Goal: Task Accomplishment & Management: Manage account settings

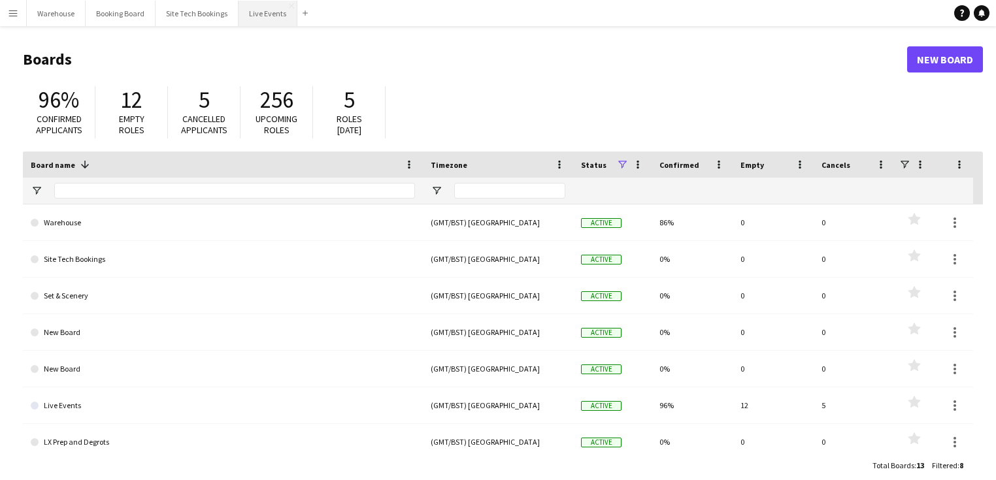
click at [269, 16] on button "Live Events Close" at bounding box center [267, 13] width 59 height 25
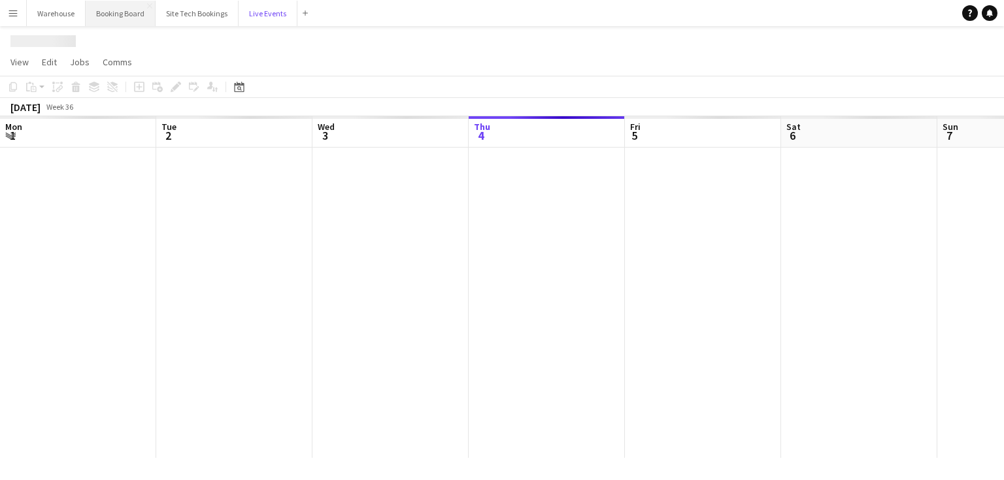
scroll to position [0, 312]
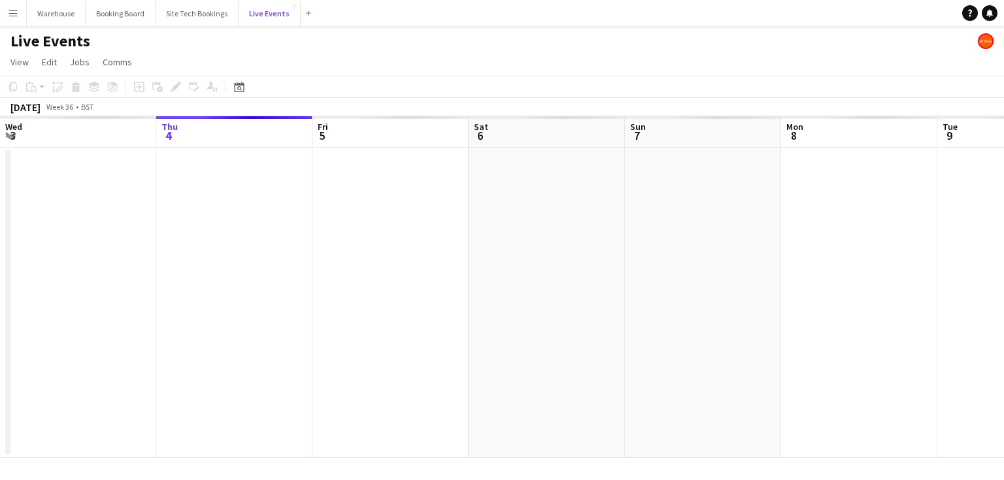
drag, startPoint x: 252, startPoint y: 13, endPoint x: 73, endPoint y: 23, distance: 178.6
click at [254, 51] on div "Menu Boards Boards Boards All jobs Status Workforce Workforce My Workforce Recr…" at bounding box center [502, 240] width 1004 height 480
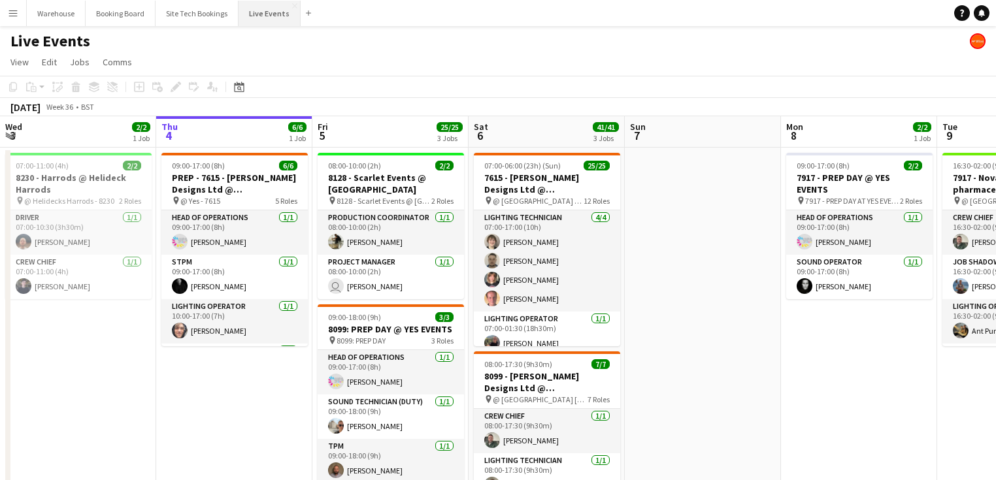
drag, startPoint x: 73, startPoint y: 23, endPoint x: 241, endPoint y: 24, distance: 167.9
click at [241, 24] on button "Live Events Close" at bounding box center [269, 13] width 62 height 25
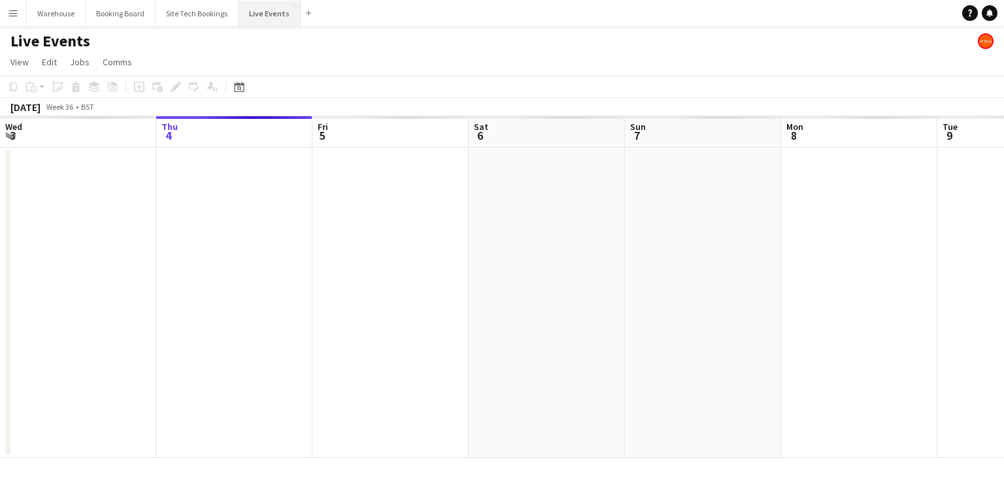
click at [268, 7] on button "Live Events Close" at bounding box center [269, 13] width 62 height 25
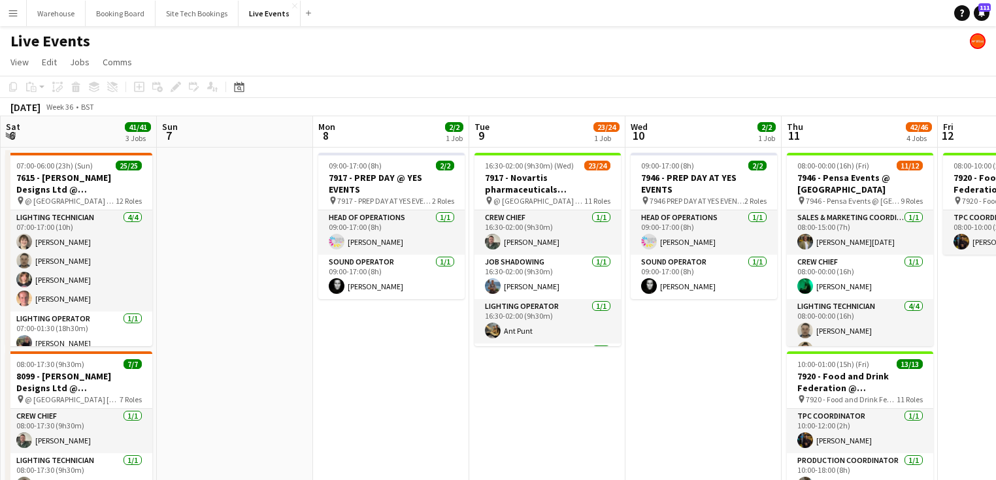
scroll to position [0, 367]
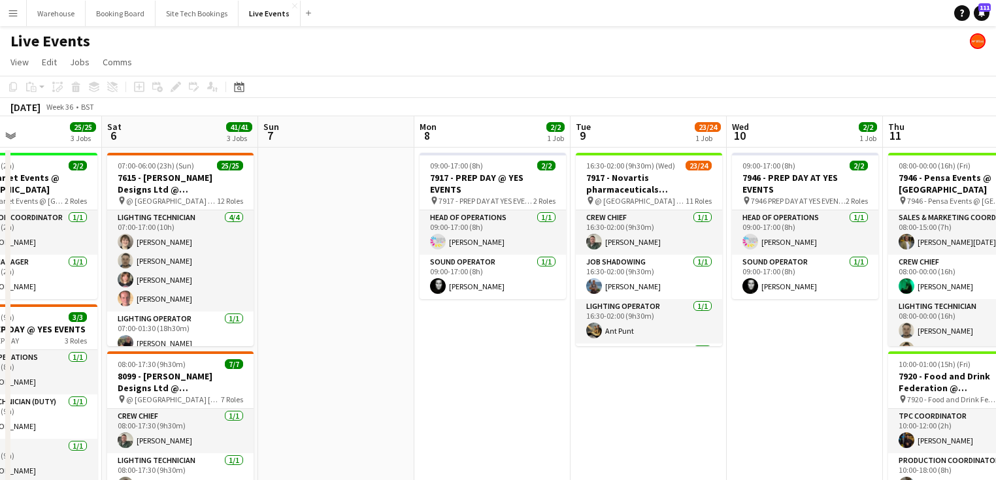
drag, startPoint x: 834, startPoint y: 331, endPoint x: 482, endPoint y: 314, distance: 352.6
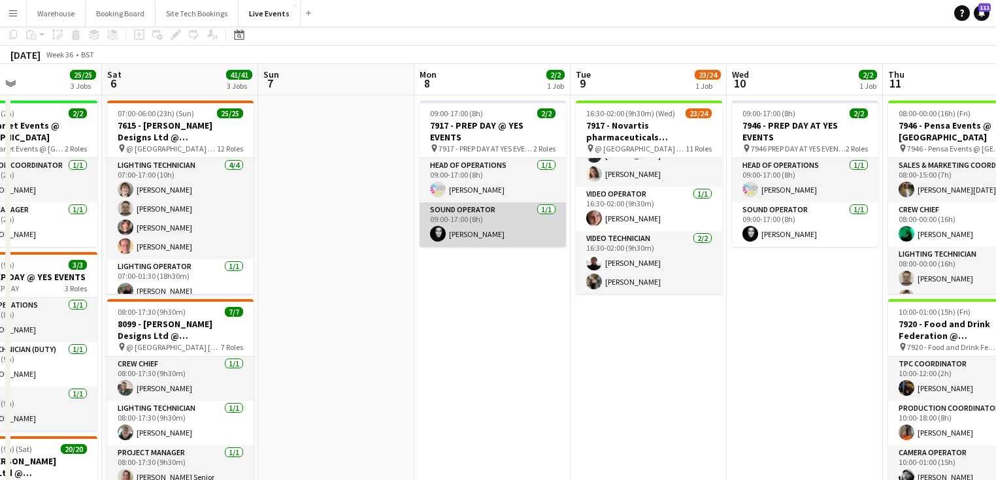
scroll to position [0, 0]
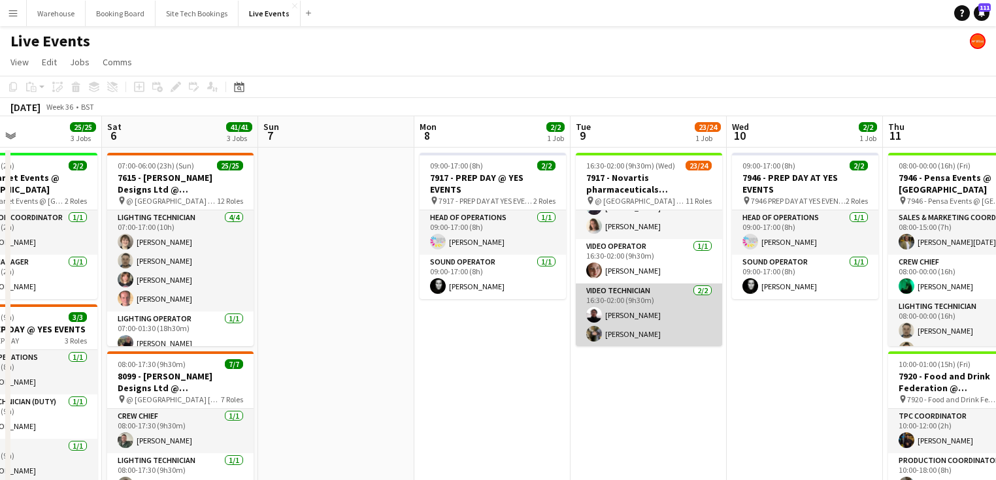
click at [597, 316] on app-user-avatar at bounding box center [594, 315] width 16 height 16
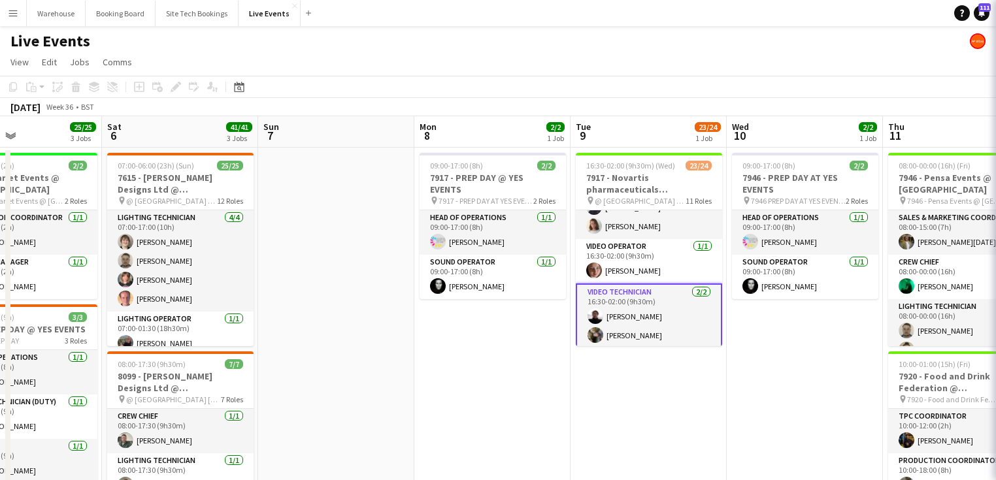
scroll to position [0, 367]
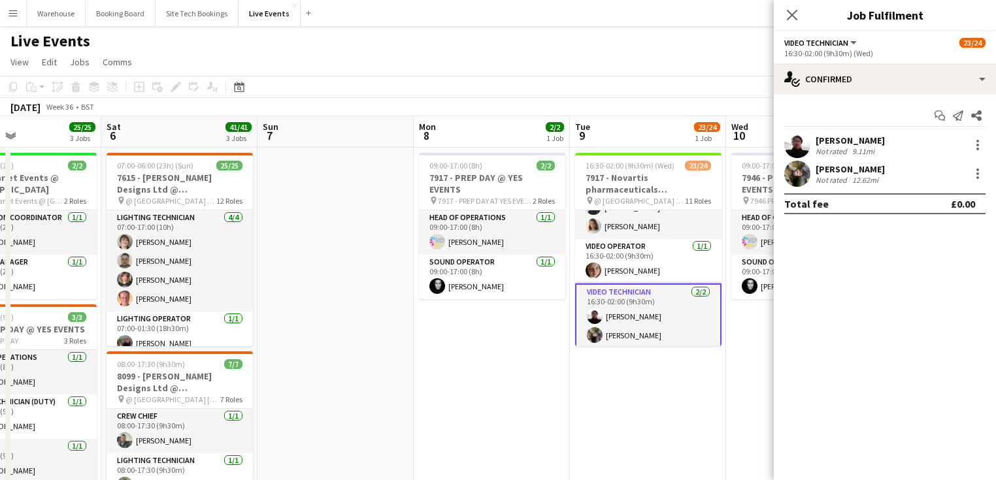
click at [797, 152] on app-user-avatar at bounding box center [797, 145] width 26 height 26
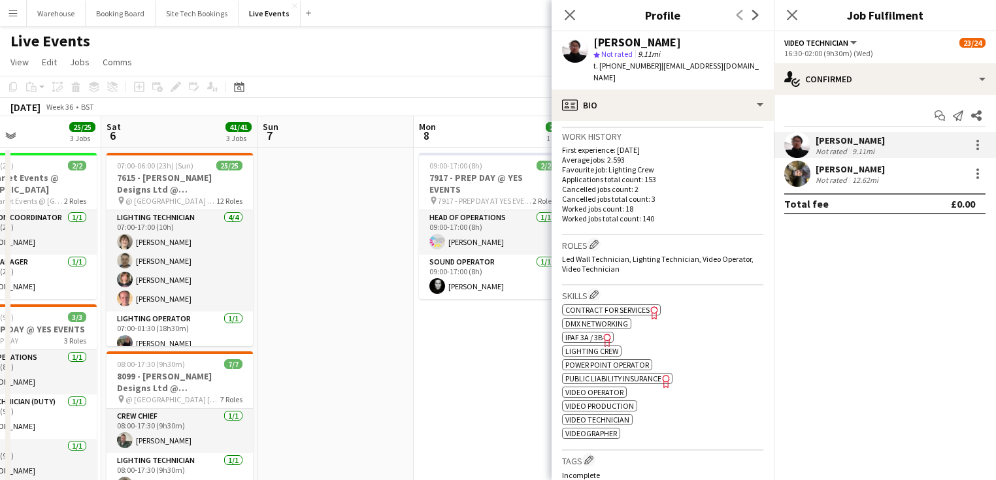
scroll to position [418, 0]
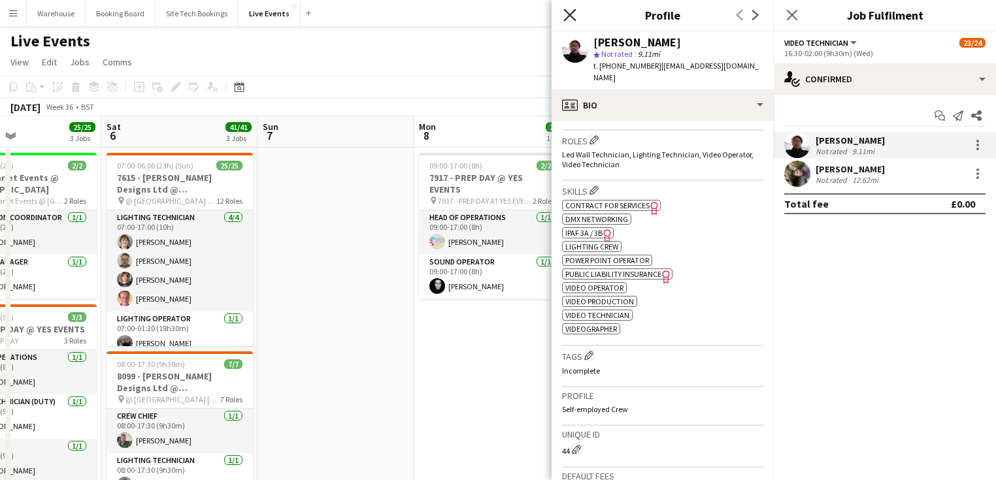
click at [566, 18] on icon at bounding box center [569, 14] width 12 height 12
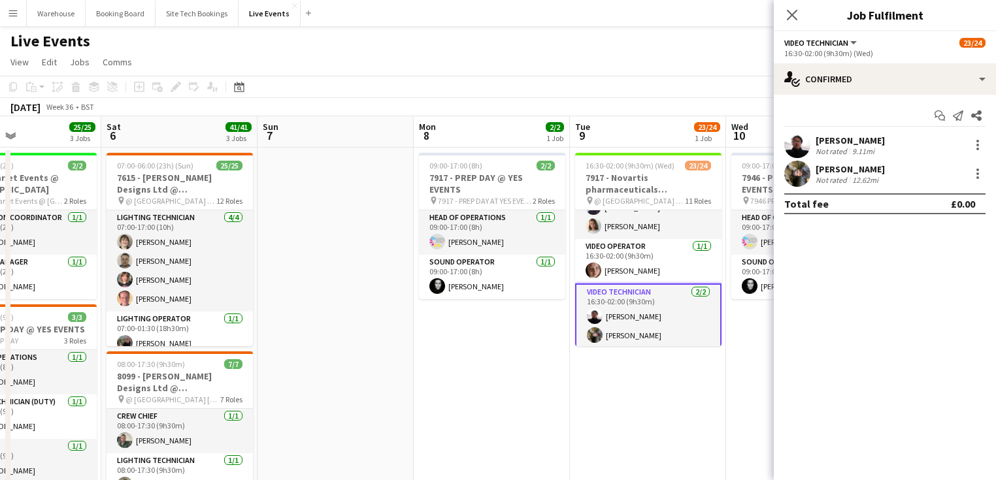
click at [793, 146] on app-user-avatar at bounding box center [797, 145] width 26 height 26
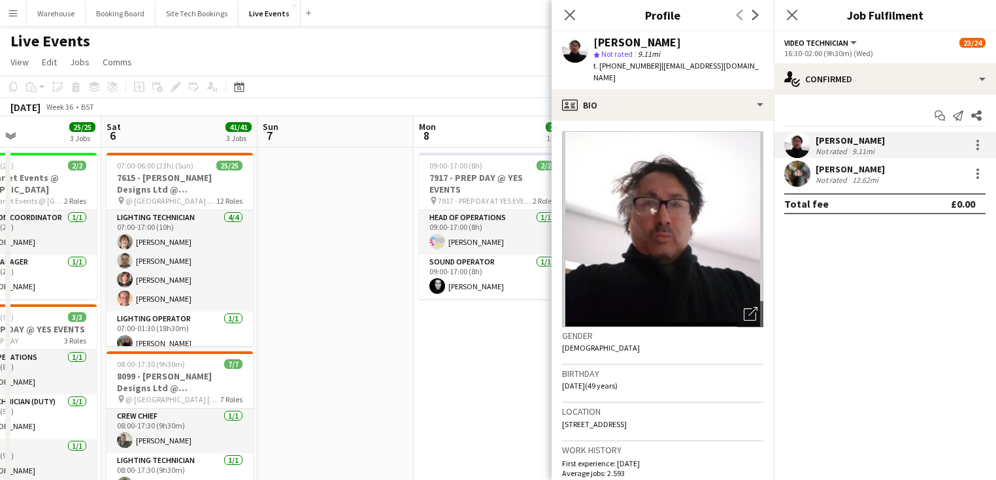
scroll to position [366, 0]
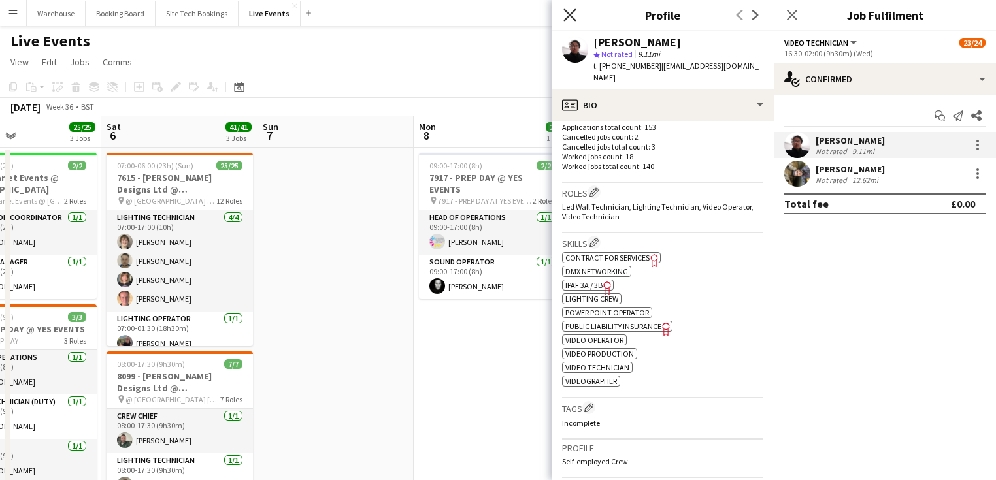
click at [570, 14] on icon at bounding box center [569, 14] width 12 height 12
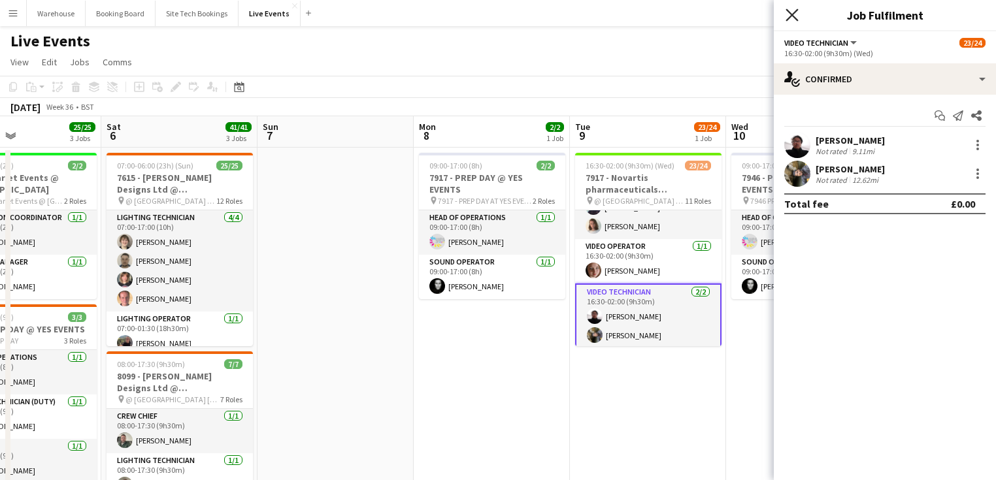
click at [791, 14] on icon at bounding box center [791, 14] width 12 height 12
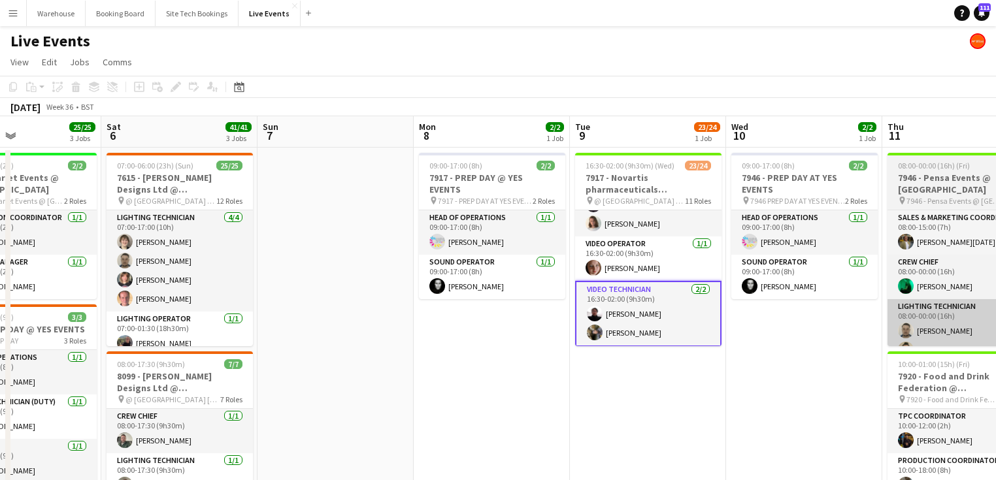
scroll to position [549, 0]
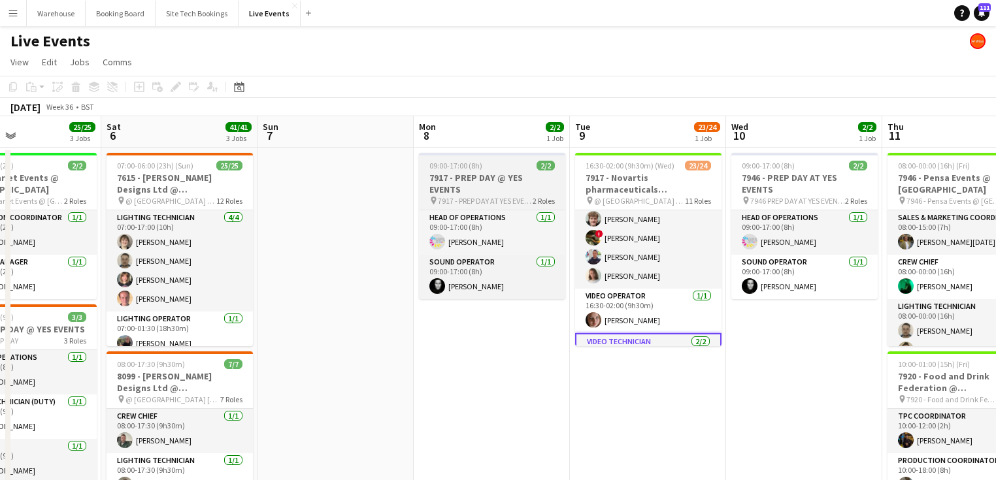
click at [454, 196] on span "7917 - PREP DAY AT YES EVENTS" at bounding box center [485, 201] width 95 height 10
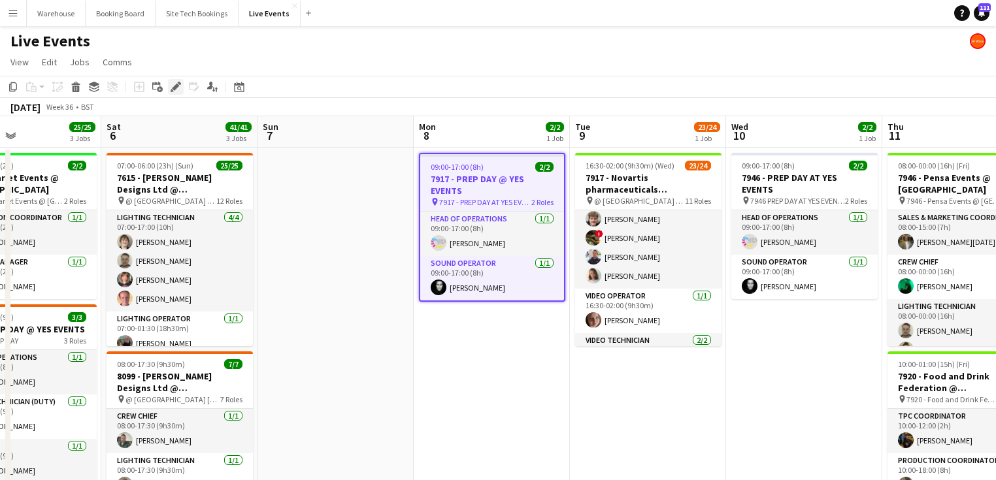
click at [169, 86] on div "Edit" at bounding box center [176, 87] width 16 height 16
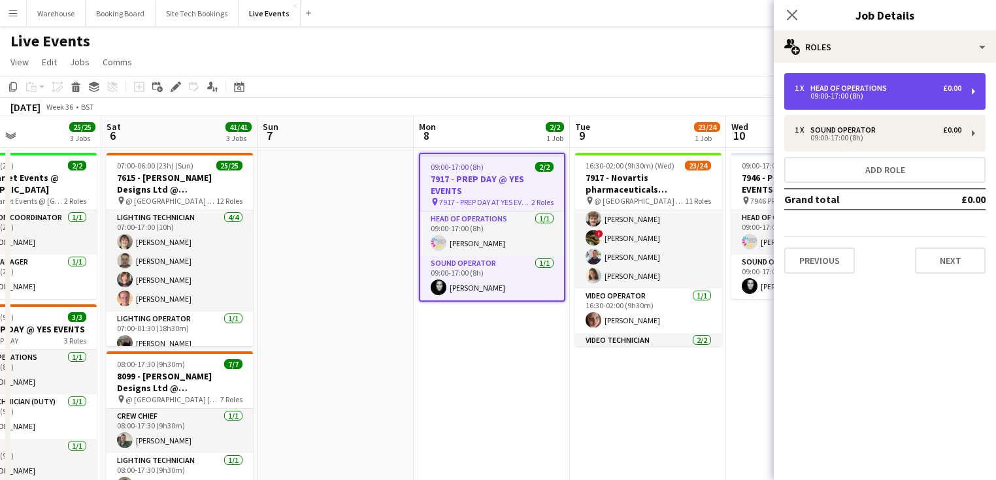
click at [826, 99] on div "09:00-17:00 (8h)" at bounding box center [878, 96] width 167 height 7
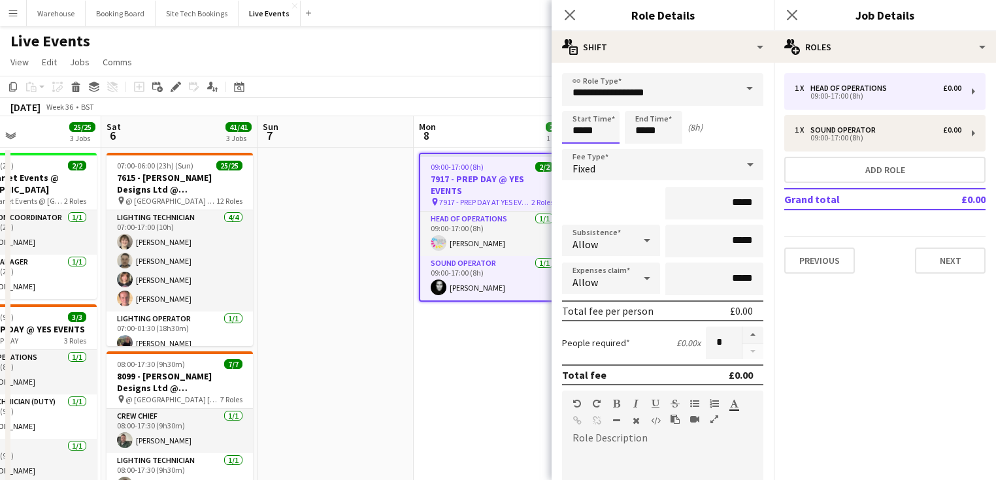
click at [587, 123] on input "*****" at bounding box center [590, 127] width 57 height 33
click at [575, 107] on div at bounding box center [578, 104] width 26 height 13
type input "*****"
click at [575, 107] on div at bounding box center [578, 104] width 26 height 13
click at [569, 18] on icon "Close pop-in" at bounding box center [569, 14] width 12 height 12
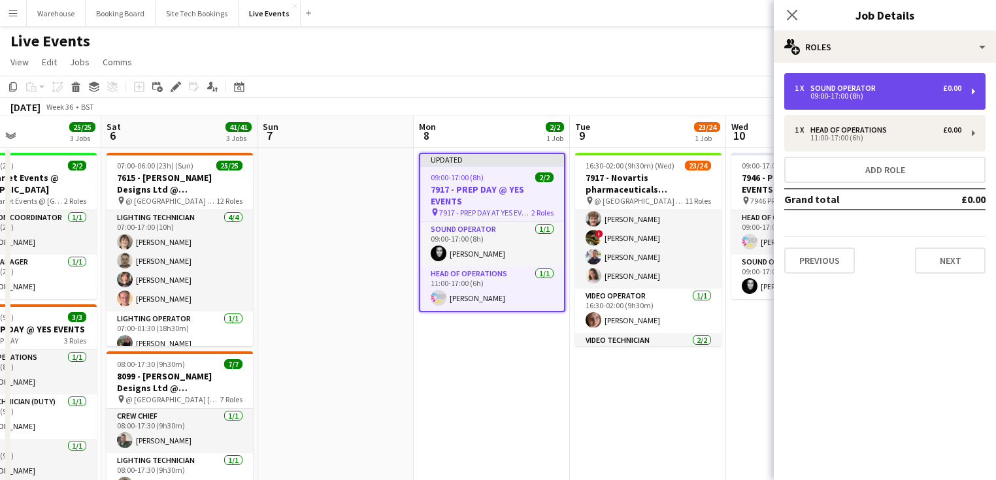
click at [830, 93] on div "09:00-17:00 (8h)" at bounding box center [878, 96] width 167 height 7
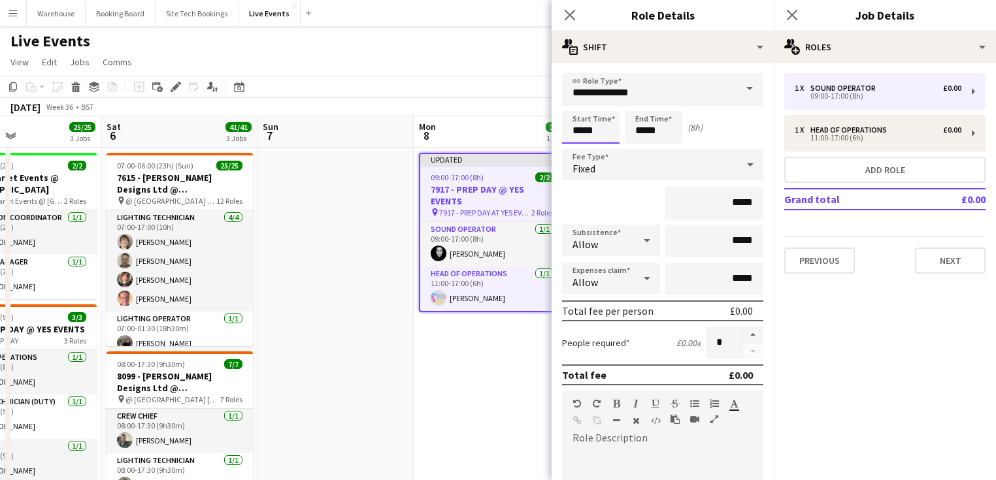
click at [602, 129] on input "*****" at bounding box center [590, 127] width 57 height 33
click at [580, 107] on div at bounding box center [578, 104] width 26 height 13
type input "*****"
click at [580, 107] on div at bounding box center [578, 104] width 26 height 13
click at [571, 10] on icon "Close pop-in" at bounding box center [569, 14] width 12 height 12
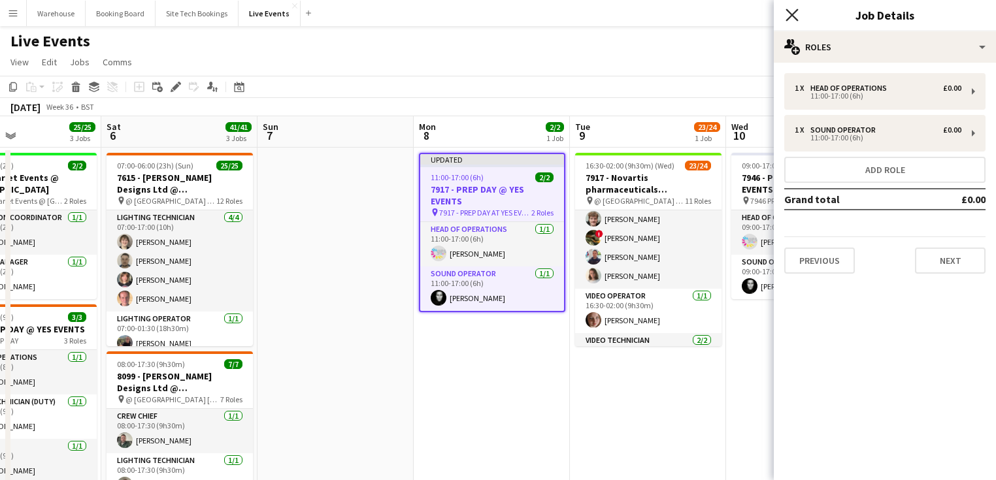
click at [787, 20] on icon at bounding box center [791, 14] width 12 height 12
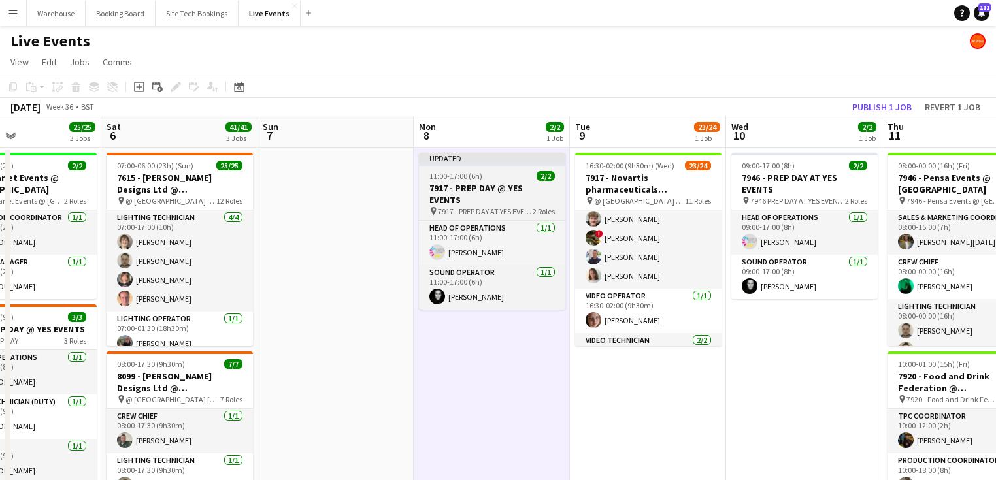
click at [470, 206] on span "7917 - PREP DAY AT YES EVENTS" at bounding box center [485, 211] width 95 height 10
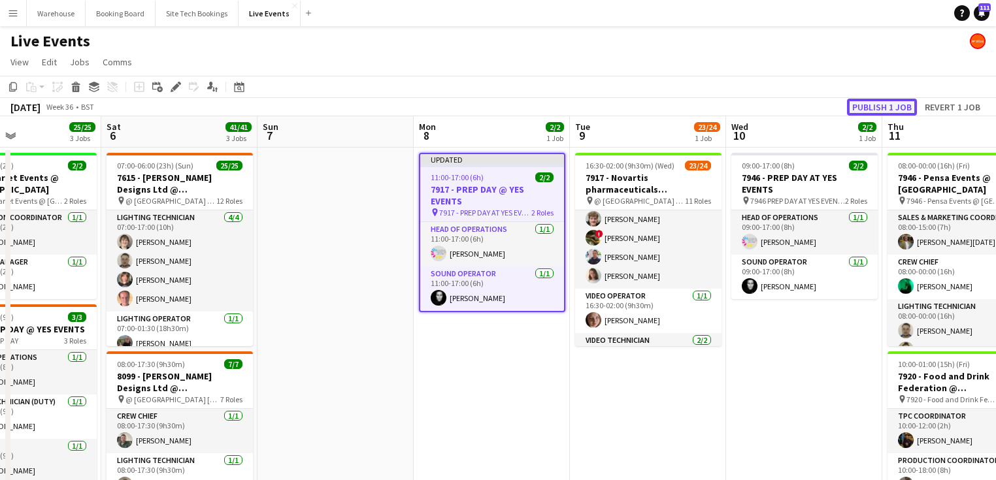
click at [876, 108] on button "Publish 1 job" at bounding box center [882, 107] width 70 height 17
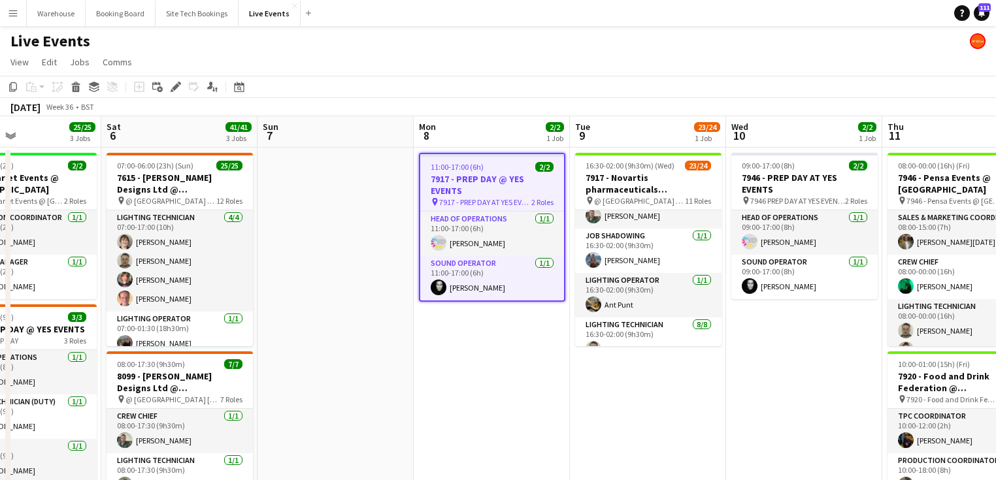
scroll to position [0, 388]
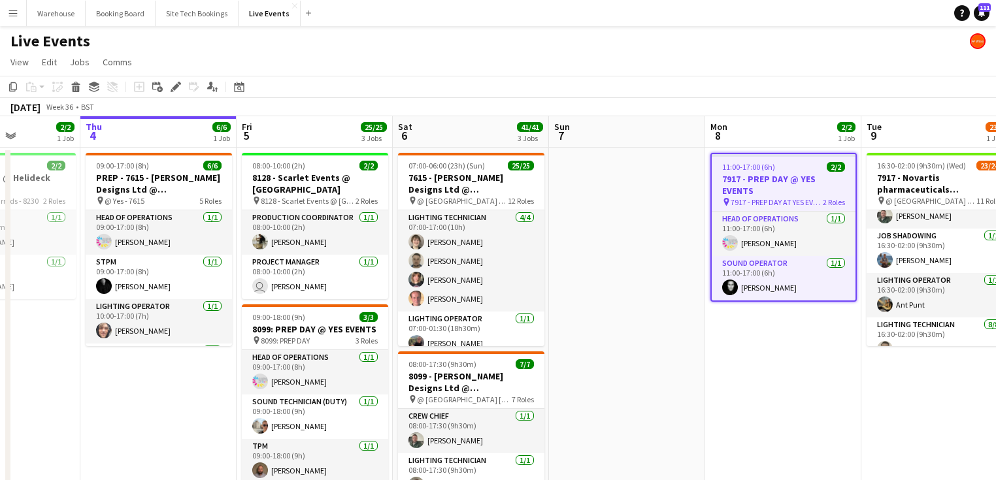
drag, startPoint x: 346, startPoint y: 335, endPoint x: 637, endPoint y: 346, distance: 291.6
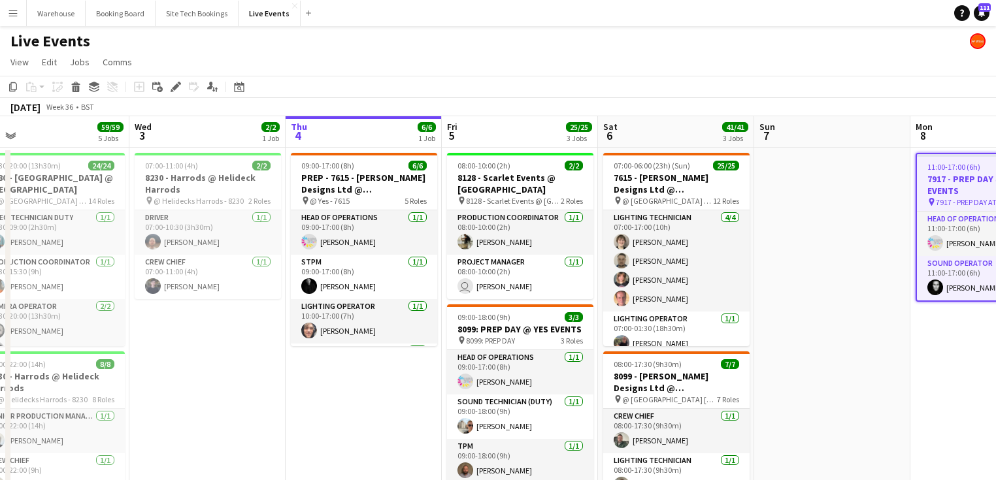
scroll to position [0, 308]
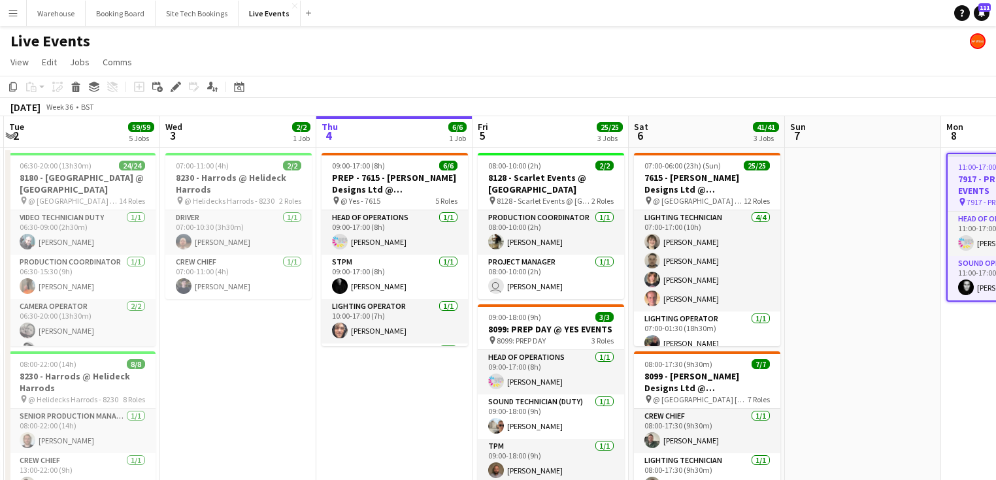
drag, startPoint x: 158, startPoint y: 423, endPoint x: 394, endPoint y: 431, distance: 236.0
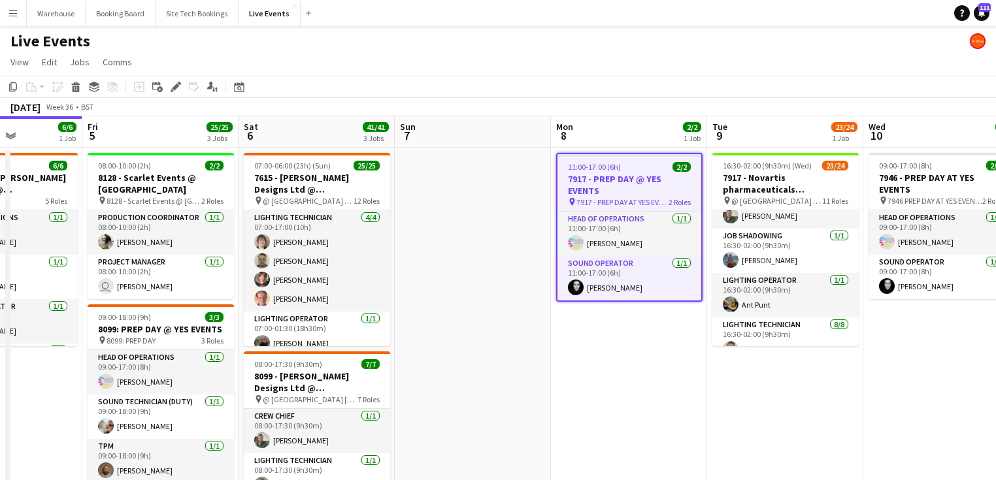
scroll to position [0, 387]
drag, startPoint x: 761, startPoint y: 390, endPoint x: 505, endPoint y: 379, distance: 255.7
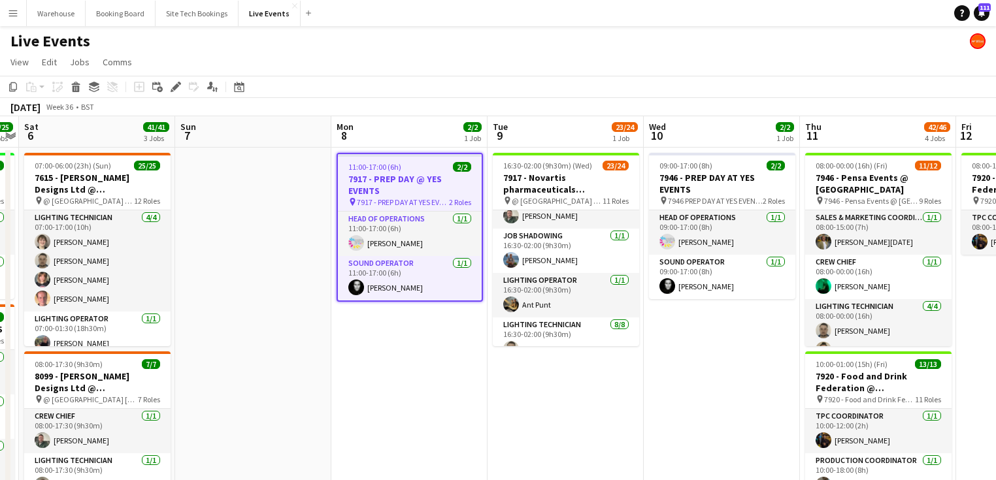
scroll to position [0, 316]
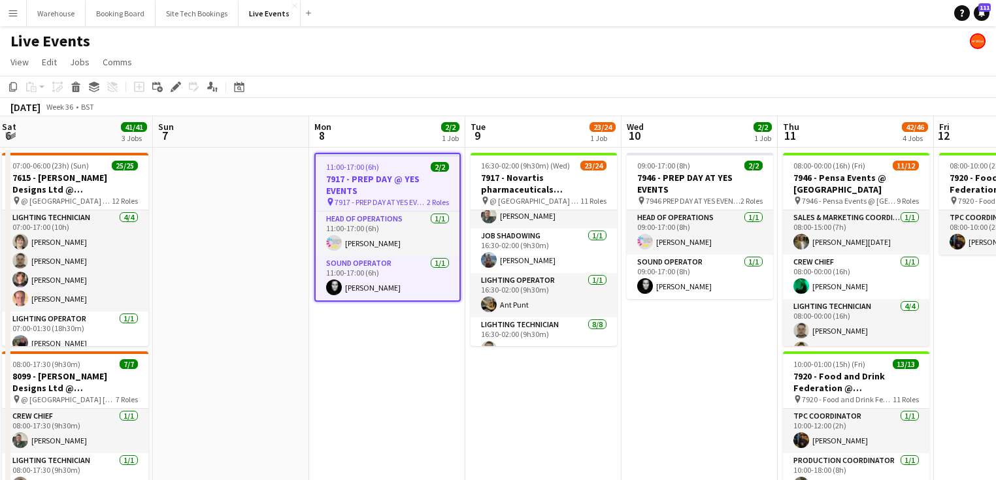
drag, startPoint x: 608, startPoint y: 406, endPoint x: 515, endPoint y: 395, distance: 94.2
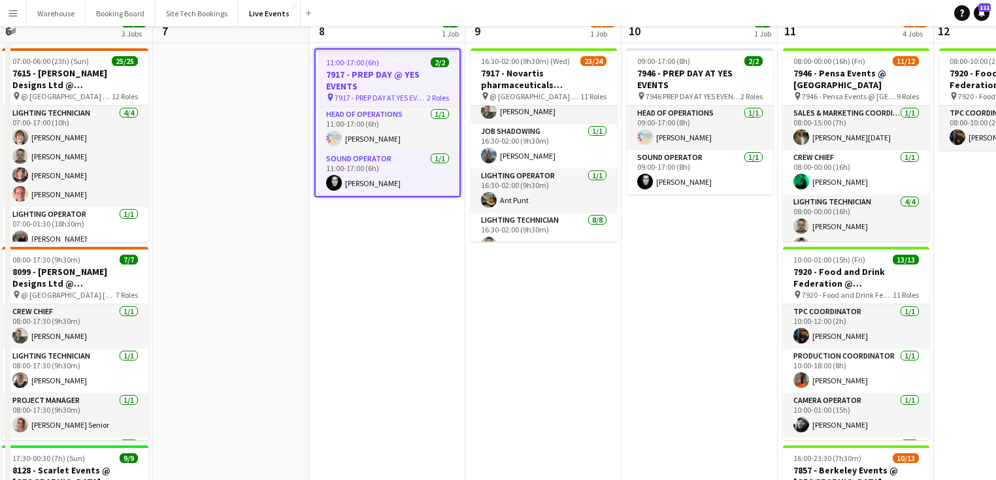
scroll to position [0, 0]
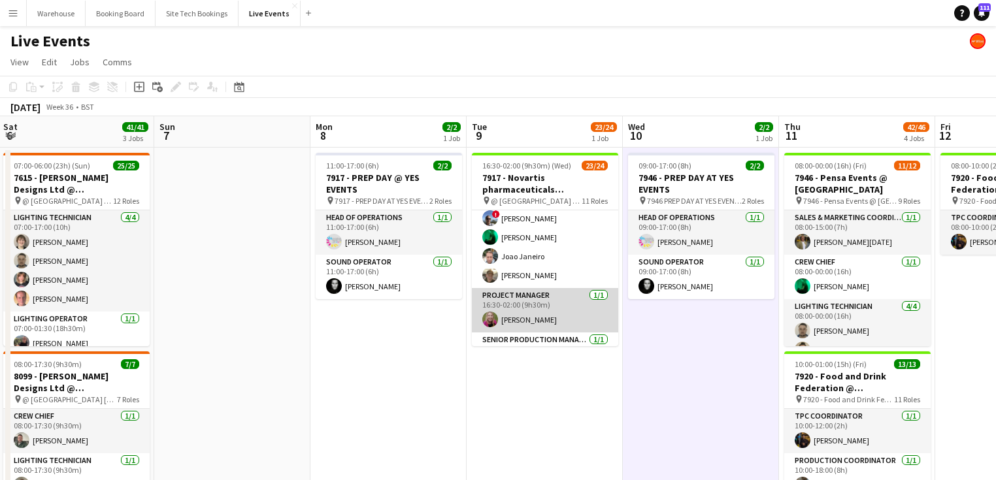
scroll to position [0, 0]
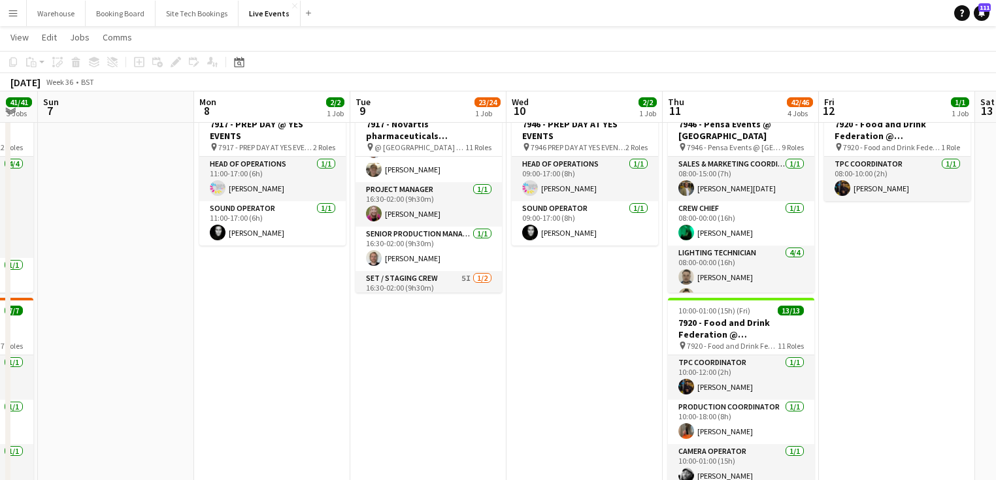
scroll to position [0, 453]
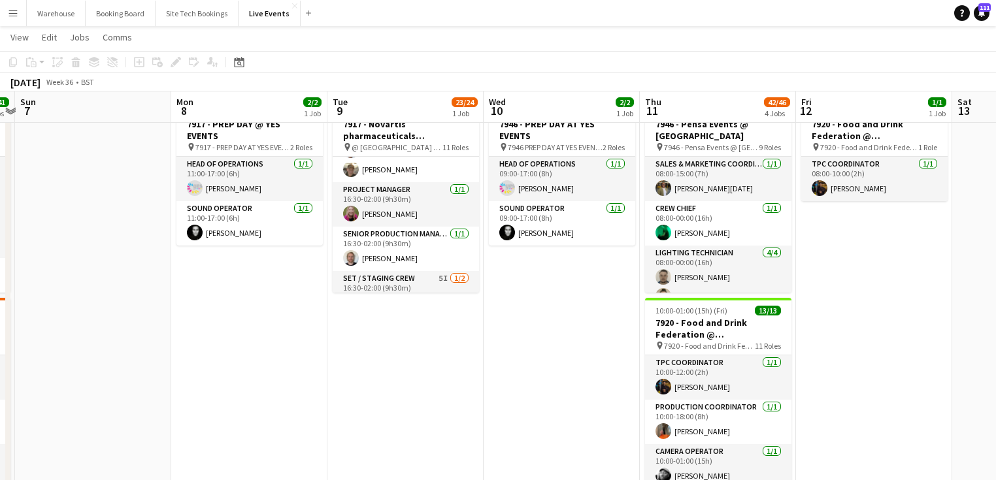
drag, startPoint x: 617, startPoint y: 369, endPoint x: 474, endPoint y: 363, distance: 143.2
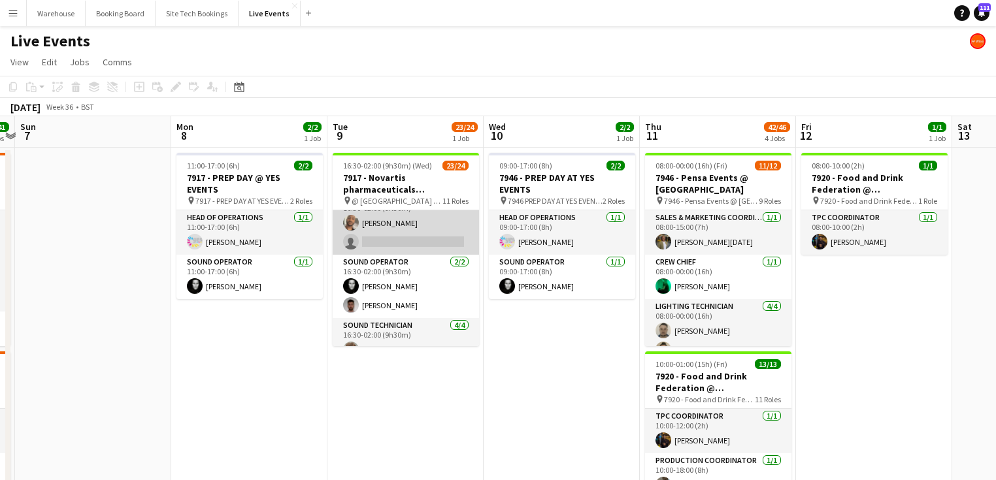
scroll to position [314, 0]
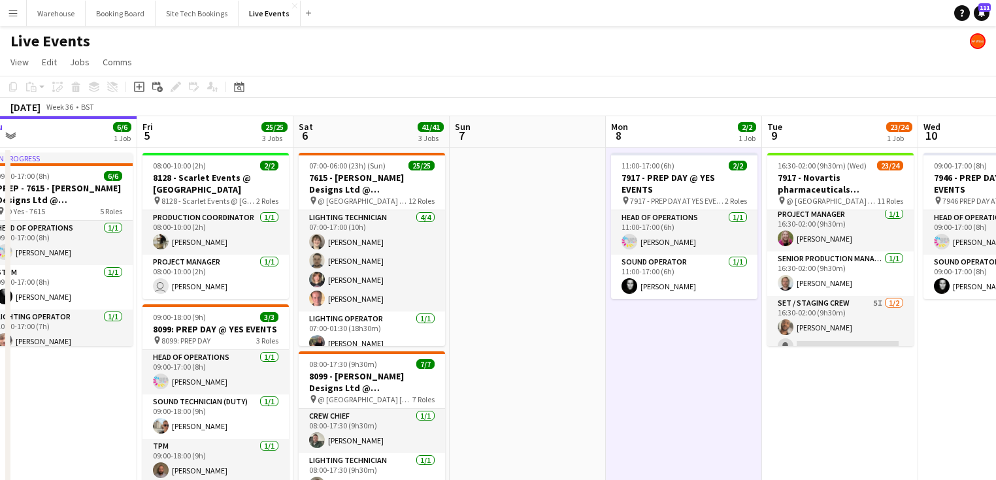
scroll to position [0, 319]
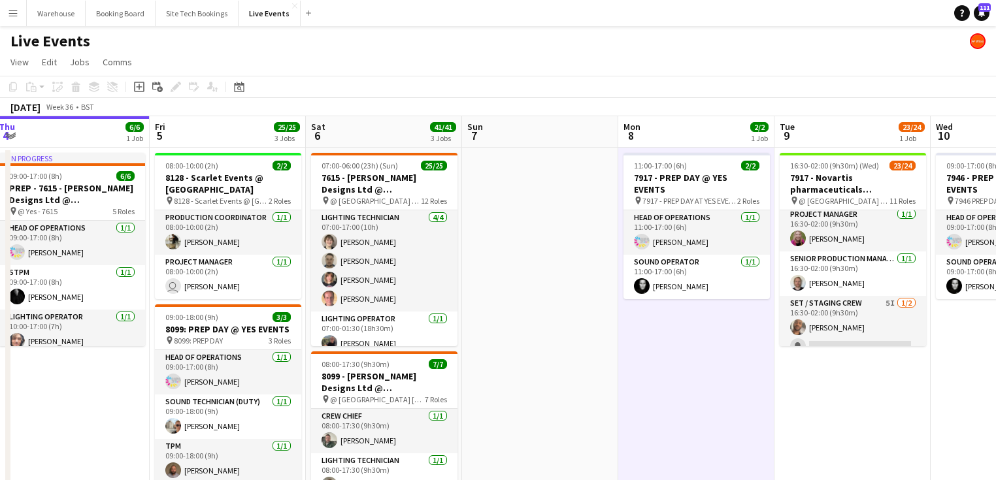
drag, startPoint x: 114, startPoint y: 390, endPoint x: 561, endPoint y: 387, distance: 447.6
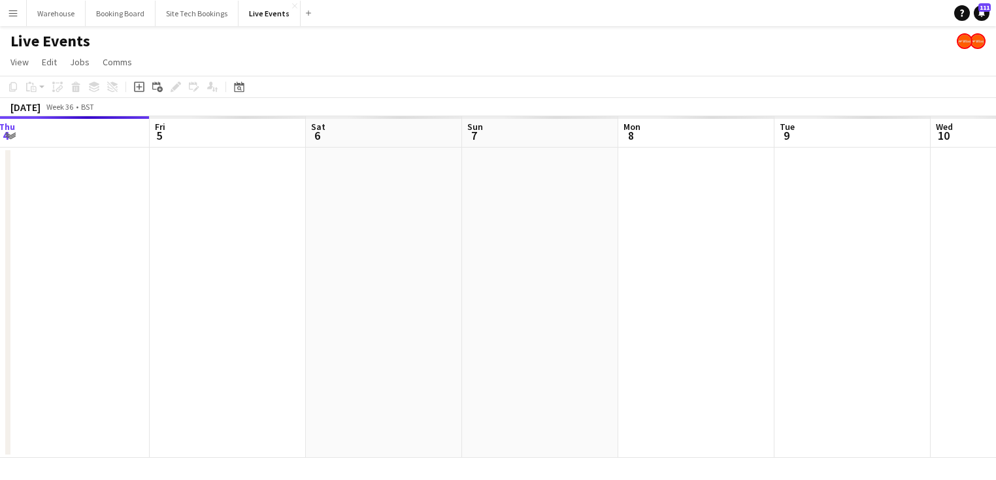
scroll to position [0, 279]
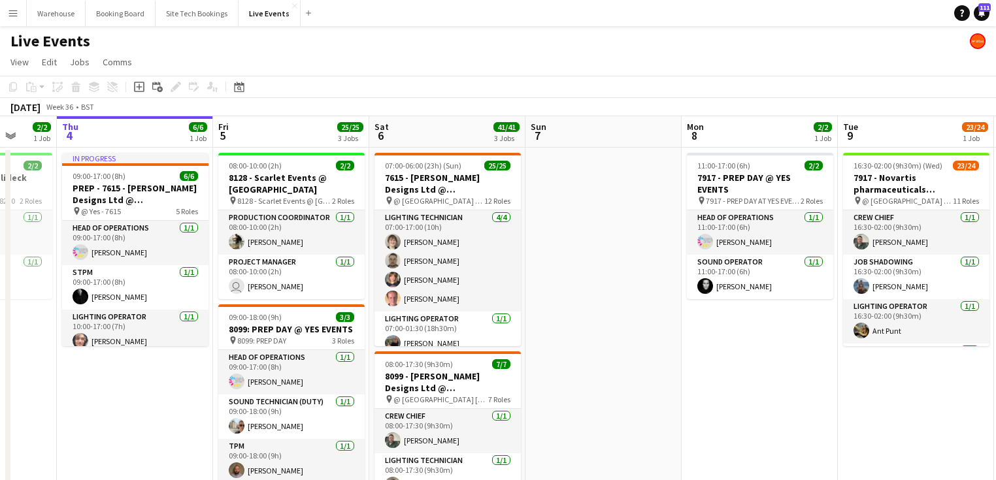
drag, startPoint x: 144, startPoint y: 423, endPoint x: -31, endPoint y: 392, distance: 177.1
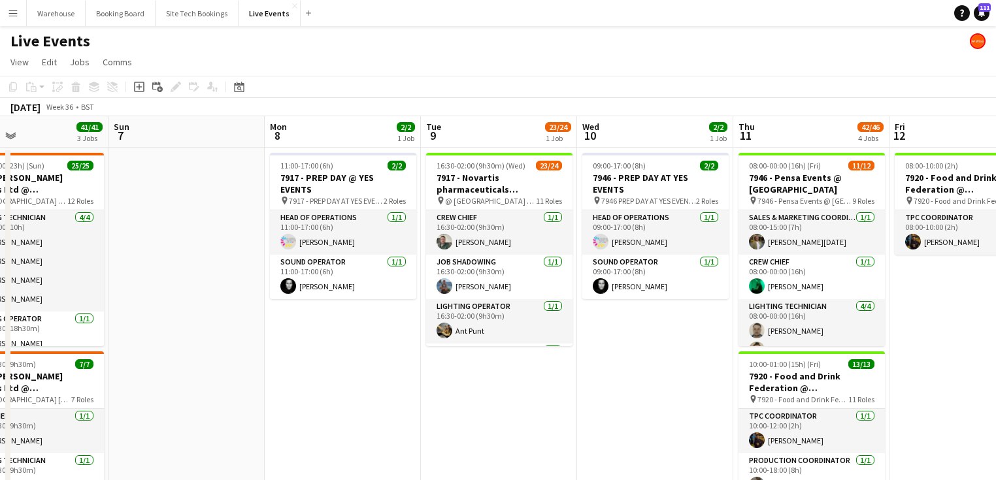
scroll to position [0, 468]
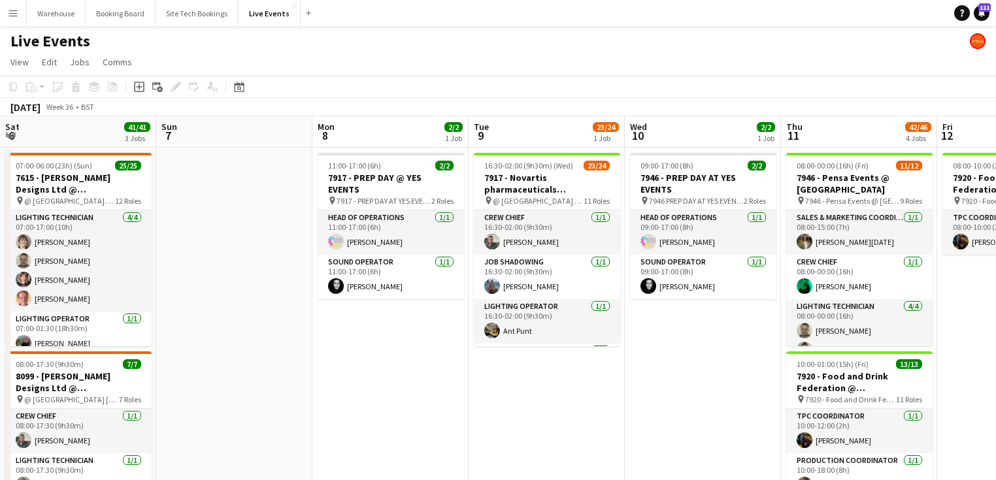
drag, startPoint x: 226, startPoint y: 379, endPoint x: 118, endPoint y: 370, distance: 108.8
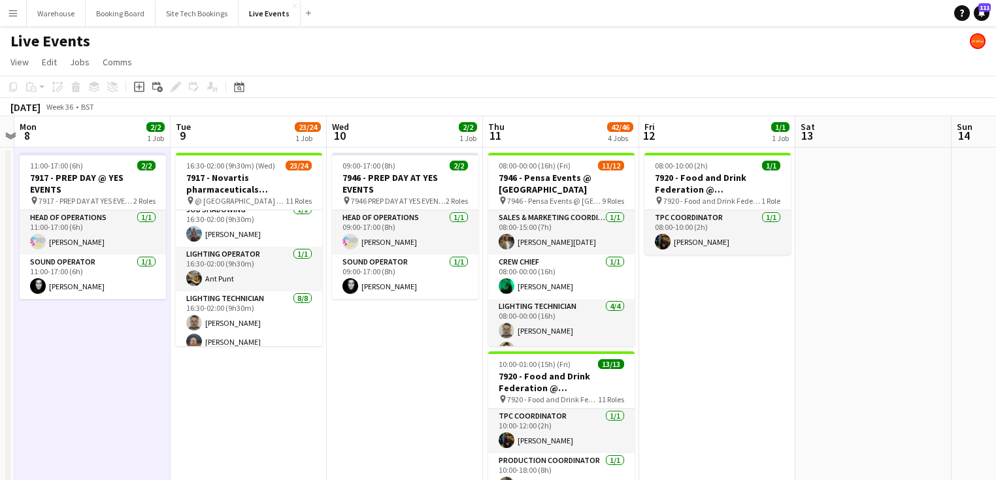
scroll to position [0, 612]
drag, startPoint x: 455, startPoint y: 374, endPoint x: 380, endPoint y: 357, distance: 77.0
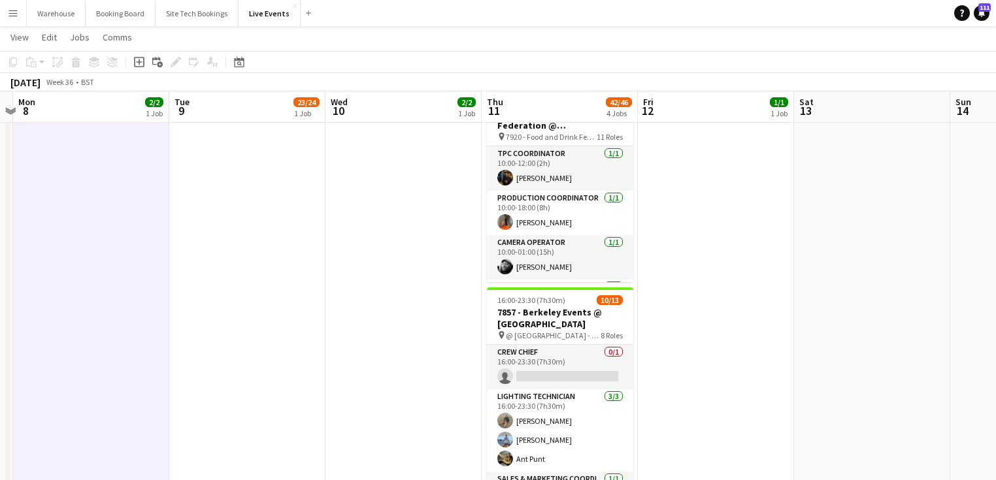
scroll to position [0, 0]
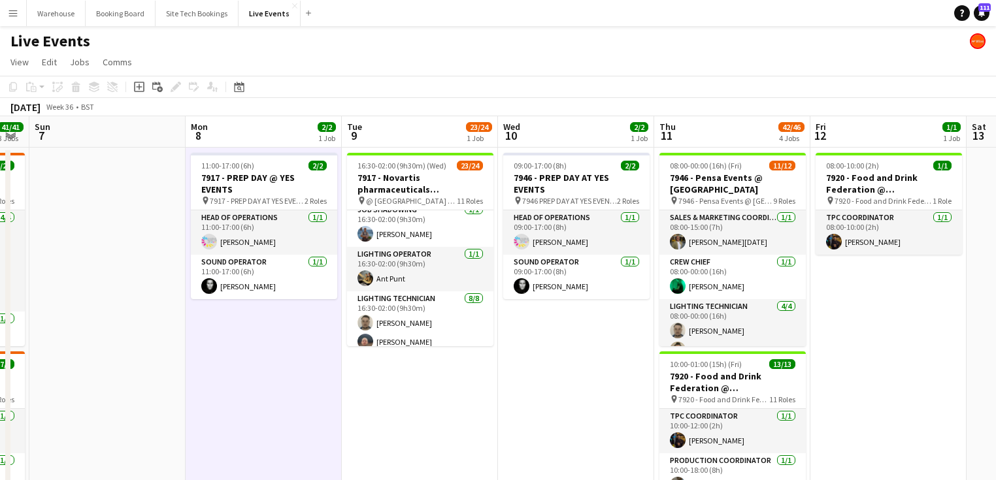
drag, startPoint x: 384, startPoint y: 402, endPoint x: 512, endPoint y: 380, distance: 129.2
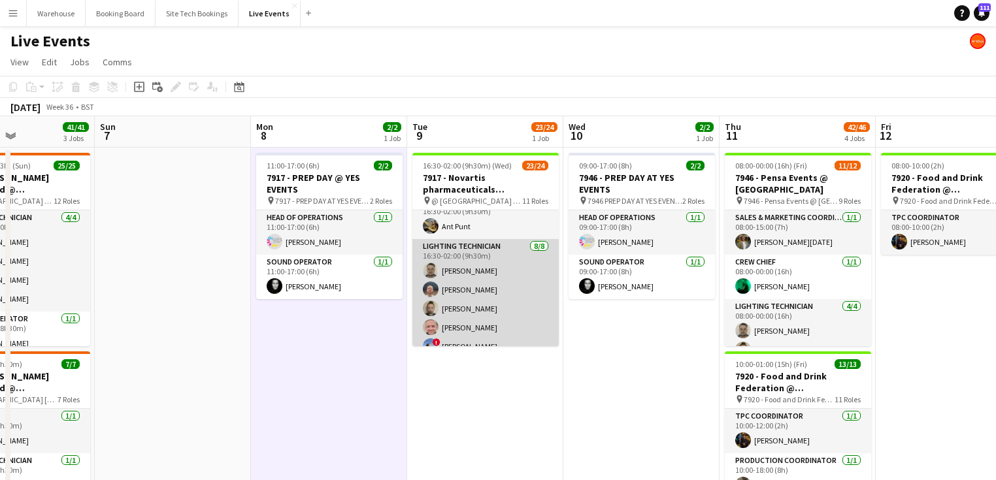
scroll to position [157, 0]
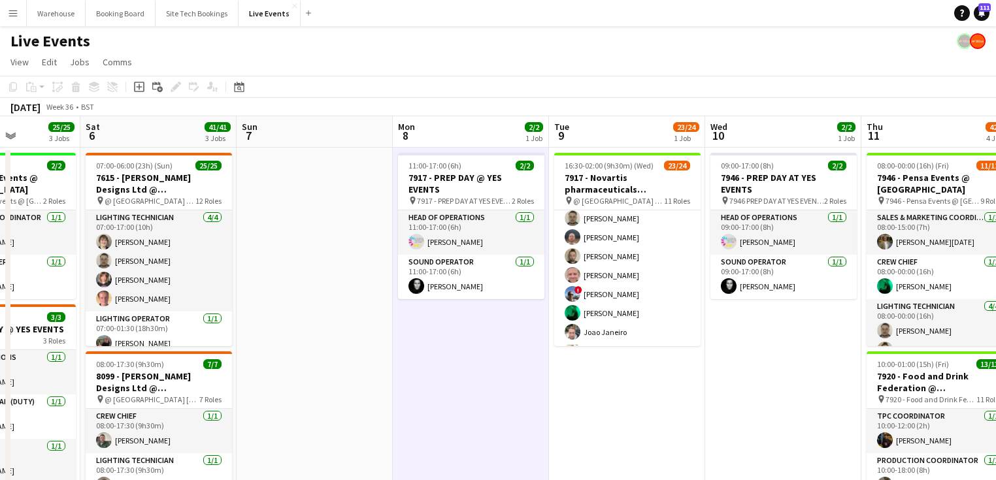
drag, startPoint x: 129, startPoint y: 237, endPoint x: 583, endPoint y: 233, distance: 454.1
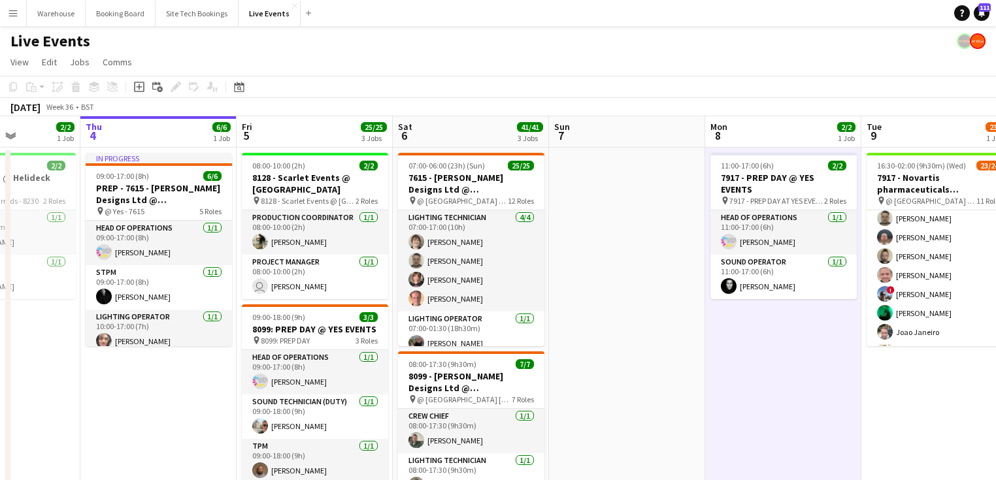
scroll to position [0, 378]
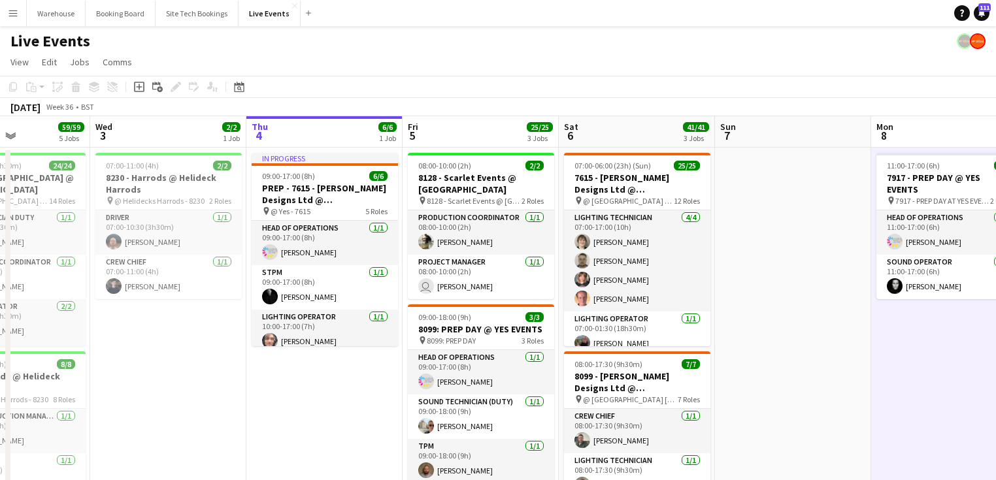
drag, startPoint x: 139, startPoint y: 405, endPoint x: 310, endPoint y: 400, distance: 171.3
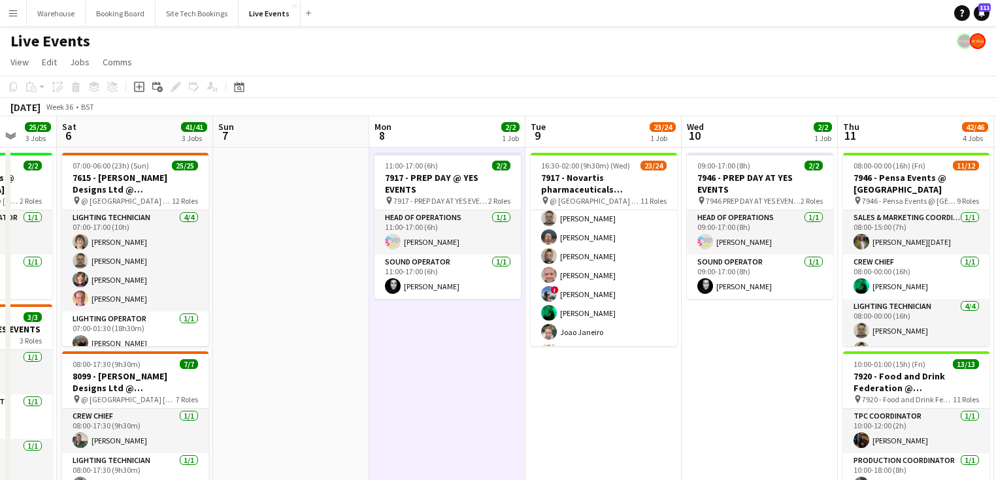
scroll to position [0, 589]
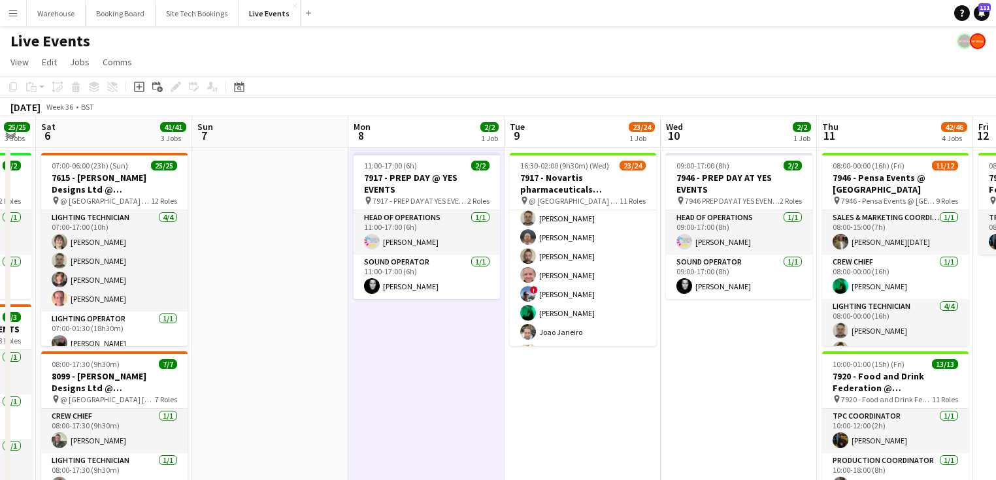
drag, startPoint x: 793, startPoint y: 355, endPoint x: 332, endPoint y: 287, distance: 466.3
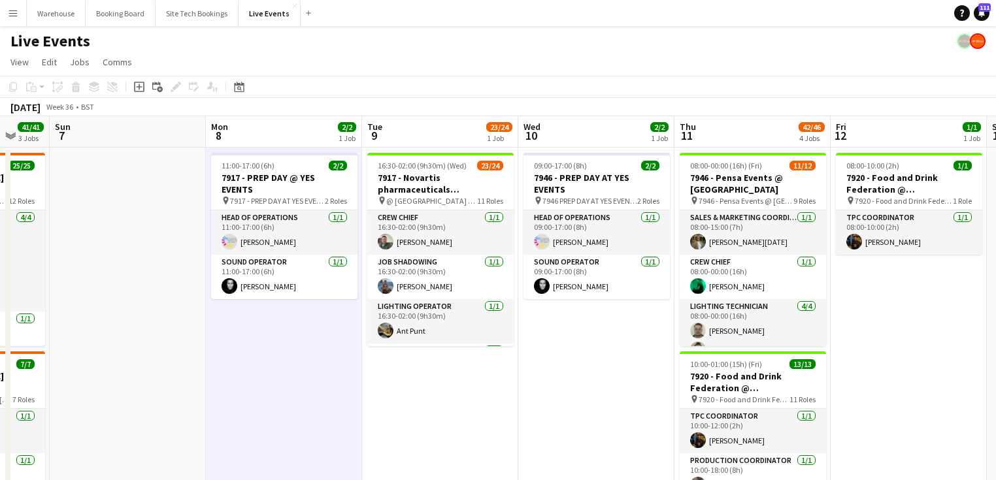
scroll to position [0, 585]
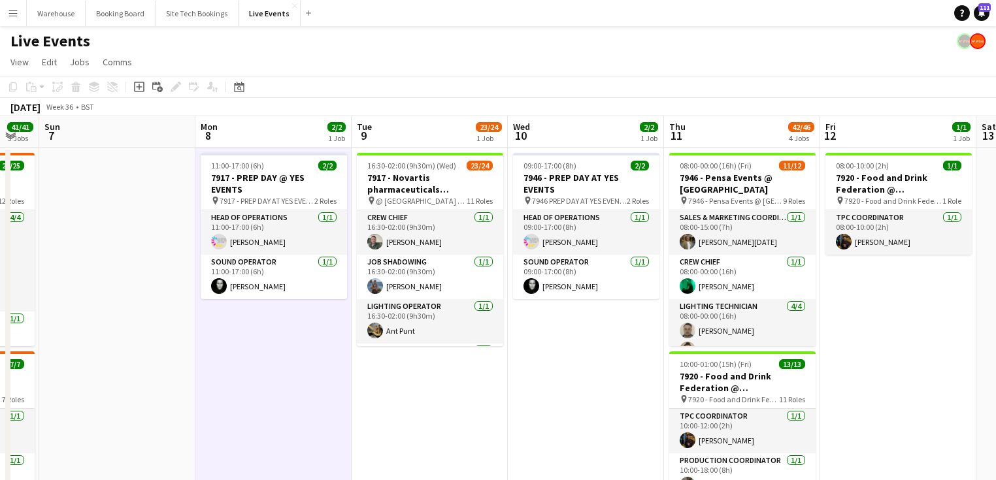
drag, startPoint x: 593, startPoint y: 406, endPoint x: 440, endPoint y: 382, distance: 154.3
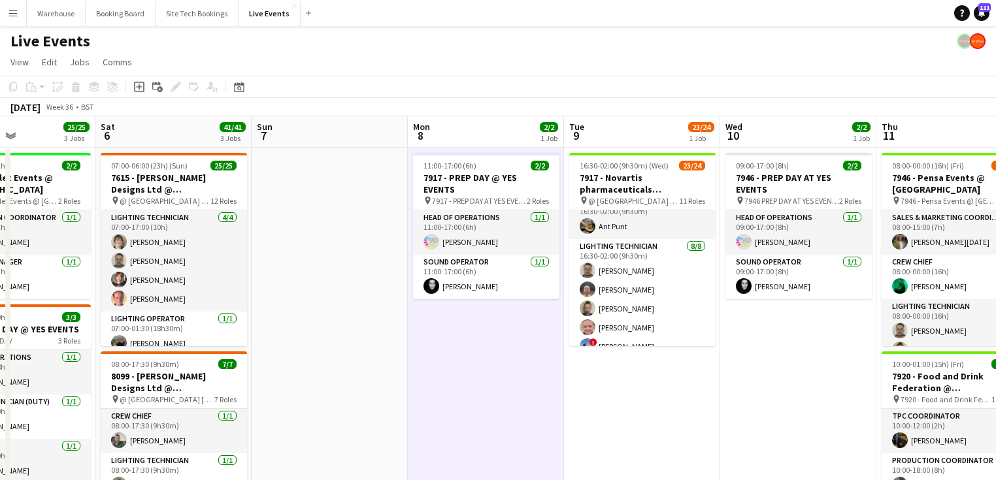
scroll to position [0, 543]
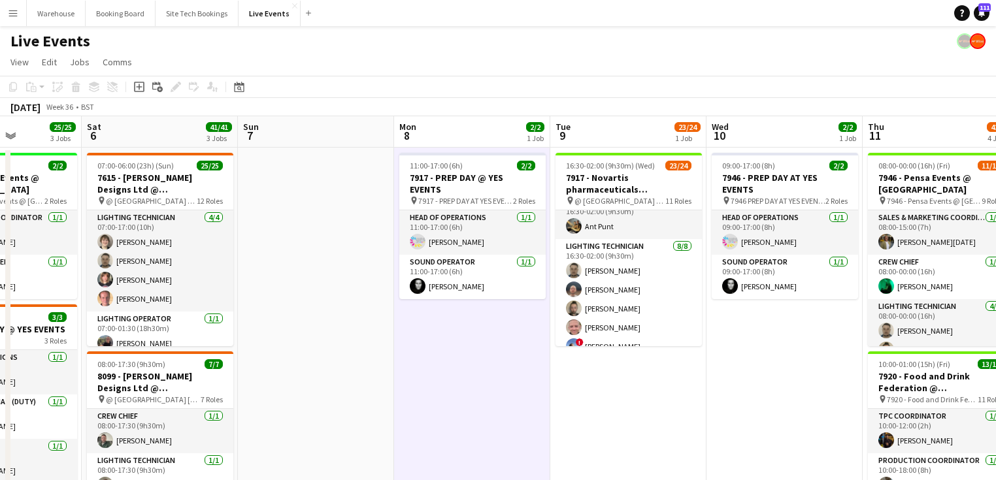
drag, startPoint x: 248, startPoint y: 338, endPoint x: 350, endPoint y: 340, distance: 102.6
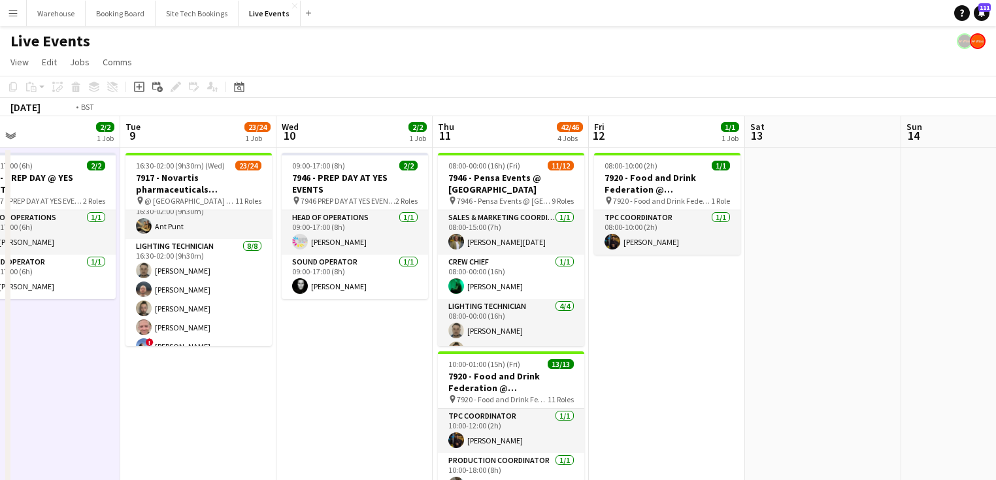
drag, startPoint x: 315, startPoint y: 389, endPoint x: 350, endPoint y: 373, distance: 38.3
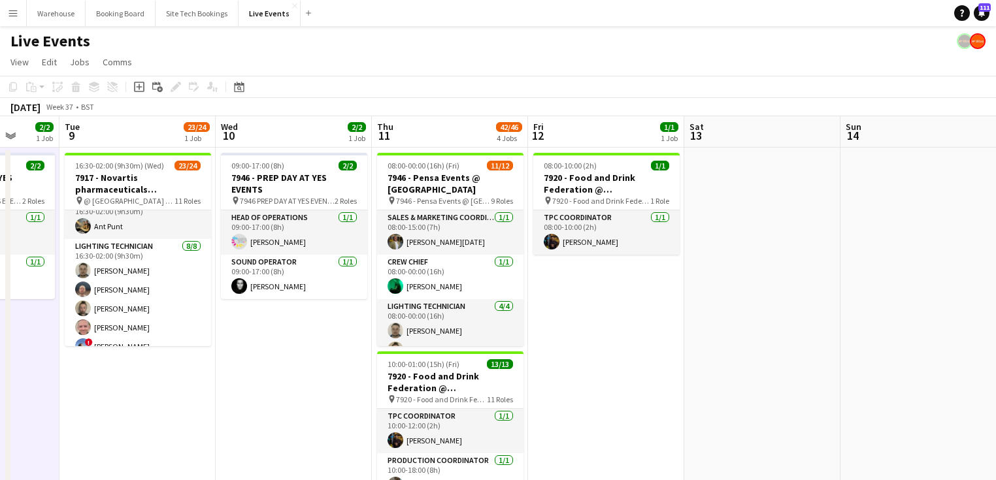
drag, startPoint x: 507, startPoint y: 377, endPoint x: 226, endPoint y: 354, distance: 281.9
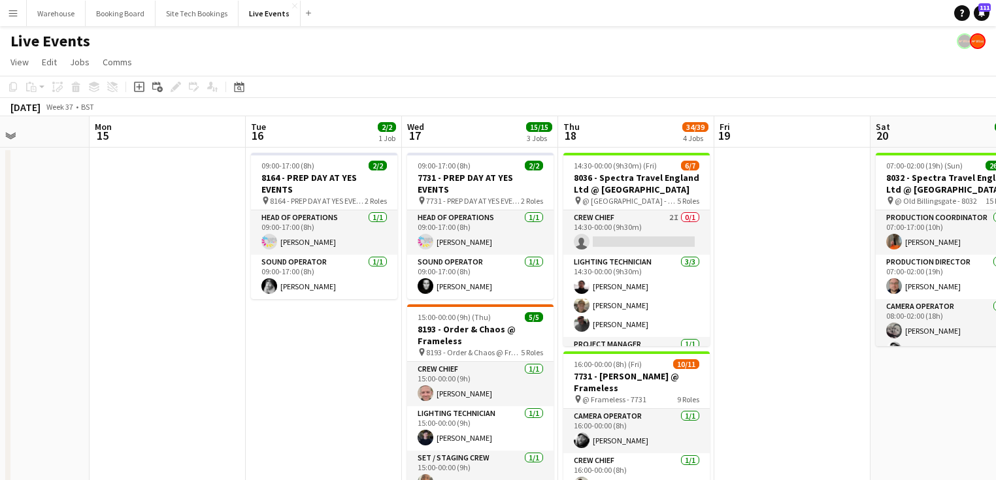
drag, startPoint x: 302, startPoint y: 359, endPoint x: 227, endPoint y: 346, distance: 75.6
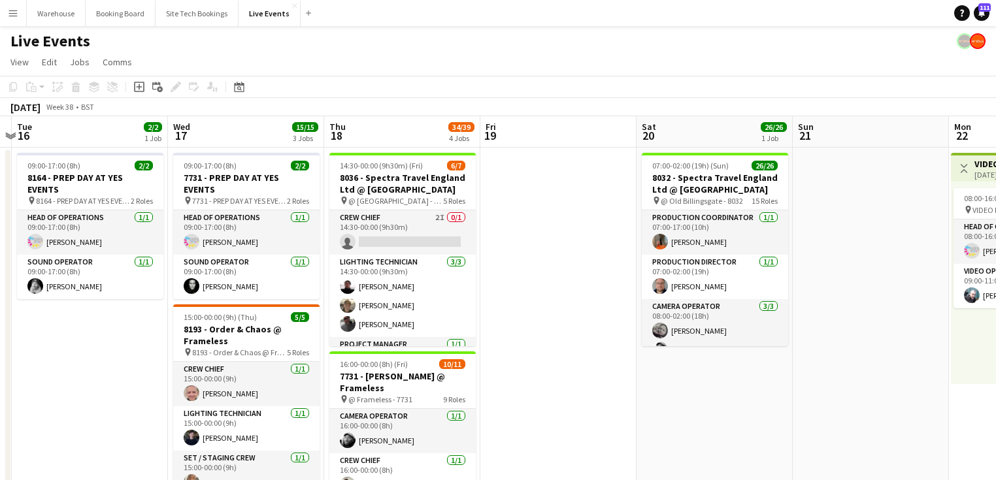
drag, startPoint x: 676, startPoint y: 357, endPoint x: 248, endPoint y: 329, distance: 428.9
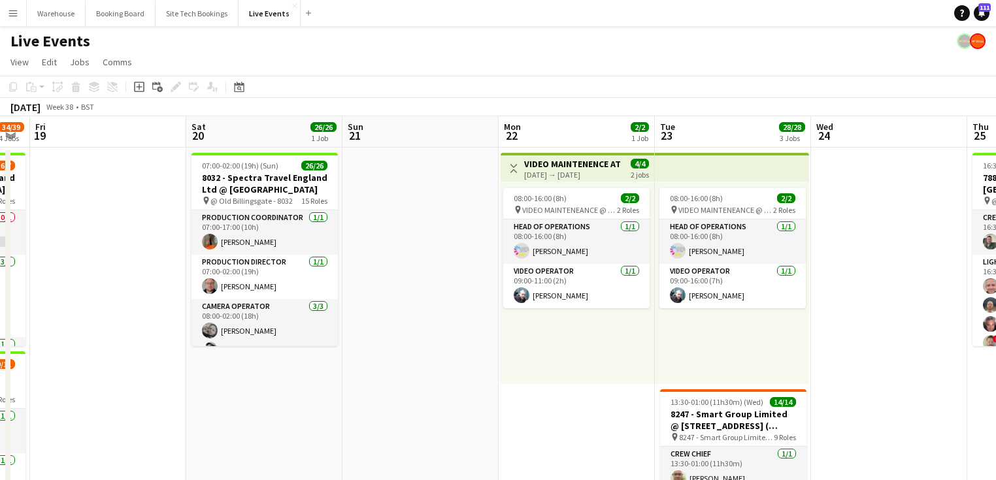
drag, startPoint x: 433, startPoint y: 358, endPoint x: 426, endPoint y: 353, distance: 8.0
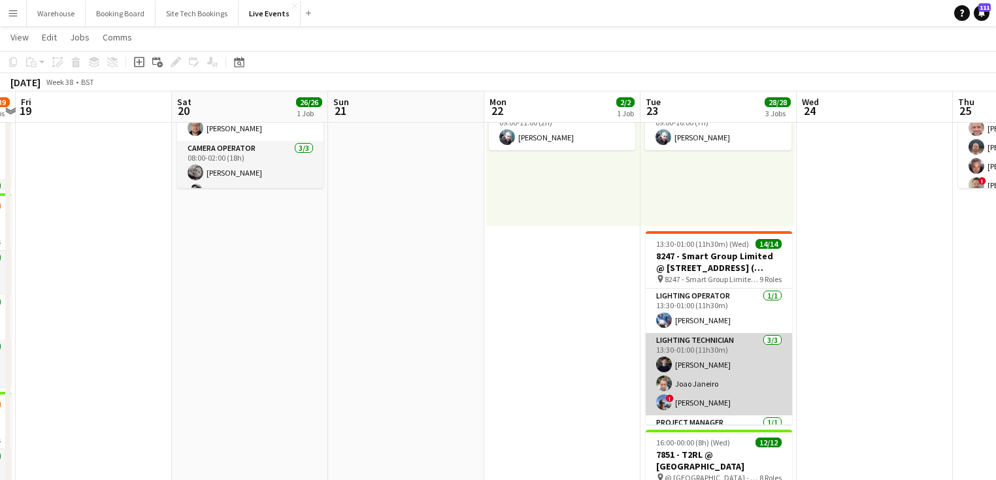
scroll to position [0, 0]
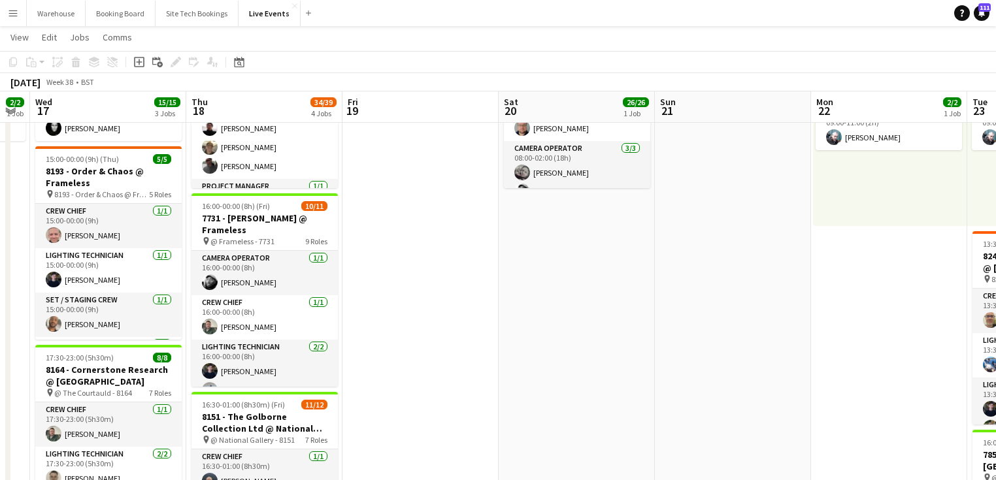
drag, startPoint x: 261, startPoint y: 335, endPoint x: 631, endPoint y: 340, distance: 369.9
click at [593, 336] on app-calendar-viewport "Mon 15 Tue 16 2/2 1 Job Wed 17 15/15 3 Jobs Thu 18 34/39 4 Jobs Fri 19 Sat 20 2…" at bounding box center [498, 428] width 996 height 1069
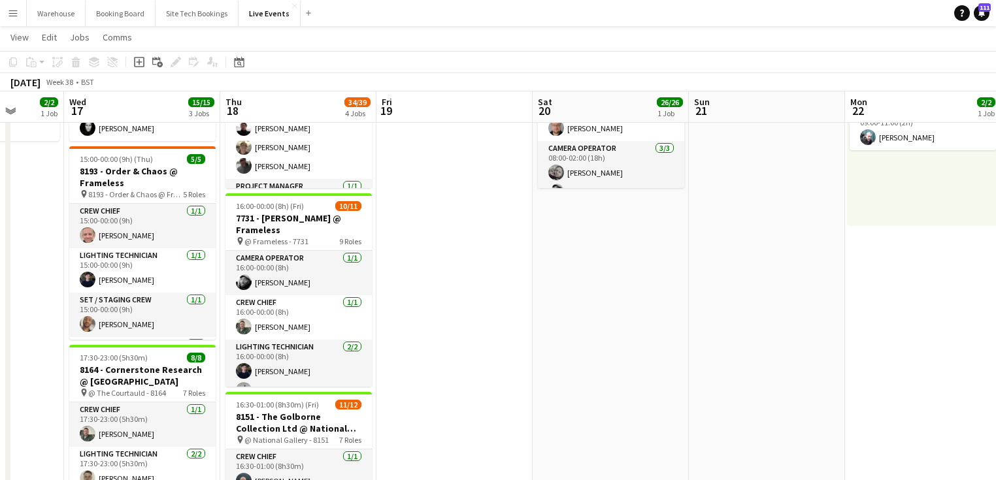
drag, startPoint x: 84, startPoint y: 342, endPoint x: 159, endPoint y: 340, distance: 75.2
click at [159, 340] on app-calendar-viewport "Sun 14 Mon 15 Tue 16 2/2 1 Job Wed 17 15/15 3 Jobs Thu 18 34/39 4 Jobs Fri 19 S…" at bounding box center [498, 428] width 996 height 1069
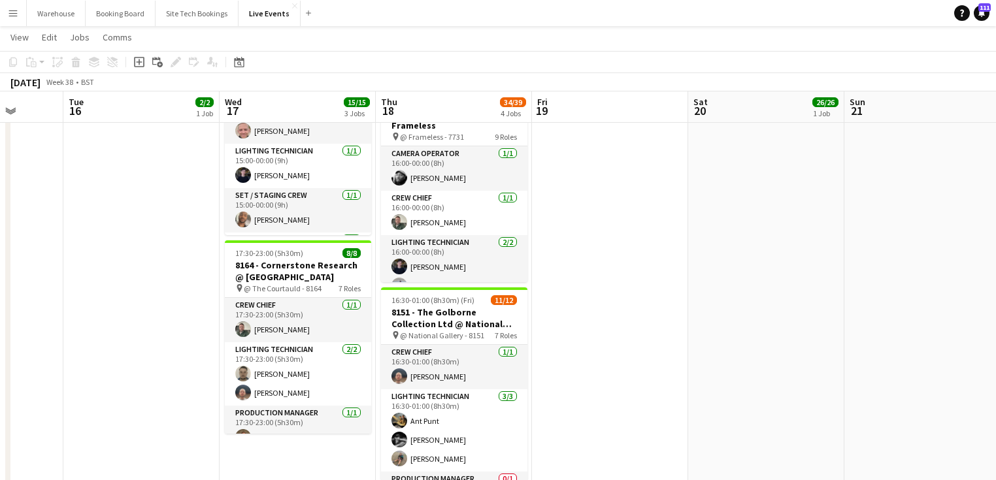
scroll to position [470, 0]
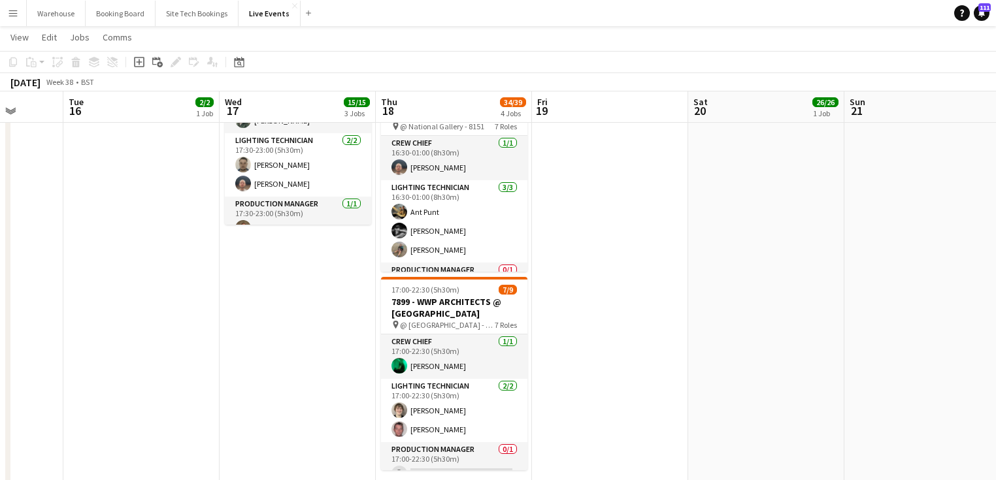
click at [277, 326] on app-date-cell "09:00-17:00 (8h) 2/2 7731 - PREP DAY AT YES EVENTS pin 7731 - PREP DAY AT YES E…" at bounding box center [298, 163] width 156 height 974
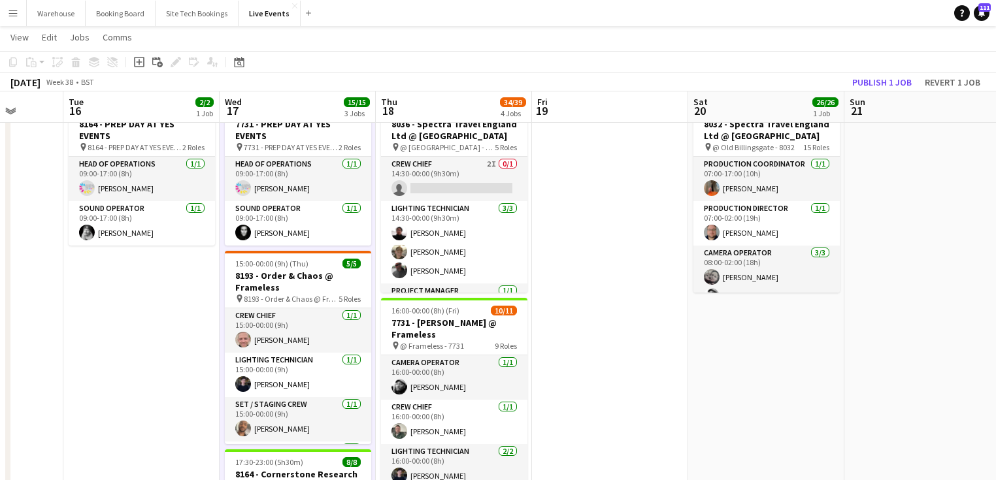
scroll to position [0, 0]
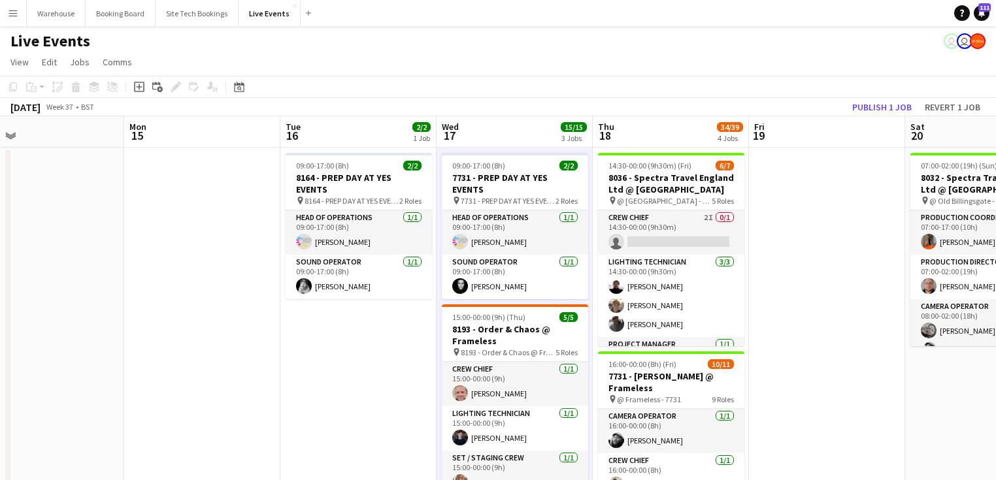
drag, startPoint x: 122, startPoint y: 349, endPoint x: 457, endPoint y: 380, distance: 337.3
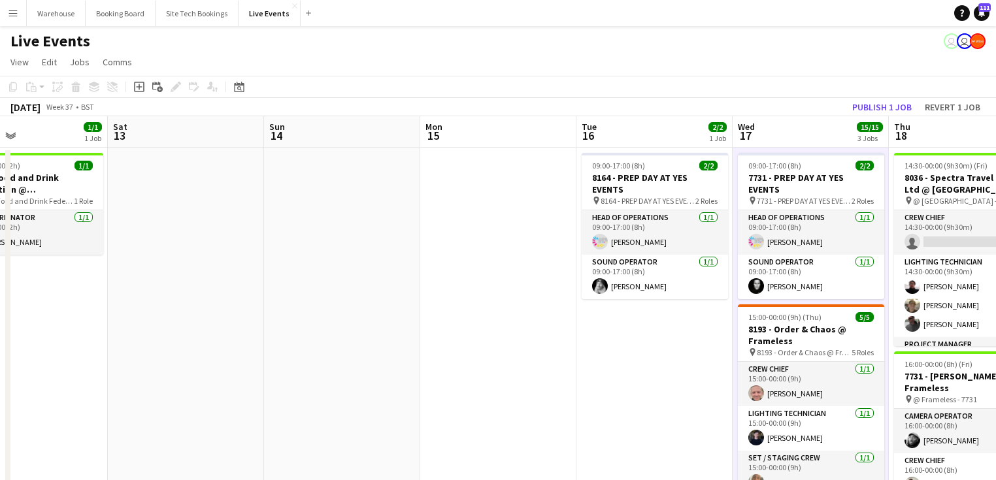
drag, startPoint x: 382, startPoint y: 383, endPoint x: 541, endPoint y: 396, distance: 160.0
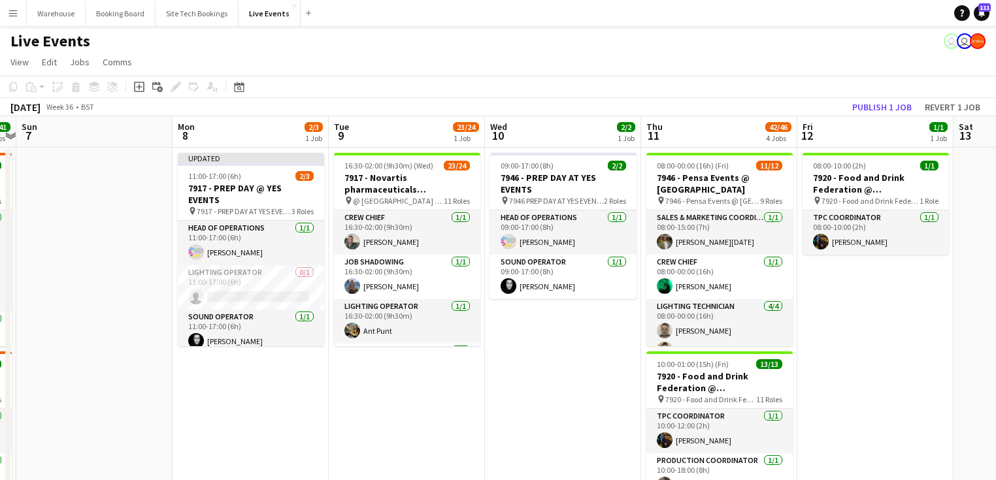
drag, startPoint x: 123, startPoint y: 396, endPoint x: 362, endPoint y: 412, distance: 239.7
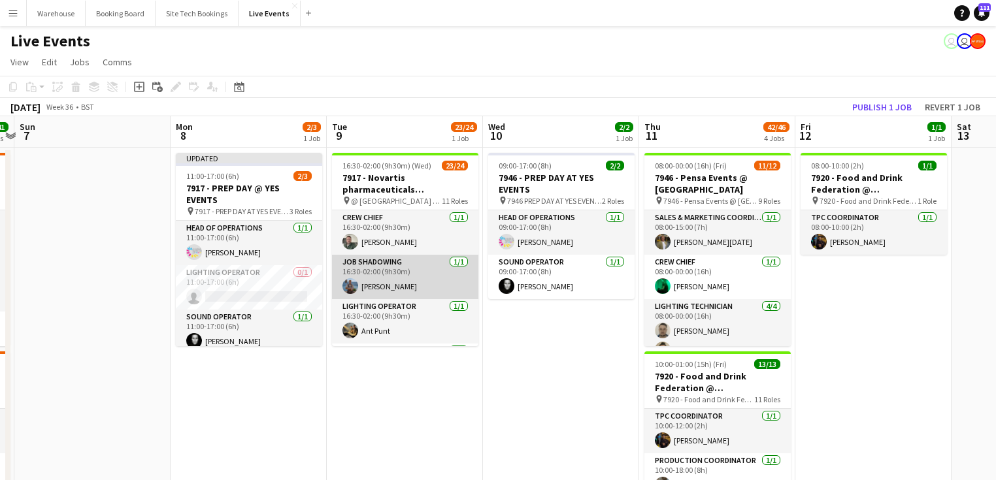
scroll to position [105, 0]
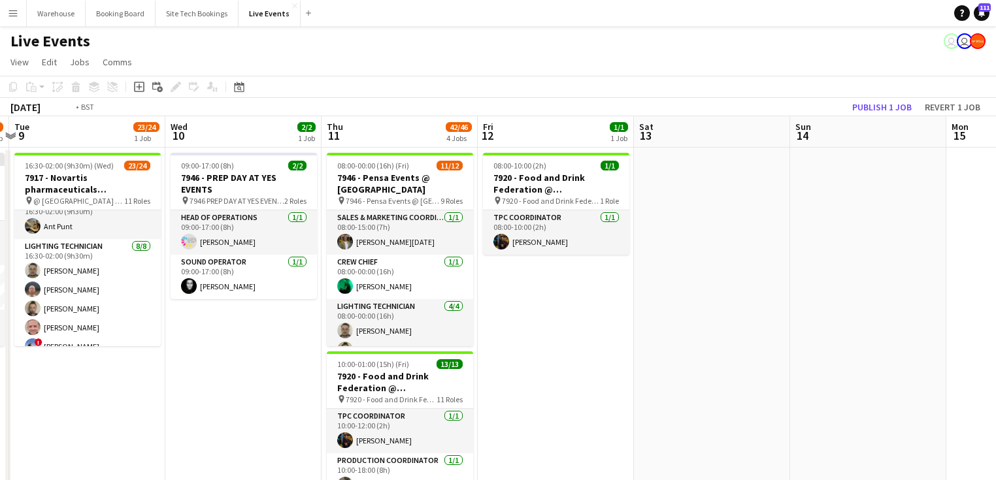
drag, startPoint x: 376, startPoint y: 406, endPoint x: 105, endPoint y: 368, distance: 274.5
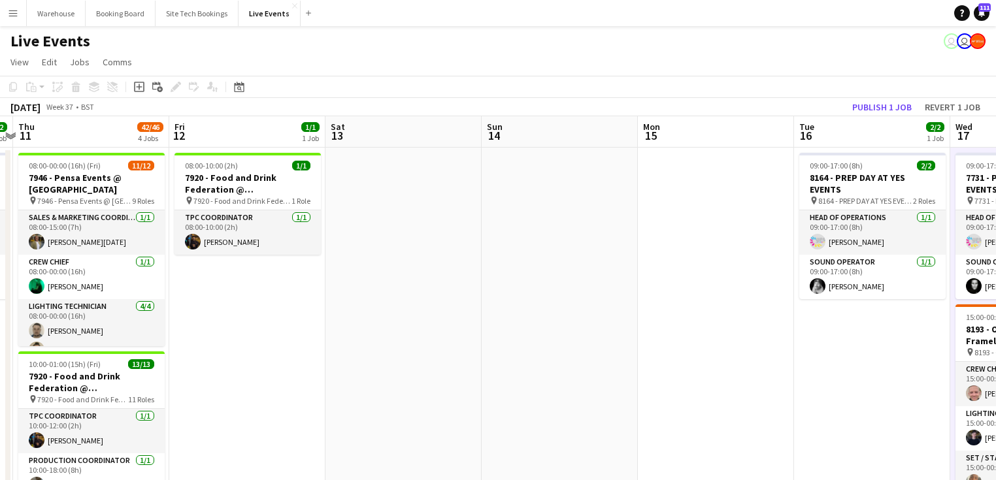
drag, startPoint x: 421, startPoint y: 321, endPoint x: 144, endPoint y: 279, distance: 280.9
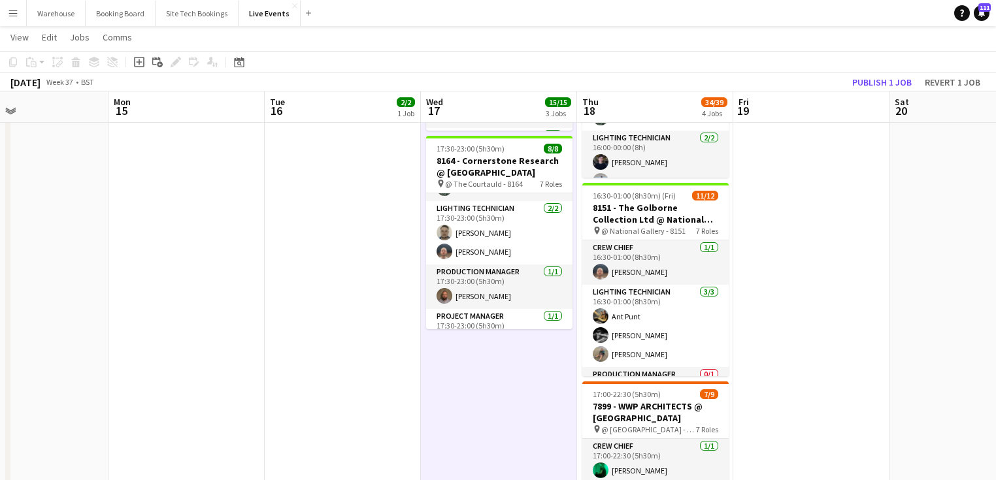
scroll to position [0, 0]
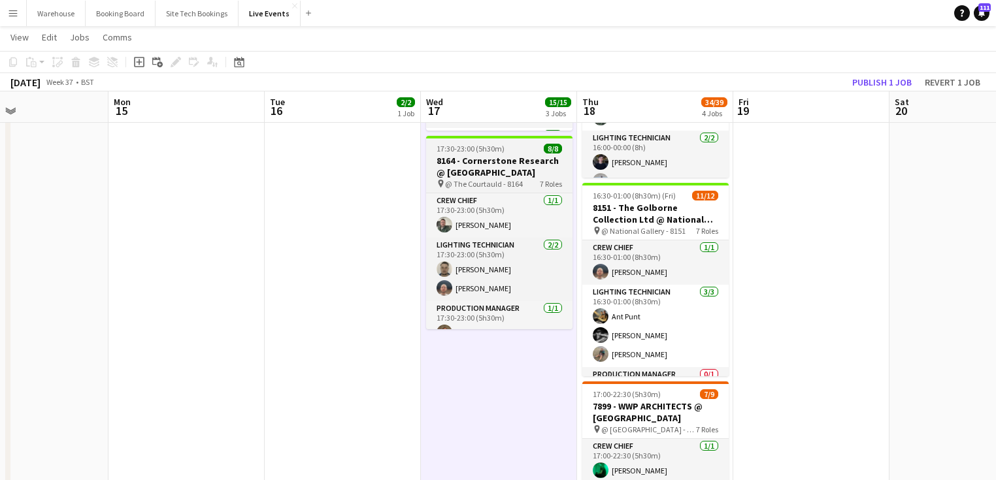
click at [478, 167] on h3 "8164 - Cornerstone Research @ [GEOGRAPHIC_DATA]" at bounding box center [499, 167] width 146 height 24
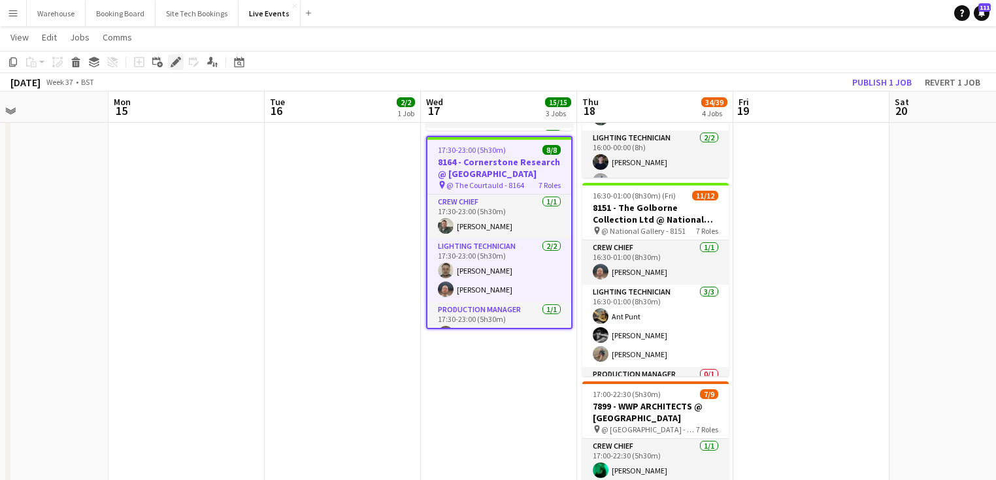
click at [180, 62] on icon "Edit" at bounding box center [176, 62] width 10 height 10
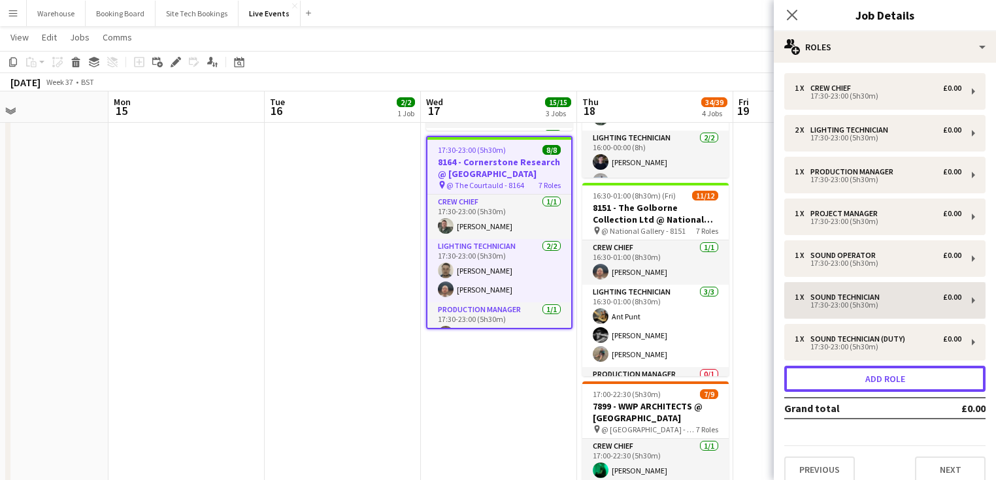
drag, startPoint x: 832, startPoint y: 378, endPoint x: 804, endPoint y: 359, distance: 33.9
click at [831, 378] on button "Add role" at bounding box center [884, 379] width 201 height 26
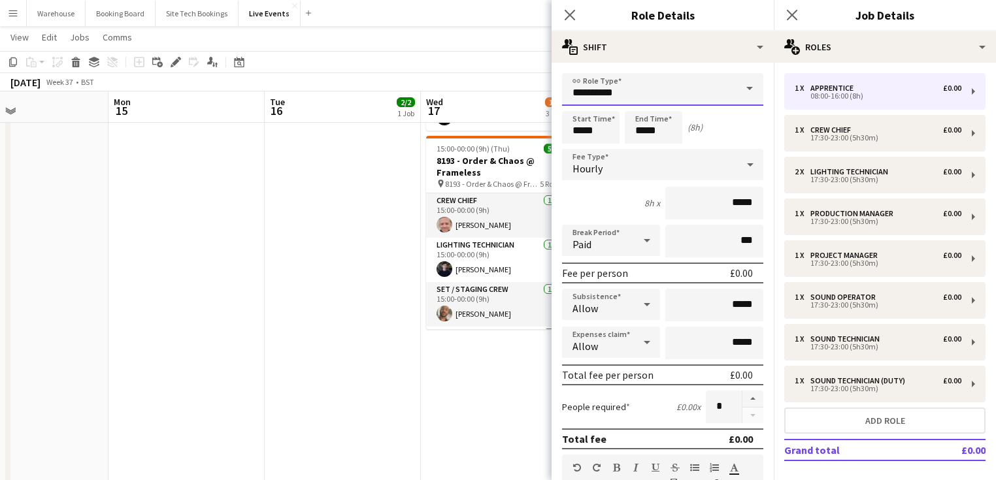
click at [587, 86] on input "**********" at bounding box center [662, 89] width 201 height 33
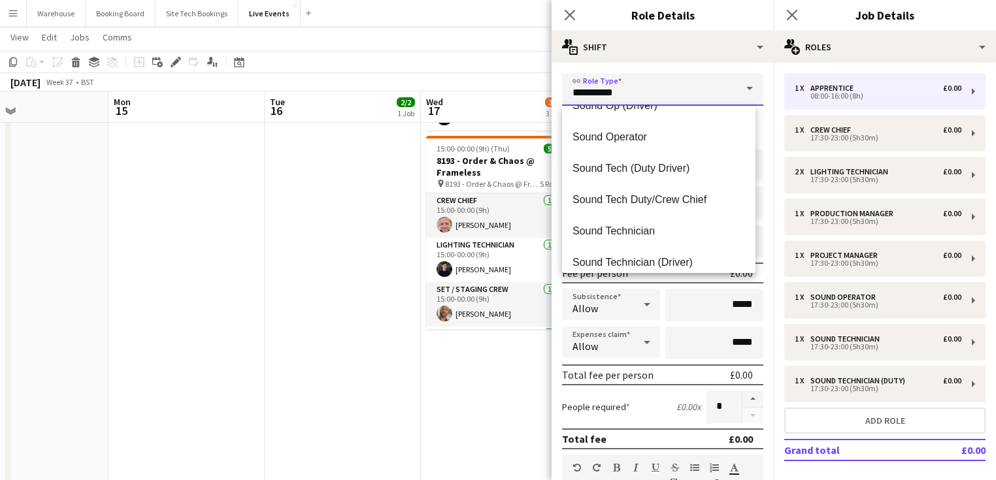
scroll to position [3032, 0]
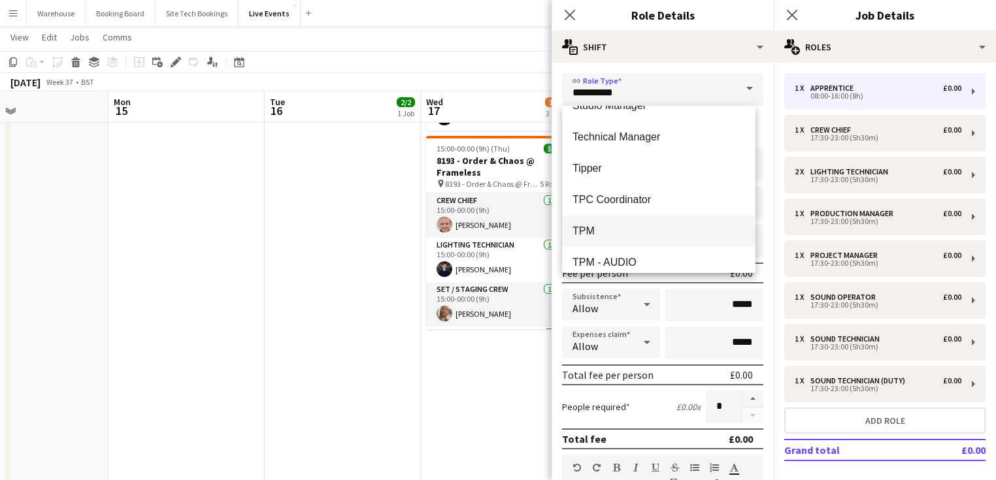
click at [580, 225] on span "TPM" at bounding box center [658, 231] width 172 height 12
type input "***"
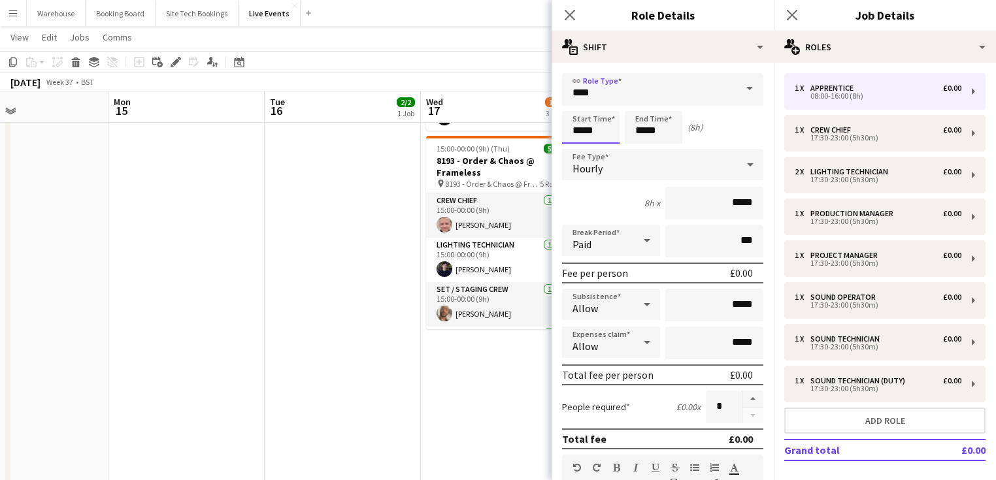
click at [591, 129] on input "*****" at bounding box center [590, 127] width 57 height 33
click at [578, 103] on div at bounding box center [578, 104] width 26 height 13
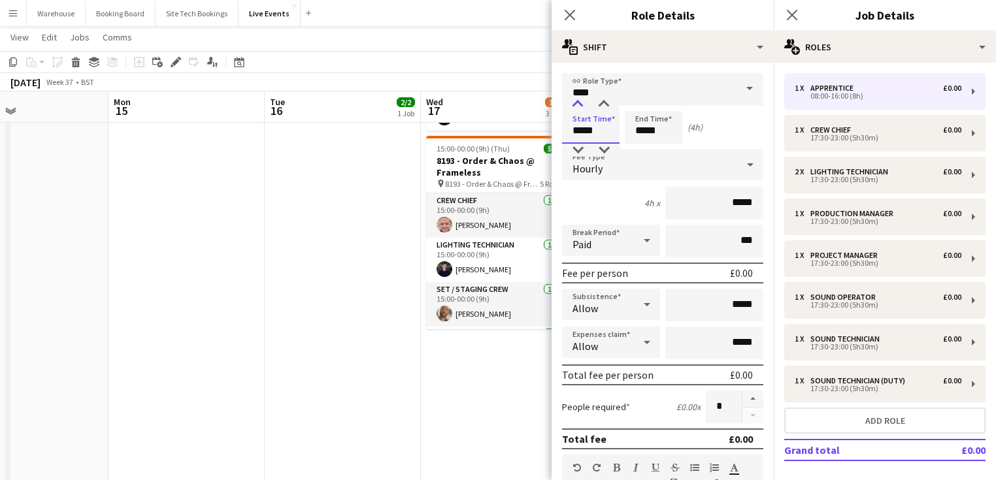
click at [578, 103] on div at bounding box center [578, 104] width 26 height 13
type input "*****"
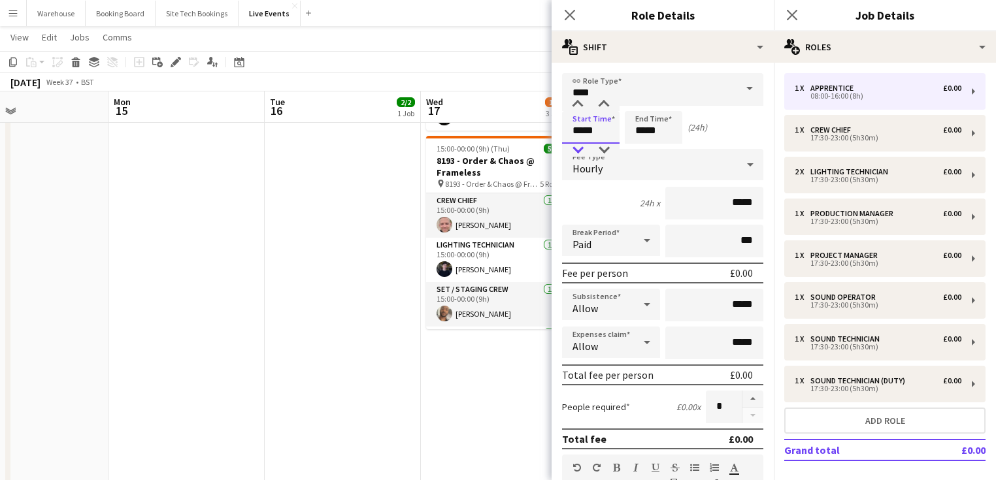
click at [575, 149] on div at bounding box center [578, 150] width 26 height 13
click at [651, 129] on input "*****" at bounding box center [653, 127] width 57 height 33
click at [645, 103] on div at bounding box center [640, 104] width 26 height 13
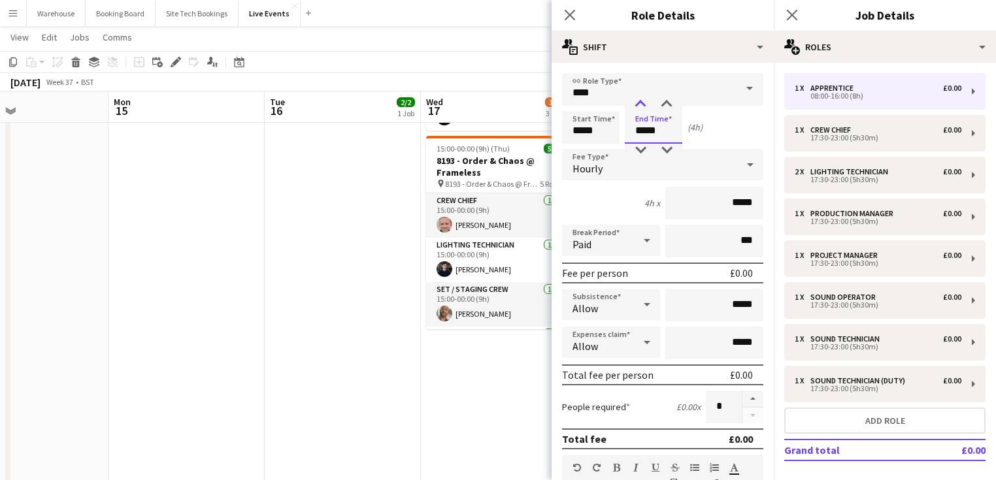
click at [644, 103] on div at bounding box center [640, 104] width 26 height 13
type input "*****"
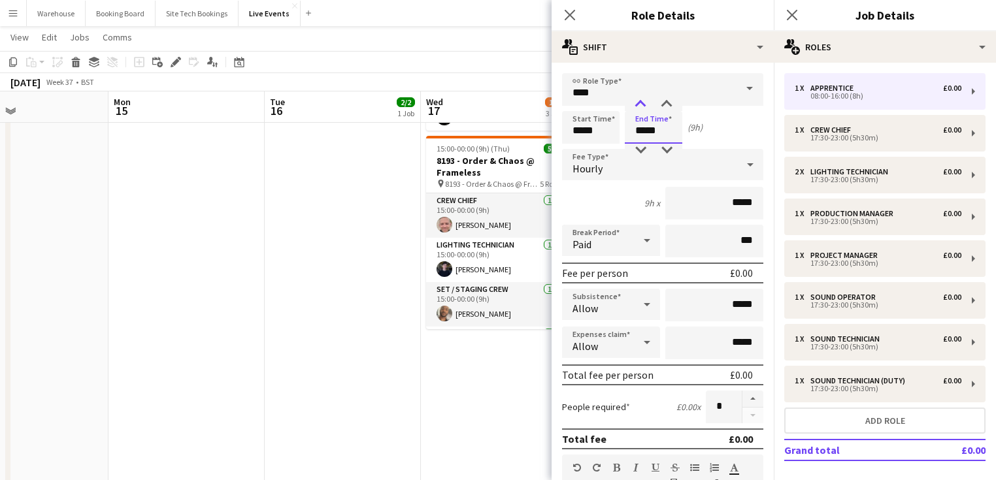
click at [644, 103] on div at bounding box center [640, 104] width 26 height 13
click at [595, 167] on span "Hourly" at bounding box center [587, 168] width 30 height 13
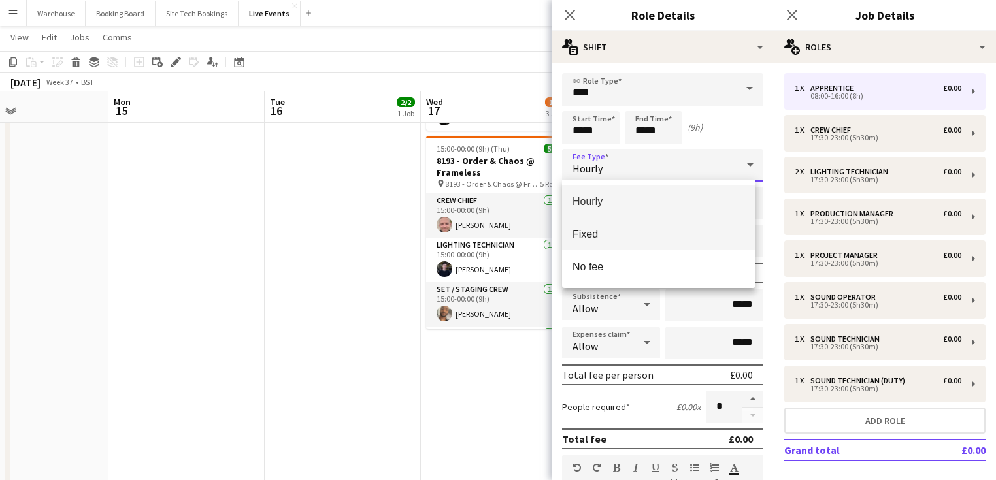
click at [599, 239] on span "Fixed" at bounding box center [658, 234] width 172 height 12
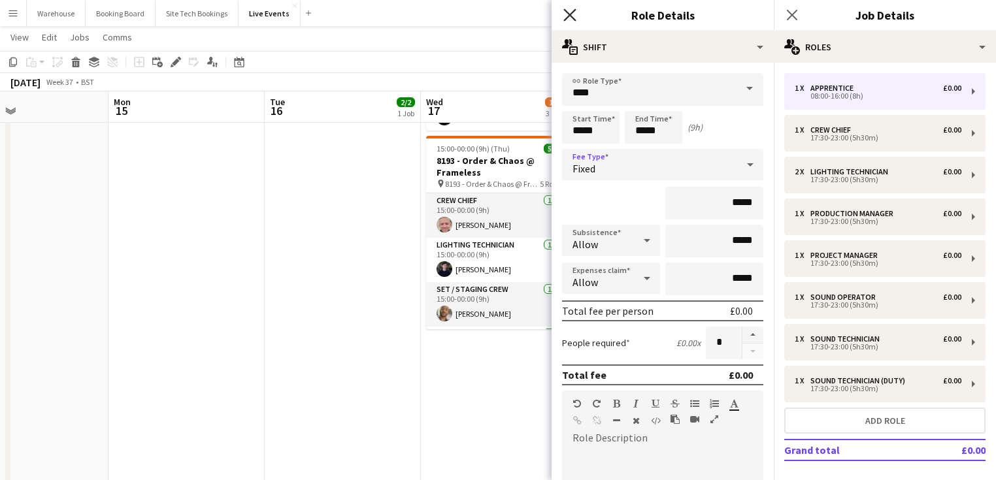
click at [568, 18] on icon "Close pop-in" at bounding box center [569, 14] width 12 height 12
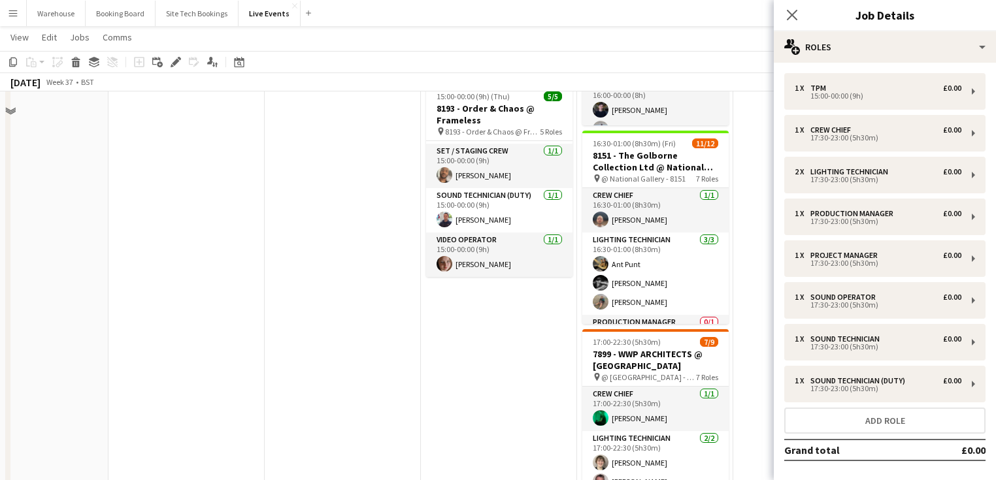
scroll to position [157, 0]
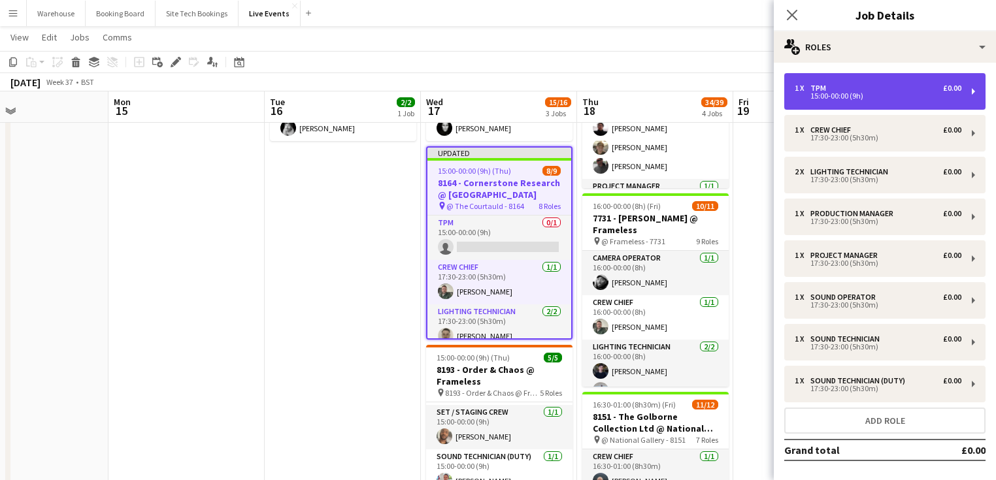
click at [827, 93] on div "15:00-00:00 (9h)" at bounding box center [878, 96] width 167 height 7
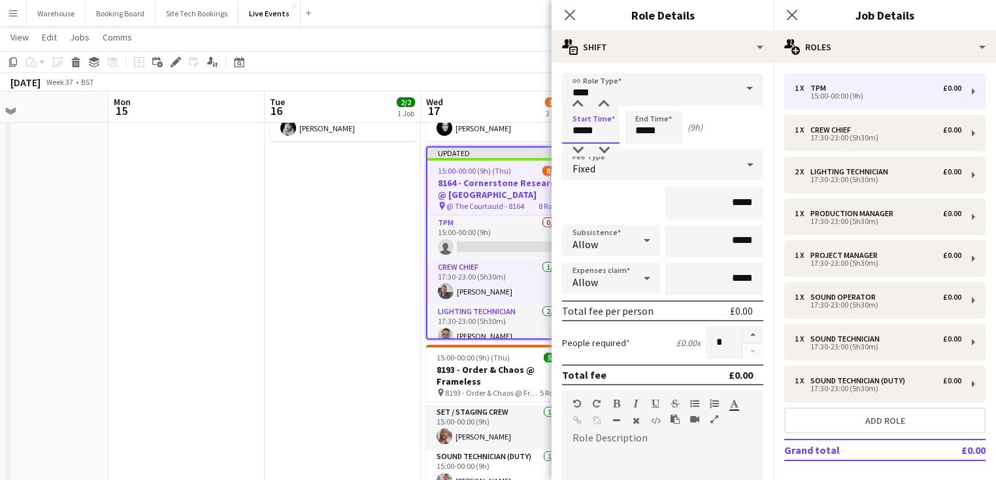
click at [593, 126] on input "*****" at bounding box center [590, 127] width 57 height 33
click at [575, 105] on div at bounding box center [578, 104] width 26 height 13
click at [606, 107] on div at bounding box center [604, 104] width 26 height 13
type input "*****"
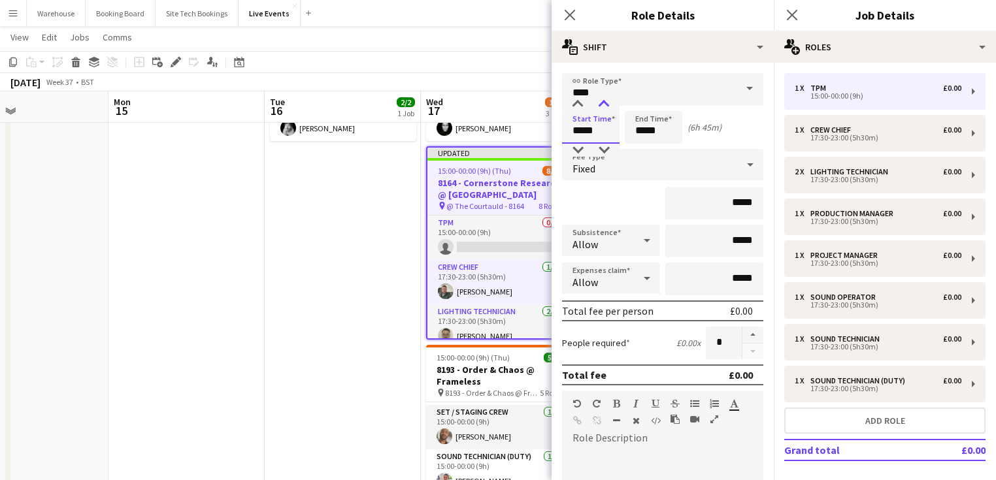
click at [606, 107] on div at bounding box center [604, 104] width 26 height 13
click at [568, 12] on icon "Close pop-in" at bounding box center [569, 14] width 12 height 12
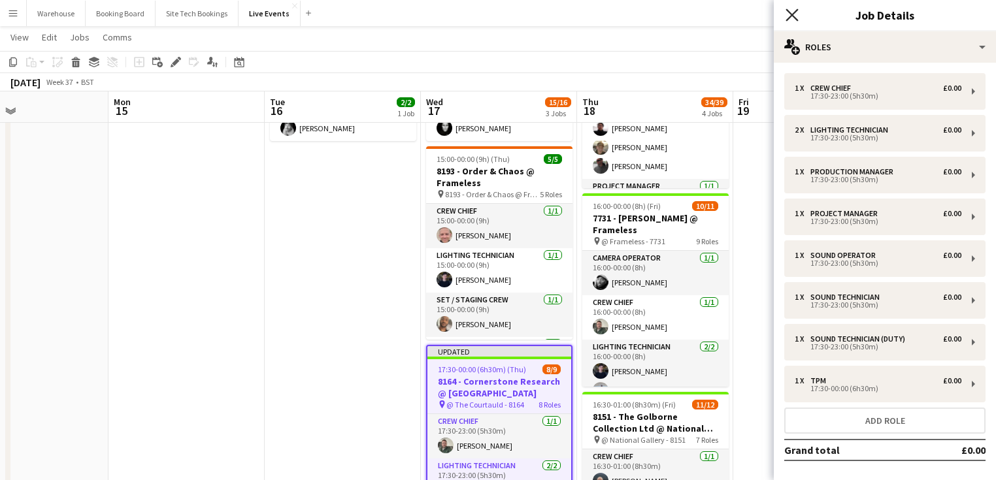
click at [793, 14] on icon at bounding box center [791, 14] width 12 height 12
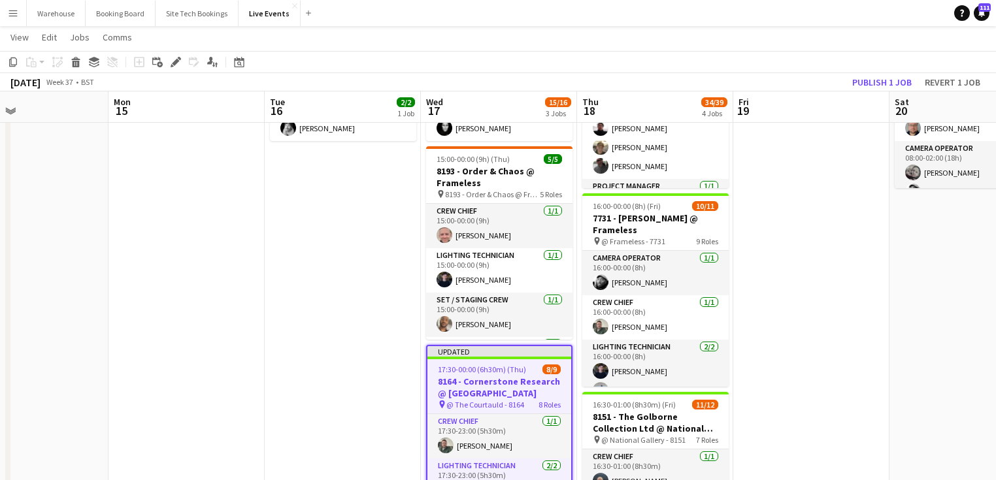
click at [371, 263] on app-date-cell "09:00-17:00 (8h) 2/2 8164 - PREP DAY AT YES EVENTS pin 8164 - PREP DAY AT YES E…" at bounding box center [343, 477] width 156 height 974
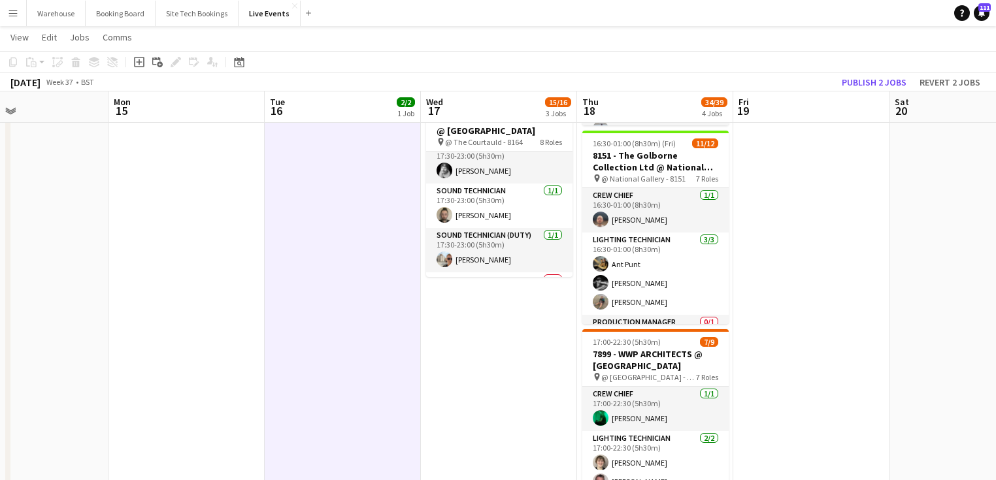
scroll to position [248, 0]
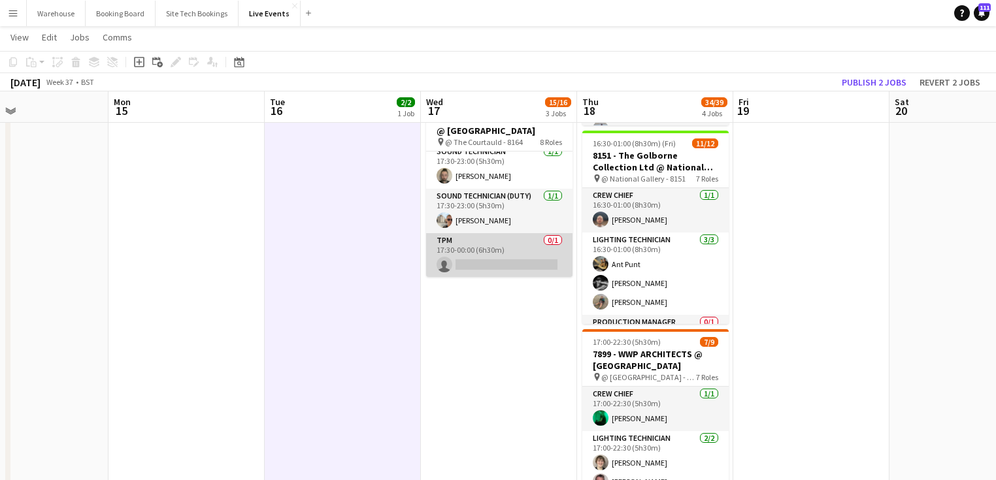
click at [470, 263] on app-card-role "TPM 0/1 17:30-00:00 (6h30m) single-neutral-actions" at bounding box center [499, 255] width 146 height 44
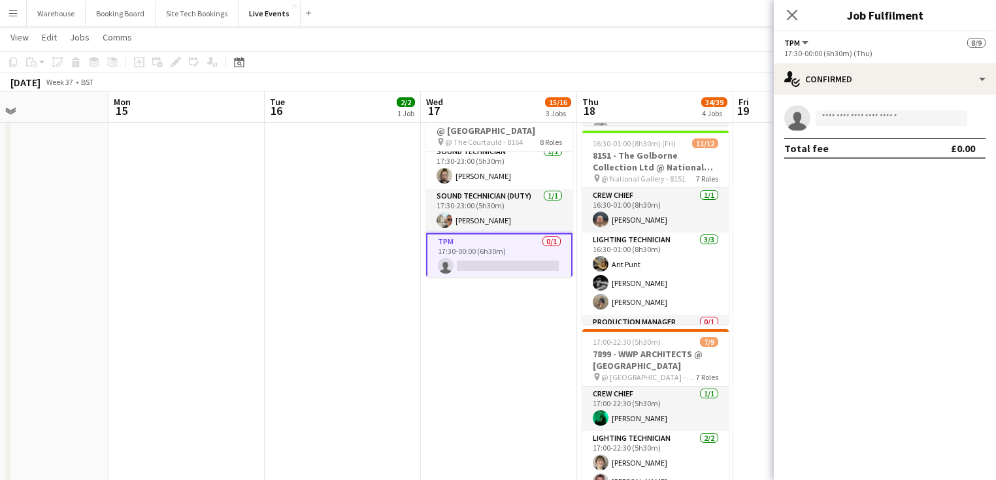
drag, startPoint x: 794, startPoint y: 14, endPoint x: 743, endPoint y: 42, distance: 57.9
click at [793, 14] on icon "Close pop-in" at bounding box center [792, 15] width 10 height 10
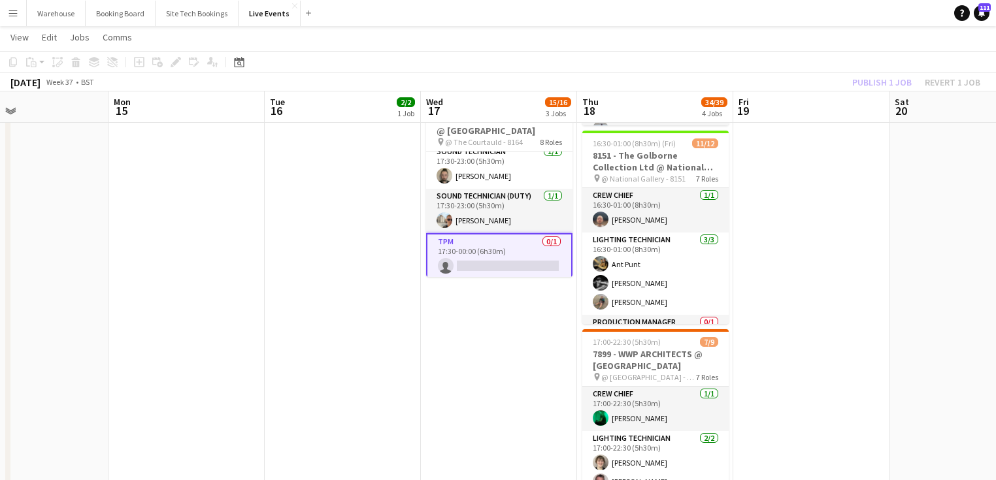
click at [468, 344] on app-date-cell "09:00-17:00 (8h) 2/2 7731 - PREP DAY AT YES EVENTS pin 7731 - PREP DAY AT YES E…" at bounding box center [499, 215] width 156 height 974
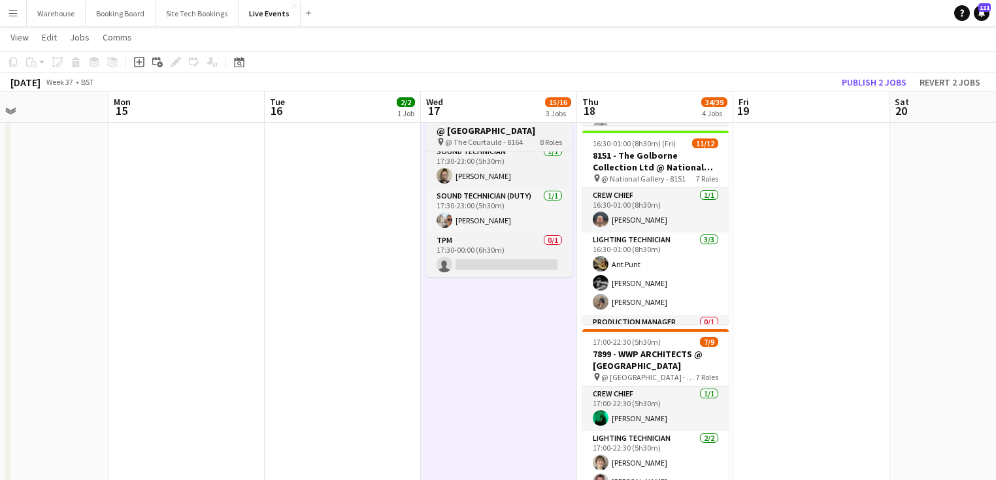
click at [476, 133] on h3 "8164 - Cornerstone Research @ [GEOGRAPHIC_DATA]" at bounding box center [499, 125] width 146 height 24
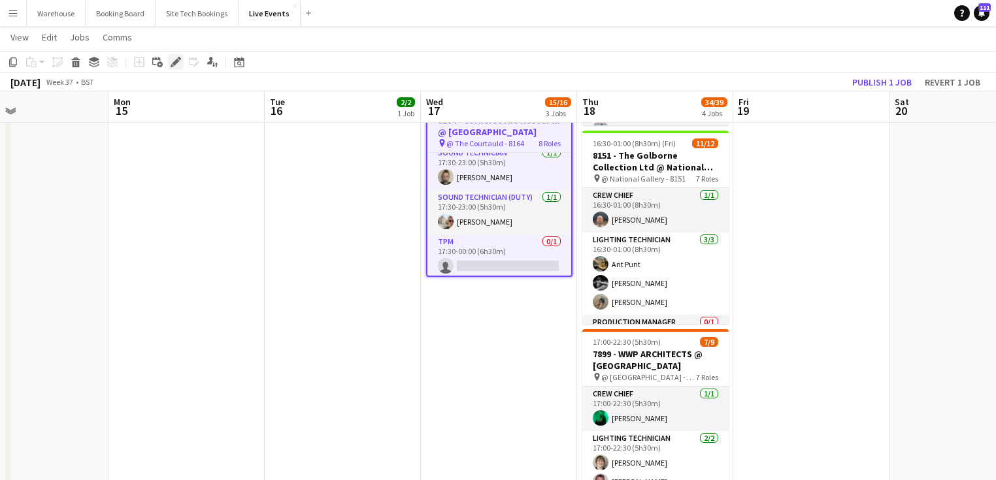
click at [169, 59] on div "Edit" at bounding box center [176, 62] width 16 height 16
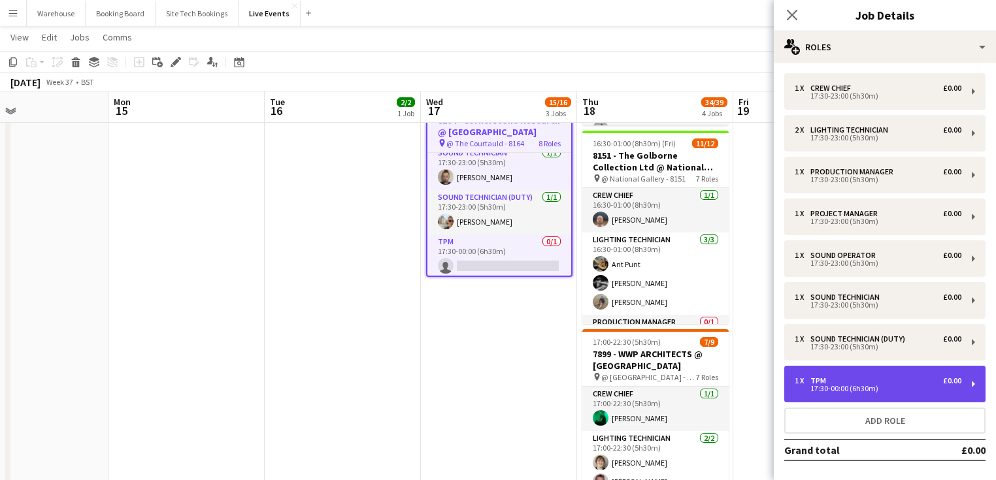
click at [834, 367] on div "1 x TPM £0.00 17:30-00:00 (6h30m)" at bounding box center [884, 384] width 201 height 37
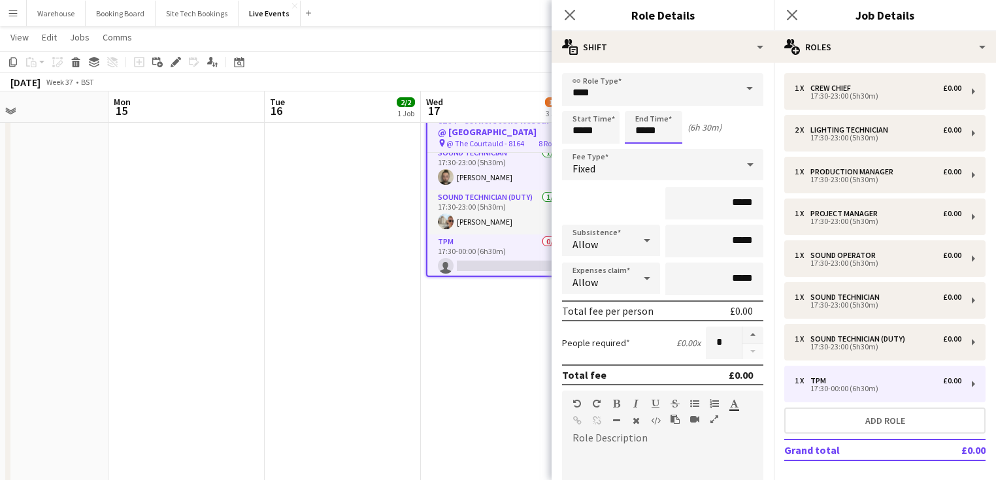
click at [655, 127] on input "*****" at bounding box center [653, 127] width 57 height 33
click at [637, 104] on div at bounding box center [640, 104] width 26 height 13
click at [640, 149] on div at bounding box center [640, 150] width 26 height 13
click at [664, 144] on div at bounding box center [666, 150] width 26 height 13
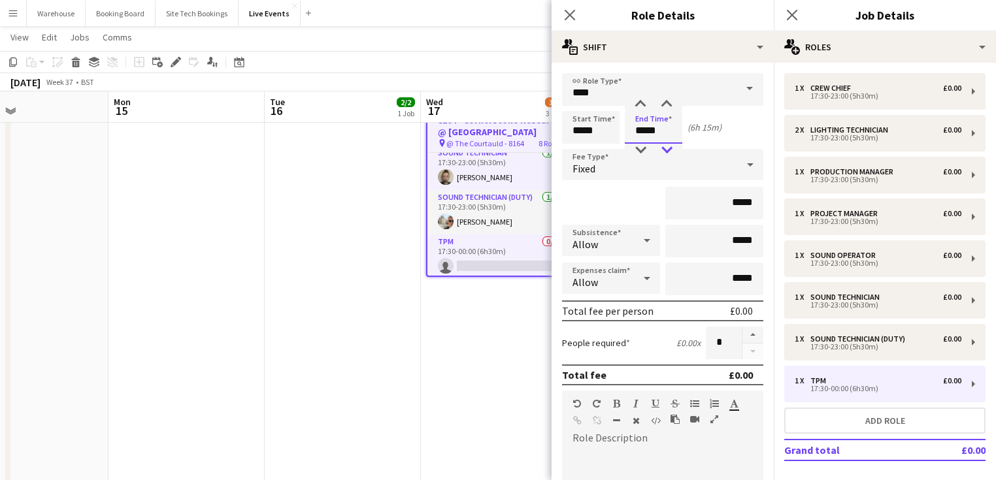
type input "*****"
click at [664, 144] on div at bounding box center [666, 150] width 26 height 13
click at [575, 16] on icon "Close pop-in" at bounding box center [569, 14] width 12 height 12
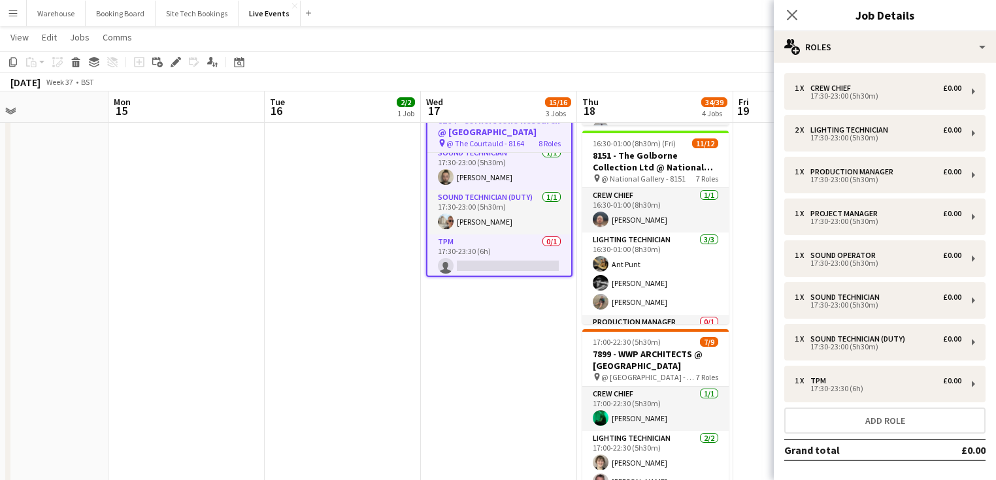
click at [480, 337] on app-date-cell "09:00-17:00 (8h) 2/2 7731 - PREP DAY AT YES EVENTS pin 7731 - PREP DAY AT YES E…" at bounding box center [499, 215] width 156 height 974
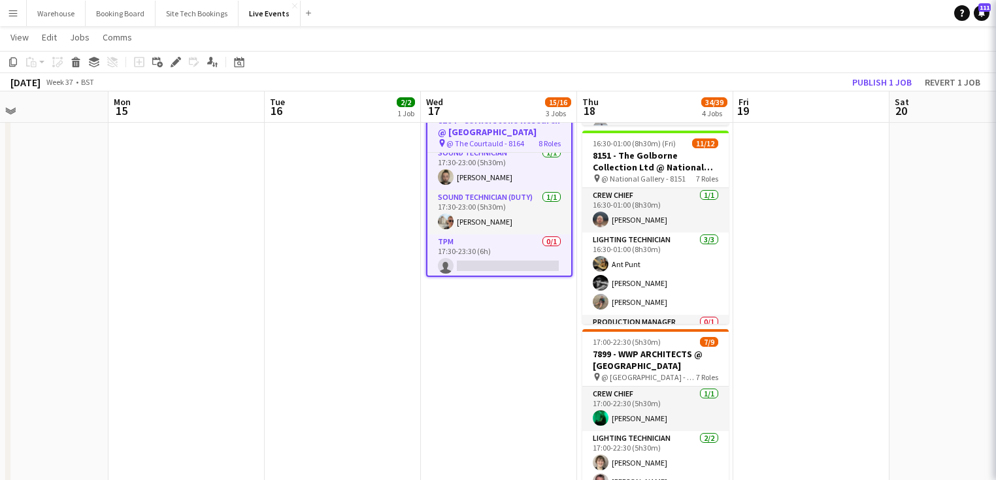
scroll to position [0, 359]
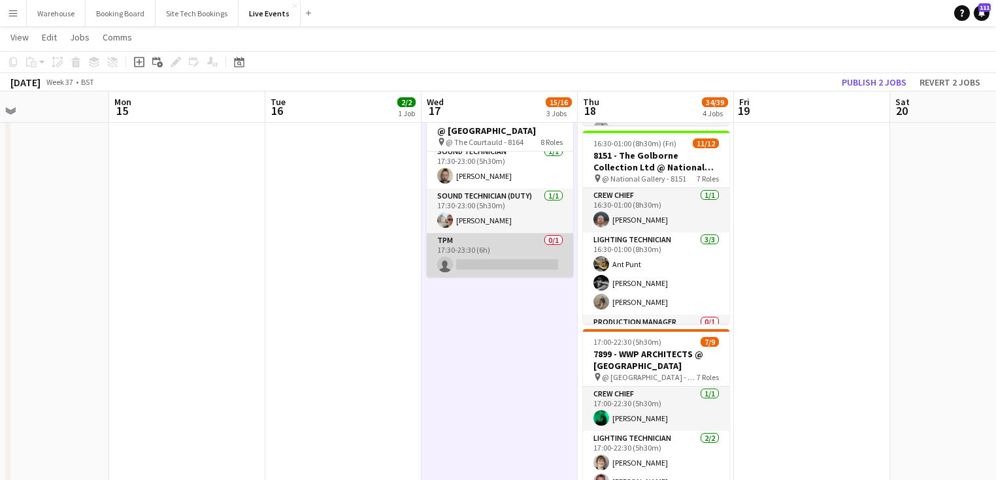
click at [486, 245] on app-card-role "TPM 0/1 17:30-23:30 (6h) single-neutral-actions" at bounding box center [500, 255] width 146 height 44
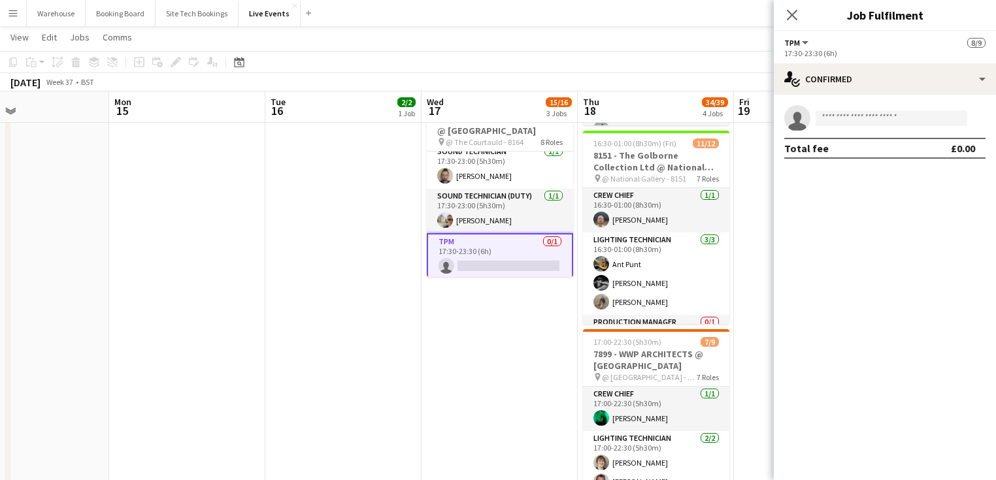
click at [785, 14] on app-icon "Close pop-in" at bounding box center [792, 15] width 16 height 16
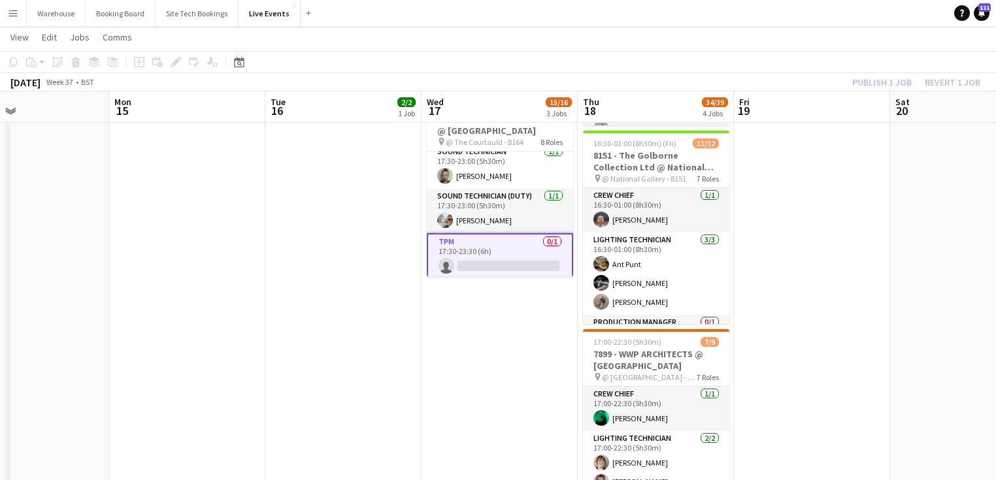
click at [510, 325] on app-date-cell "09:00-17:00 (8h) 2/2 7731 - PREP DAY AT YES EVENTS pin 7731 - PREP DAY AT YES E…" at bounding box center [499, 215] width 156 height 974
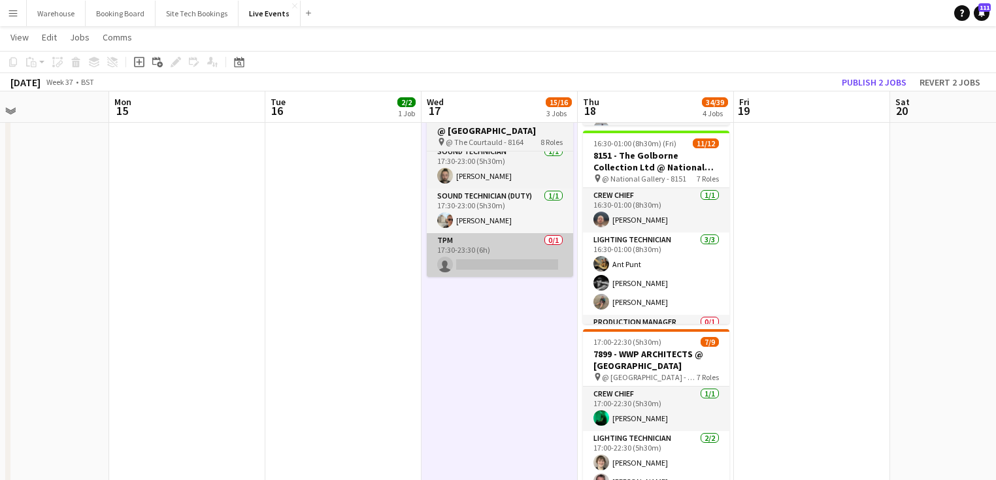
scroll to position [366, 0]
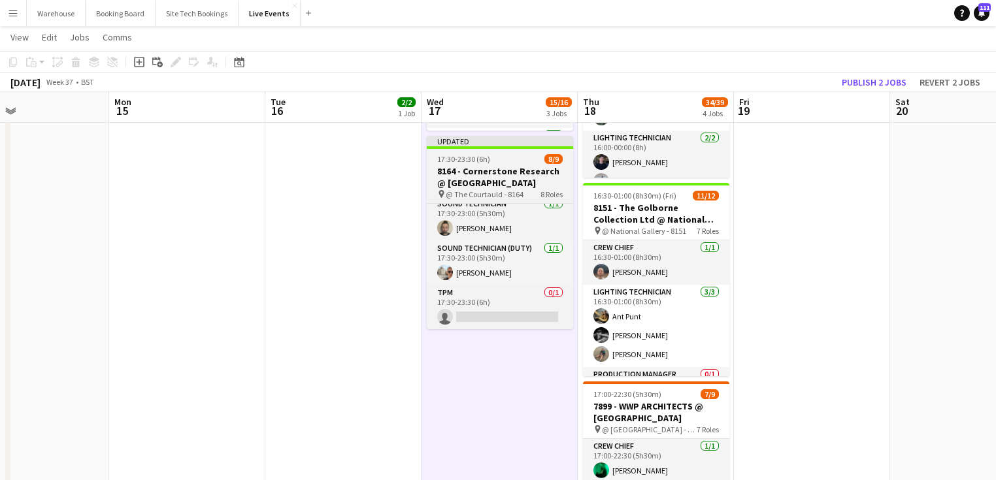
click at [486, 178] on h3 "8164 - Cornerstone Research @ [GEOGRAPHIC_DATA]" at bounding box center [500, 177] width 146 height 24
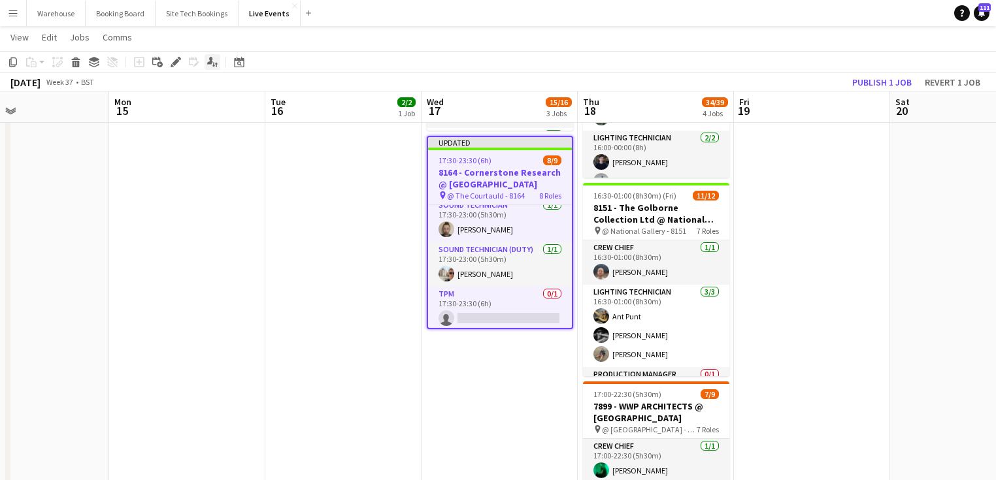
drag, startPoint x: 171, startPoint y: 63, endPoint x: 206, endPoint y: 69, distance: 35.8
click at [172, 63] on icon "Edit" at bounding box center [176, 62] width 10 height 10
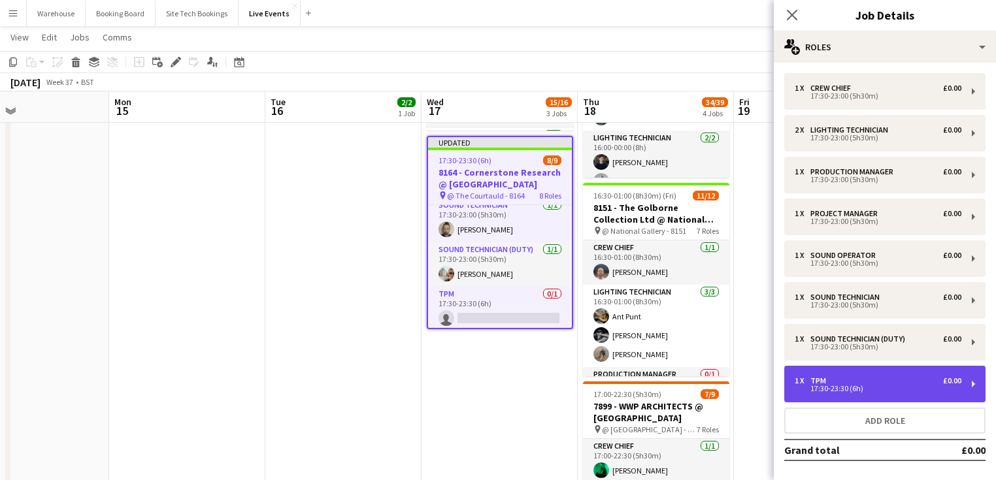
click at [838, 374] on div "1 x TPM £0.00 17:30-23:30 (6h)" at bounding box center [884, 384] width 201 height 37
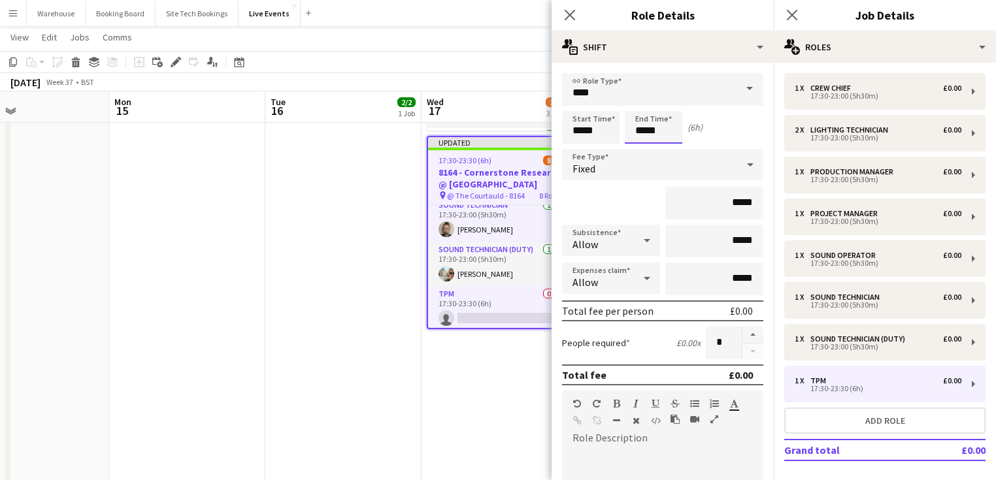
click at [648, 135] on input "*****" at bounding box center [653, 127] width 57 height 33
click at [666, 148] on div at bounding box center [666, 150] width 26 height 13
type input "*****"
click at [664, 150] on div at bounding box center [666, 150] width 26 height 13
click at [572, 18] on icon at bounding box center [569, 14] width 12 height 12
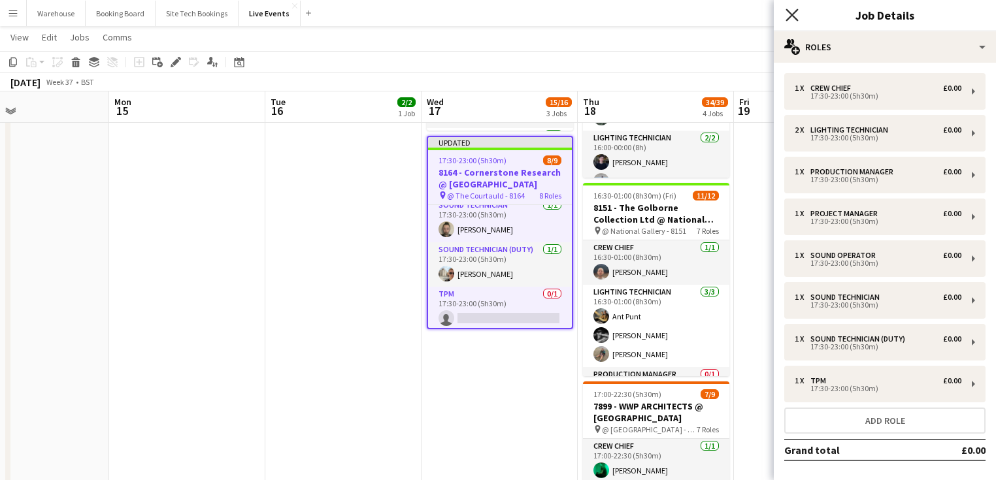
click at [788, 16] on icon "Close pop-in" at bounding box center [791, 14] width 12 height 12
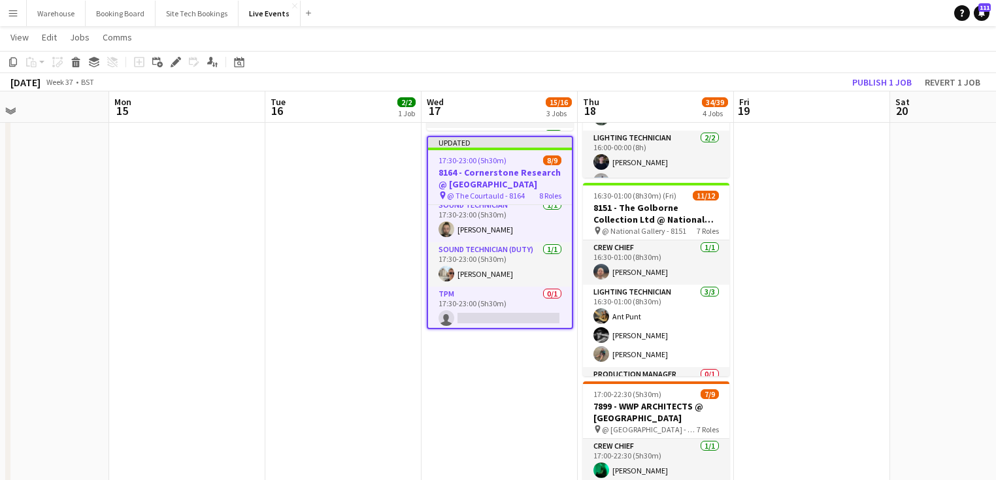
drag, startPoint x: 534, startPoint y: 379, endPoint x: 510, endPoint y: 357, distance: 32.9
click at [534, 378] on app-date-cell "09:00-17:00 (8h) 2/2 7731 - PREP DAY AT YES EVENTS pin 7731 - PREP DAY AT YES E…" at bounding box center [499, 267] width 156 height 974
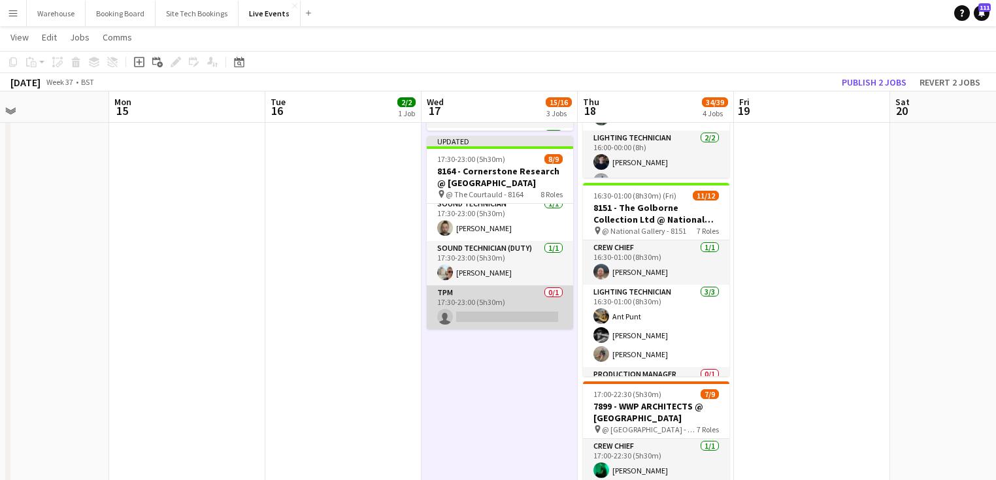
click at [499, 314] on app-card-role "TPM 0/1 17:30-23:00 (5h30m) single-neutral-actions" at bounding box center [500, 308] width 146 height 44
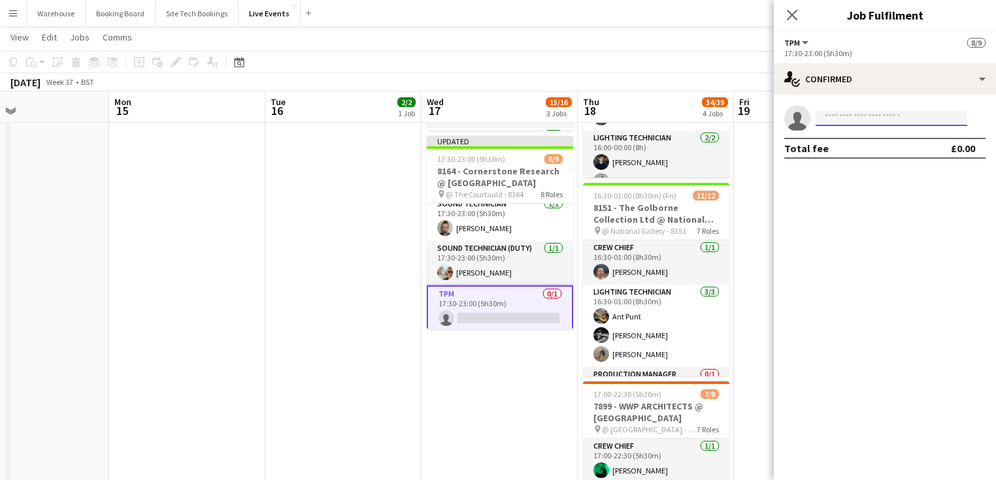
click at [900, 114] on input at bounding box center [891, 118] width 152 height 16
type input "*****"
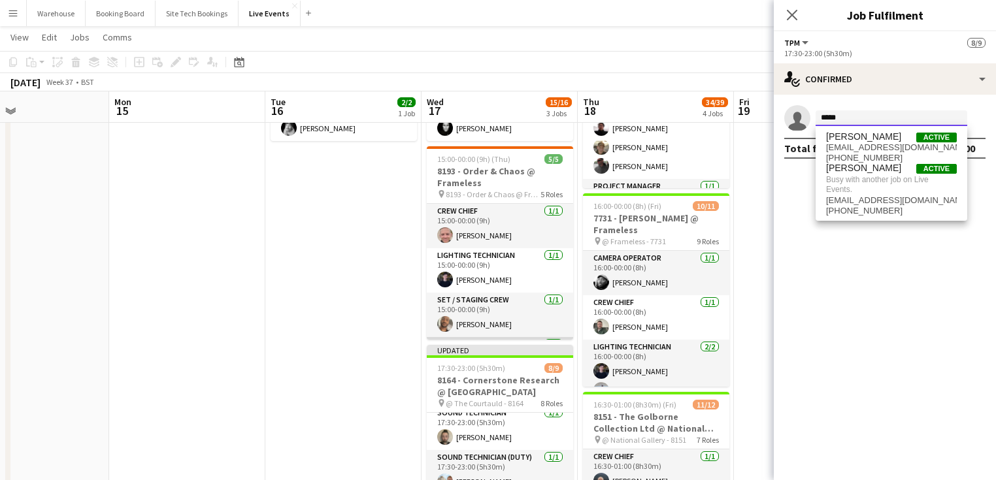
scroll to position [86, 0]
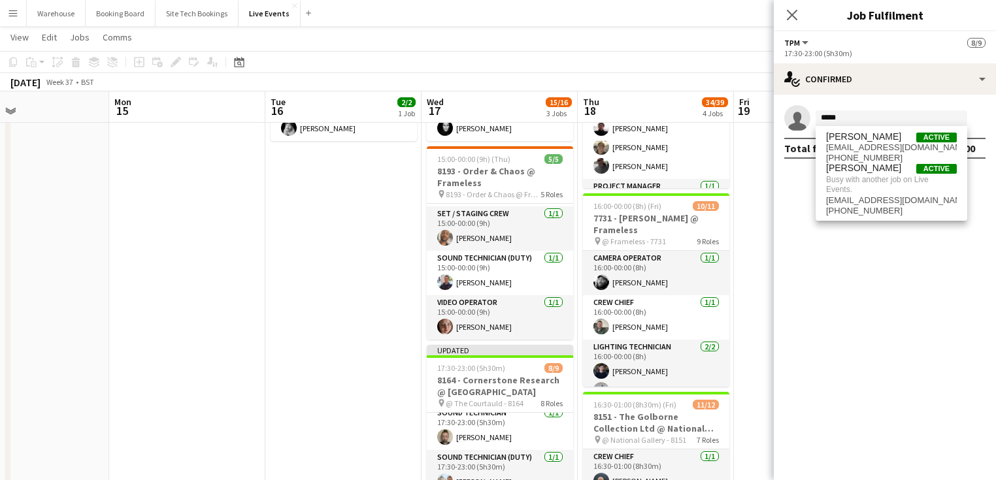
click at [797, 16] on icon "Close pop-in" at bounding box center [792, 15] width 10 height 10
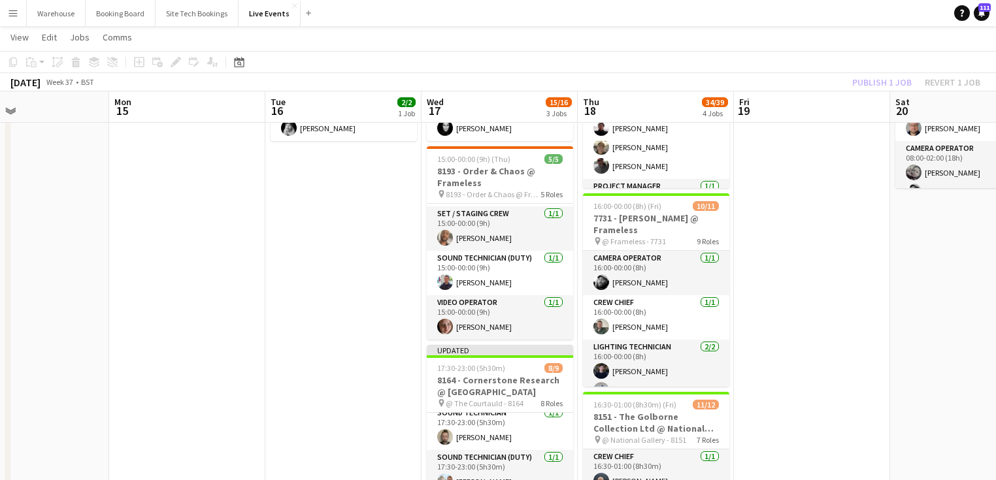
click at [401, 276] on app-date-cell "09:00-17:00 (8h) 2/2 8164 - PREP DAY AT YES EVENTS pin 8164 - PREP DAY AT YES E…" at bounding box center [343, 477] width 156 height 974
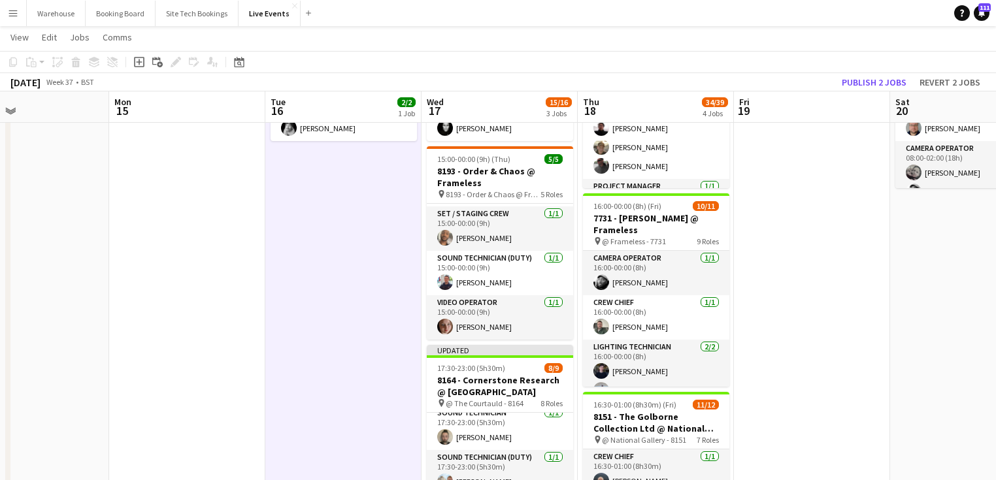
scroll to position [418, 0]
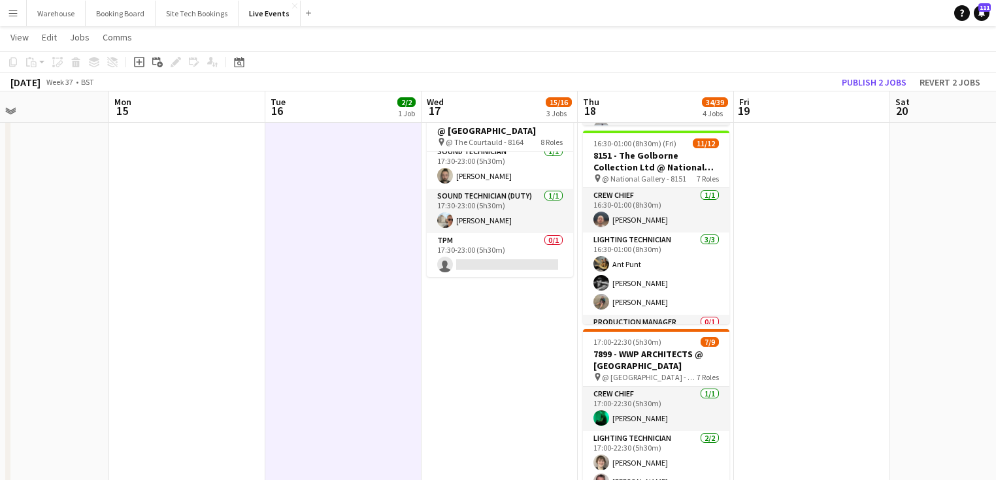
click at [495, 327] on app-date-cell "09:00-17:00 (8h) 2/2 7731 - PREP DAY AT YES EVENTS pin 7731 - PREP DAY AT YES E…" at bounding box center [499, 215] width 156 height 974
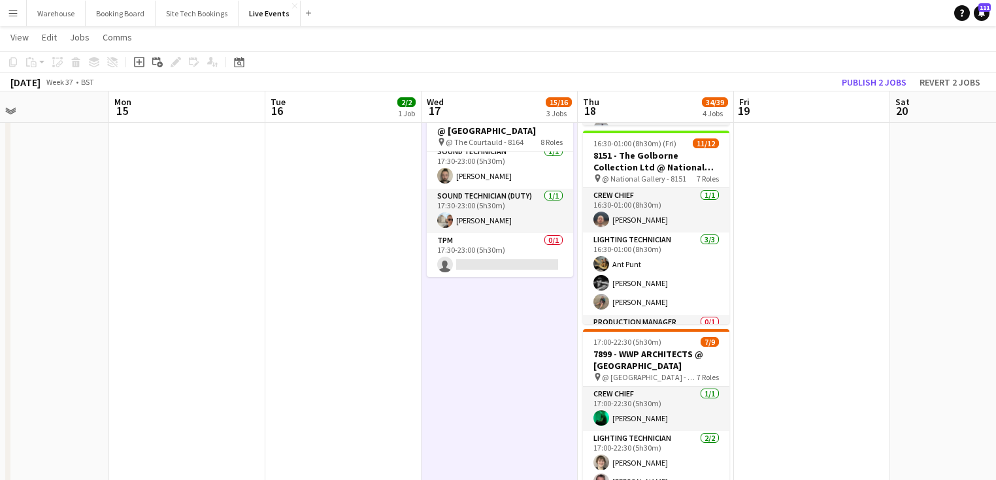
click at [494, 327] on app-date-cell "09:00-17:00 (8h) 2/2 7731 - PREP DAY AT YES EVENTS pin 7731 - PREP DAY AT YES E…" at bounding box center [499, 215] width 156 height 974
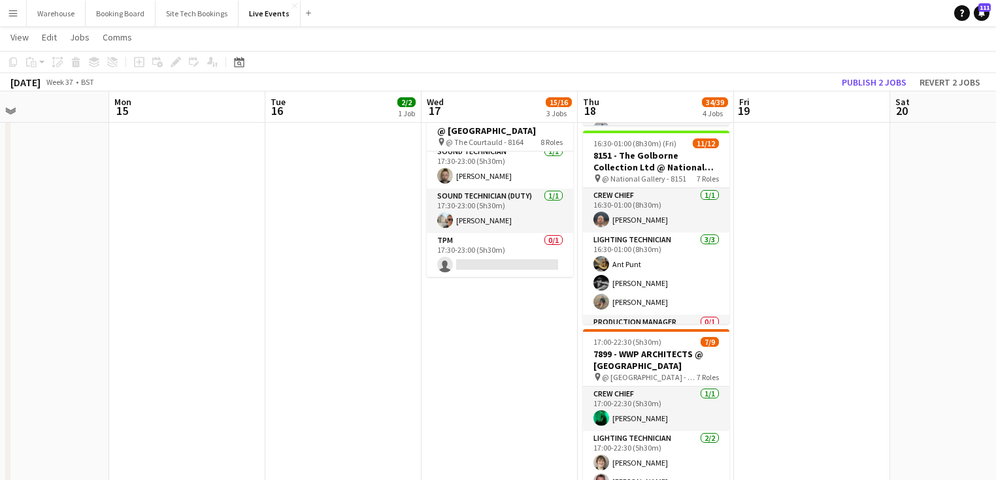
scroll to position [0, 357]
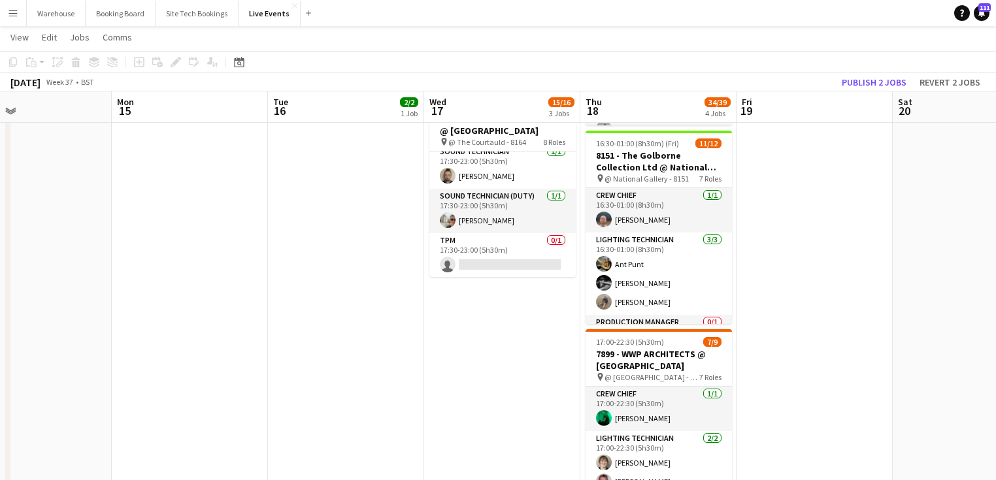
click at [530, 351] on app-date-cell "09:00-17:00 (8h) 2/2 7731 - PREP DAY AT YES EVENTS pin 7731 - PREP DAY AT YES E…" at bounding box center [502, 215] width 156 height 974
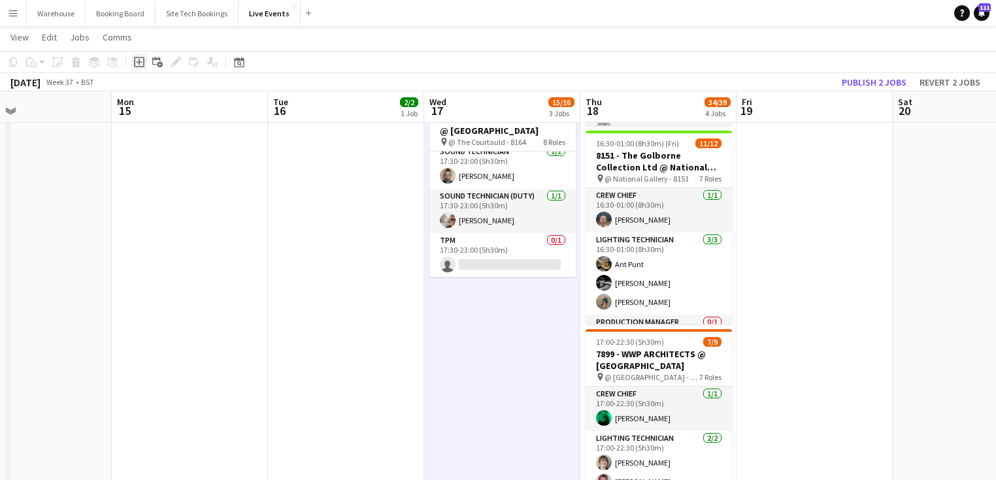
click at [133, 60] on div "Add job" at bounding box center [139, 62] width 16 height 16
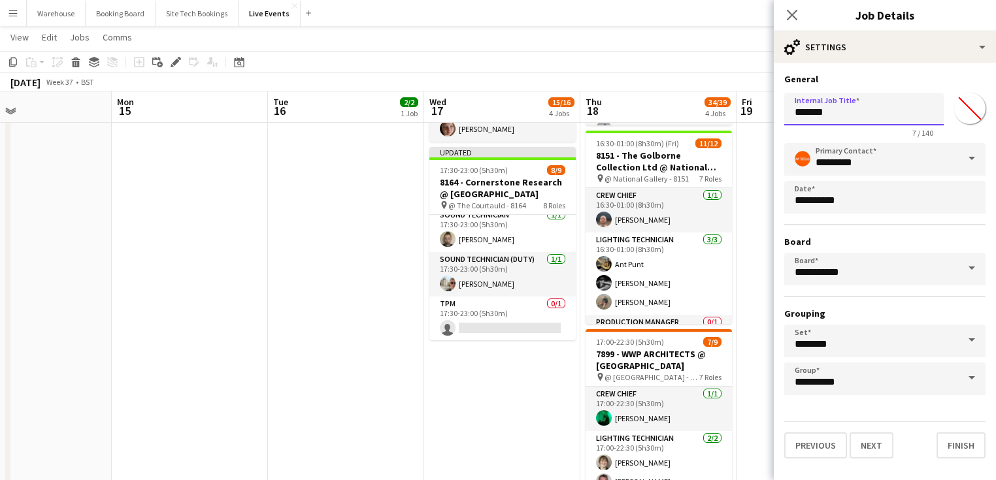
drag, startPoint x: 846, startPoint y: 122, endPoint x: 729, endPoint y: 115, distance: 117.1
click at [729, 115] on body "Menu Boards Boards Boards All jobs Status Workforce Workforce My Workforce Recr…" at bounding box center [498, 142] width 996 height 1120
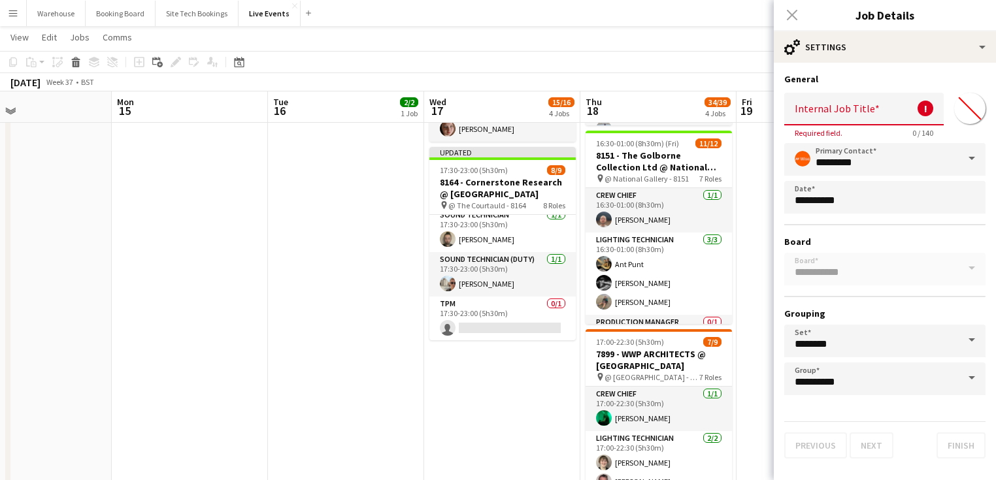
click at [818, 111] on input "Internal Job Title" at bounding box center [863, 109] width 159 height 33
paste input "**********"
type input "**********"
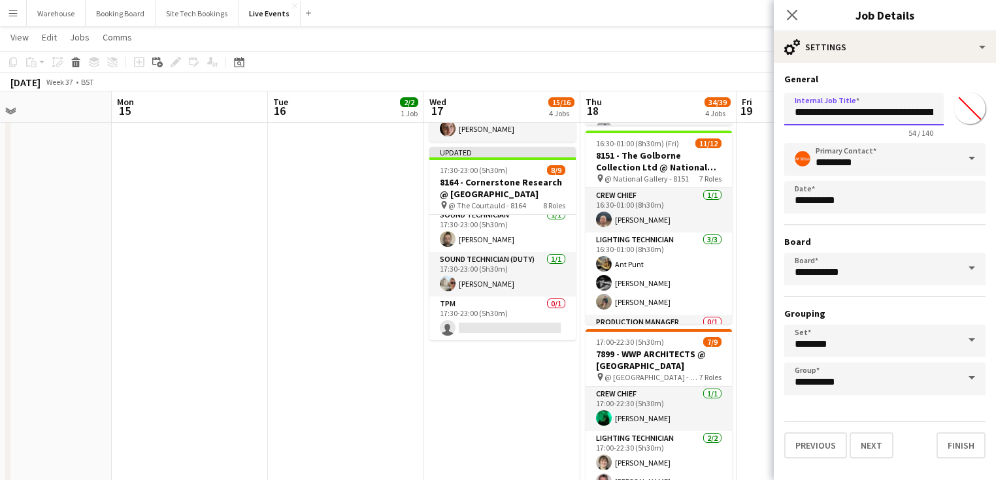
scroll to position [0, 106]
click at [849, 111] on input "**********" at bounding box center [863, 109] width 159 height 33
click at [865, 440] on button "Next" at bounding box center [871, 446] width 44 height 26
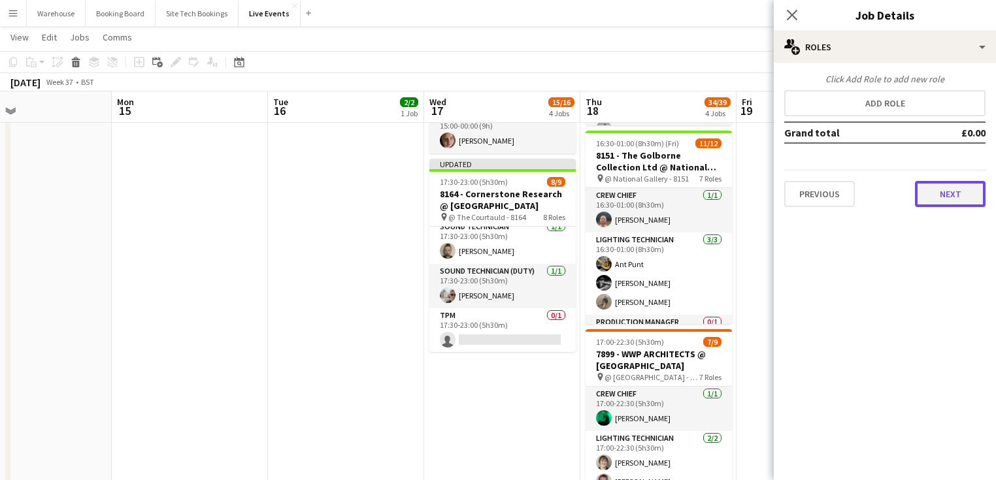
click at [955, 194] on button "Next" at bounding box center [950, 194] width 71 height 26
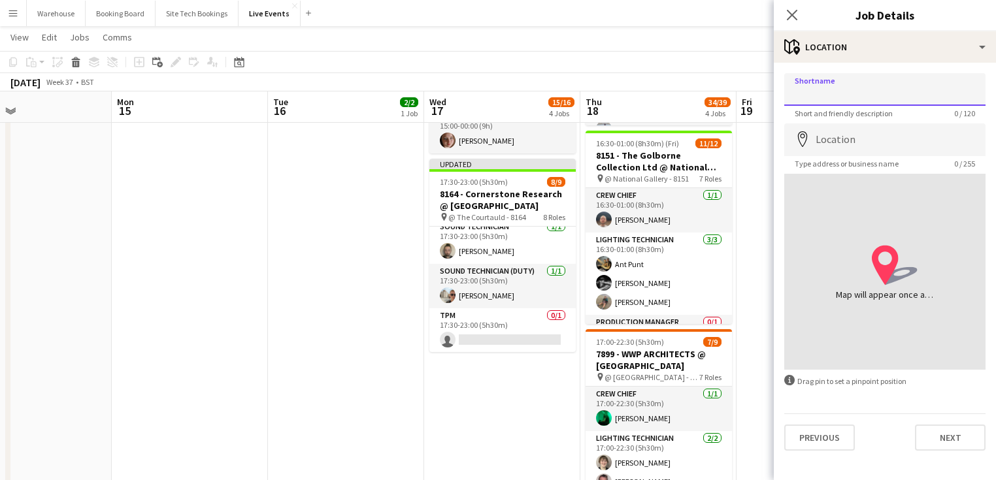
click at [851, 95] on input "Shortname" at bounding box center [884, 89] width 201 height 33
paste input "**********"
type input "**********"
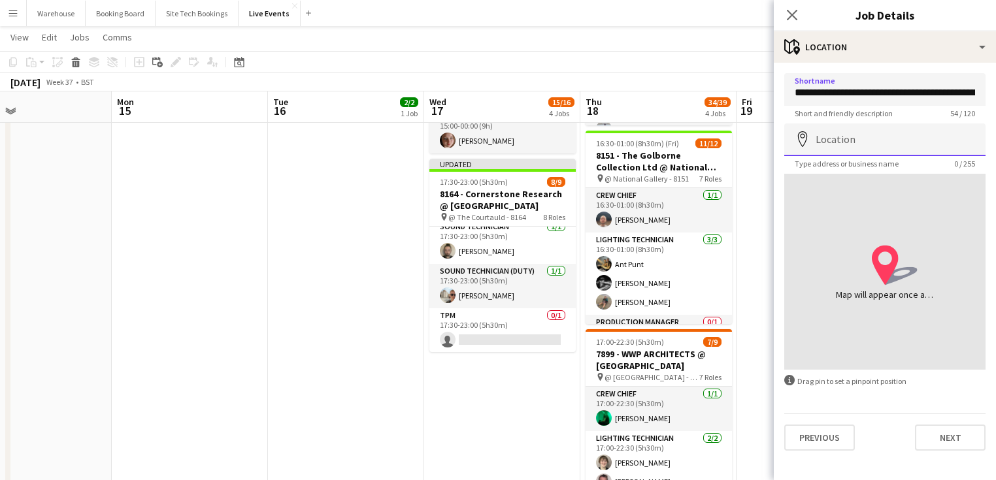
click at [833, 135] on input "Location" at bounding box center [884, 139] width 201 height 33
paste input "**********"
click at [961, 142] on input "**********" at bounding box center [884, 139] width 201 height 33
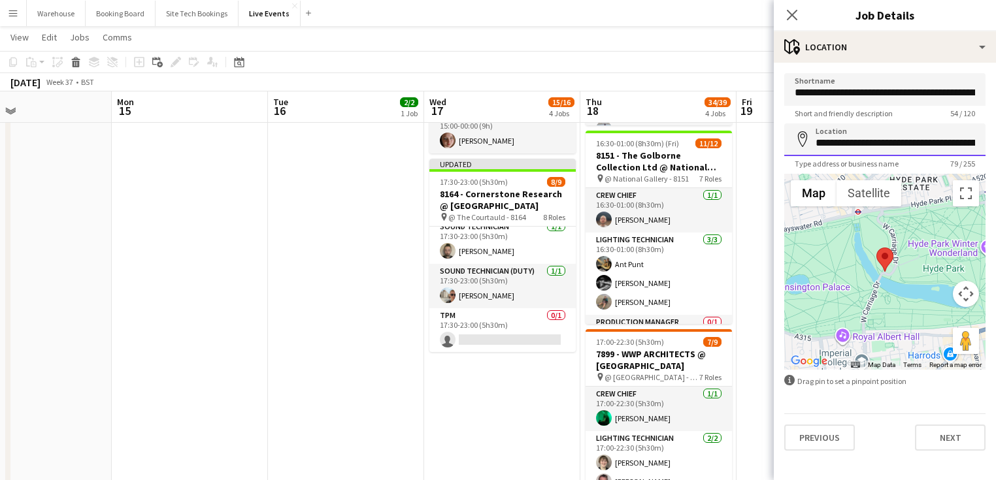
click at [845, 139] on input "**********" at bounding box center [884, 139] width 201 height 33
click at [903, 140] on input "**********" at bounding box center [884, 139] width 201 height 33
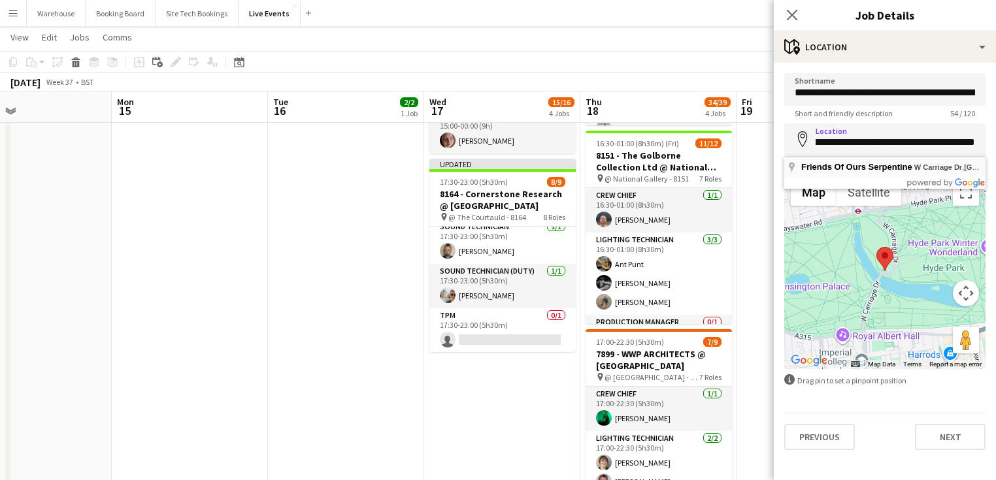
type input "**********"
click at [860, 146] on input "**********" at bounding box center [884, 139] width 201 height 33
click at [945, 444] on button "Next" at bounding box center [950, 437] width 71 height 26
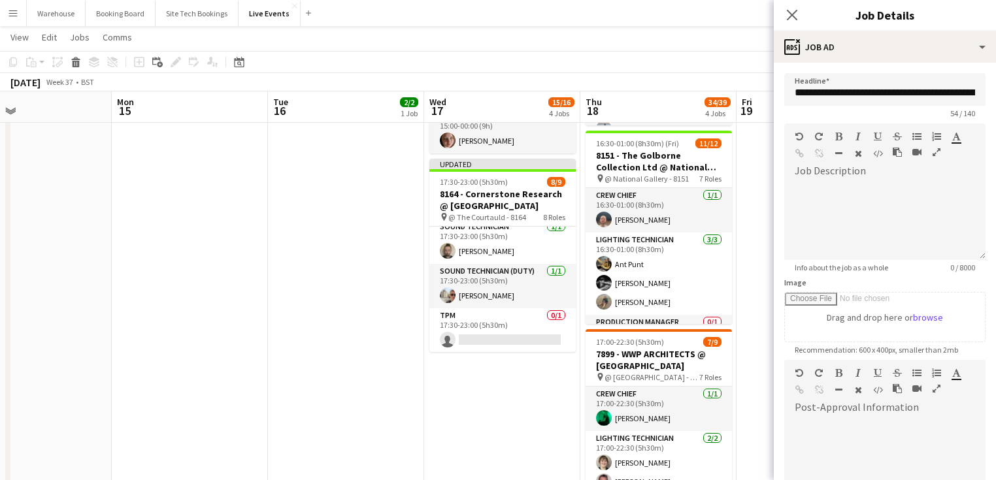
scroll to position [0, 0]
click at [844, 196] on div at bounding box center [884, 221] width 201 height 78
drag, startPoint x: 838, startPoint y: 174, endPoint x: 852, endPoint y: 199, distance: 28.7
click at [867, 205] on div at bounding box center [884, 221] width 201 height 78
paste div
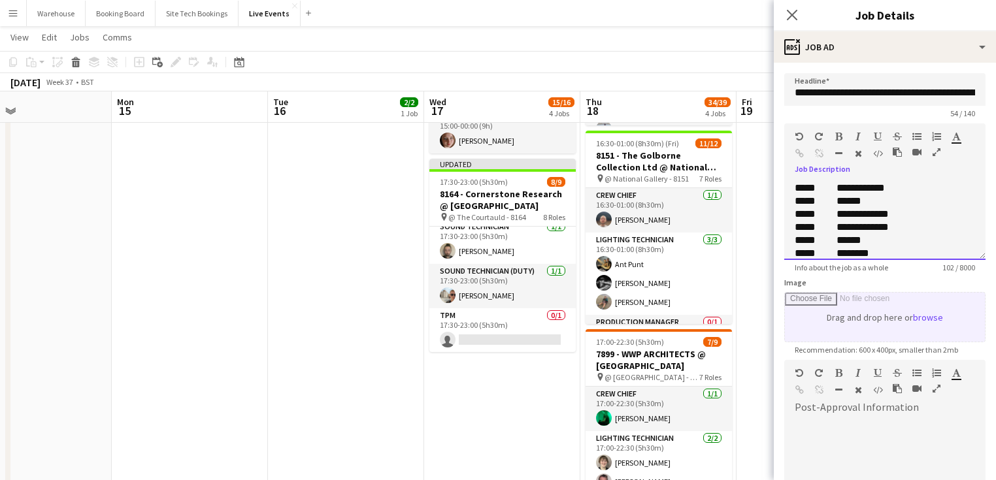
scroll to position [14, 0]
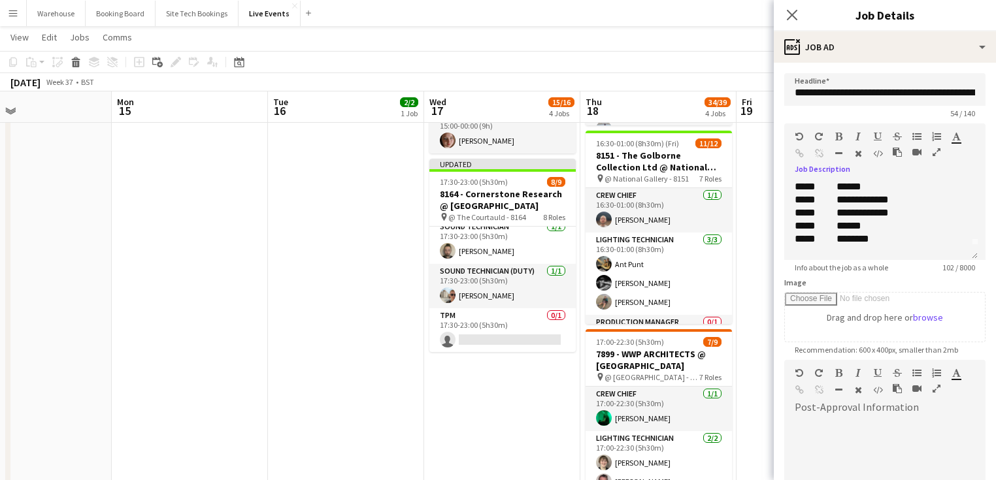
click at [821, 431] on div at bounding box center [884, 457] width 201 height 78
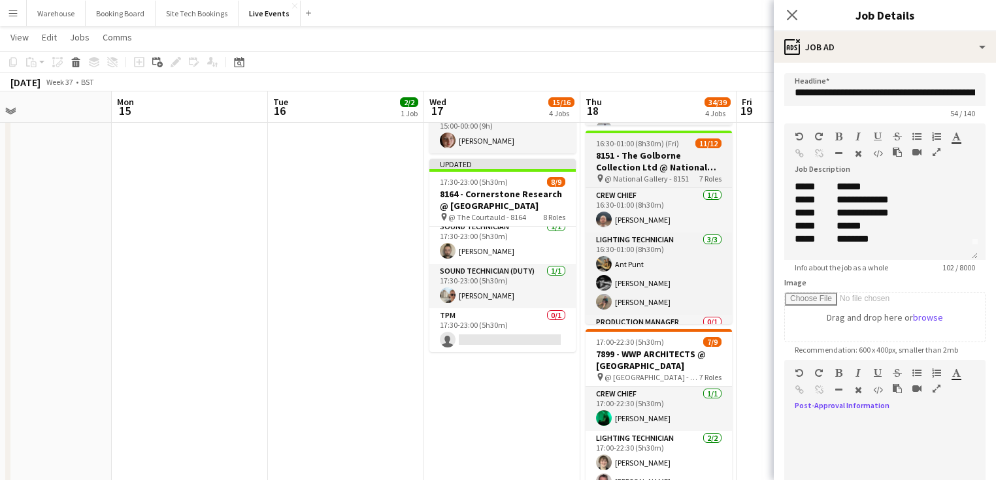
click at [664, 157] on h3 "8151 - The Golborne Collection Ltd @ National Gallery" at bounding box center [658, 162] width 146 height 24
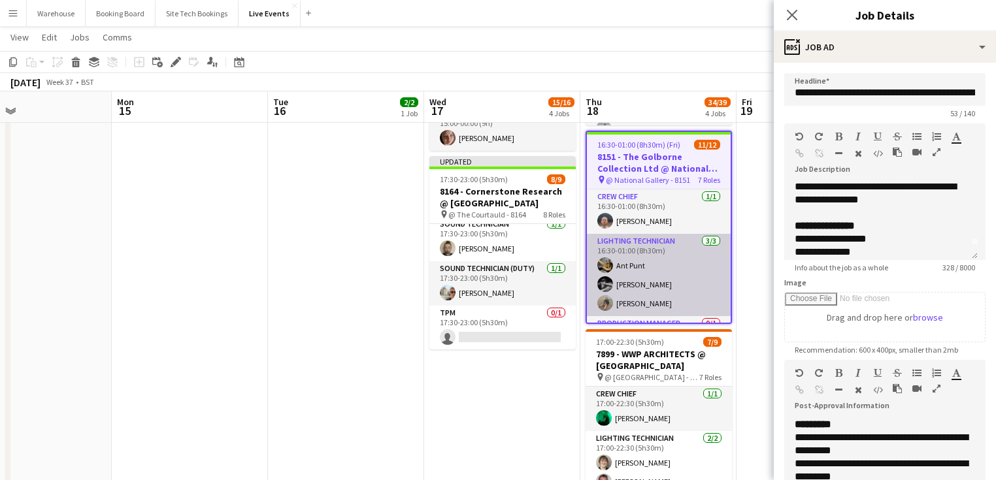
scroll to position [0, 0]
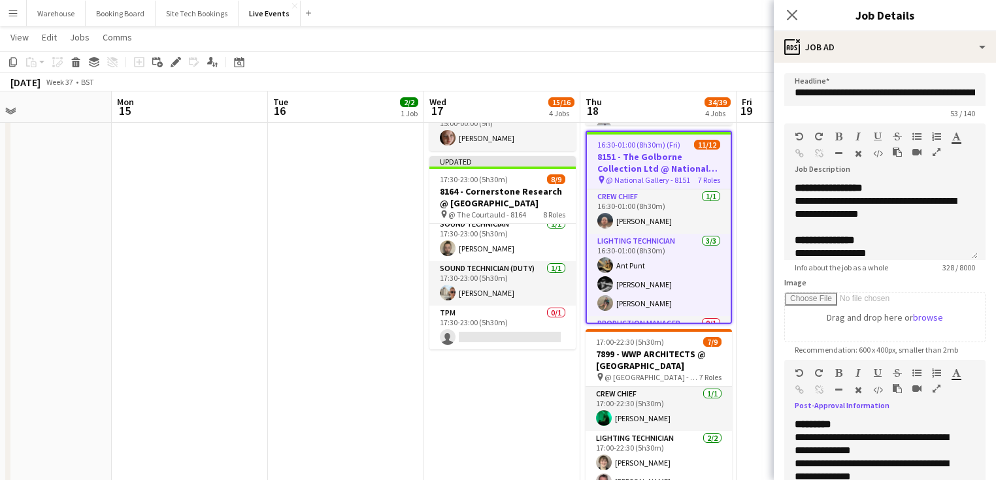
click at [933, 389] on icon "button" at bounding box center [936, 388] width 8 height 9
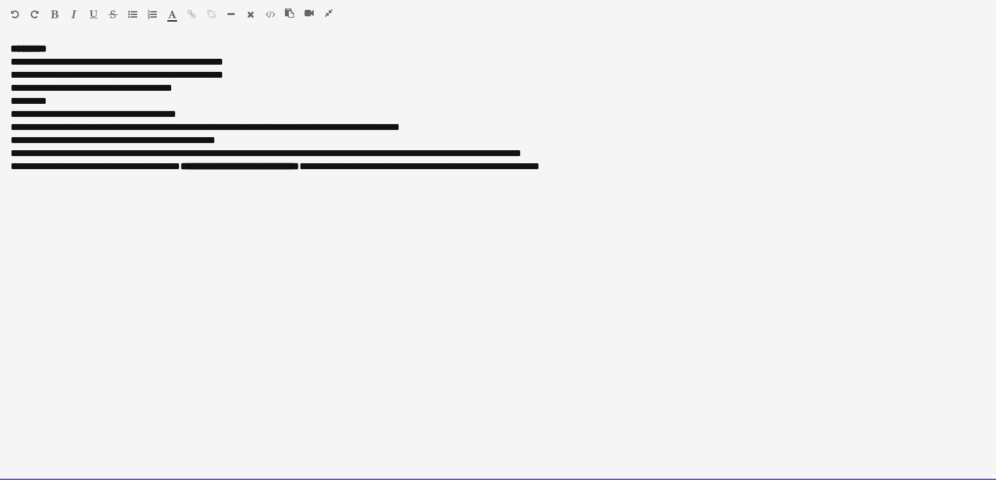
click at [619, 196] on div "**********" at bounding box center [498, 261] width 996 height 438
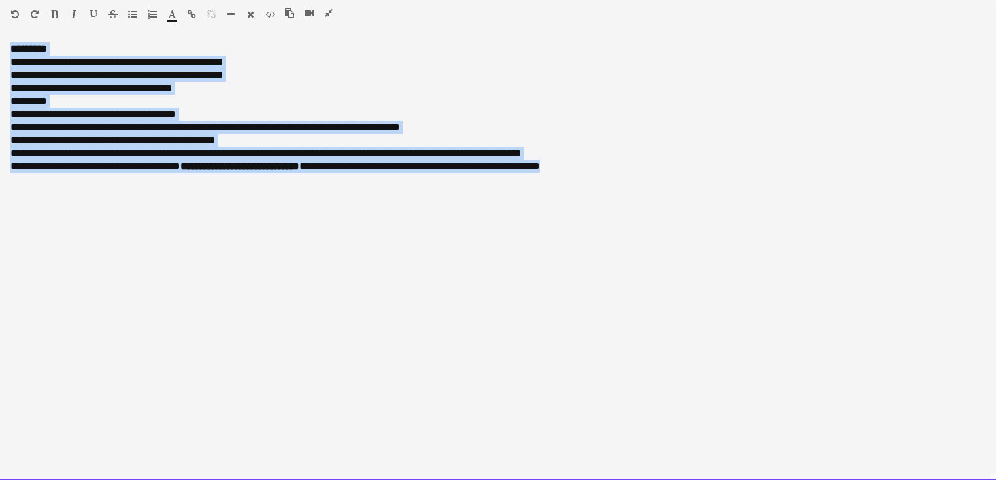
drag, startPoint x: 624, startPoint y: 174, endPoint x: -58, endPoint y: 37, distance: 695.7
click at [0, 37] on html "Menu Boards Boards Boards All jobs Status Workforce Workforce My Workforce Recr…" at bounding box center [498, 387] width 996 height 1611
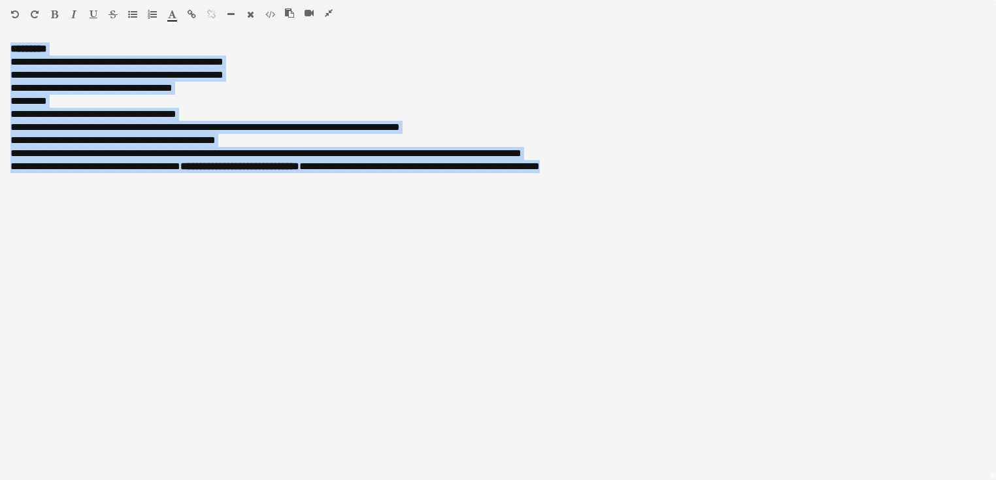
click at [326, 9] on icon "button" at bounding box center [329, 12] width 8 height 9
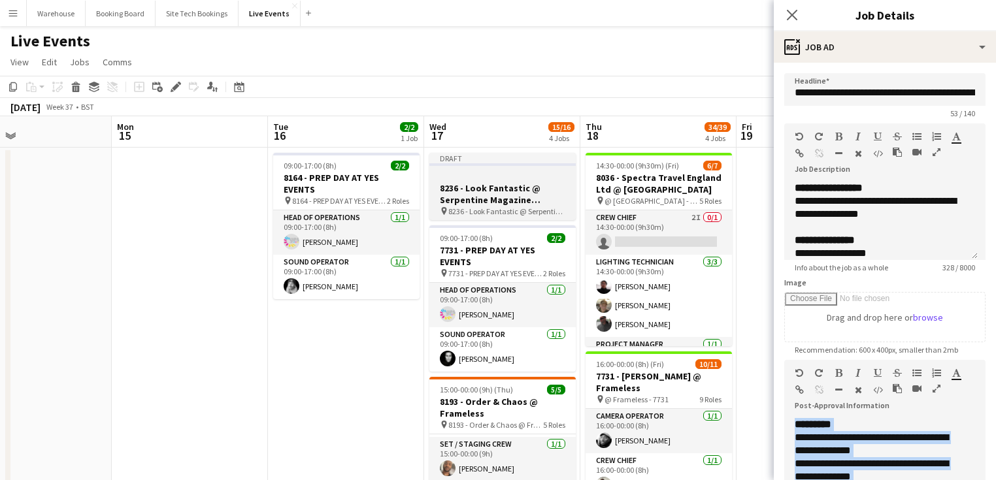
click at [480, 196] on h3 "8236 - Look Fantastic @ Serpentine Magazine Restaurant" at bounding box center [502, 194] width 146 height 24
type input "**********"
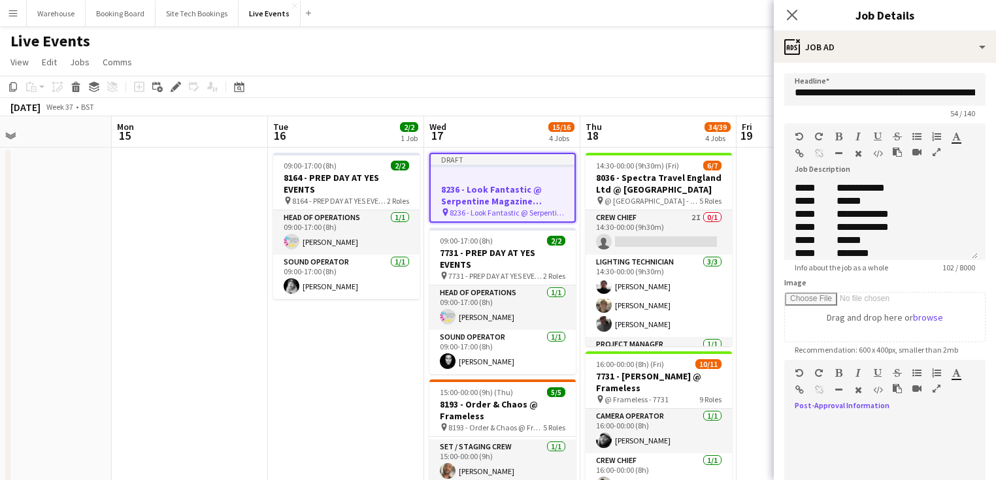
click at [865, 428] on div at bounding box center [884, 457] width 201 height 78
paste div
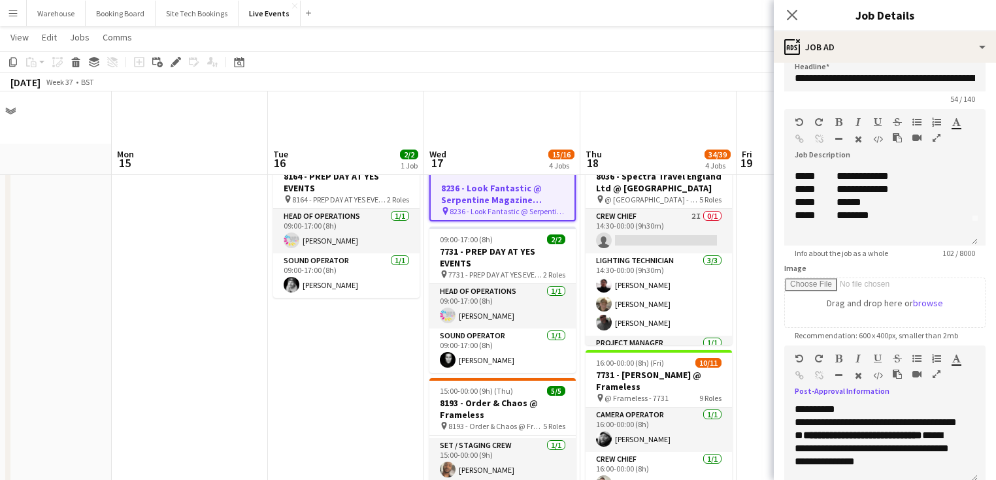
scroll to position [246, 0]
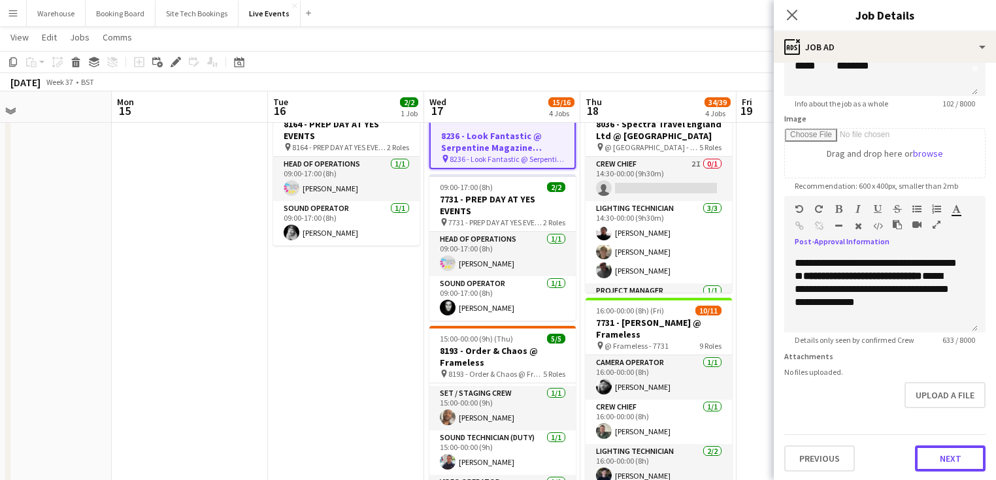
click at [943, 461] on button "Next" at bounding box center [950, 459] width 71 height 26
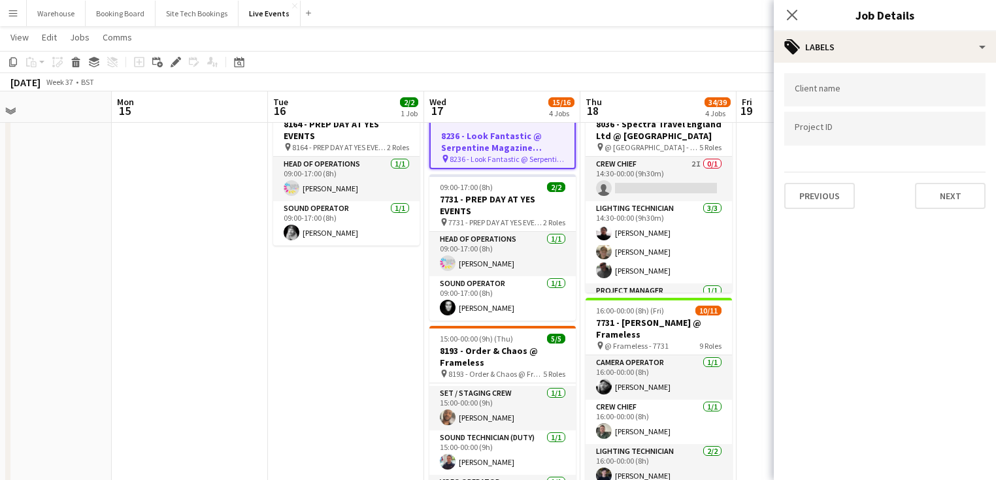
scroll to position [0, 0]
click at [928, 199] on button "Next" at bounding box center [950, 196] width 71 height 26
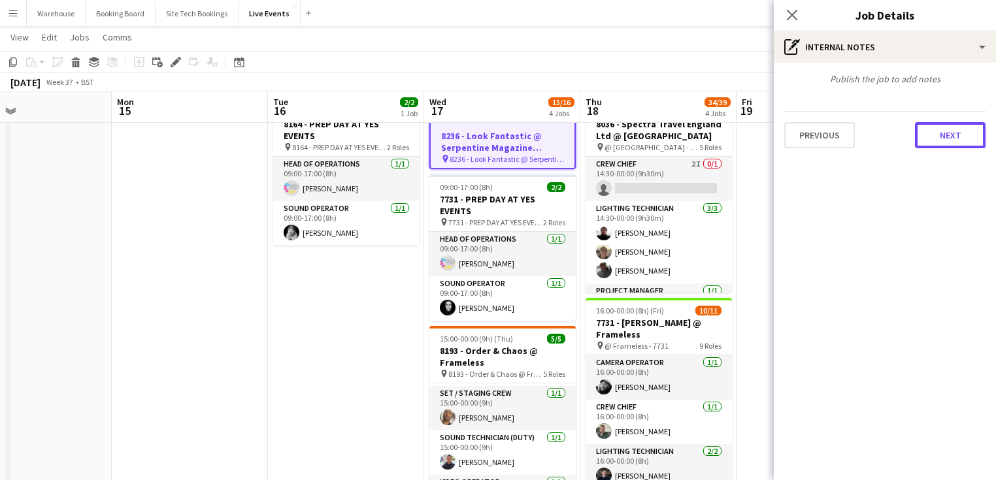
click at [925, 138] on button "Next" at bounding box center [950, 135] width 71 height 26
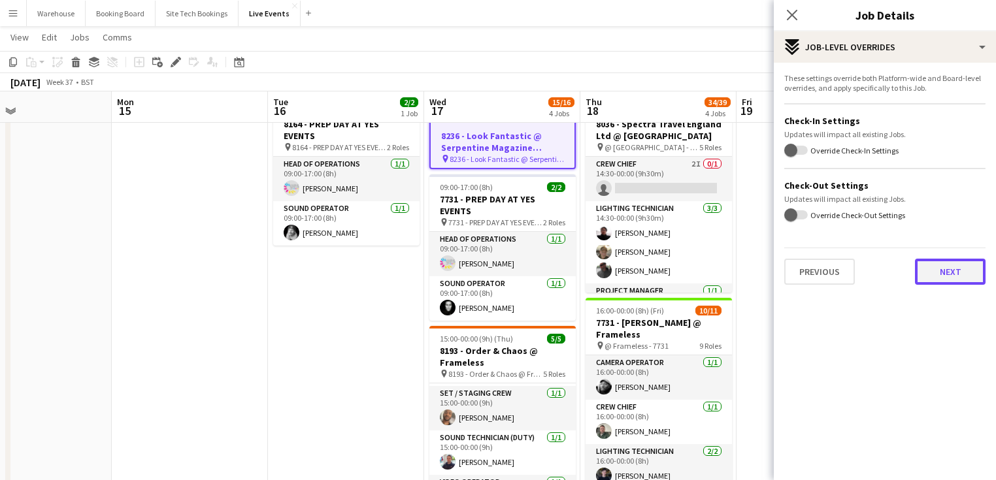
click at [943, 265] on button "Next" at bounding box center [950, 272] width 71 height 26
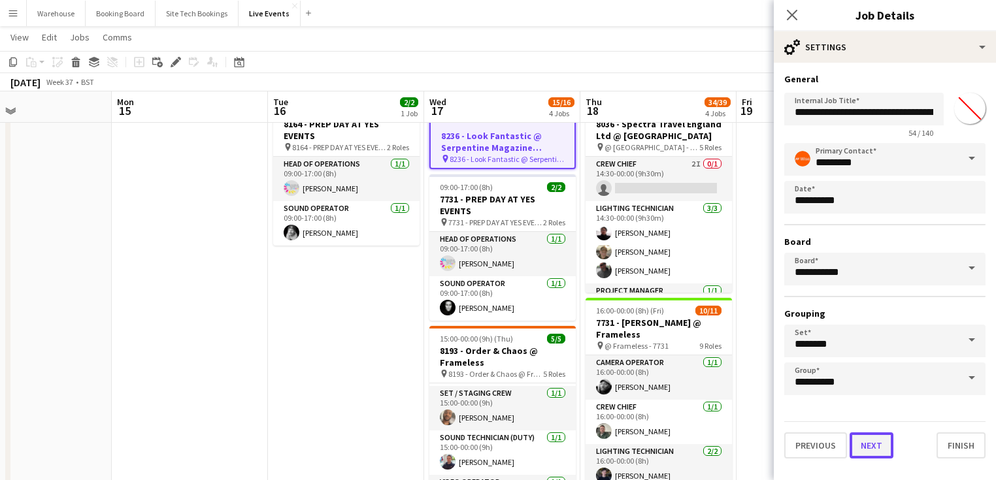
click at [868, 442] on button "Next" at bounding box center [871, 446] width 44 height 26
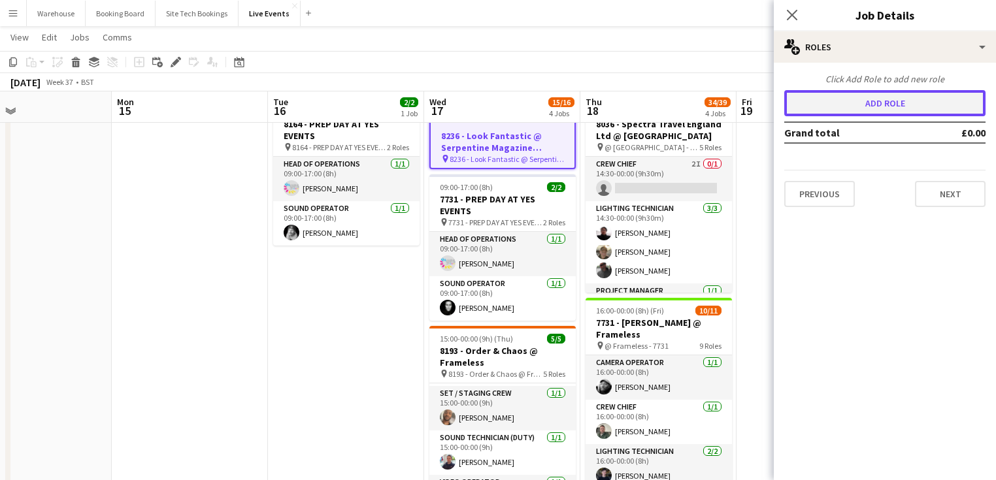
click at [831, 99] on button "Add role" at bounding box center [884, 103] width 201 height 26
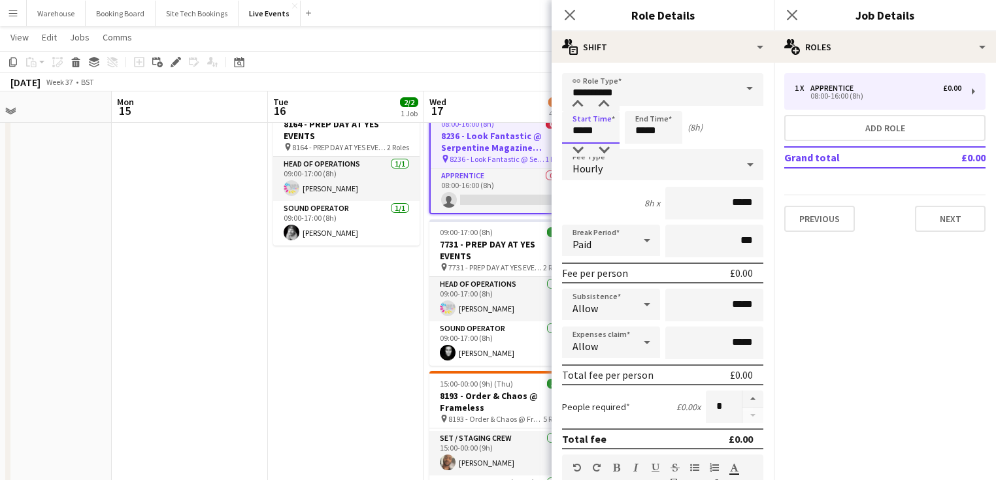
click at [596, 123] on input "*****" at bounding box center [590, 127] width 57 height 33
click at [580, 149] on div at bounding box center [578, 150] width 26 height 13
type input "*****"
click at [582, 148] on div at bounding box center [578, 150] width 26 height 13
click at [644, 133] on input "*****" at bounding box center [653, 127] width 57 height 33
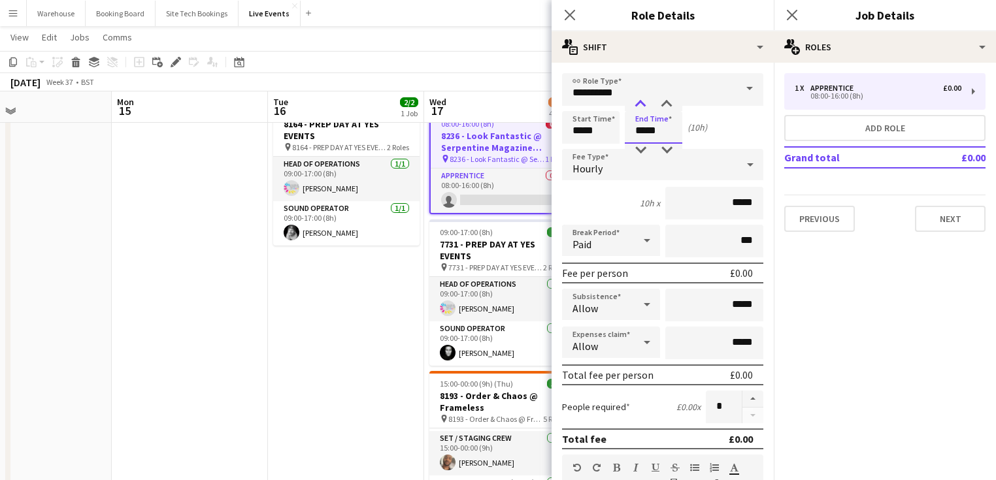
click at [641, 102] on div at bounding box center [640, 104] width 26 height 13
click at [640, 101] on div at bounding box center [640, 104] width 26 height 13
click at [642, 150] on div at bounding box center [640, 150] width 26 height 13
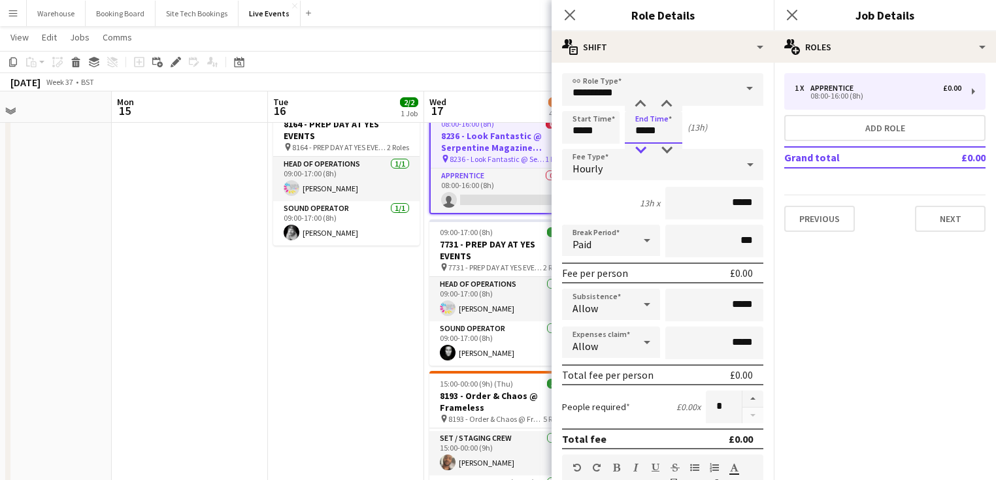
click at [642, 150] on div at bounding box center [640, 150] width 26 height 13
click at [641, 150] on div at bounding box center [640, 150] width 26 height 13
type input "*****"
click at [641, 150] on div at bounding box center [640, 150] width 26 height 13
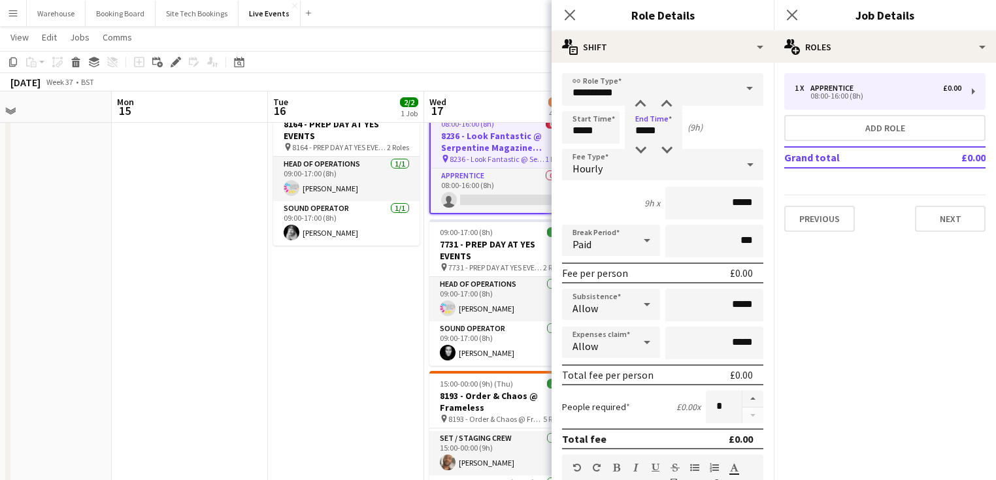
click at [593, 163] on span "Hourly" at bounding box center [587, 168] width 30 height 13
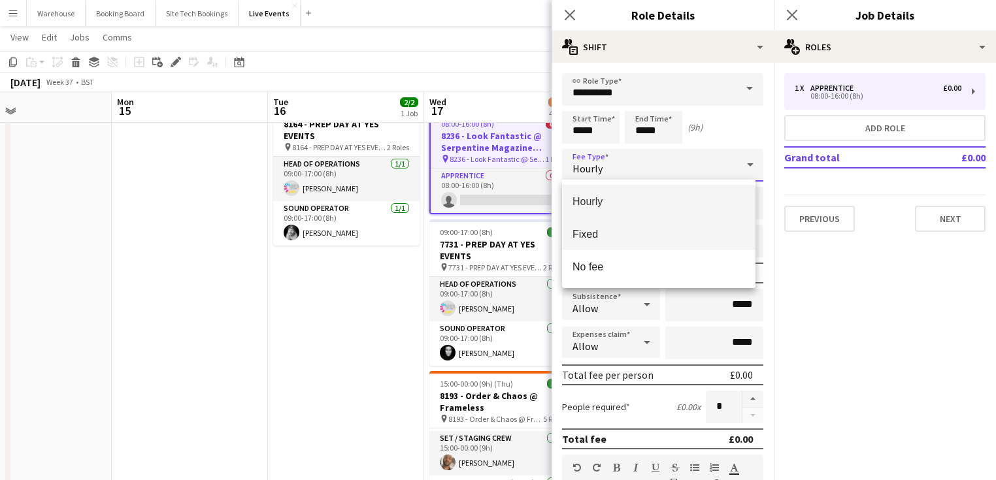
click at [609, 231] on span "Fixed" at bounding box center [658, 234] width 172 height 12
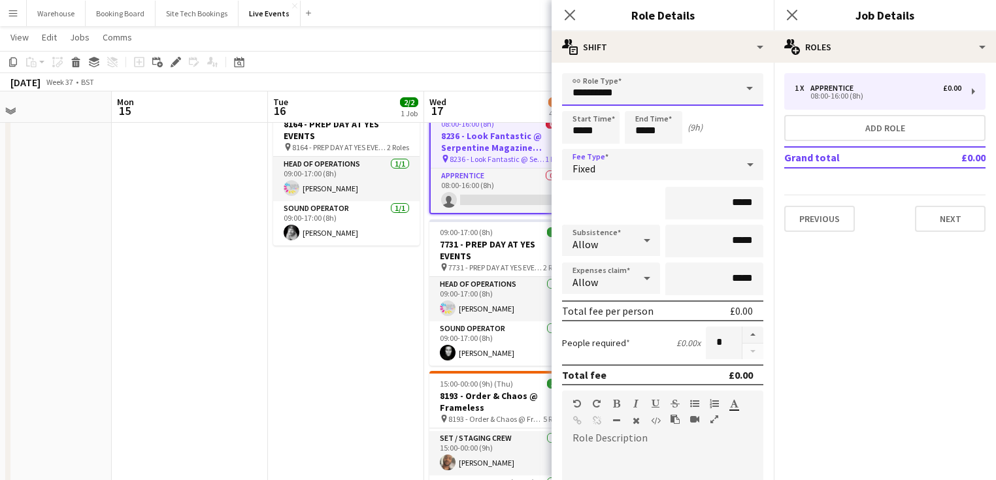
click at [596, 99] on input "**********" at bounding box center [662, 89] width 201 height 33
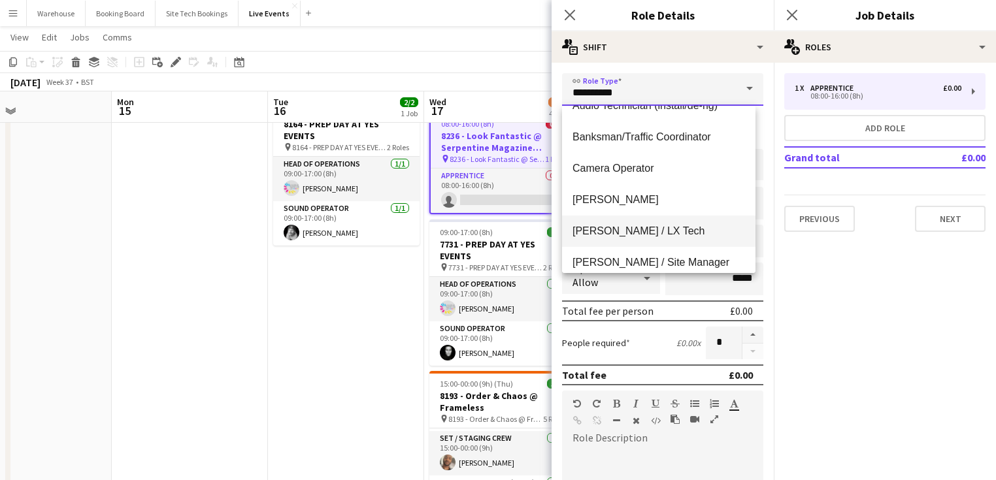
scroll to position [366, 0]
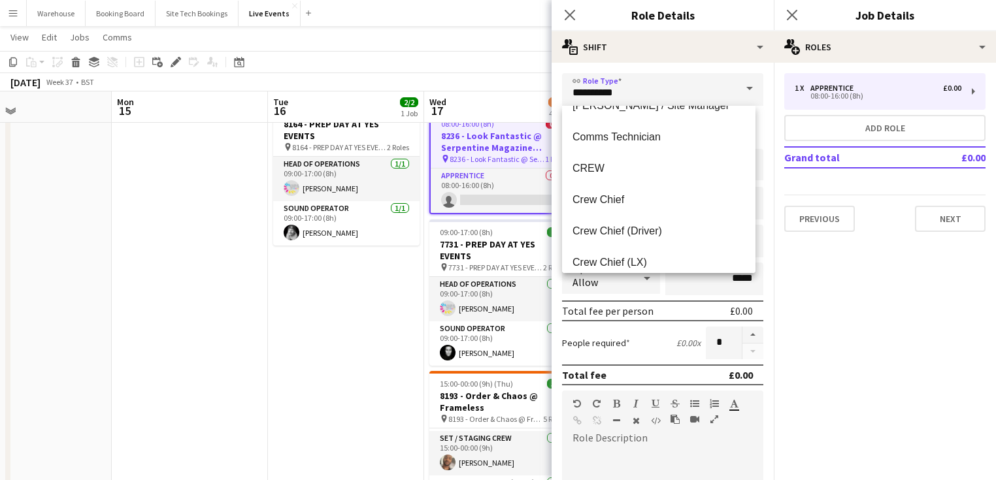
click at [618, 205] on span "Crew Chief" at bounding box center [658, 199] width 172 height 12
type input "**********"
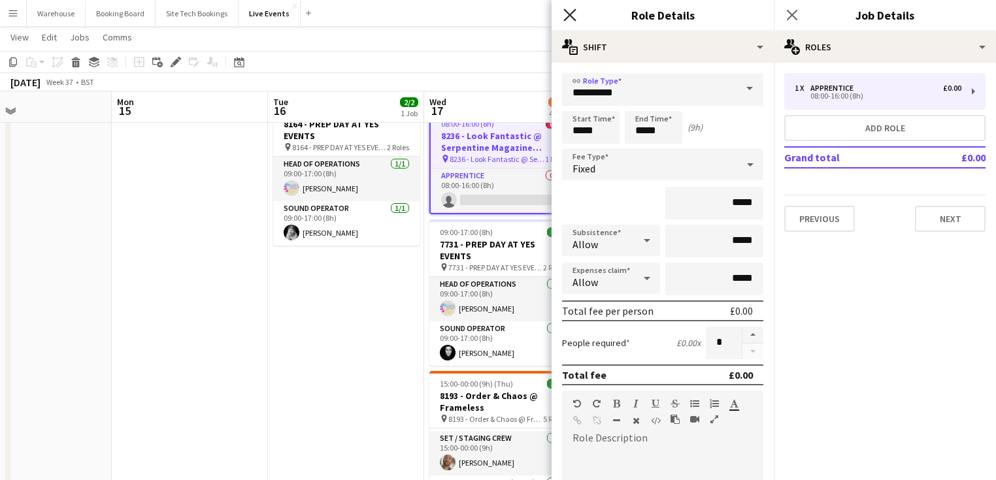
click at [568, 16] on icon at bounding box center [569, 14] width 12 height 12
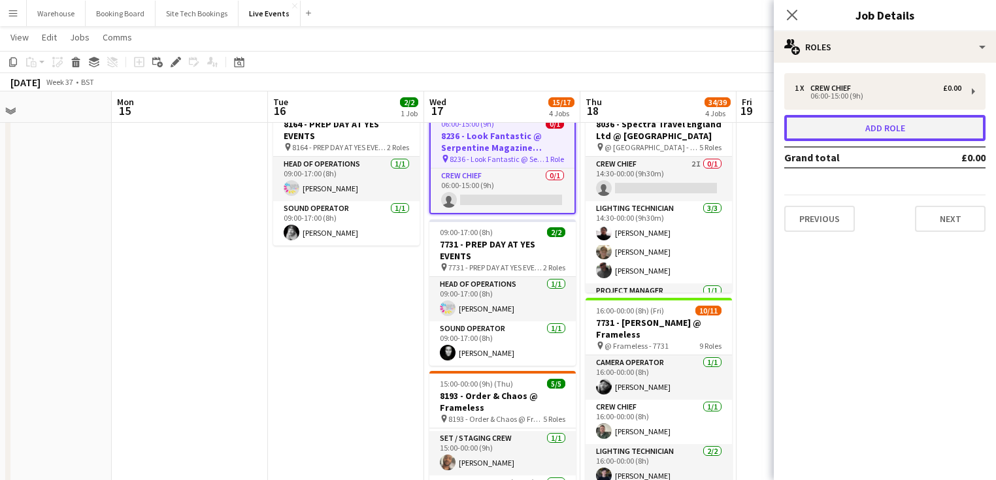
click at [857, 133] on button "Add role" at bounding box center [884, 128] width 201 height 26
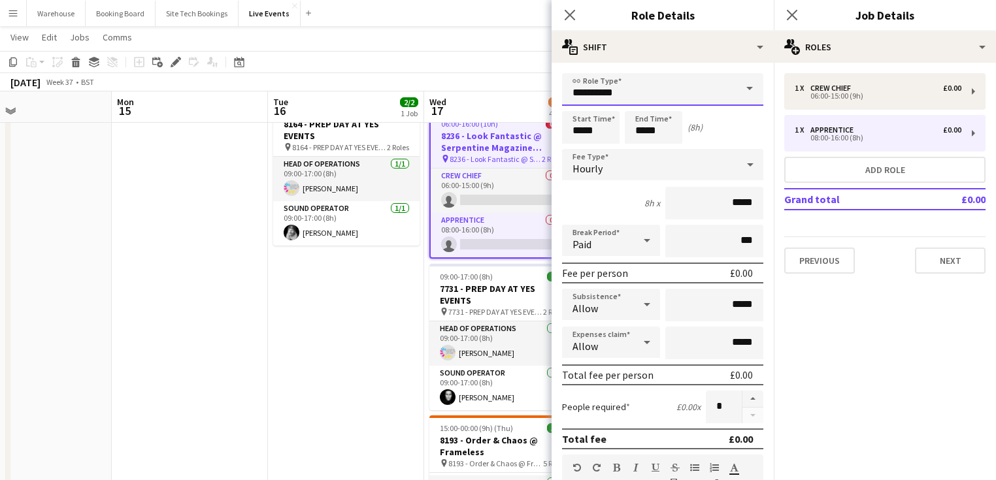
click at [621, 99] on input "**********" at bounding box center [662, 89] width 201 height 33
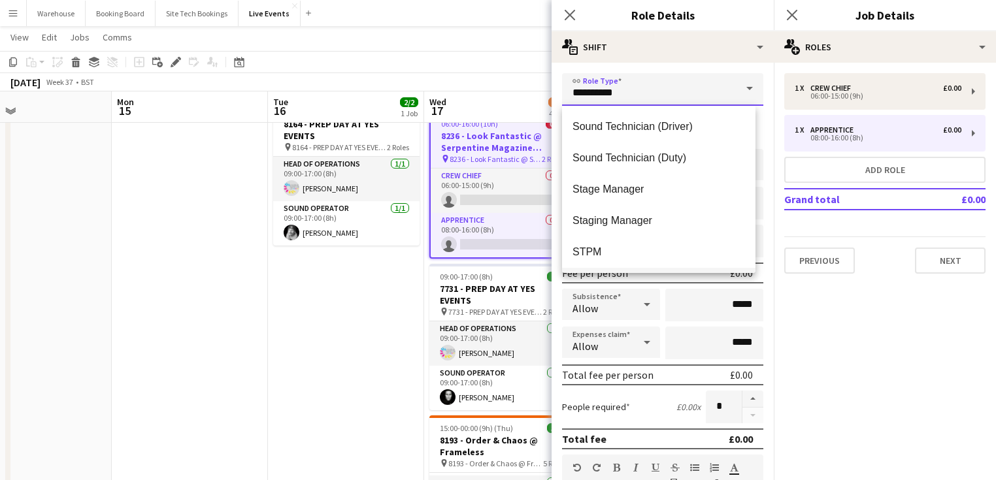
scroll to position [2802, 0]
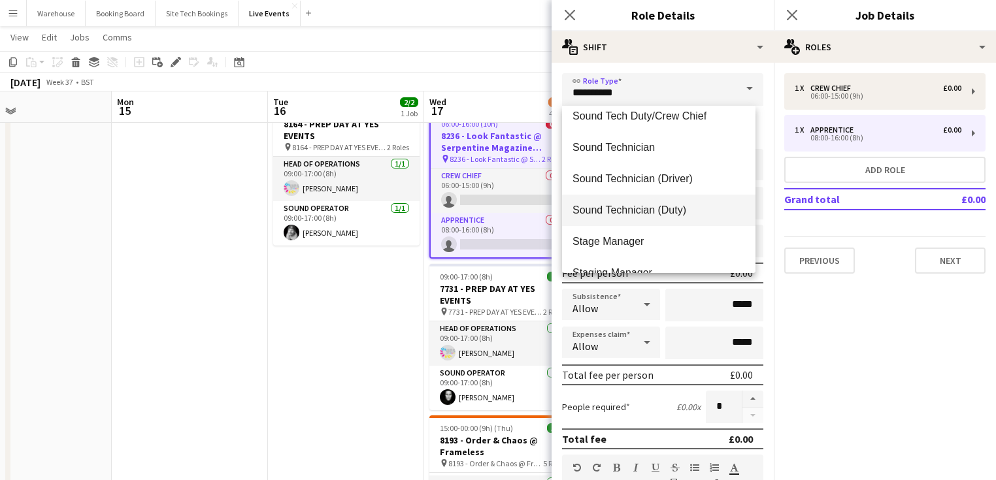
click at [615, 215] on span "Sound Technician (Duty)" at bounding box center [658, 210] width 172 height 12
type input "**********"
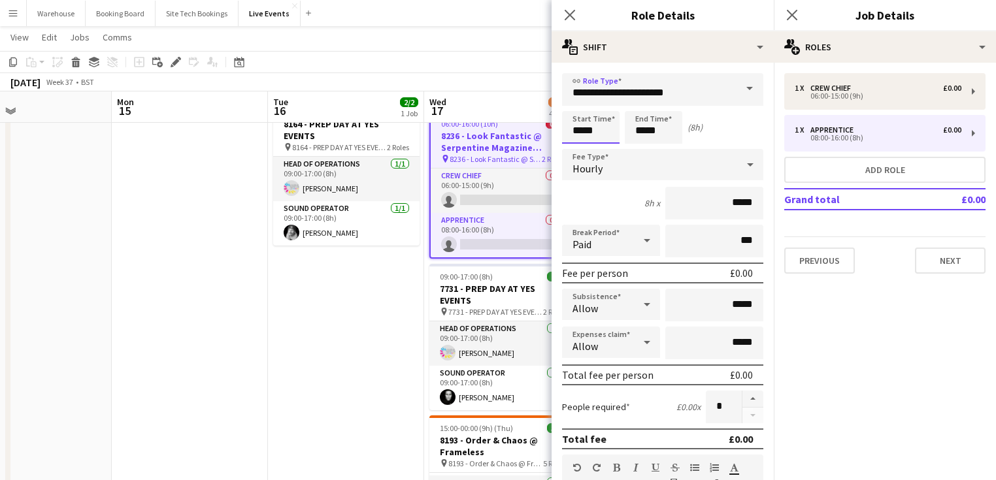
click at [589, 129] on input "*****" at bounding box center [590, 127] width 57 height 33
click at [579, 104] on div at bounding box center [578, 104] width 26 height 13
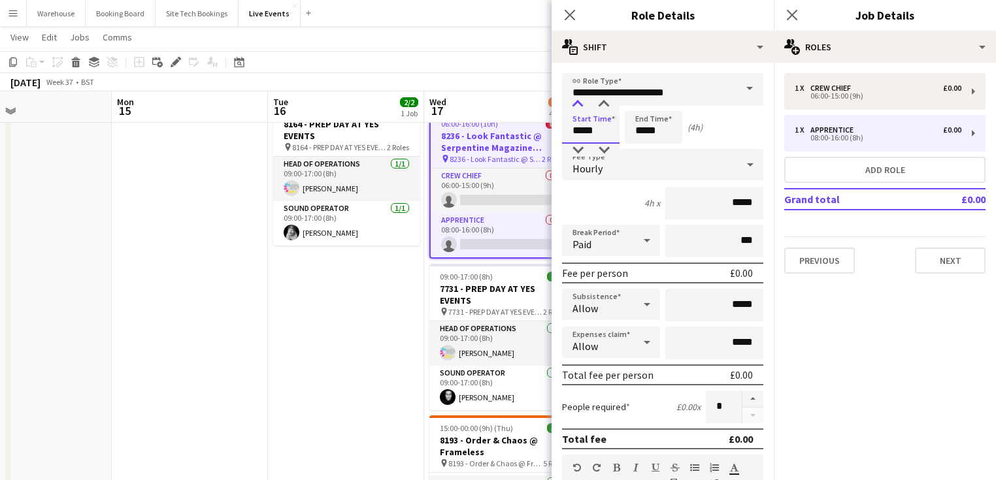
click at [579, 104] on div at bounding box center [578, 104] width 26 height 13
click at [578, 104] on div at bounding box center [578, 104] width 26 height 13
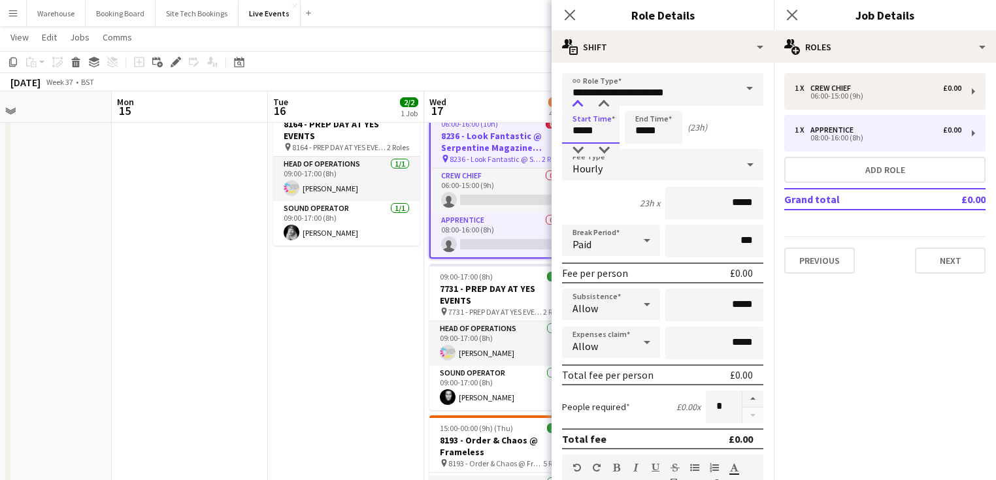
click at [578, 104] on div at bounding box center [578, 104] width 26 height 13
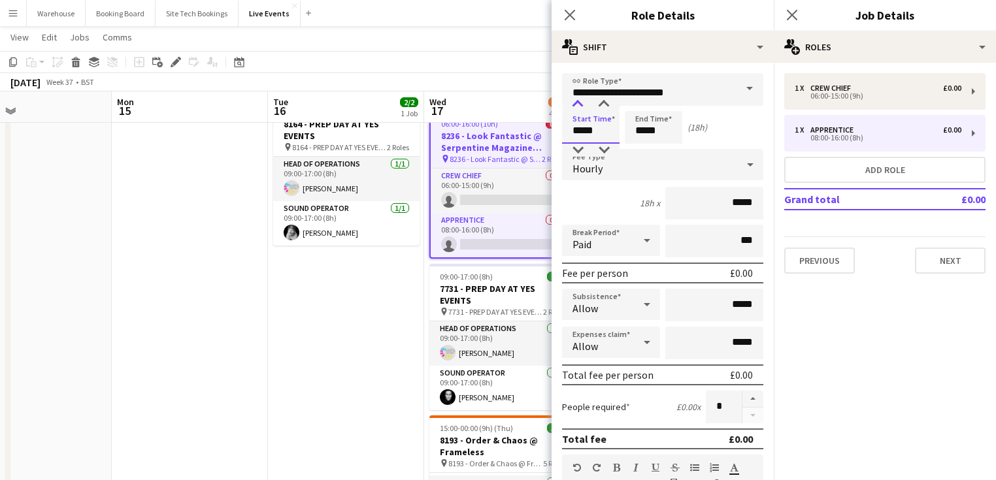
click at [578, 104] on div at bounding box center [578, 104] width 26 height 13
click at [577, 105] on div at bounding box center [578, 104] width 26 height 13
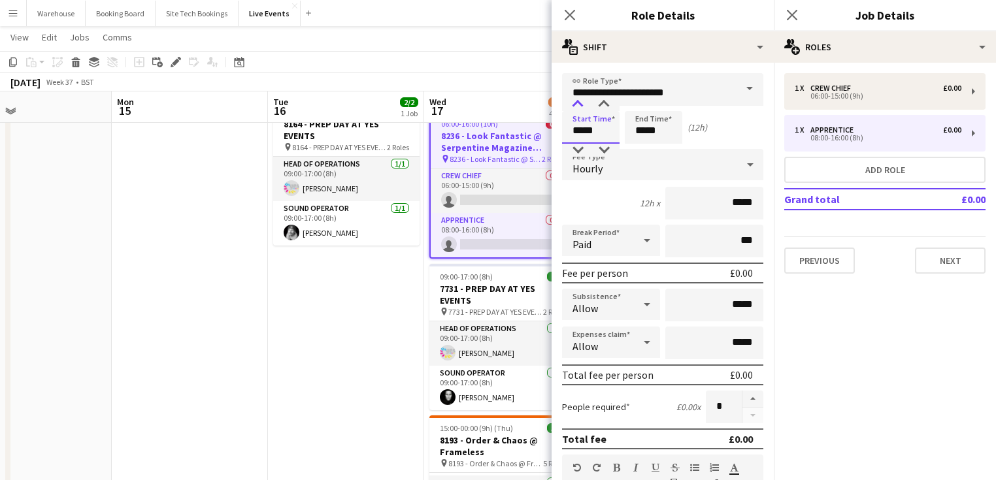
click at [577, 105] on div at bounding box center [578, 104] width 26 height 13
type input "*****"
click at [577, 105] on div at bounding box center [578, 104] width 26 height 13
click at [666, 130] on input "*****" at bounding box center [653, 127] width 57 height 33
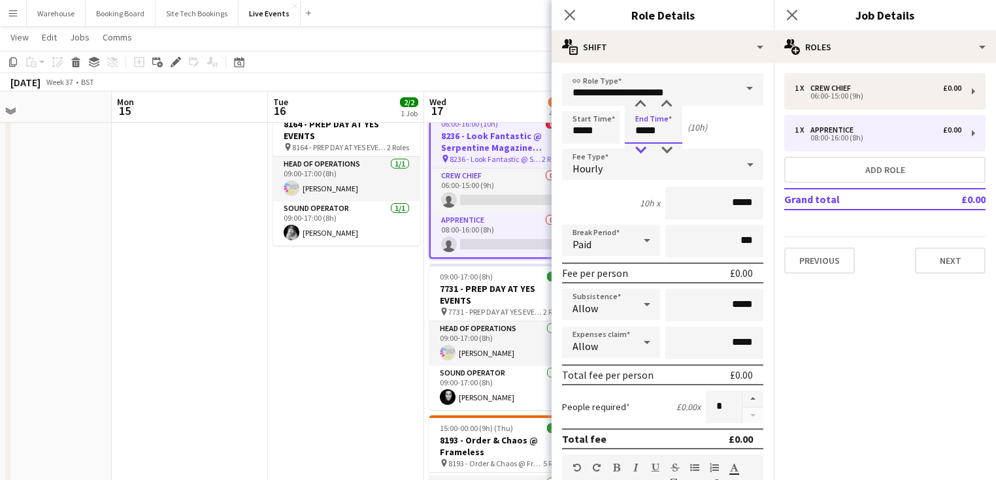
type input "*****"
click at [638, 146] on div at bounding box center [640, 150] width 26 height 13
click at [596, 167] on span "Hourly" at bounding box center [587, 168] width 30 height 13
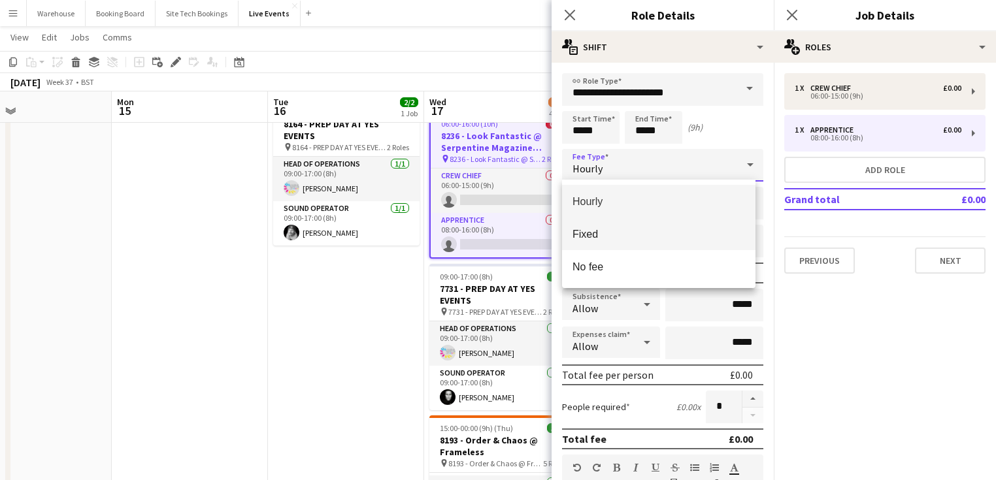
click at [606, 240] on mat-option "Fixed" at bounding box center [658, 234] width 193 height 33
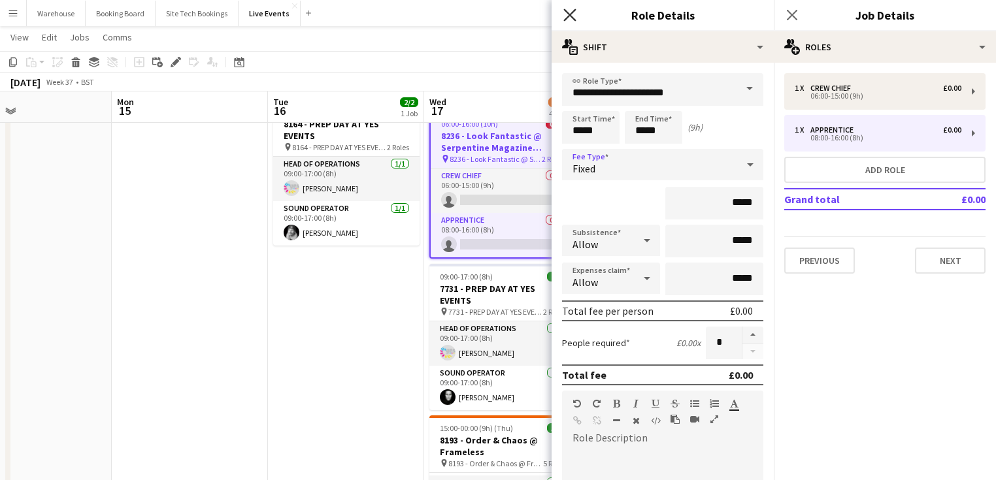
click at [569, 16] on icon at bounding box center [569, 14] width 12 height 12
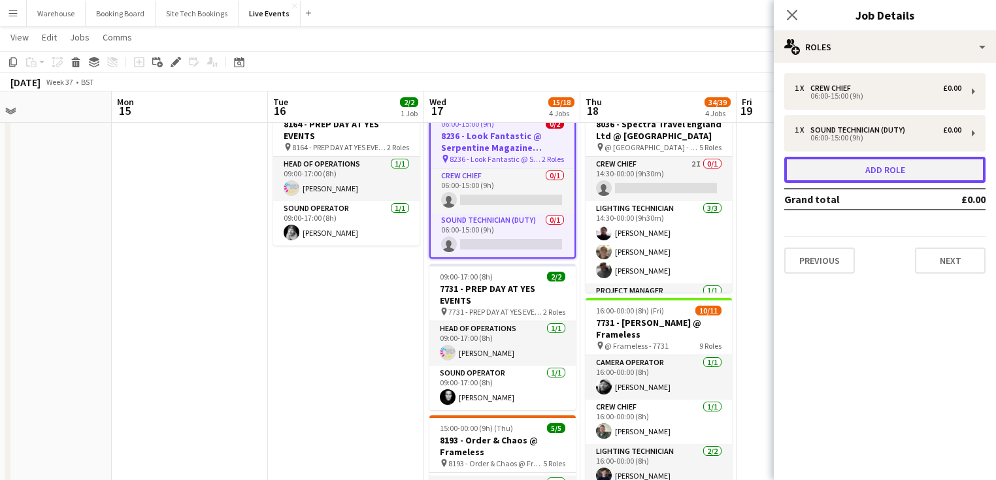
click at [839, 168] on button "Add role" at bounding box center [884, 170] width 201 height 26
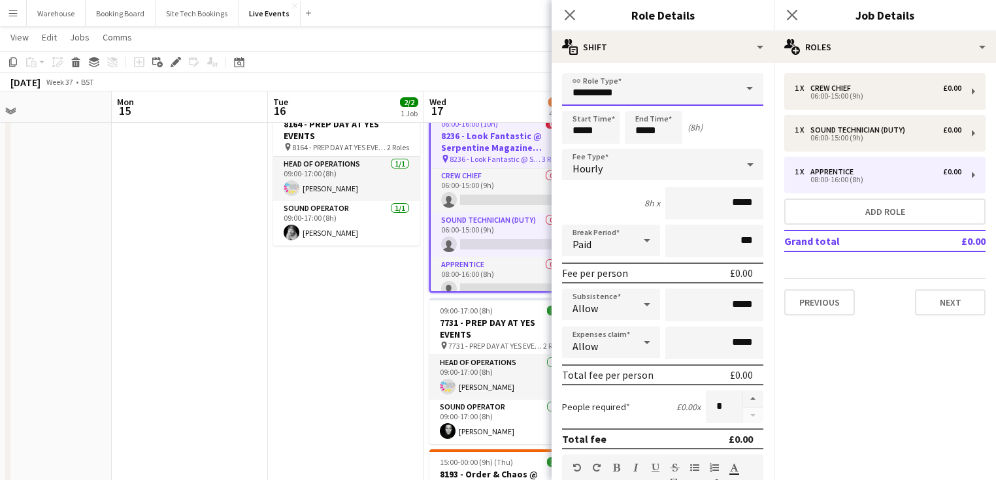
click at [638, 101] on input "**********" at bounding box center [662, 89] width 201 height 33
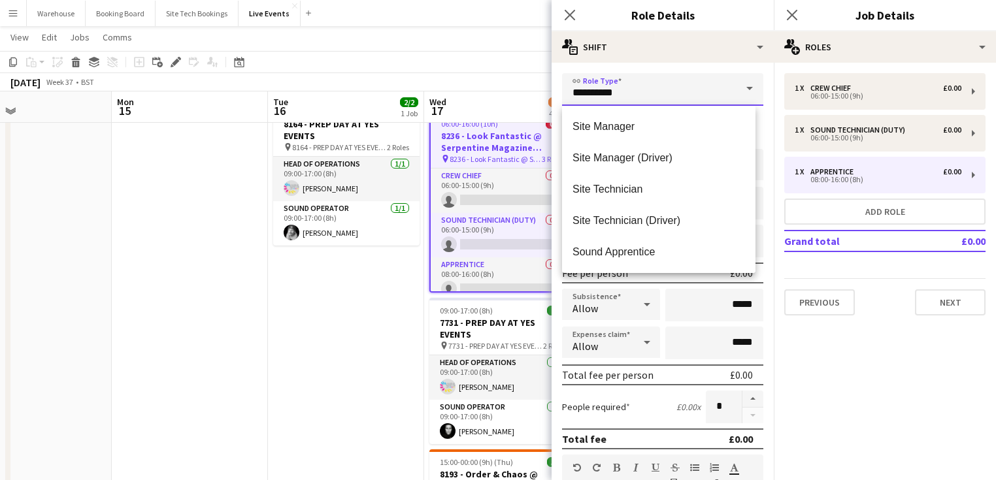
scroll to position [2718, 0]
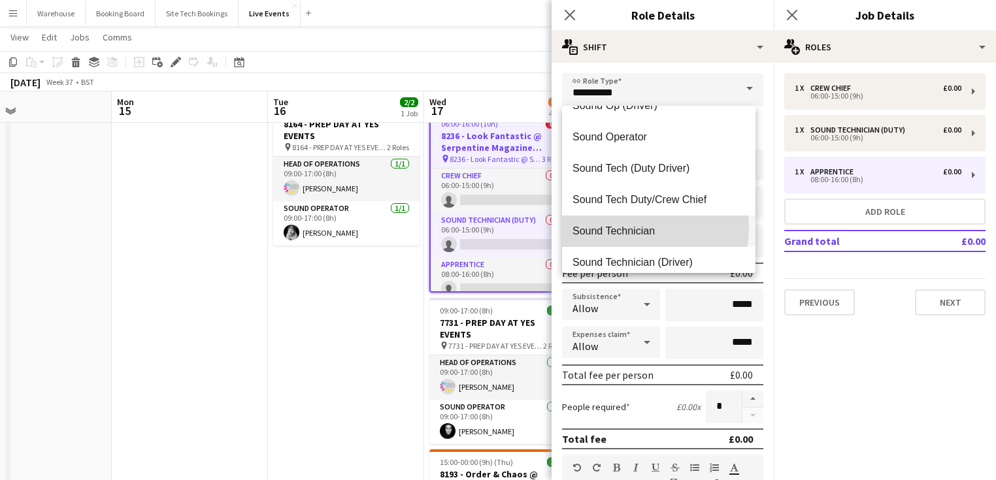
click at [627, 227] on span "Sound Technician" at bounding box center [658, 231] width 172 height 12
type input "**********"
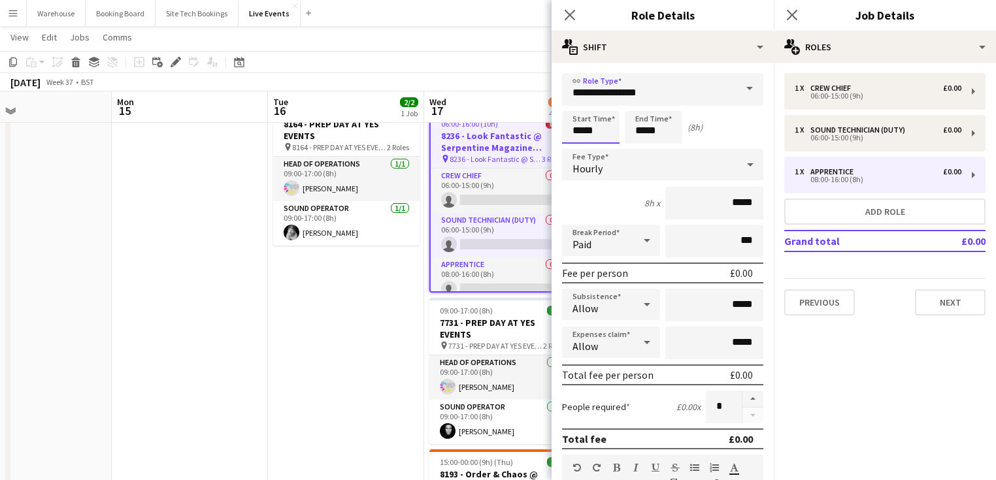
click at [593, 116] on input "*****" at bounding box center [590, 127] width 57 height 33
click at [575, 149] on div at bounding box center [578, 150] width 26 height 13
type input "*****"
click at [575, 149] on div at bounding box center [578, 150] width 26 height 13
click at [640, 131] on input "*****" at bounding box center [653, 127] width 57 height 33
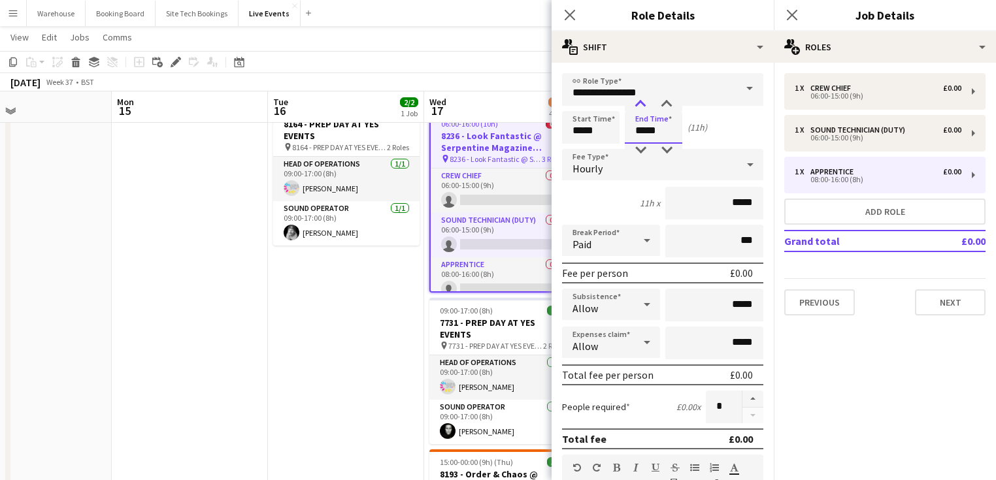
click at [639, 107] on div at bounding box center [640, 104] width 26 height 13
click at [638, 141] on input "*****" at bounding box center [653, 127] width 57 height 33
click at [638, 150] on div at bounding box center [640, 150] width 26 height 13
type input "*****"
click at [638, 150] on div at bounding box center [640, 150] width 26 height 13
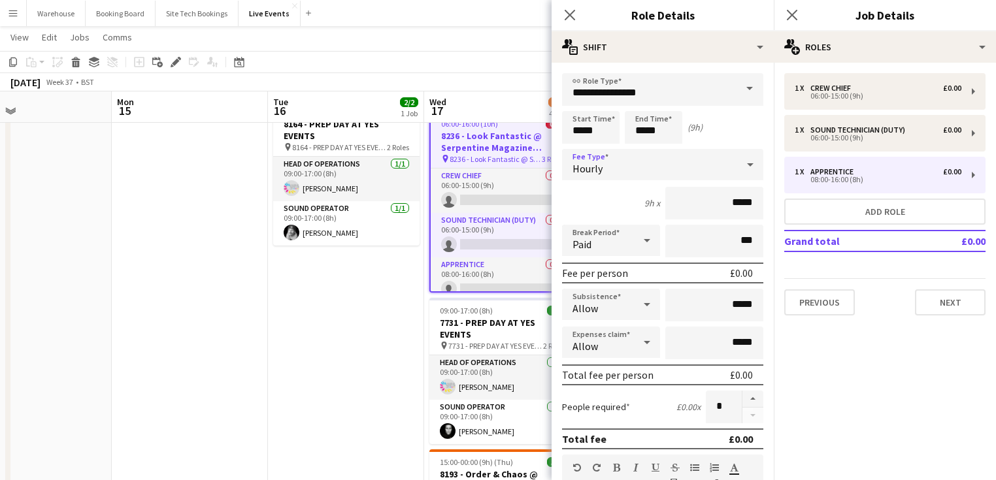
click at [610, 165] on div "Hourly" at bounding box center [649, 164] width 175 height 31
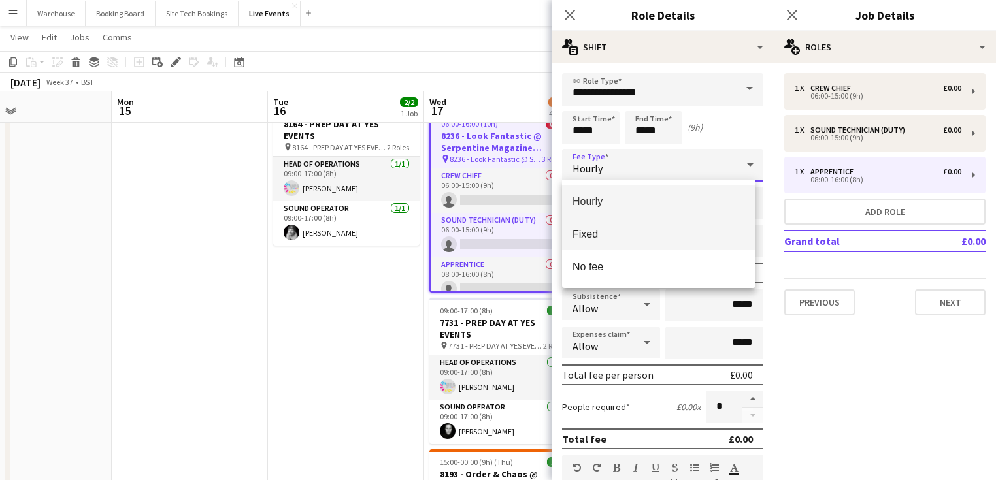
click at [606, 237] on span "Fixed" at bounding box center [658, 234] width 172 height 12
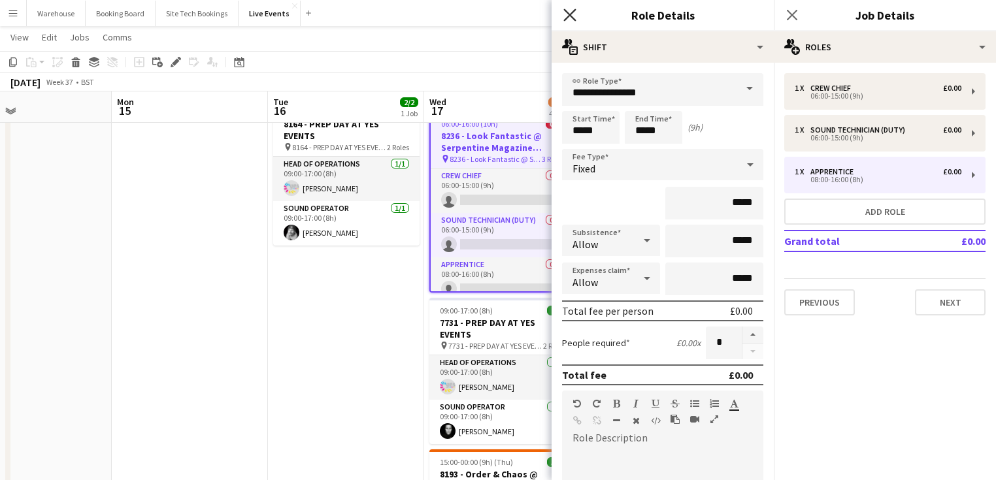
click at [574, 16] on icon "Close pop-in" at bounding box center [569, 14] width 12 height 12
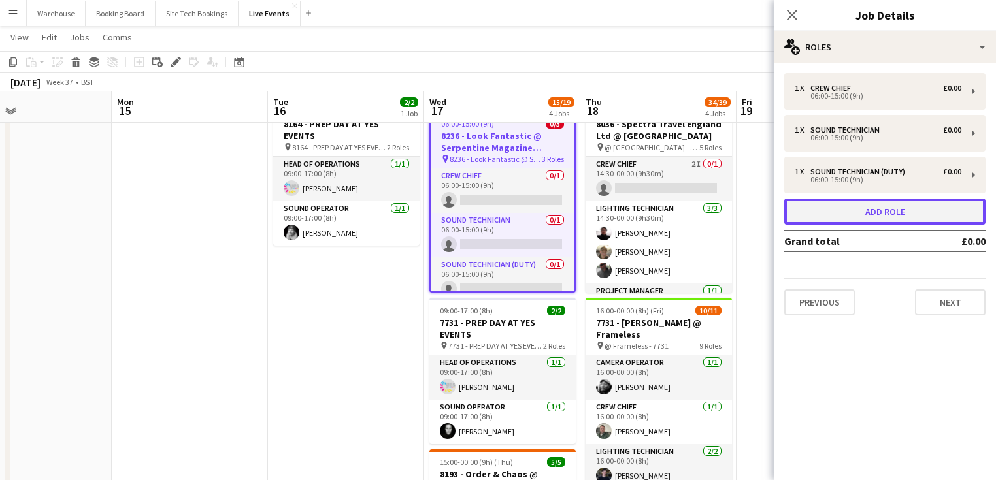
click at [827, 207] on button "Add role" at bounding box center [884, 212] width 201 height 26
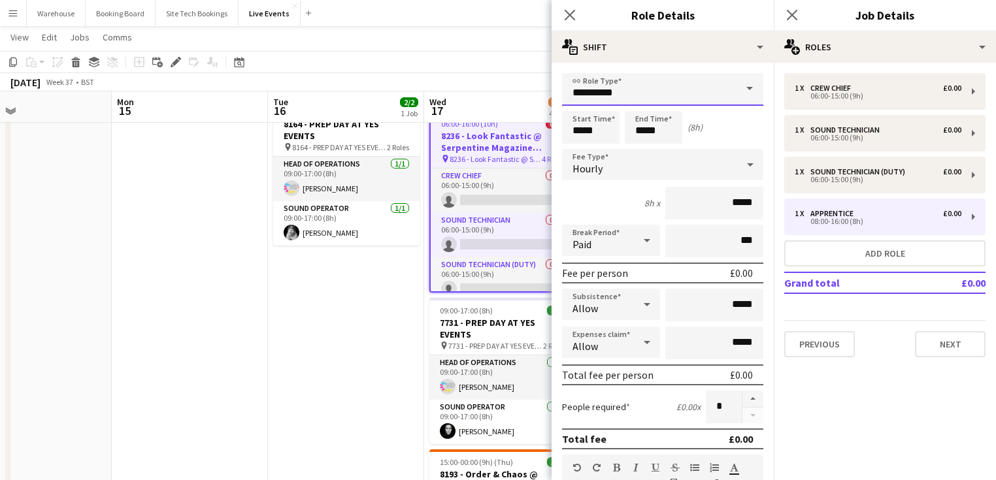
click at [651, 97] on input "**********" at bounding box center [662, 89] width 201 height 33
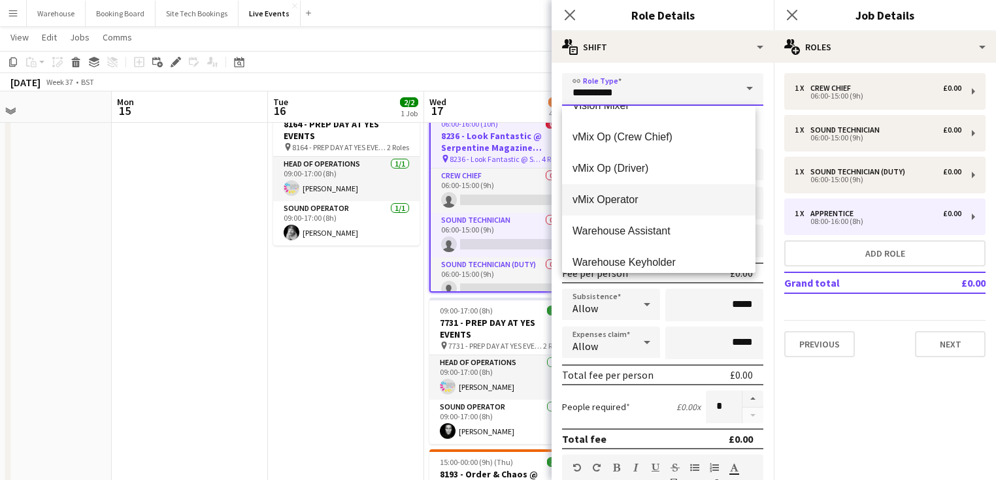
scroll to position [3398, 0]
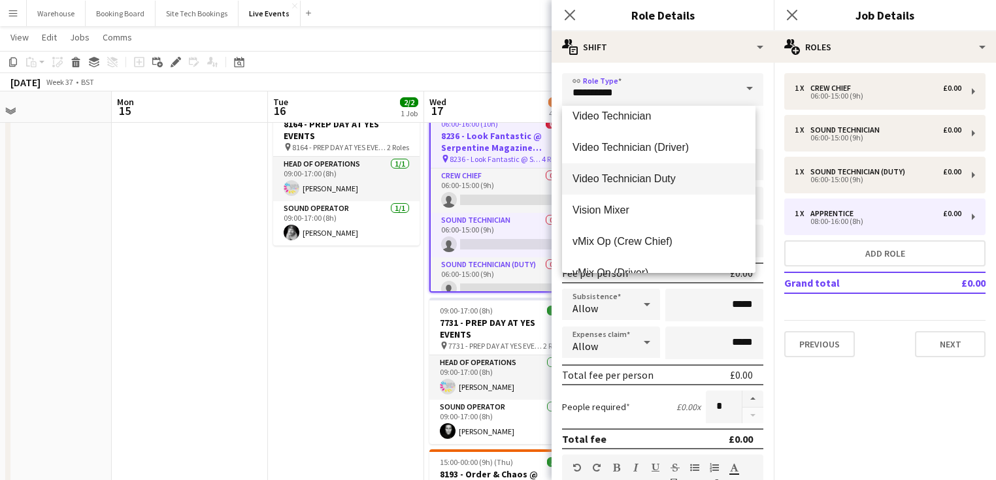
click at [628, 180] on span "Video Technician Duty" at bounding box center [658, 178] width 172 height 12
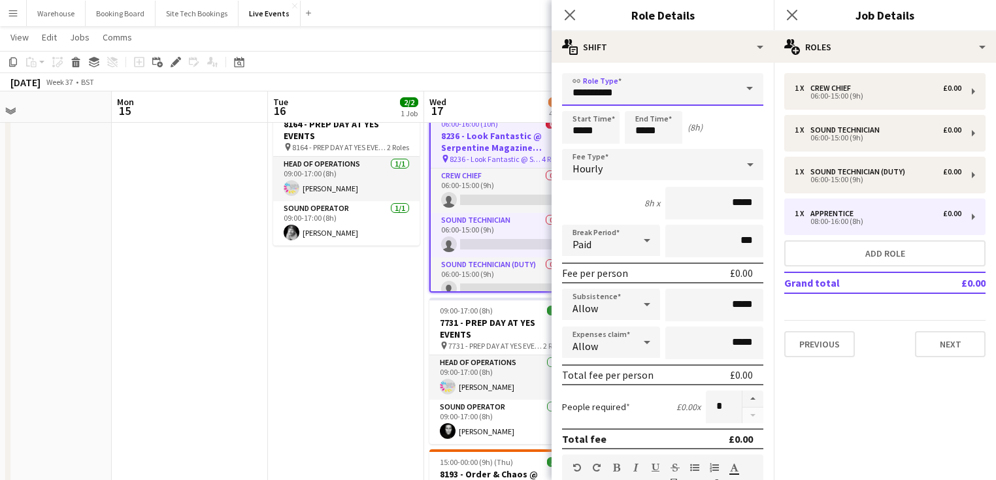
type input "**********"
click at [582, 132] on input "*****" at bounding box center [590, 127] width 57 height 33
click at [580, 107] on div at bounding box center [578, 104] width 26 height 13
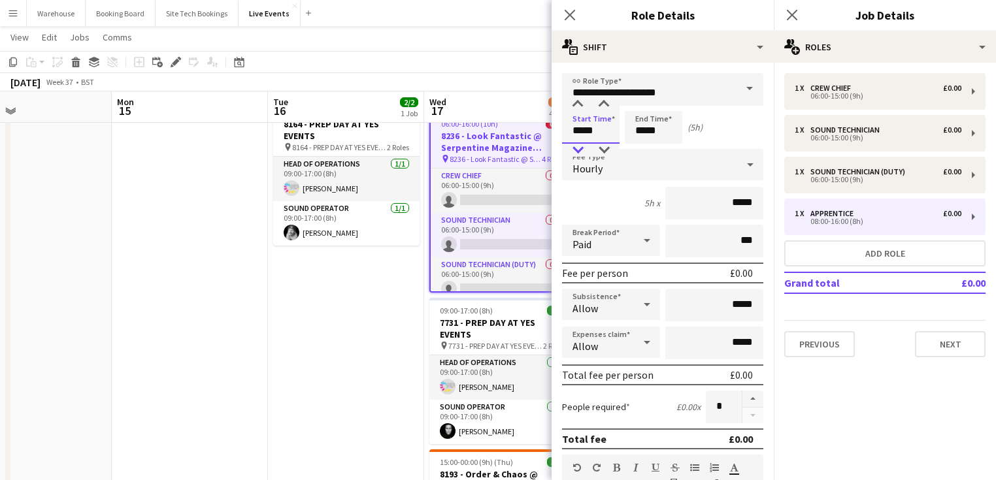
click at [583, 147] on div at bounding box center [578, 150] width 26 height 13
click at [582, 147] on div at bounding box center [578, 150] width 26 height 13
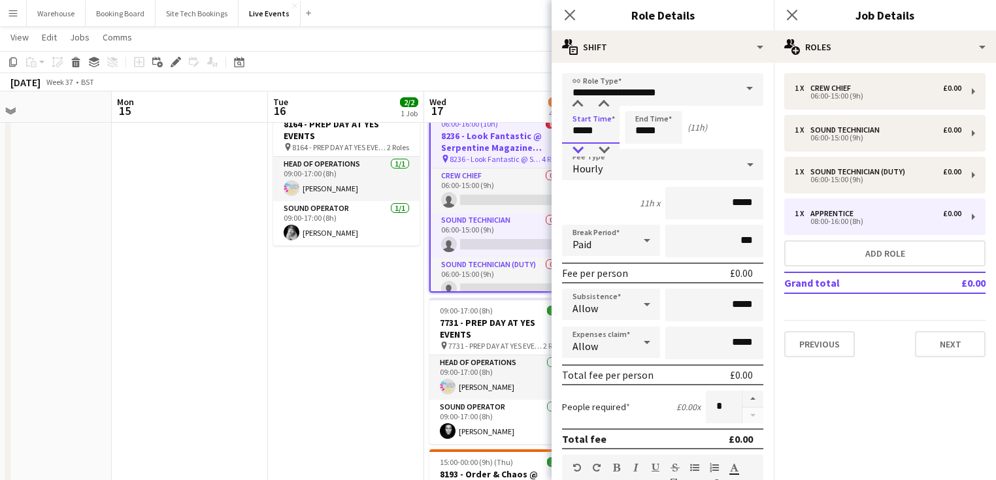
click at [582, 147] on div at bounding box center [578, 150] width 26 height 13
click at [578, 103] on div at bounding box center [578, 104] width 26 height 13
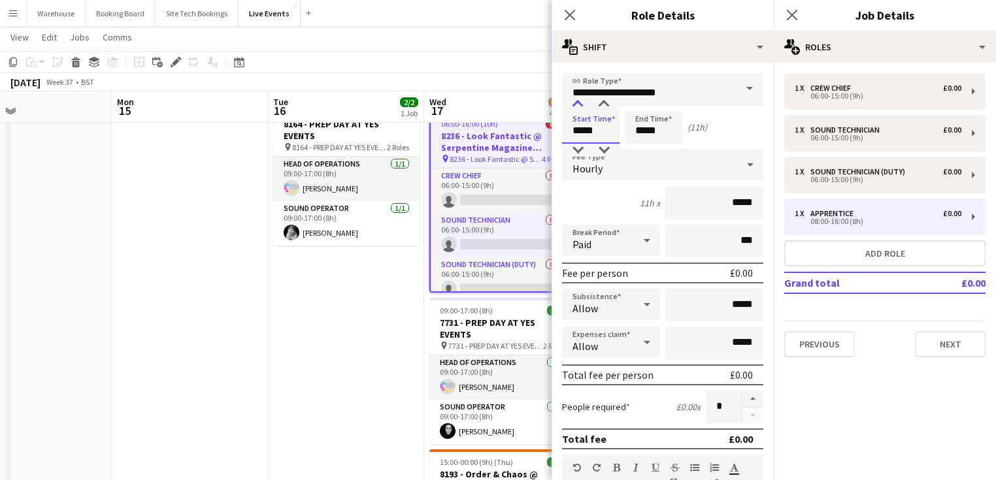
type input "*****"
click at [577, 103] on div at bounding box center [578, 104] width 26 height 13
click at [660, 133] on input "*****" at bounding box center [653, 127] width 57 height 33
type input "*****"
click at [642, 150] on div at bounding box center [640, 150] width 26 height 13
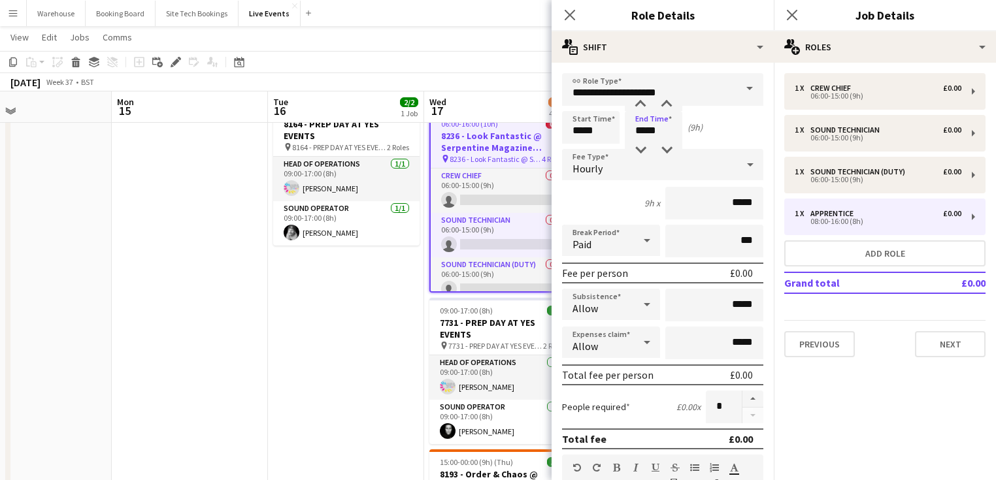
click at [580, 163] on span "Hourly" at bounding box center [587, 168] width 30 height 13
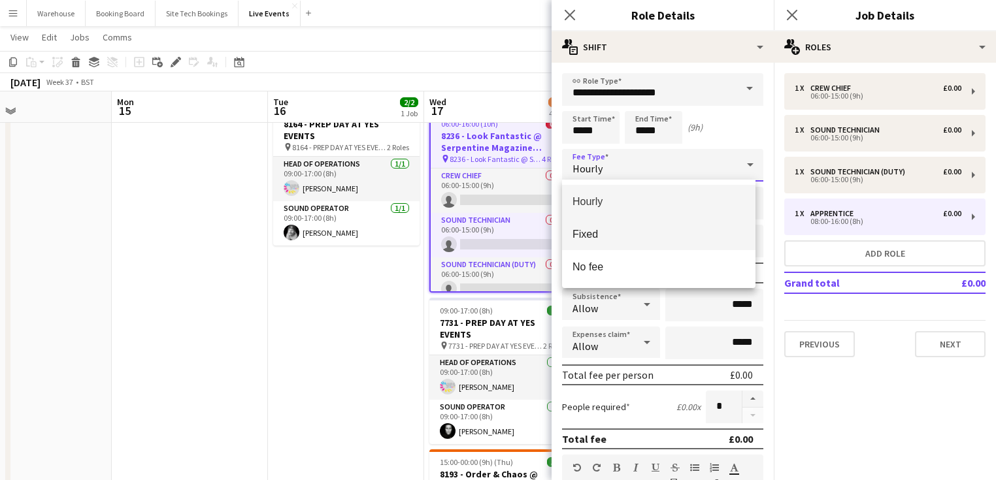
click at [591, 236] on span "Fixed" at bounding box center [658, 234] width 172 height 12
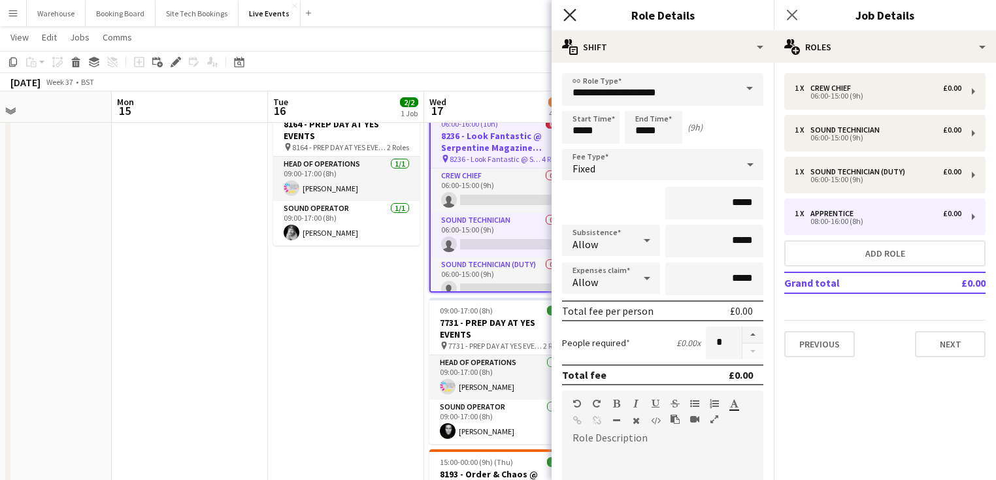
click at [572, 18] on icon at bounding box center [569, 14] width 12 height 12
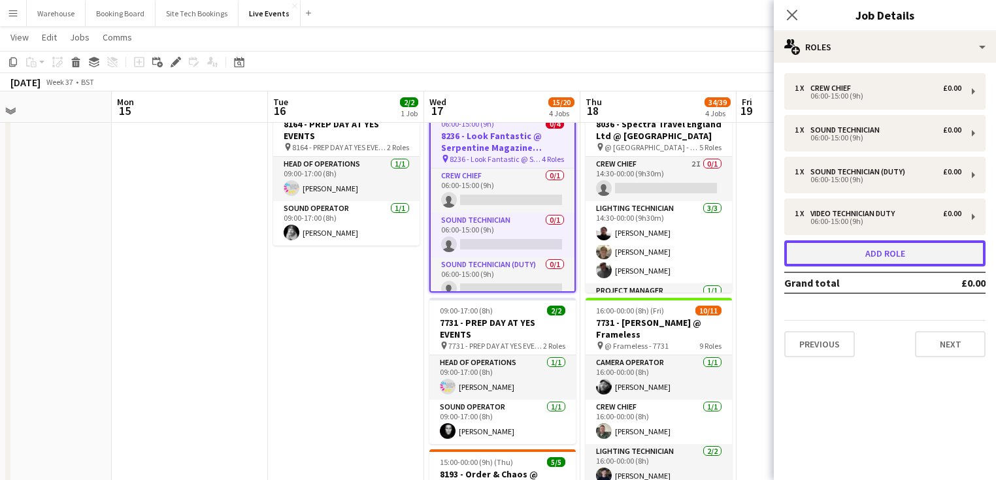
click at [813, 256] on button "Add role" at bounding box center [884, 253] width 201 height 26
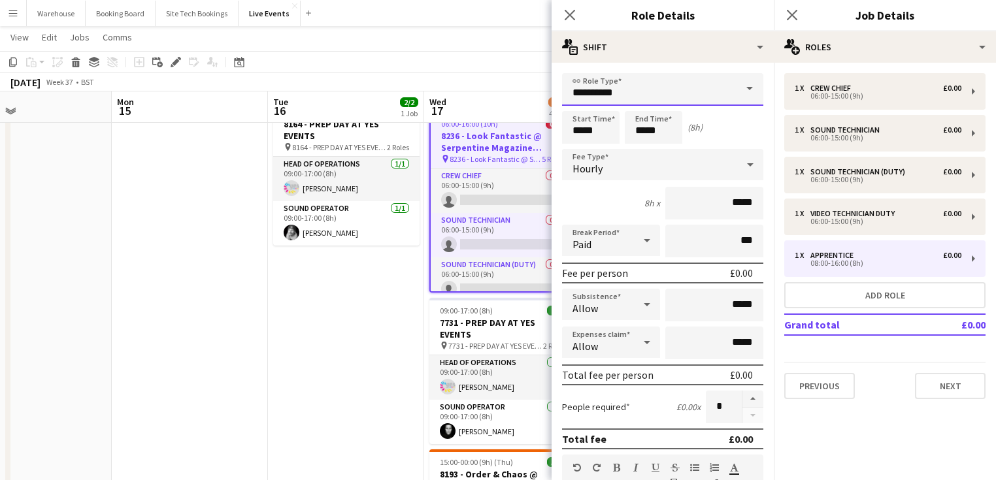
drag, startPoint x: 606, startPoint y: 87, endPoint x: 610, endPoint y: 104, distance: 17.6
click at [606, 88] on input "**********" at bounding box center [662, 89] width 201 height 33
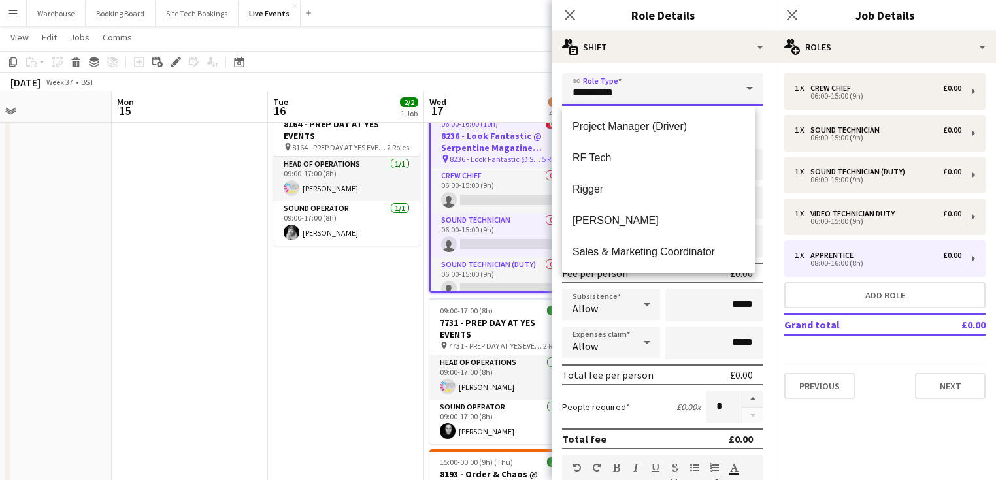
scroll to position [2352, 0]
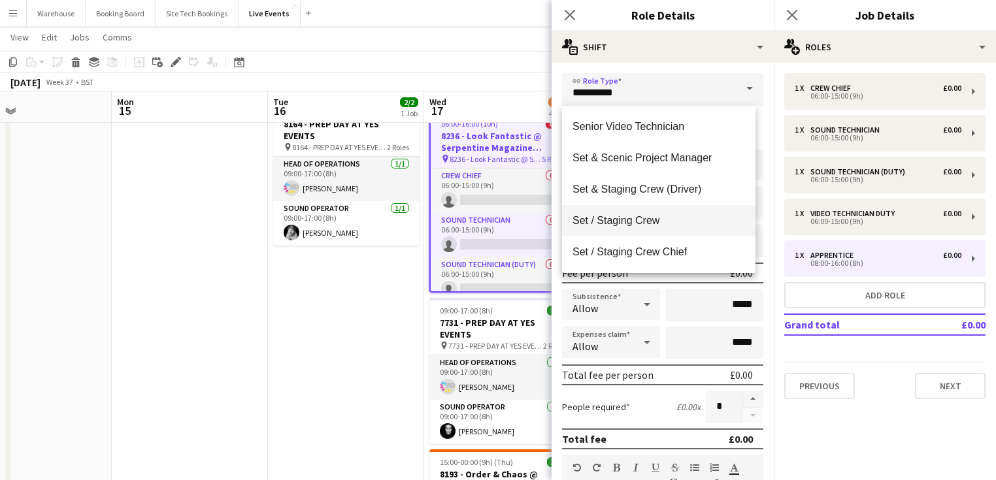
click at [625, 221] on span "Set / Staging Crew" at bounding box center [658, 220] width 172 height 12
type input "**********"
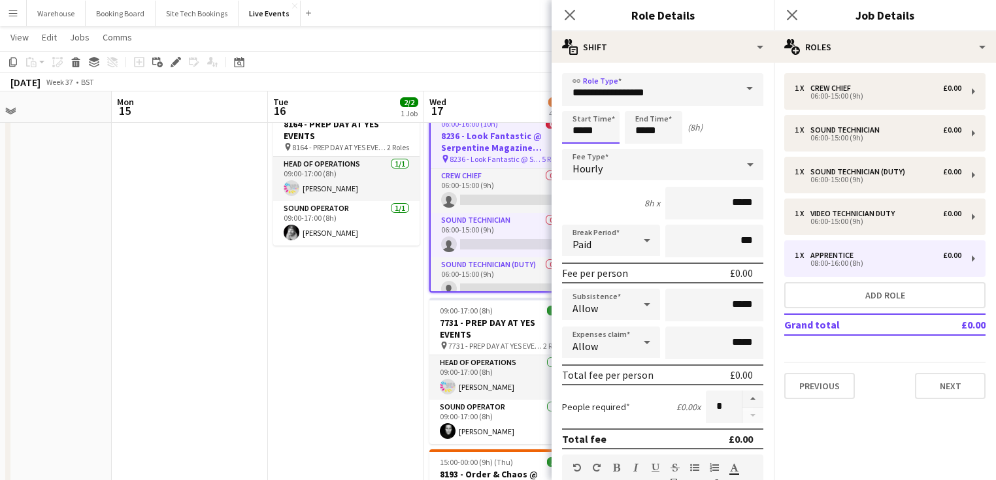
click at [588, 133] on input "*****" at bounding box center [590, 127] width 57 height 33
click at [580, 148] on div at bounding box center [578, 150] width 26 height 13
type input "*****"
click at [580, 149] on div at bounding box center [578, 150] width 26 height 13
click at [623, 120] on div "Start Time ***** End Time ***** (10h)" at bounding box center [662, 127] width 201 height 33
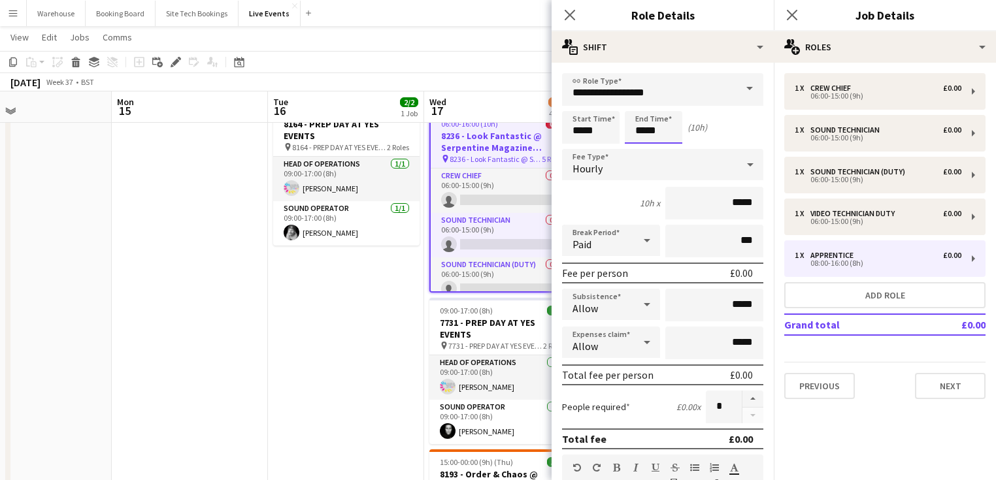
click at [644, 126] on input "*****" at bounding box center [653, 127] width 57 height 33
click at [635, 154] on div at bounding box center [640, 150] width 26 height 13
type input "*****"
click at [586, 161] on div "Hourly" at bounding box center [649, 164] width 175 height 31
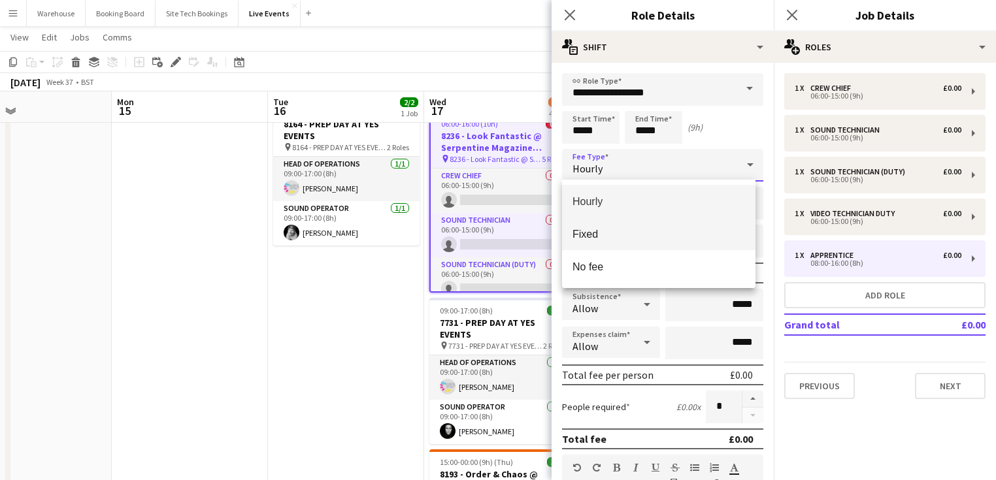
click at [589, 242] on mat-option "Fixed" at bounding box center [658, 234] width 193 height 33
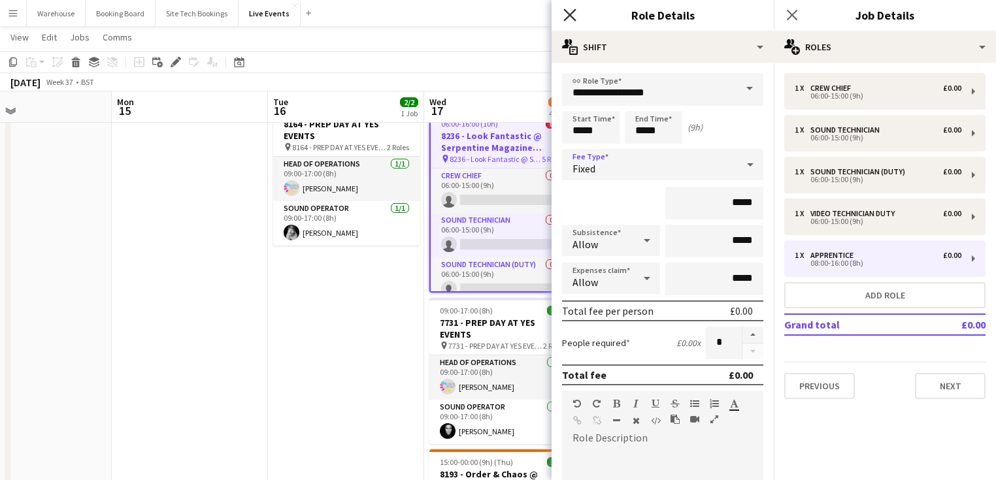
click at [567, 12] on icon at bounding box center [569, 14] width 12 height 12
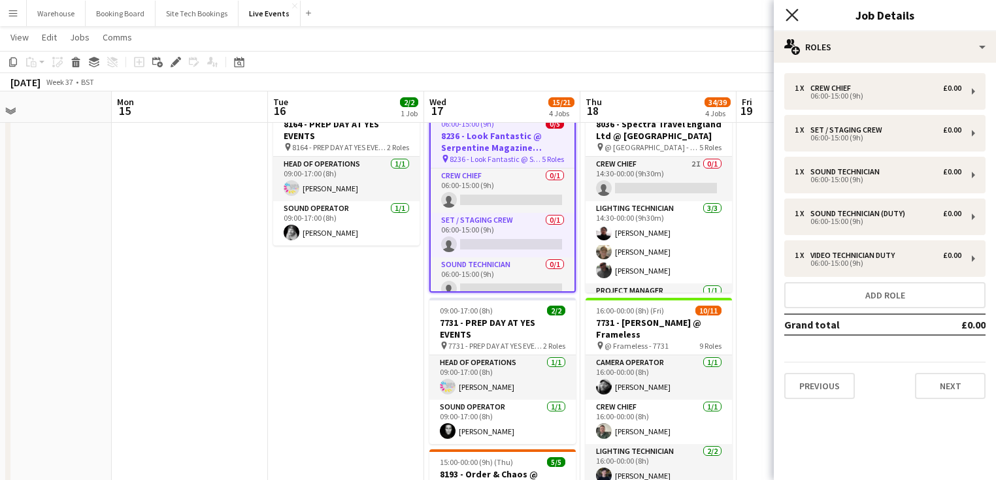
click at [792, 13] on icon "Close pop-in" at bounding box center [791, 14] width 12 height 12
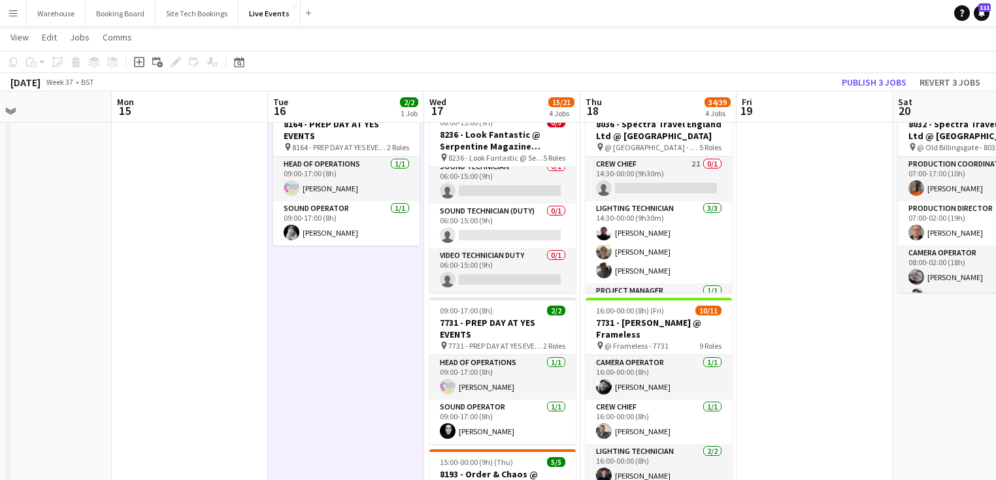
scroll to position [0, 0]
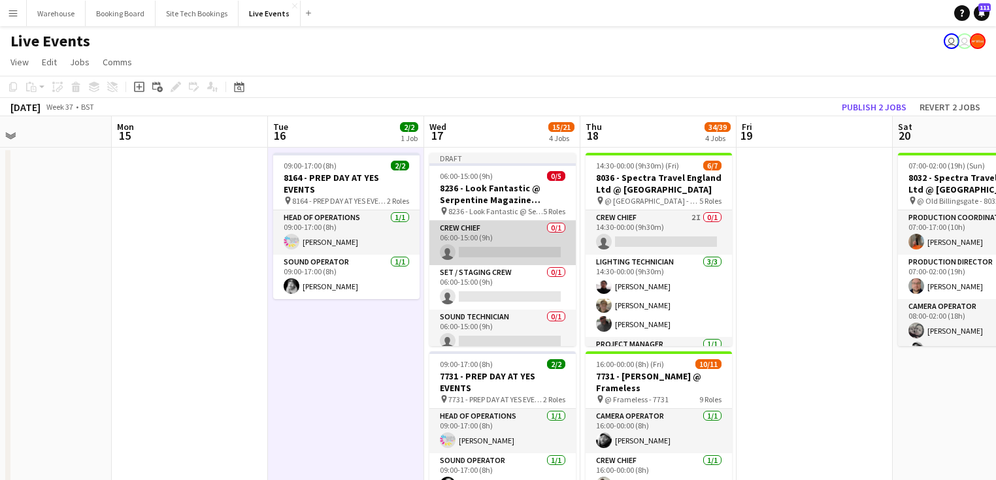
click at [516, 251] on app-card-role "Crew Chief 0/1 06:00-15:00 (9h) single-neutral-actions" at bounding box center [502, 243] width 146 height 44
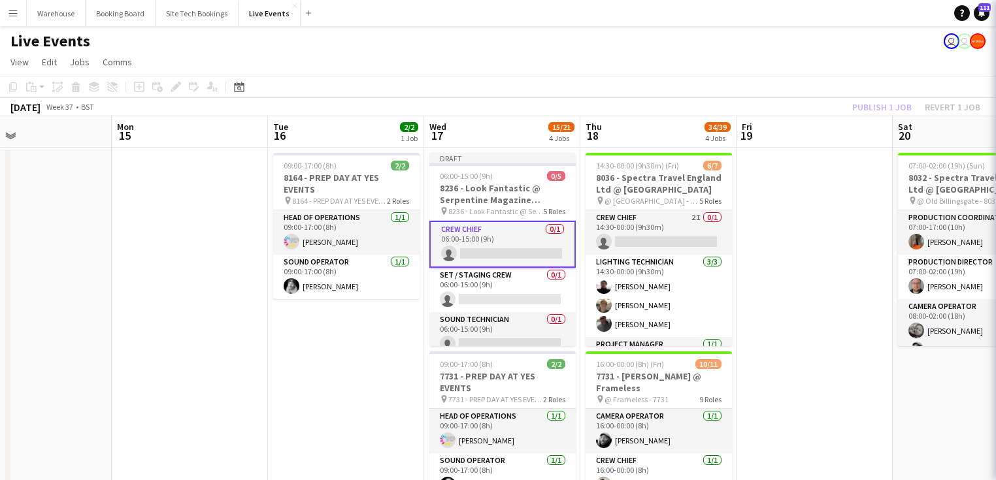
scroll to position [0, 357]
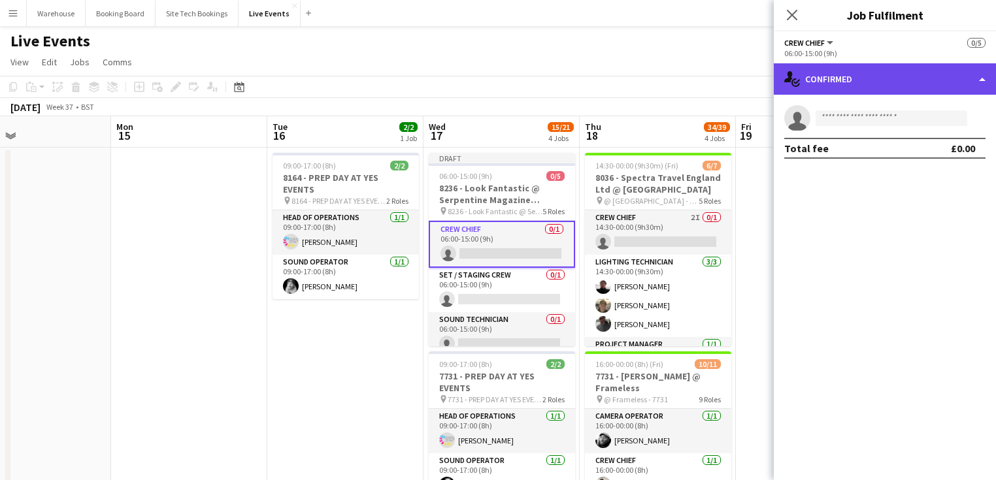
click at [822, 65] on div "single-neutral-actions-check-2 Confirmed" at bounding box center [885, 78] width 222 height 31
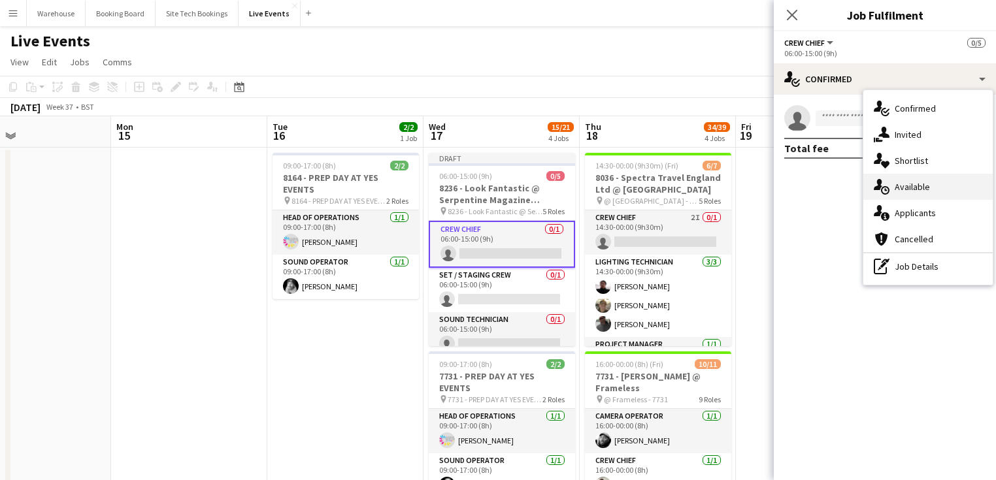
click at [917, 186] on span "Available" at bounding box center [911, 187] width 35 height 12
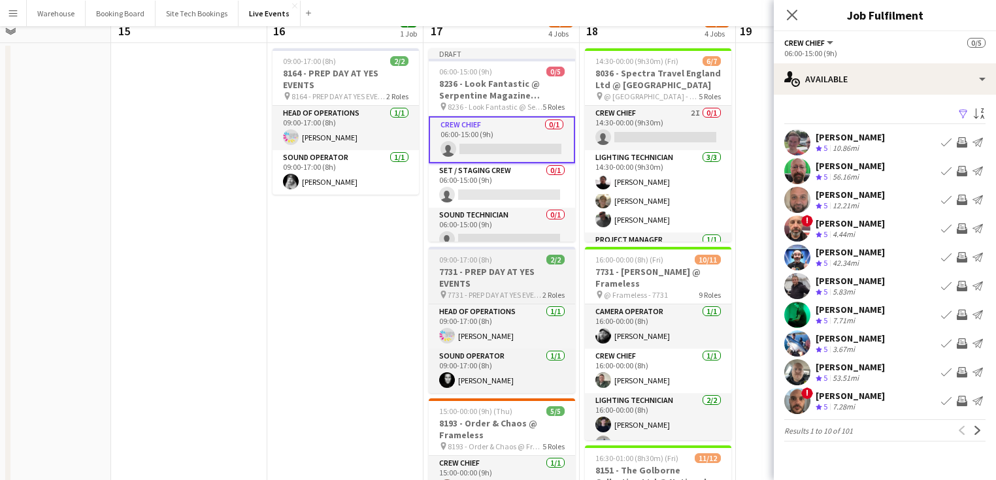
scroll to position [0, 0]
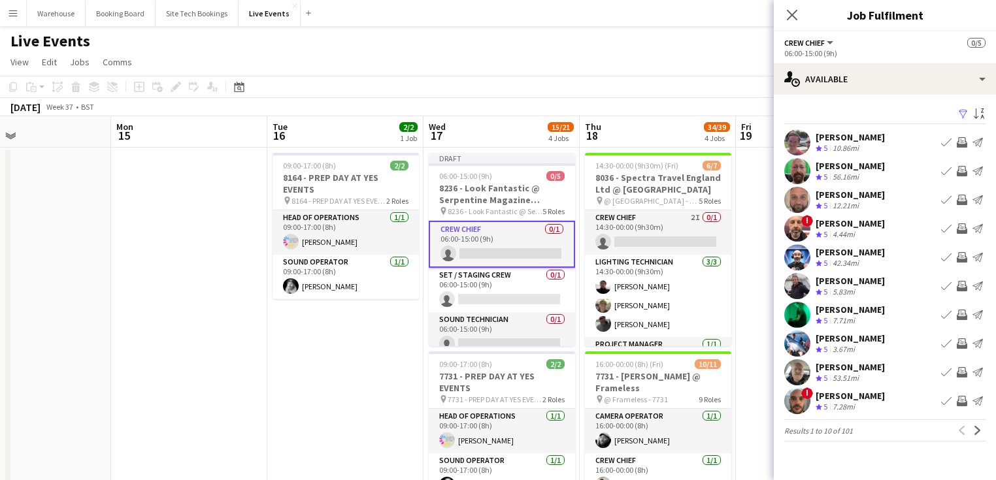
click at [801, 314] on app-user-avatar at bounding box center [797, 315] width 26 height 26
click at [962, 320] on app-icon "Invite crew" at bounding box center [962, 315] width 10 height 10
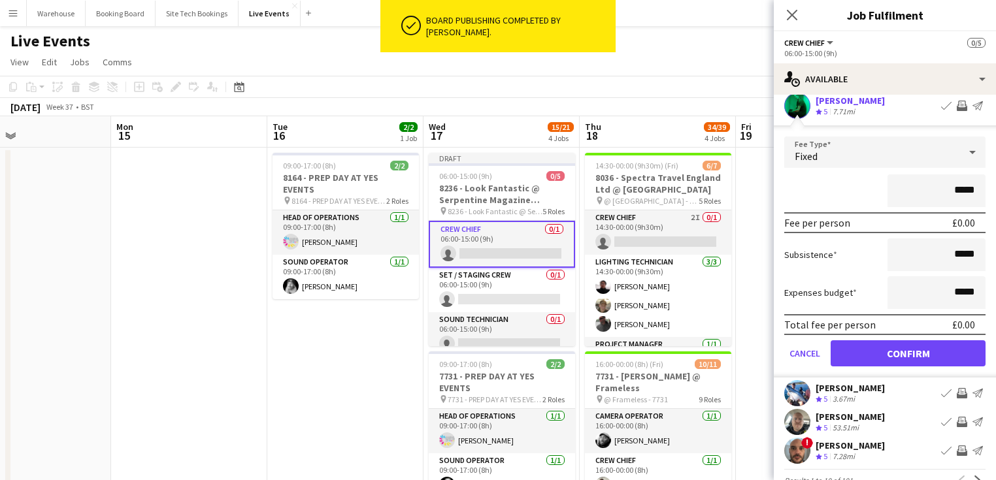
scroll to position [234, 0]
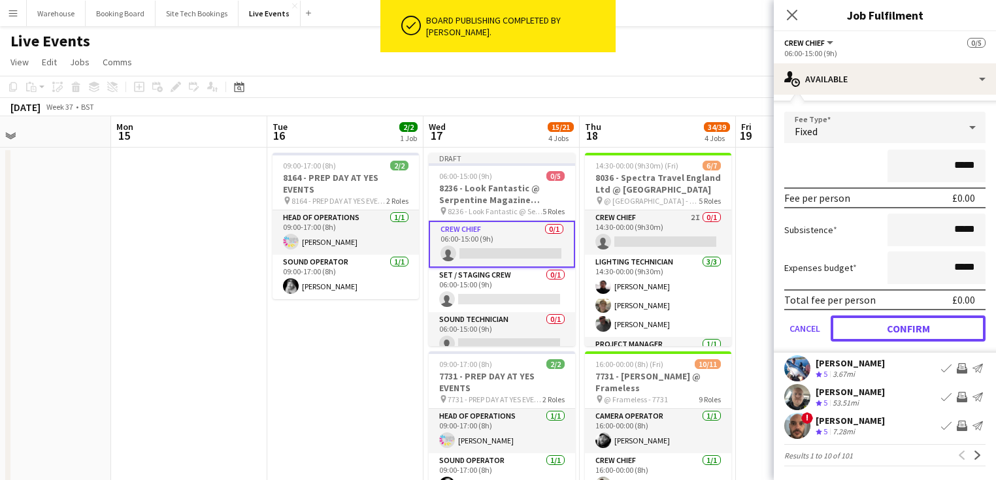
click at [920, 331] on button "Confirm" at bounding box center [907, 329] width 155 height 26
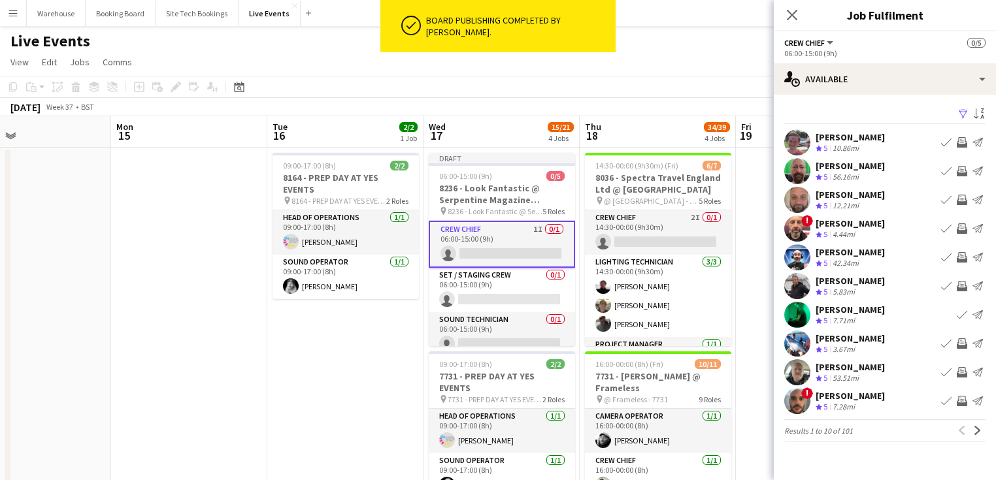
scroll to position [0, 0]
click at [791, 14] on icon at bounding box center [791, 14] width 12 height 12
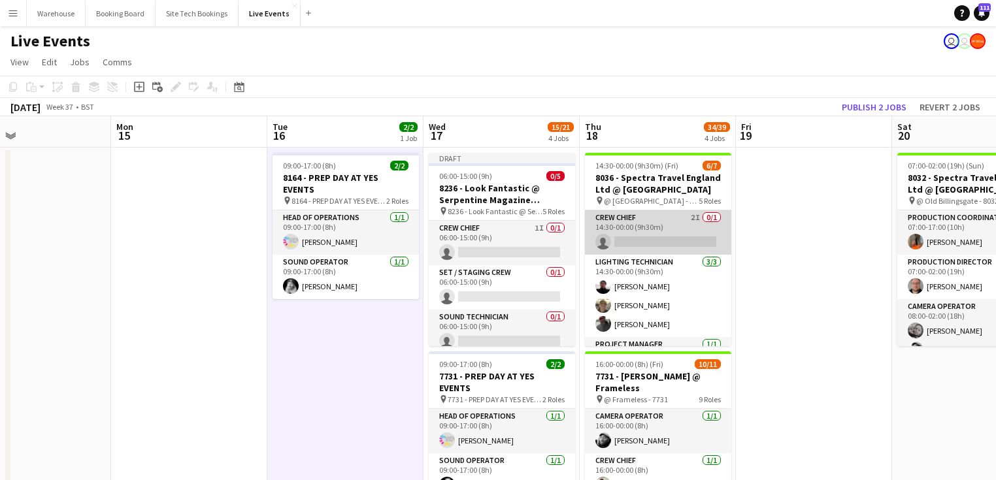
click at [649, 223] on app-card-role "Crew Chief 2I 0/1 14:30-00:00 (9h30m) single-neutral-actions" at bounding box center [658, 232] width 146 height 44
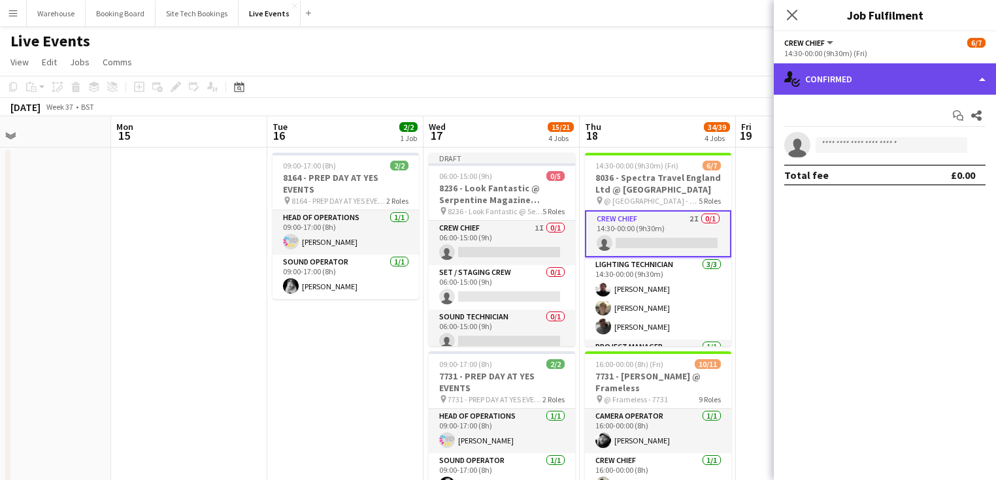
click at [851, 82] on div "single-neutral-actions-check-2 Confirmed" at bounding box center [885, 78] width 222 height 31
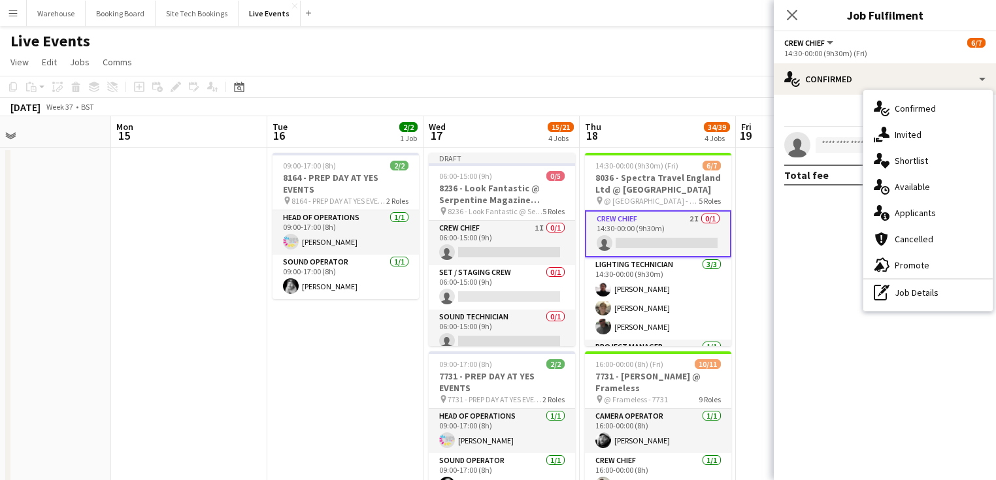
click at [915, 135] on span "Invited" at bounding box center [907, 135] width 27 height 12
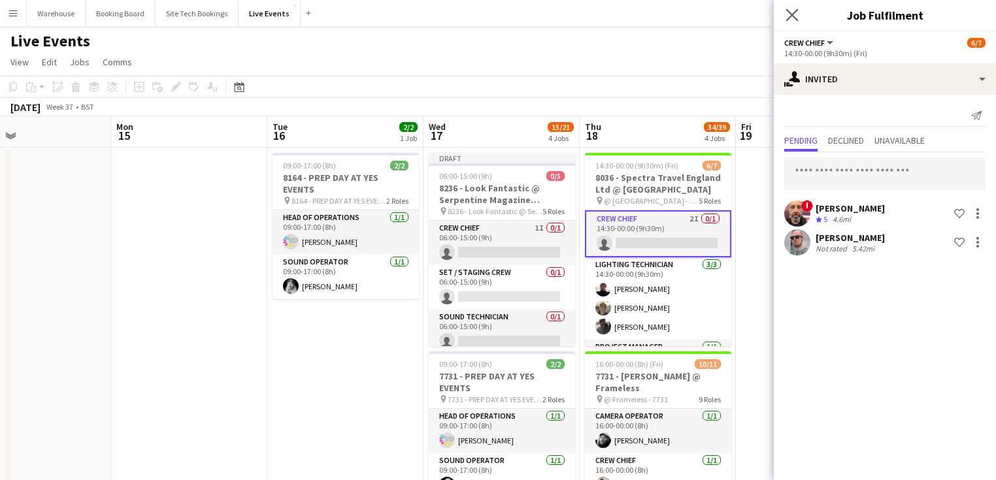
click at [797, 14] on icon "Close pop-in" at bounding box center [791, 14] width 12 height 12
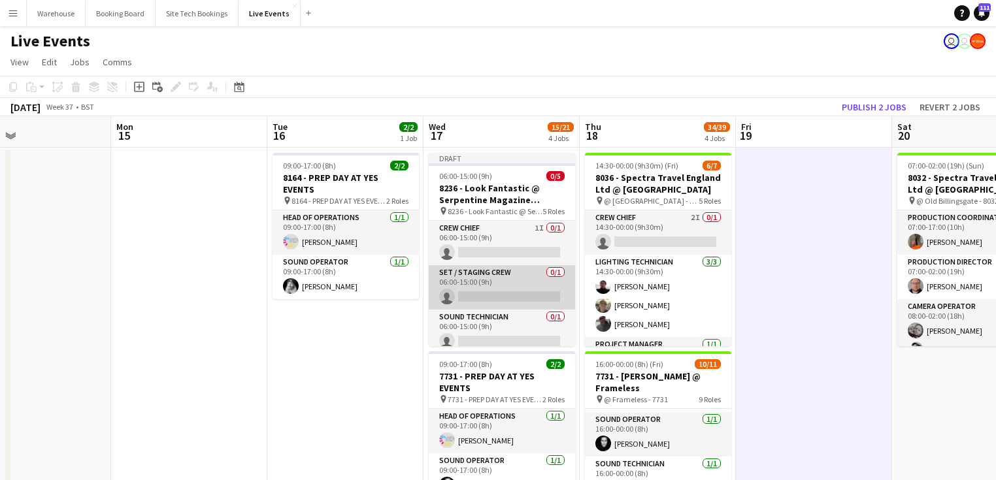
click at [480, 278] on app-card-role "Set / Staging Crew 0/1 06:00-15:00 (9h) single-neutral-actions" at bounding box center [502, 287] width 146 height 44
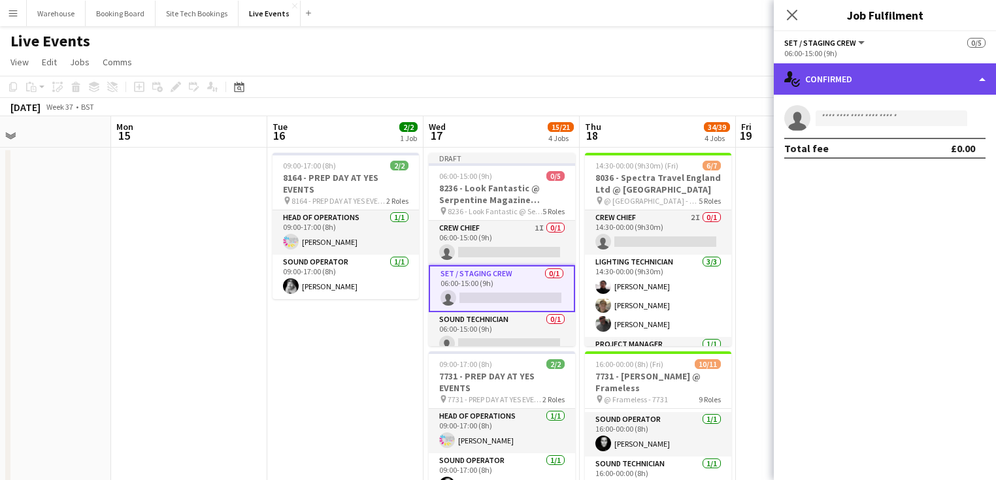
click at [911, 86] on div "single-neutral-actions-check-2 Confirmed" at bounding box center [885, 78] width 222 height 31
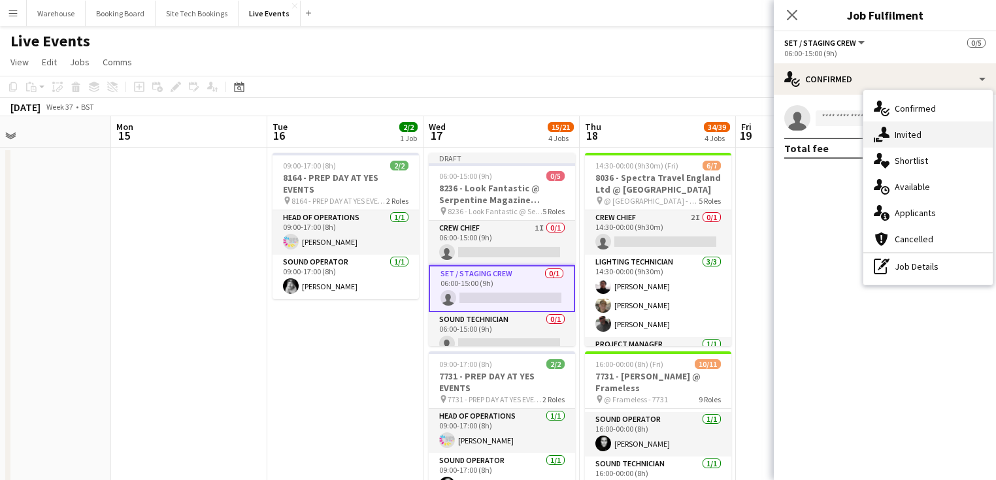
click at [911, 141] on div "single-neutral-actions-share-1 Invited" at bounding box center [927, 135] width 129 height 26
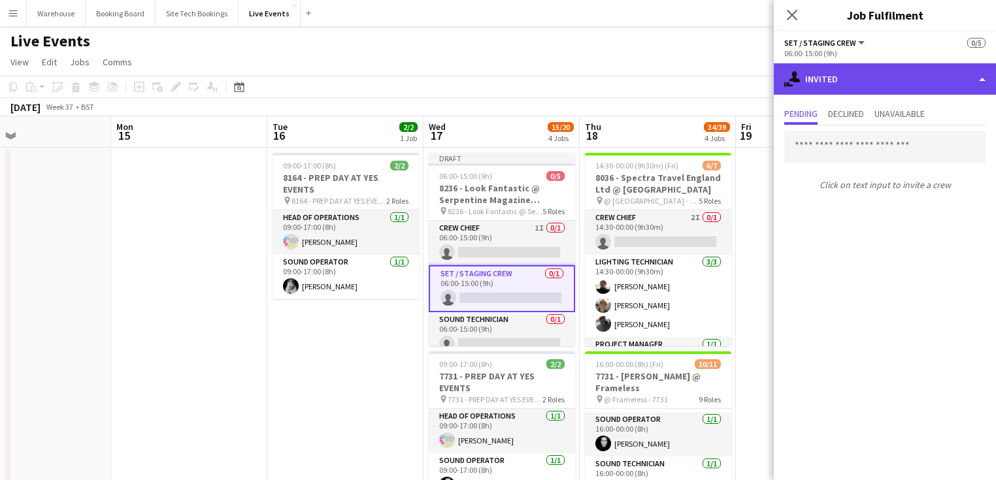
click at [853, 86] on div "single-neutral-actions-share-1 Invited" at bounding box center [885, 78] width 222 height 31
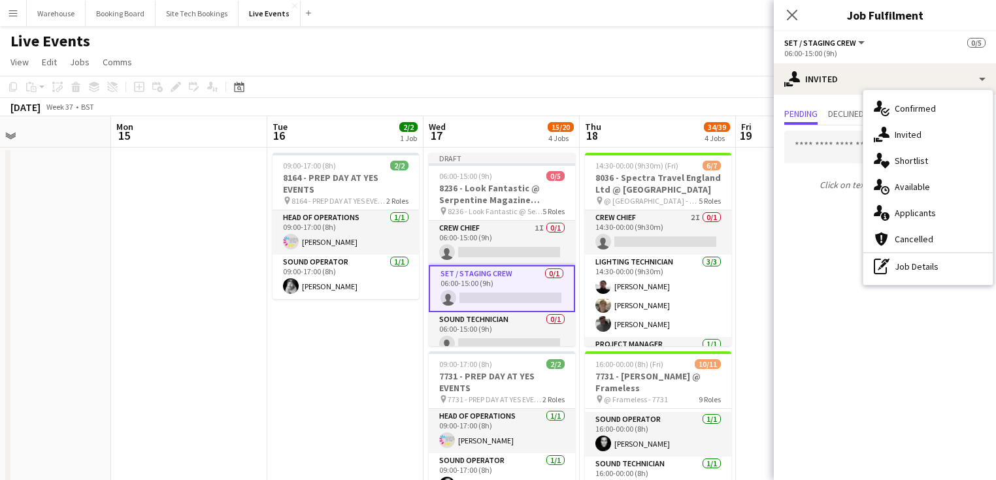
click at [910, 187] on span "Available" at bounding box center [911, 187] width 35 height 12
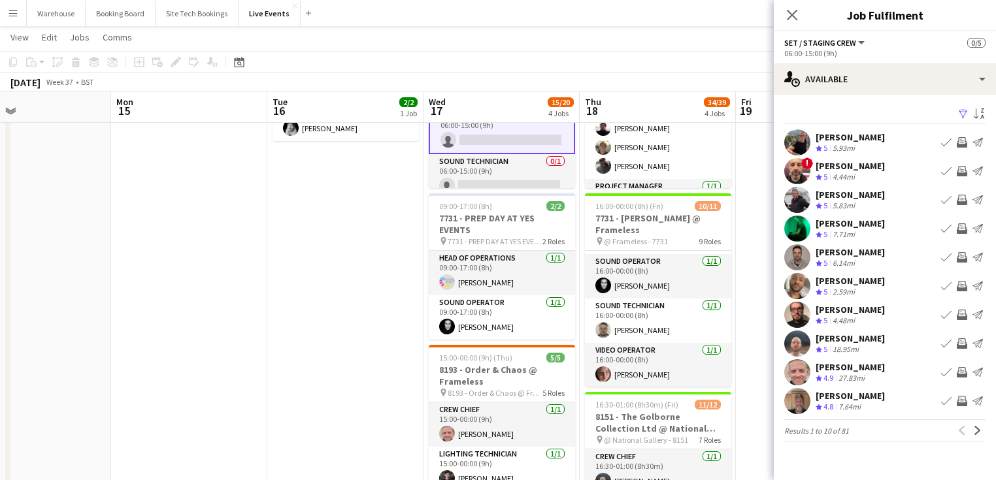
scroll to position [52, 0]
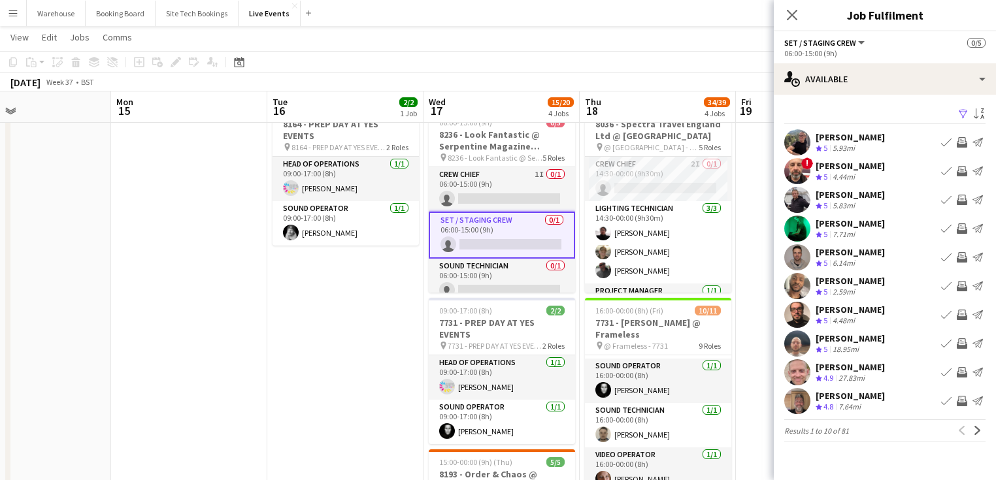
click at [959, 172] on app-icon "Invite crew" at bounding box center [962, 171] width 10 height 10
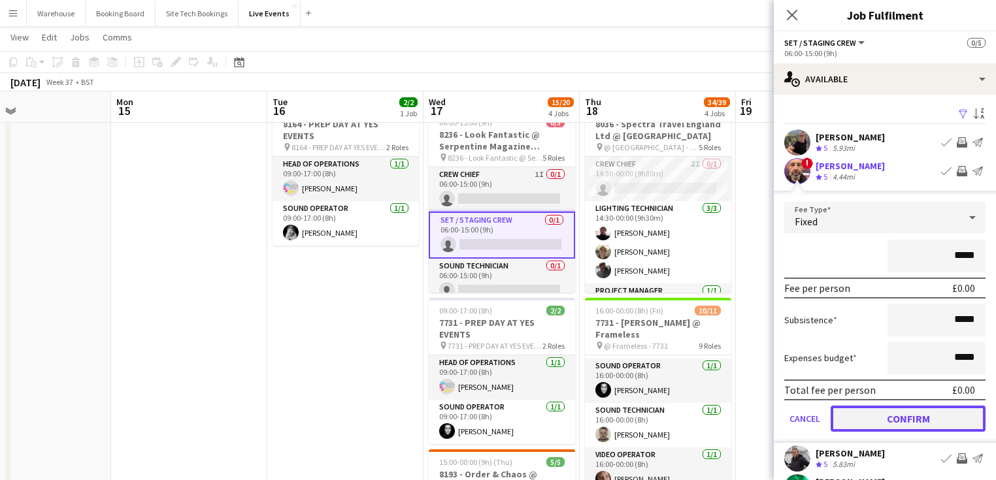
click at [878, 414] on button "Confirm" at bounding box center [907, 419] width 155 height 26
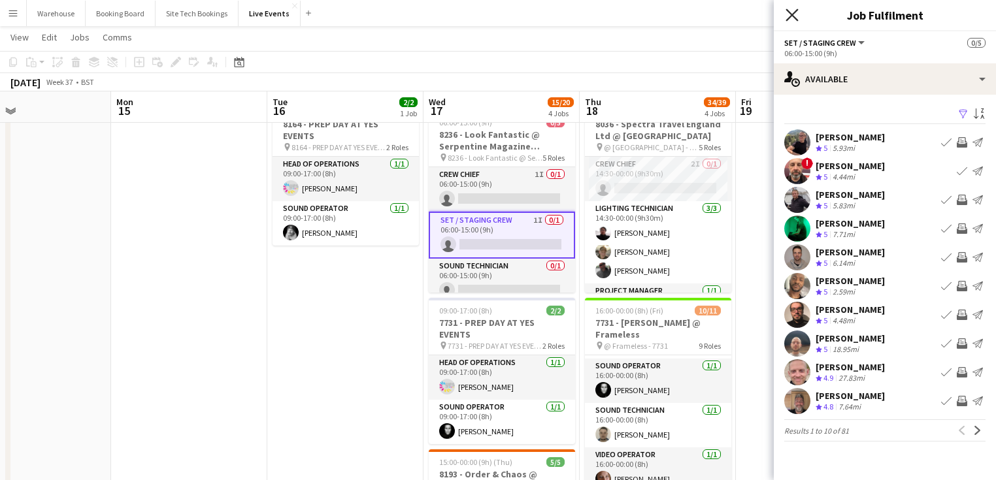
click at [792, 19] on icon "Close pop-in" at bounding box center [791, 14] width 12 height 12
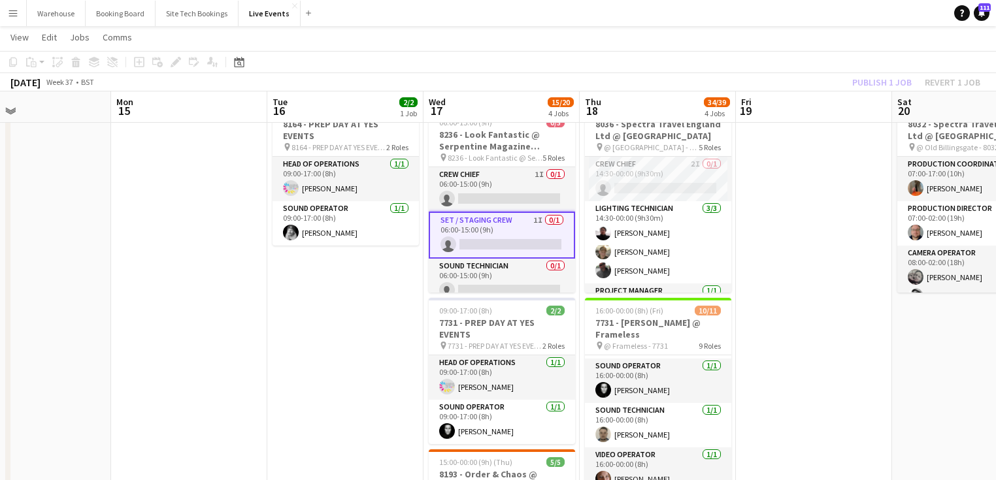
drag, startPoint x: 349, startPoint y: 372, endPoint x: 342, endPoint y: 369, distance: 7.0
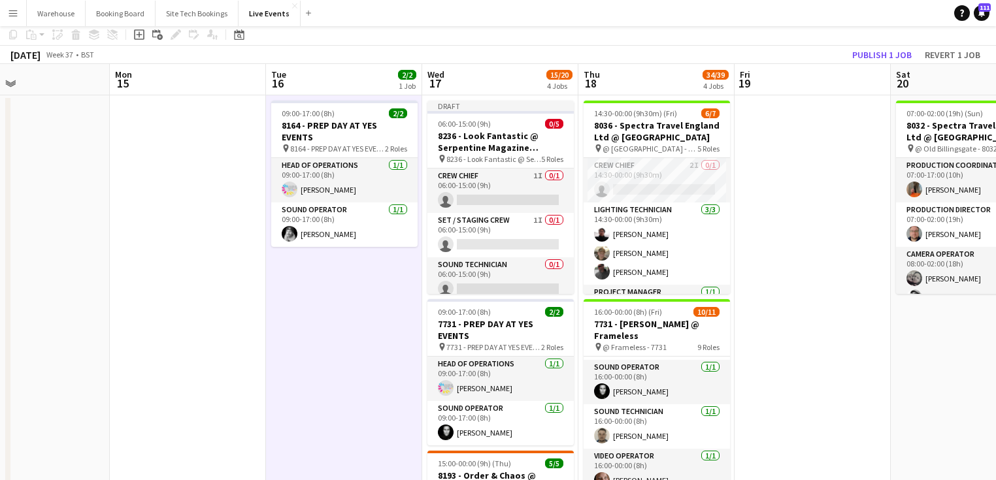
scroll to position [0, 0]
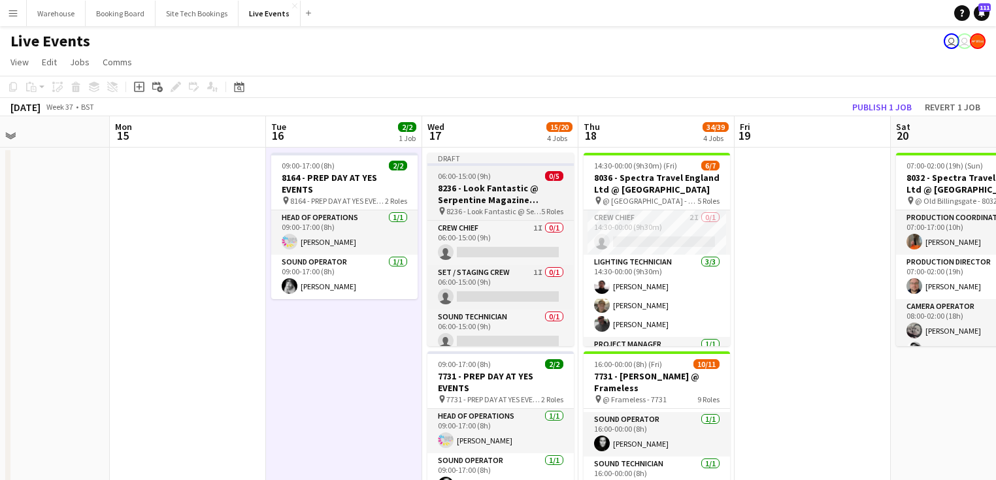
click at [481, 199] on h3 "8236 - Look Fantastic @ Serpentine Magazine Restaurant" at bounding box center [500, 194] width 146 height 24
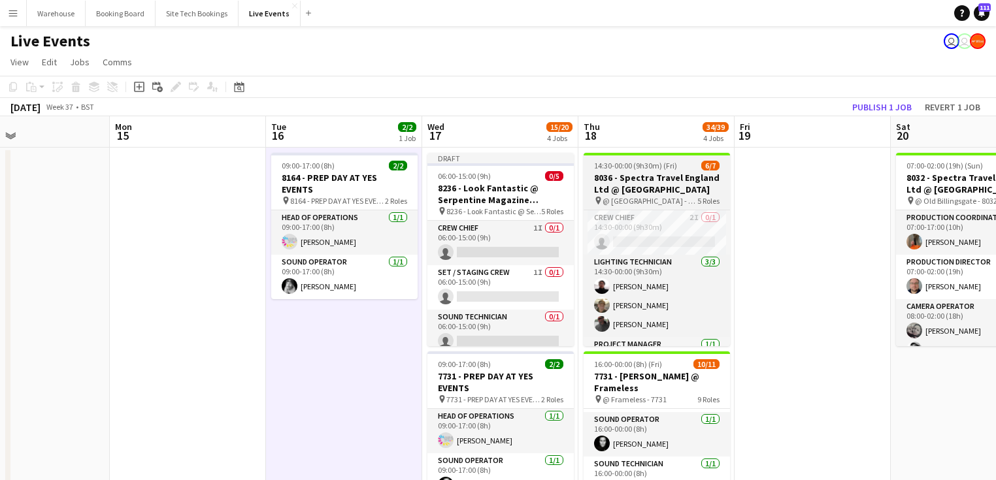
scroll to position [0, 358]
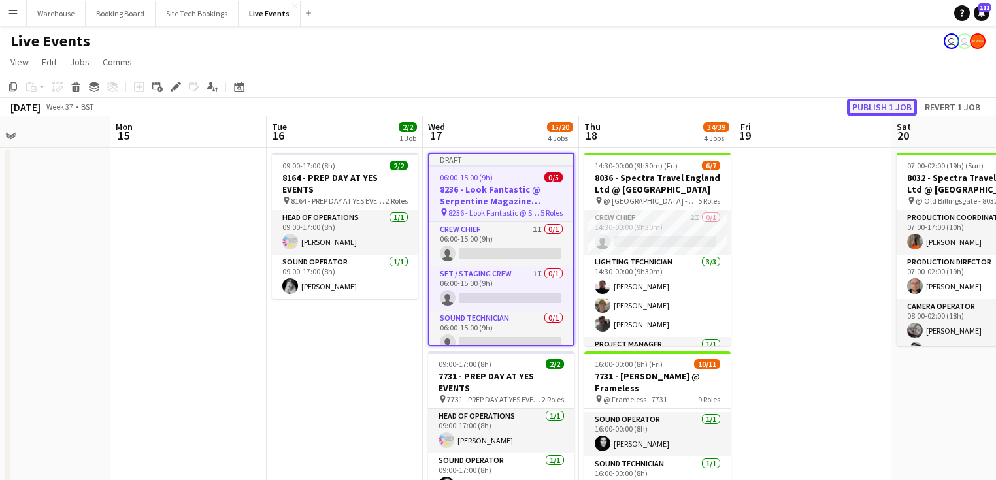
click at [877, 107] on button "Publish 1 job" at bounding box center [882, 107] width 70 height 17
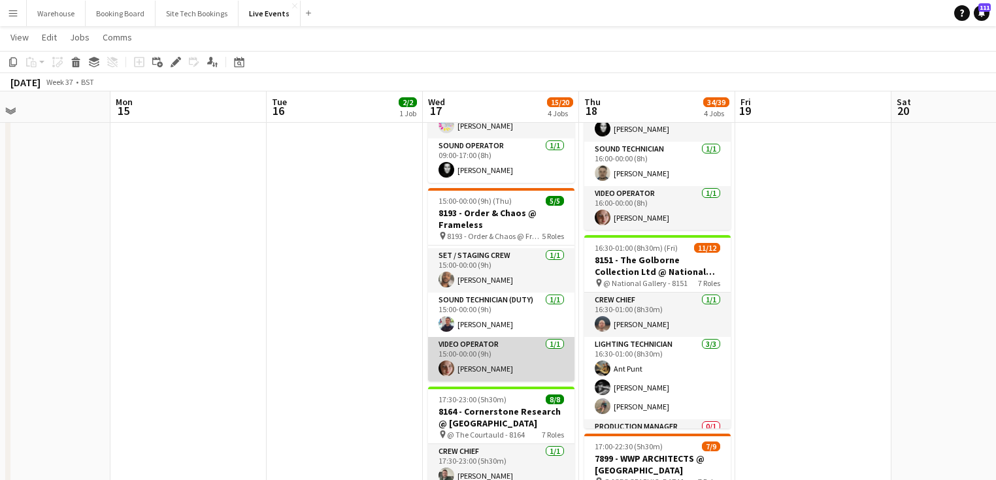
scroll to position [0, 0]
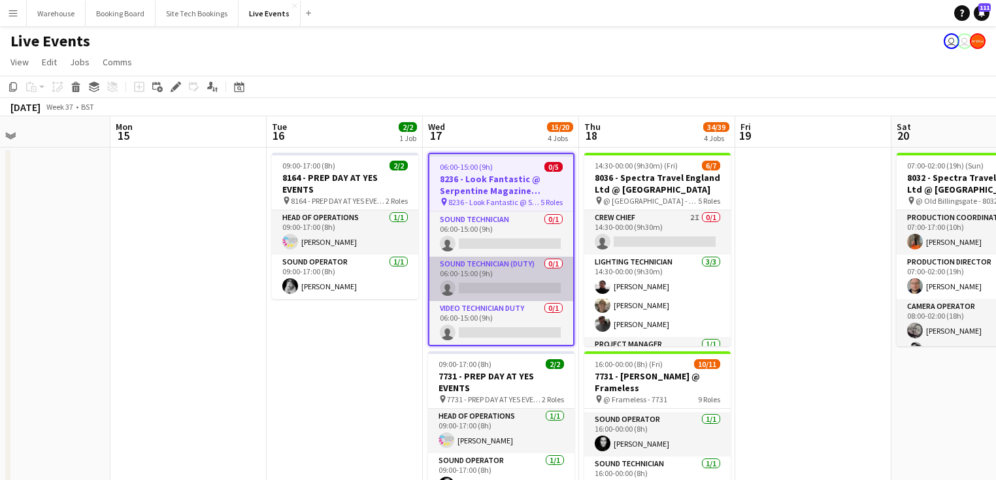
click at [510, 287] on app-card-role "Sound Technician (Duty) 0/1 06:00-15:00 (9h) single-neutral-actions" at bounding box center [501, 279] width 144 height 44
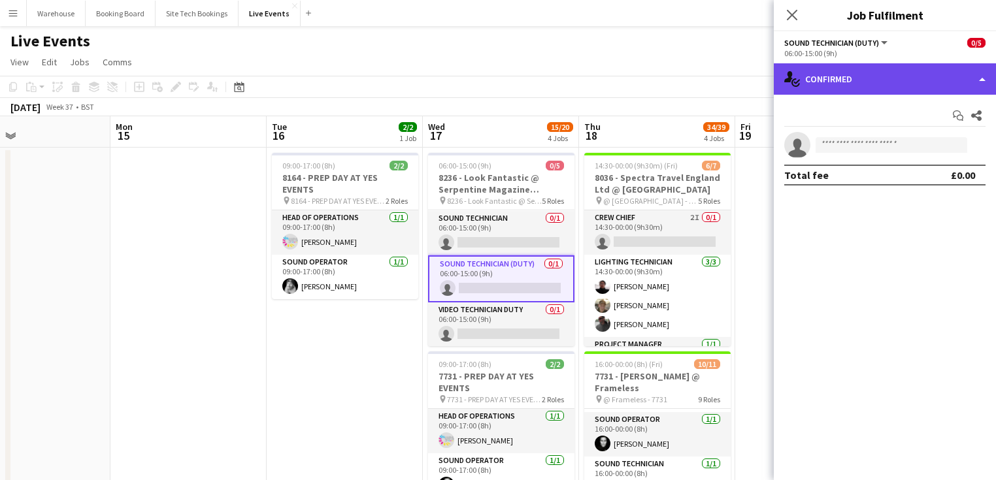
click at [844, 87] on div "single-neutral-actions-check-2 Confirmed" at bounding box center [885, 78] width 222 height 31
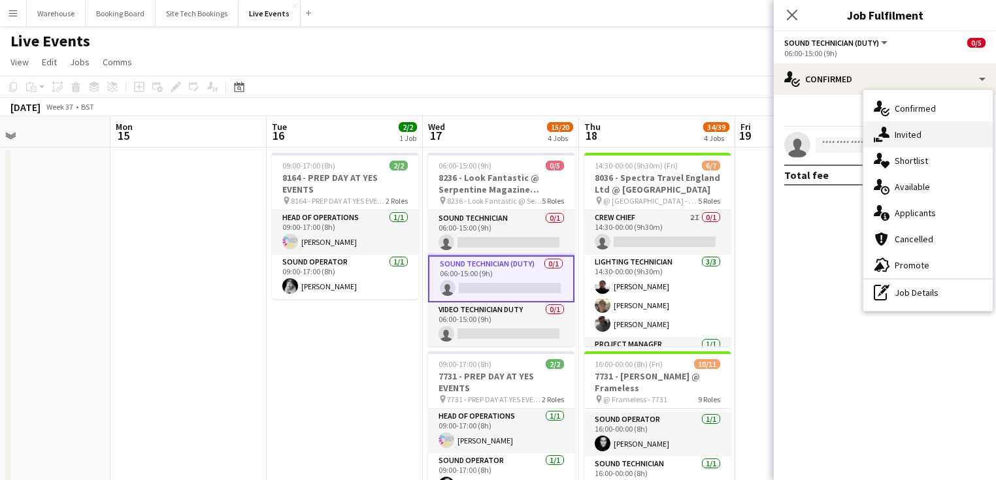
click at [912, 136] on span "Invited" at bounding box center [907, 135] width 27 height 12
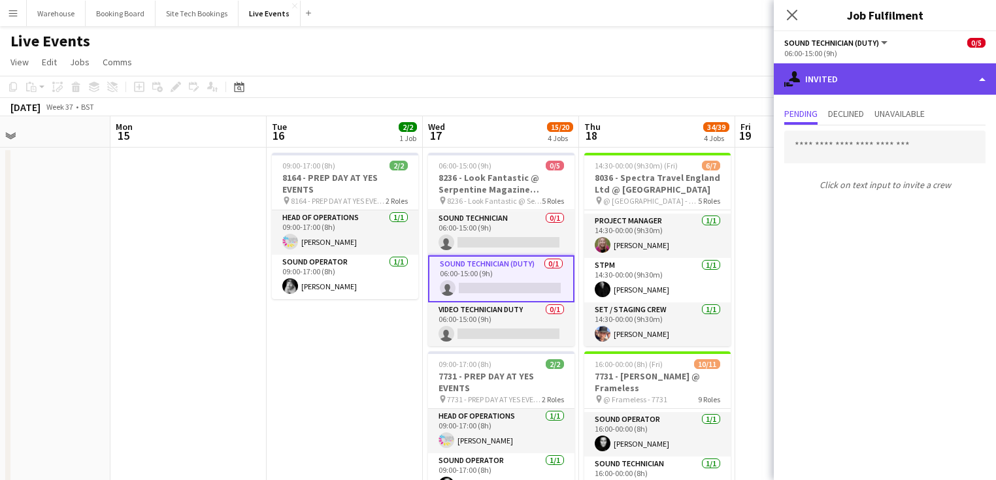
click at [836, 89] on div "single-neutral-actions-share-1 Invited" at bounding box center [885, 78] width 222 height 31
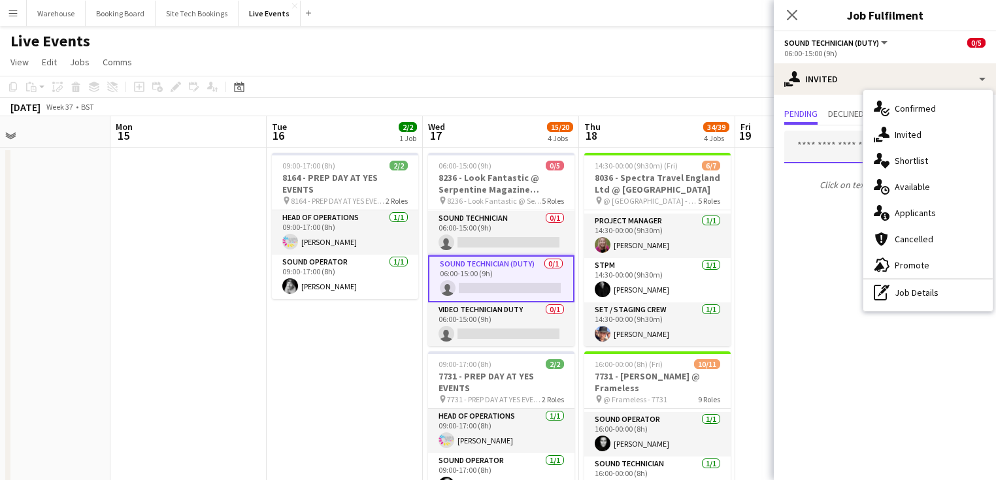
click at [818, 149] on input "text" at bounding box center [884, 147] width 201 height 33
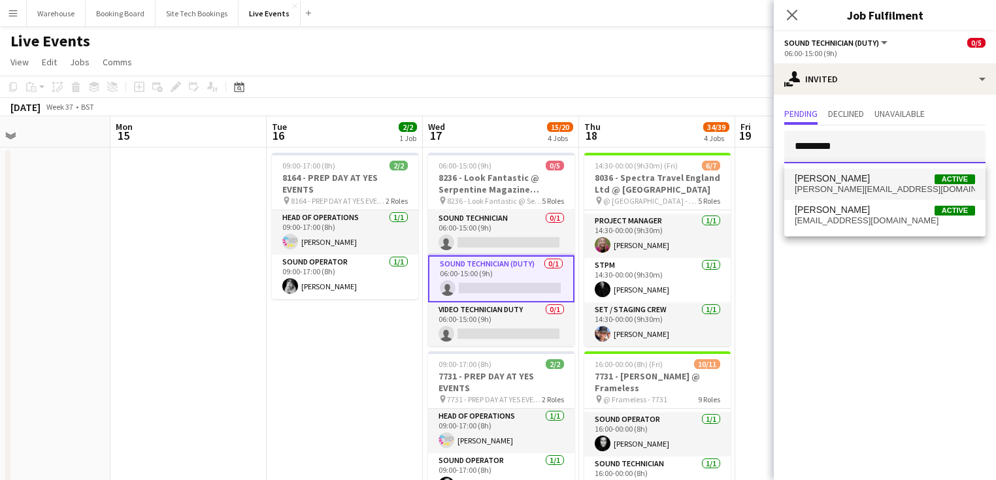
type input "*********"
click at [820, 184] on span "[PERSON_NAME][EMAIL_ADDRESS][DOMAIN_NAME]" at bounding box center [885, 189] width 180 height 10
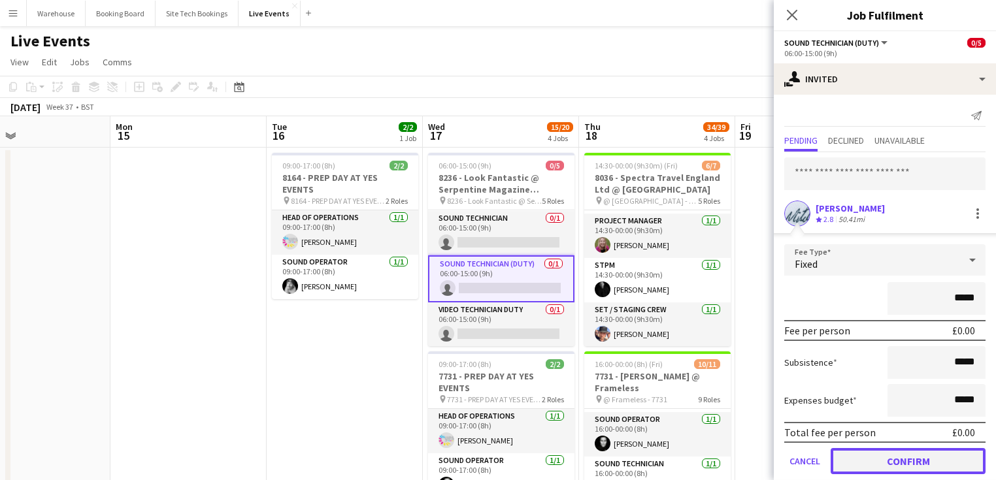
click at [932, 455] on button "Confirm" at bounding box center [907, 461] width 155 height 26
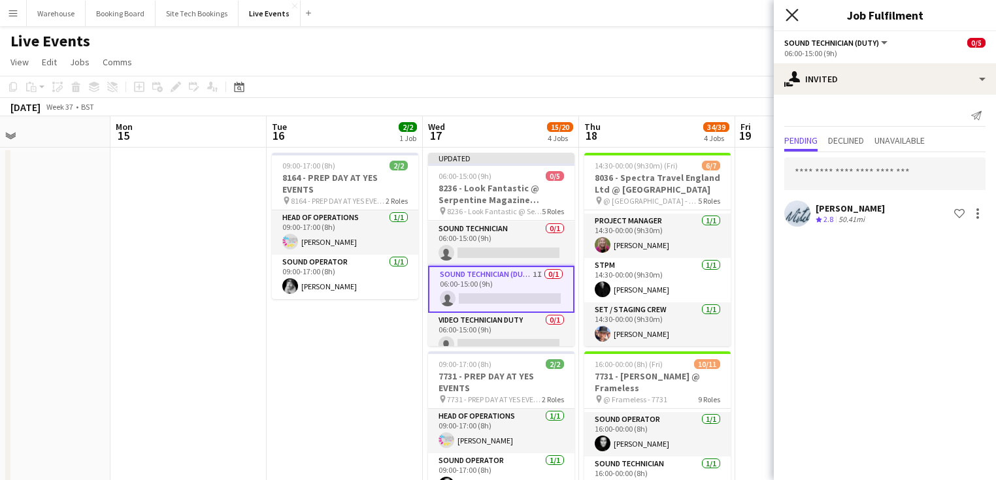
click at [788, 14] on icon "Close pop-in" at bounding box center [791, 14] width 12 height 12
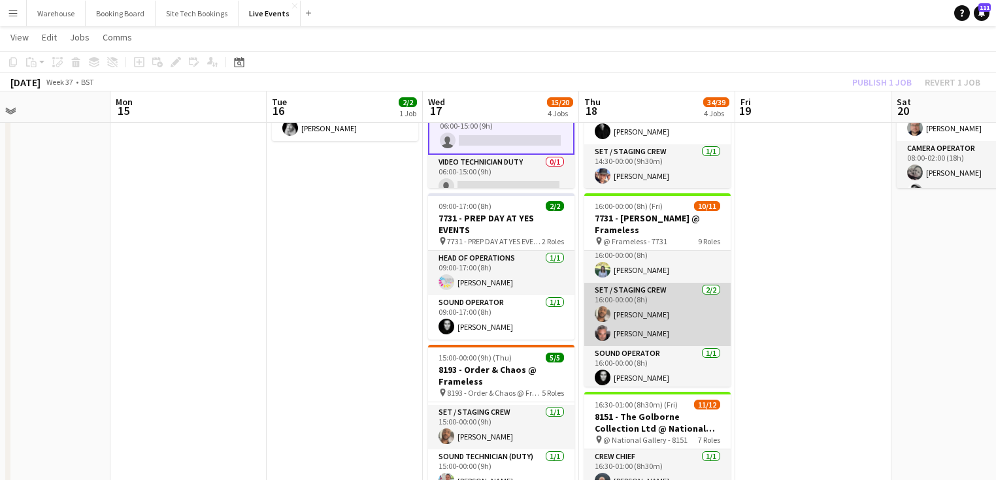
scroll to position [301, 0]
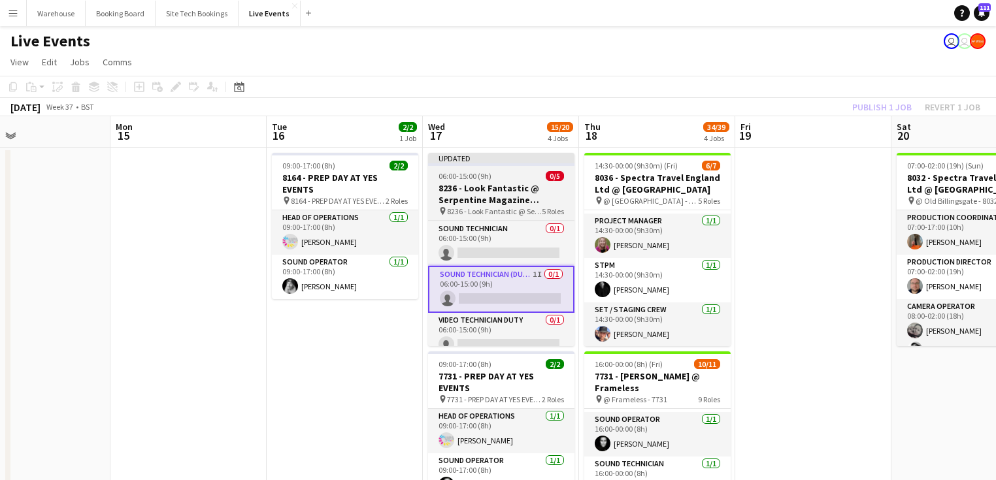
click at [483, 193] on h3 "8236 - Look Fantastic @ Serpentine Magazine Restaurant" at bounding box center [501, 194] width 146 height 24
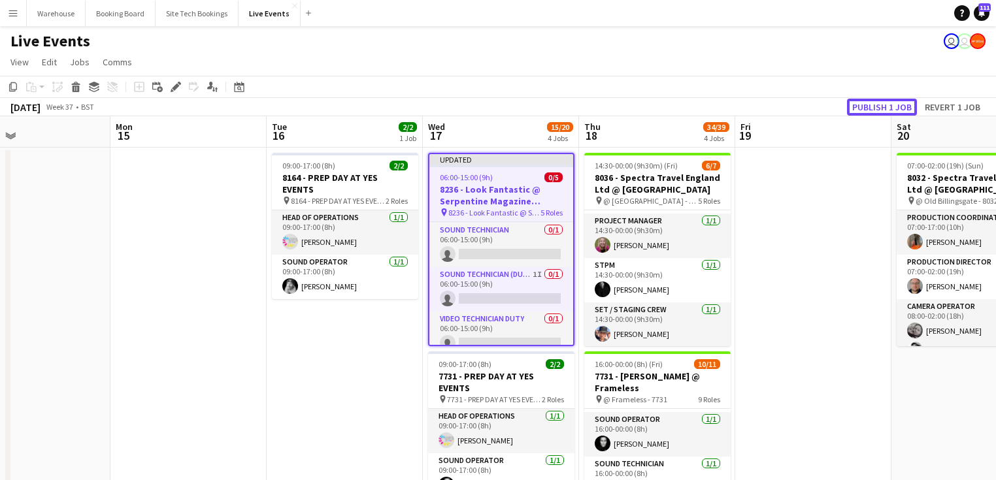
click at [873, 105] on button "Publish 1 job" at bounding box center [882, 107] width 70 height 17
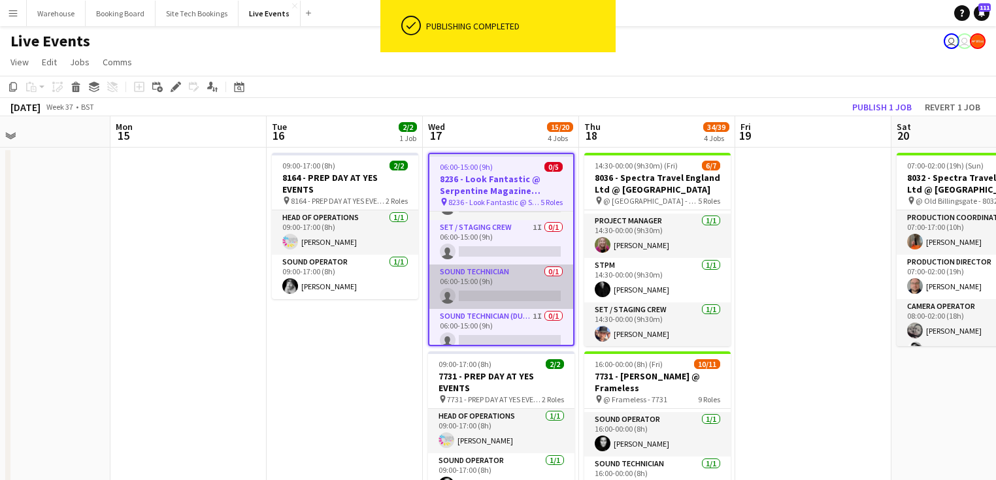
click at [507, 266] on app-card-role "Sound Technician 0/1 06:00-15:00 (9h) single-neutral-actions" at bounding box center [501, 287] width 144 height 44
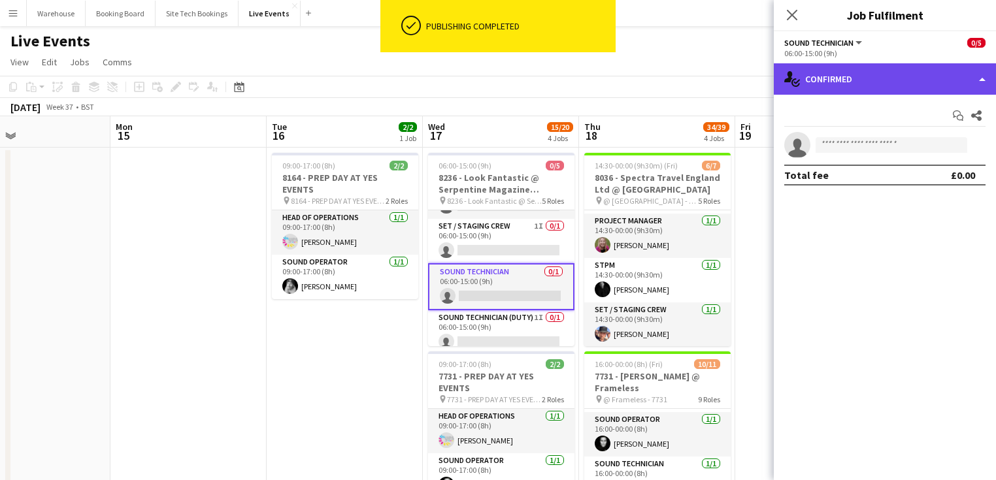
click at [847, 84] on div "single-neutral-actions-check-2 Confirmed" at bounding box center [885, 78] width 222 height 31
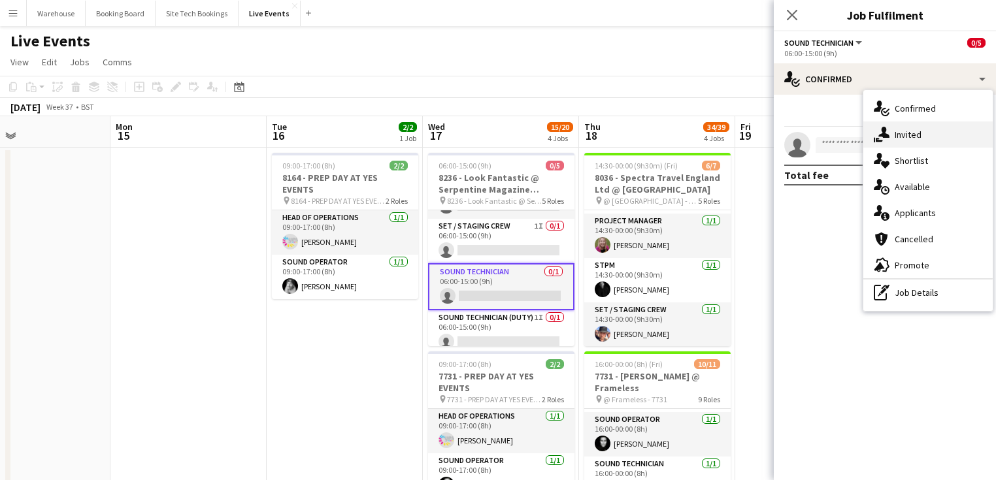
click at [913, 137] on span "Invited" at bounding box center [907, 135] width 27 height 12
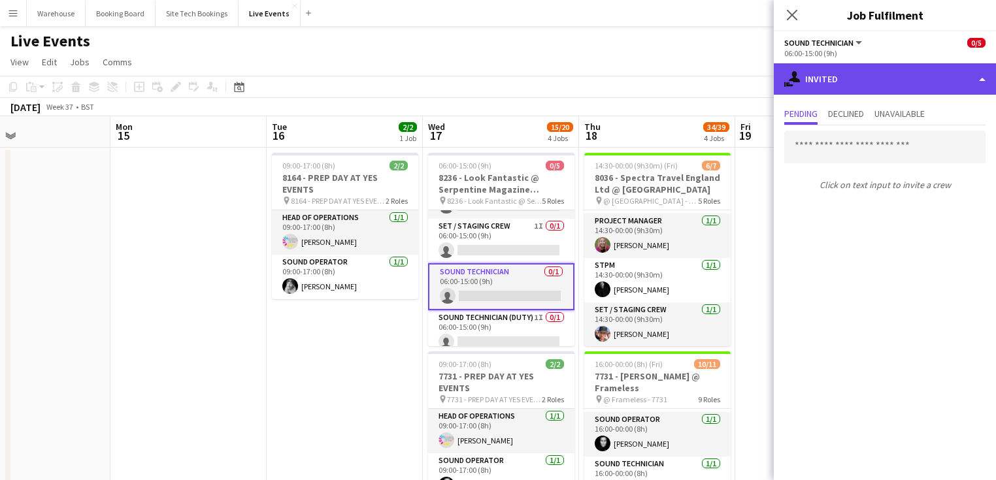
click at [852, 85] on div "single-neutral-actions-share-1 Invited" at bounding box center [885, 78] width 222 height 31
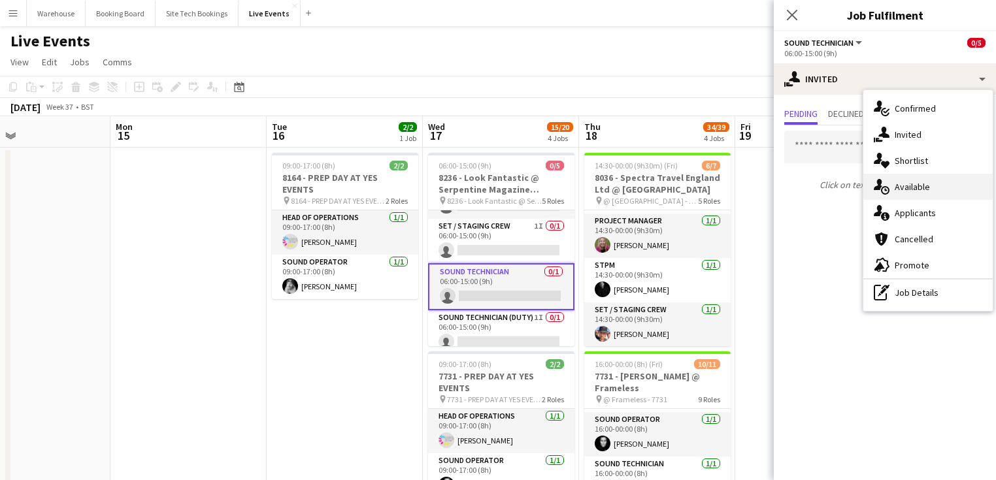
click at [911, 189] on span "Available" at bounding box center [911, 187] width 35 height 12
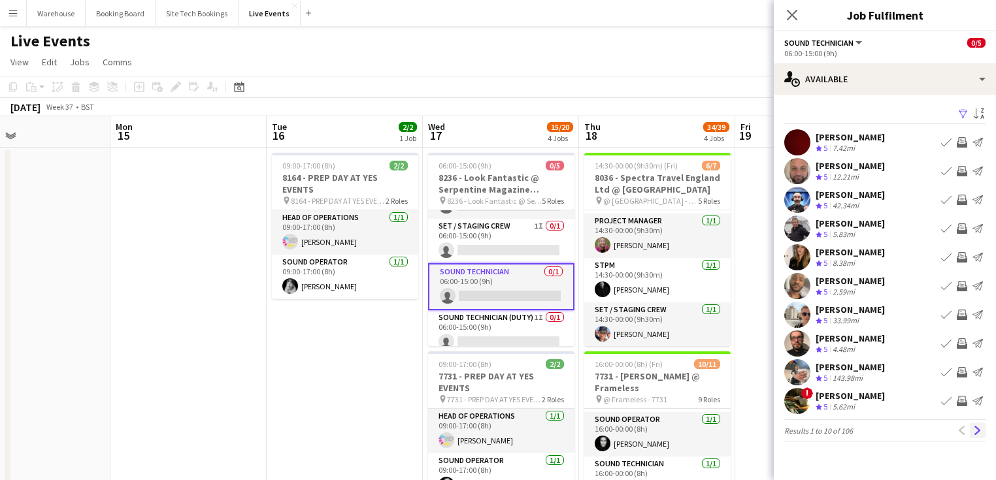
click at [970, 432] on button "Next" at bounding box center [978, 431] width 16 height 16
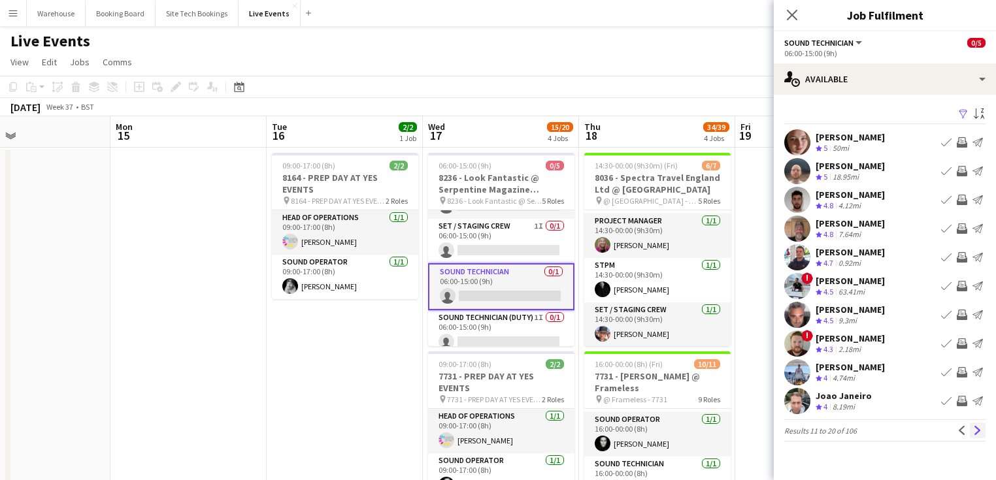
click at [970, 433] on button "Next" at bounding box center [978, 431] width 16 height 16
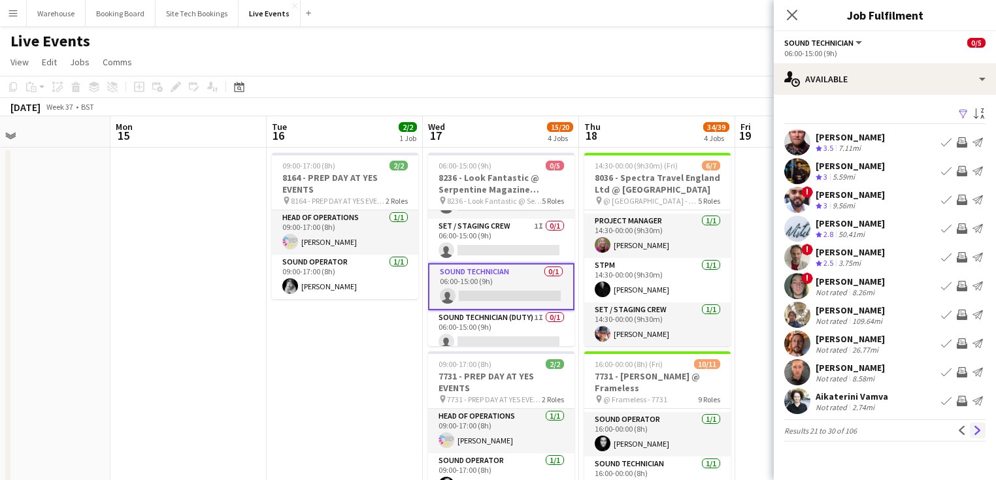
click at [970, 433] on button "Next" at bounding box center [978, 431] width 16 height 16
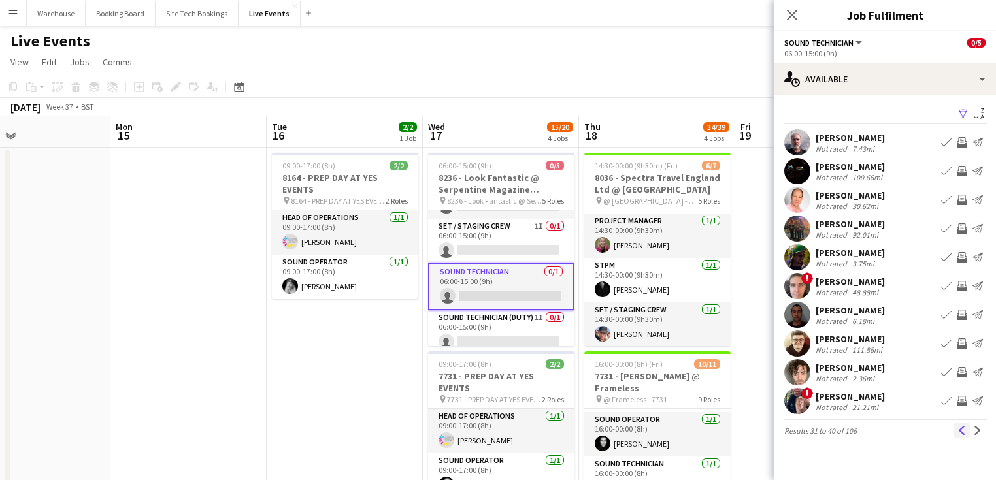
click at [968, 427] on button "Previous" at bounding box center [962, 431] width 16 height 16
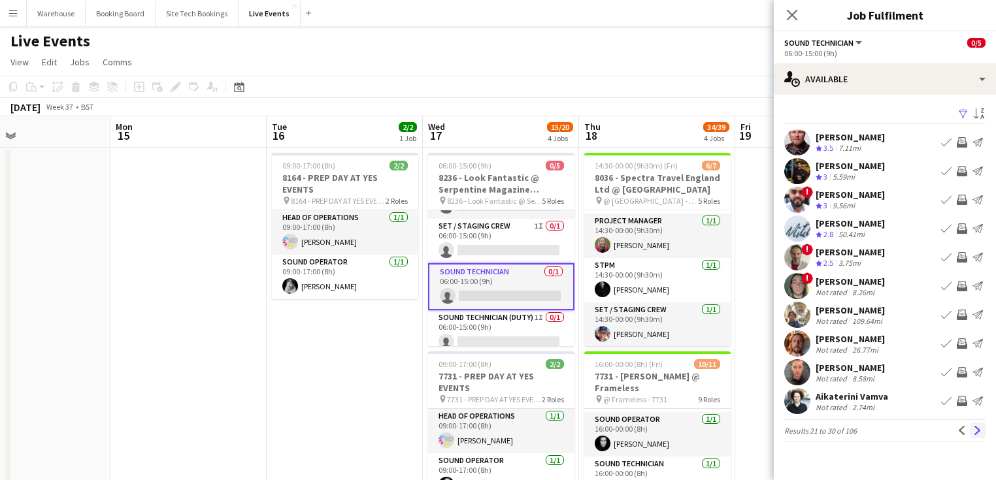
click at [980, 430] on app-icon "Next" at bounding box center [977, 430] width 9 height 9
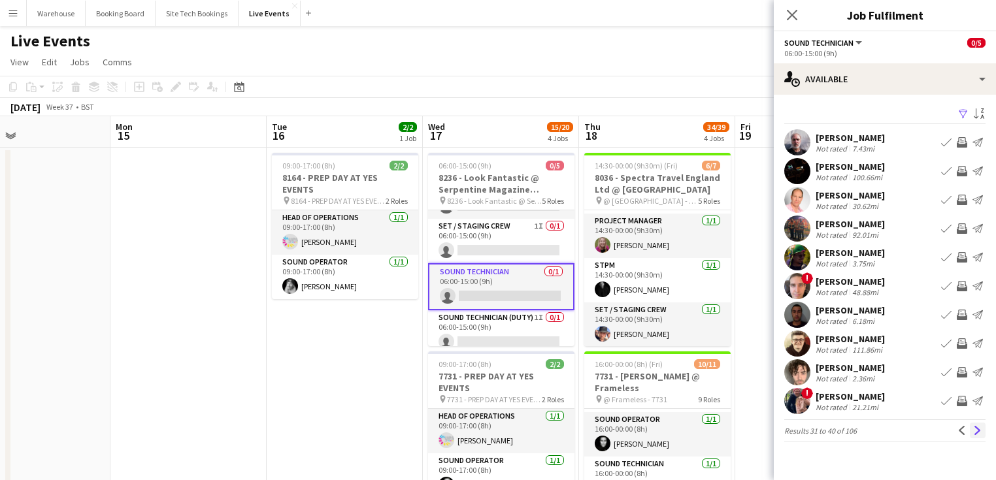
click at [976, 427] on app-icon "Next" at bounding box center [977, 430] width 9 height 9
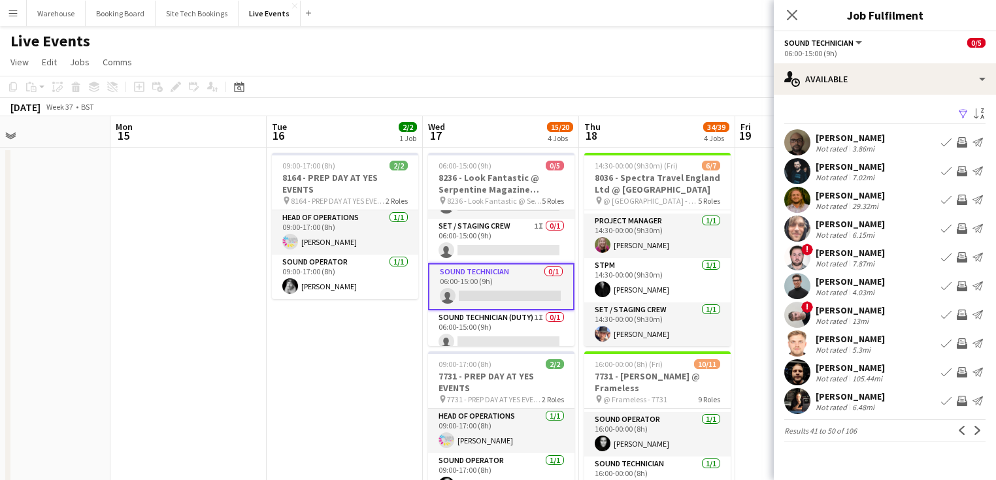
click at [976, 427] on app-icon "Next" at bounding box center [977, 430] width 9 height 9
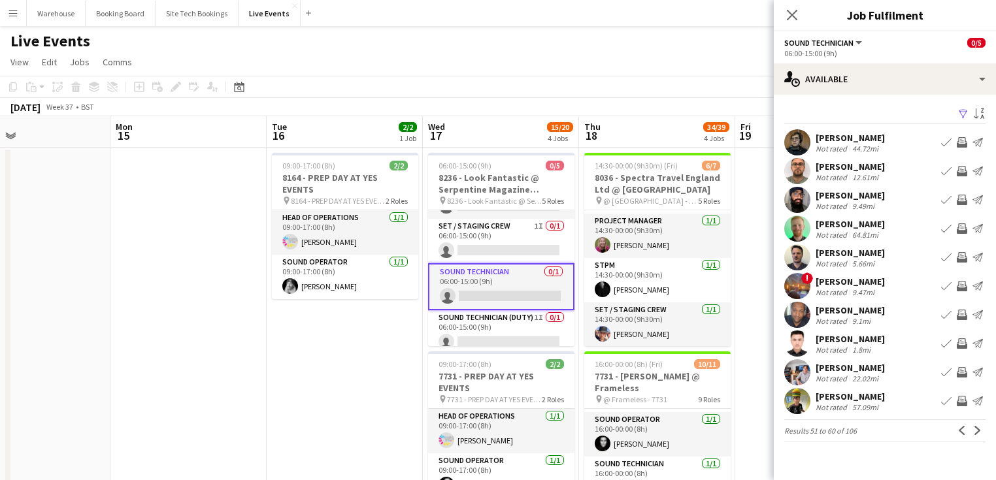
click at [976, 427] on app-icon "Next" at bounding box center [977, 430] width 9 height 9
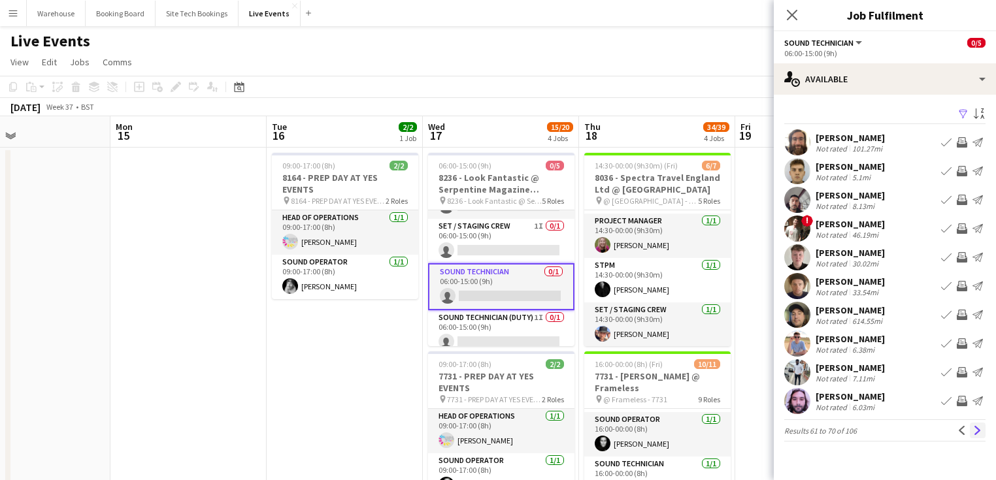
click at [973, 426] on app-icon "Next" at bounding box center [977, 430] width 9 height 9
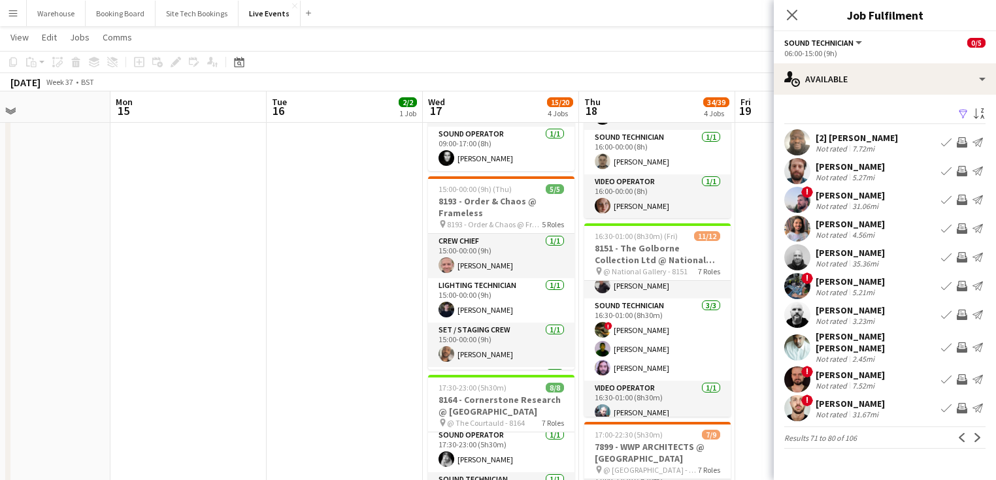
scroll to position [269, 0]
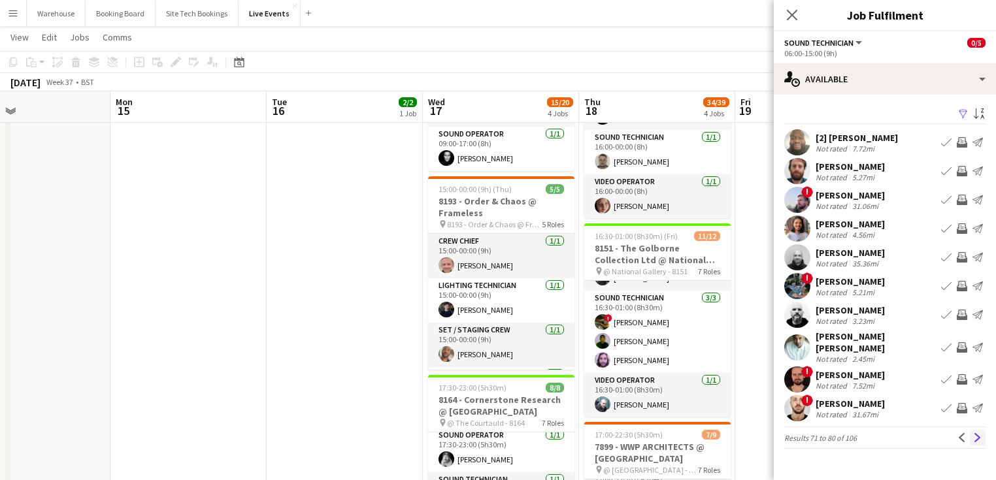
click at [975, 433] on app-icon "Next" at bounding box center [977, 437] width 9 height 9
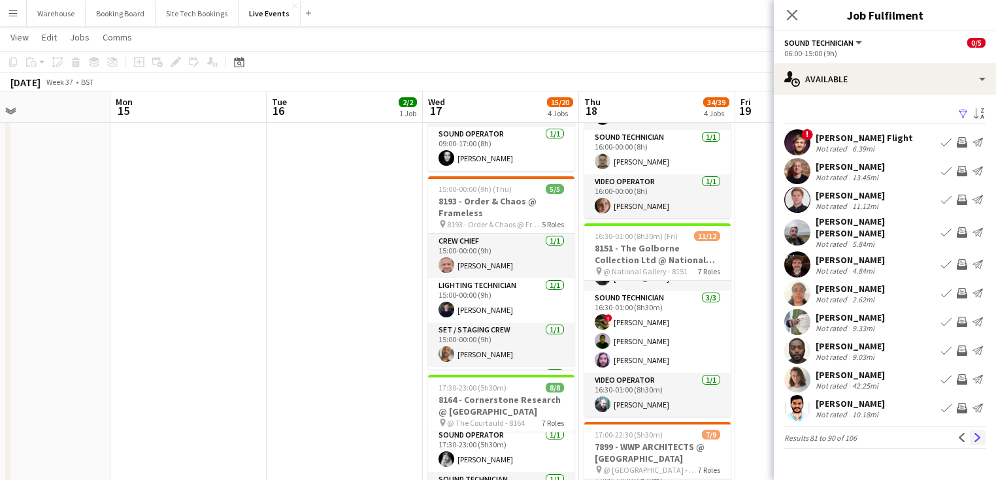
click at [972, 430] on button "Next" at bounding box center [978, 438] width 16 height 16
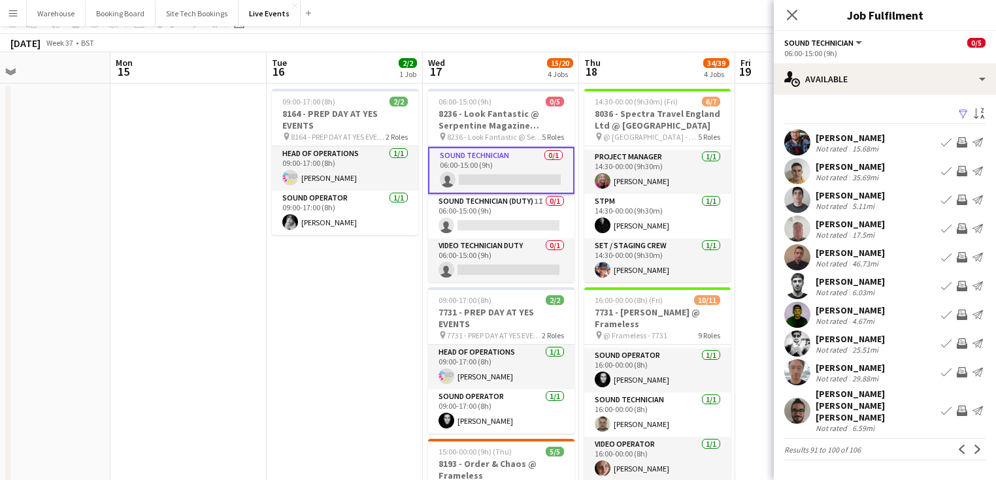
scroll to position [0, 0]
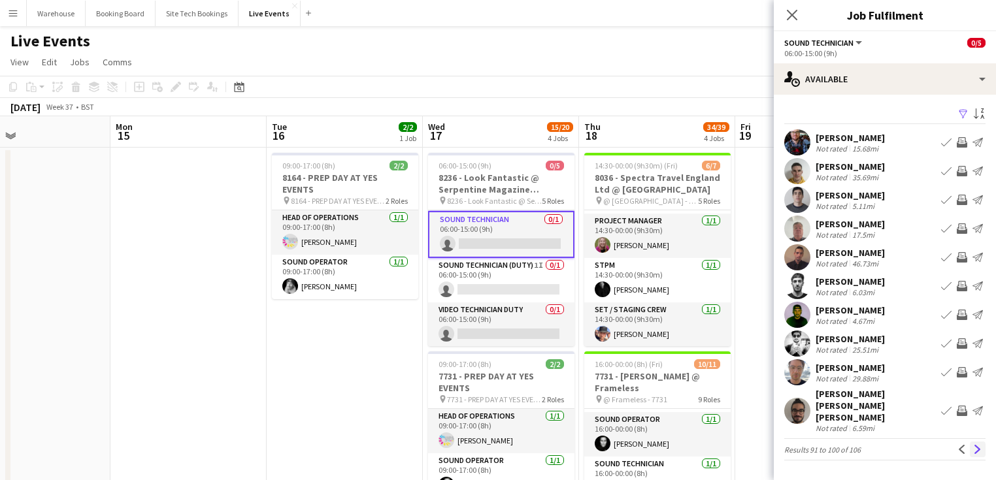
click at [976, 445] on app-icon "Next" at bounding box center [977, 449] width 9 height 9
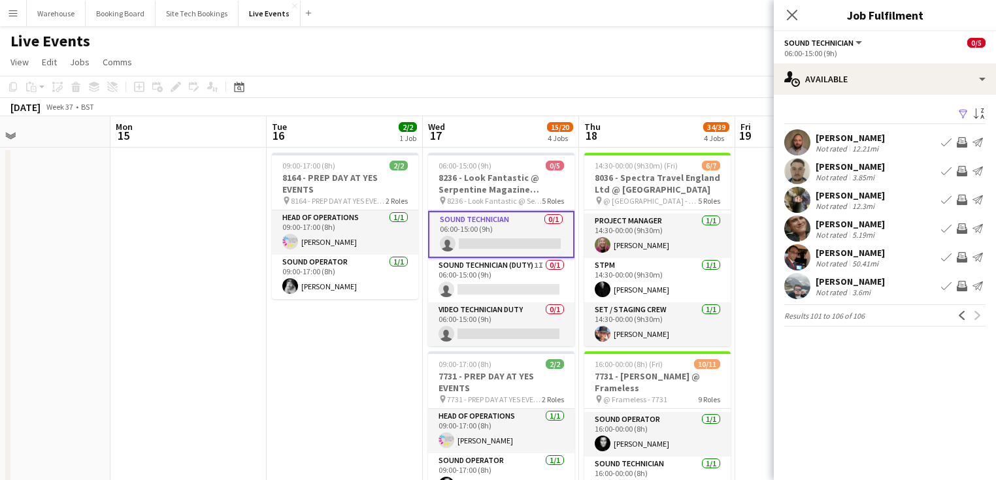
click at [795, 16] on icon "Close pop-in" at bounding box center [792, 15] width 10 height 10
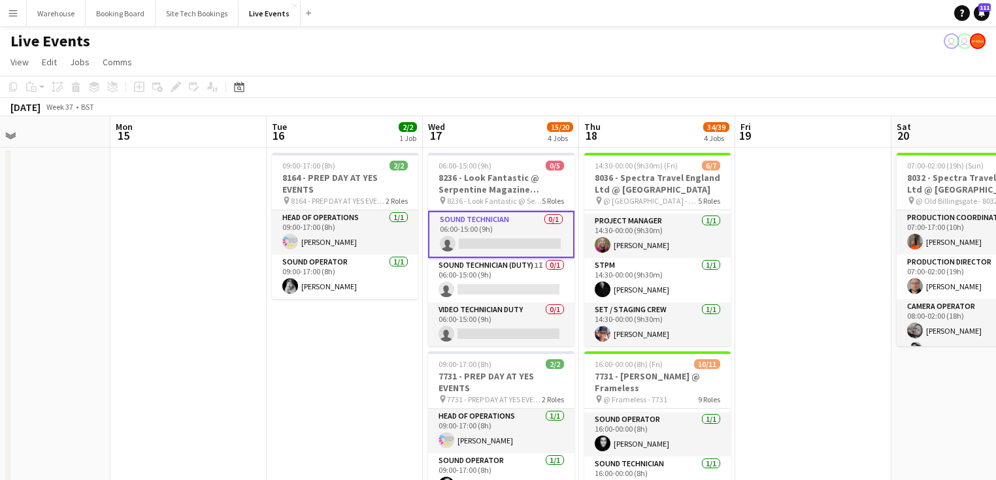
click at [501, 240] on app-card-role "Sound Technician 0/1 06:00-15:00 (9h) single-neutral-actions" at bounding box center [501, 234] width 146 height 47
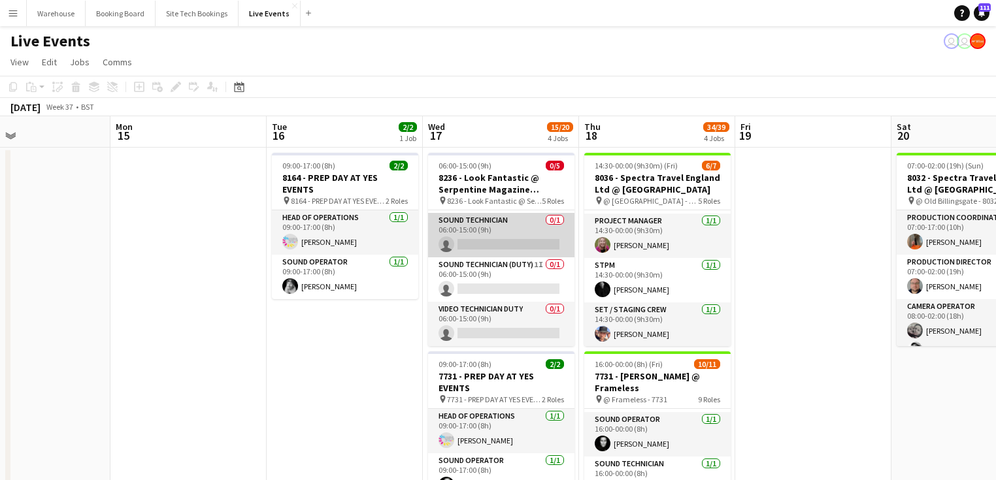
scroll to position [86, 0]
click at [520, 238] on app-card-role "Sound Technician 0/1 06:00-15:00 (9h) single-neutral-actions" at bounding box center [501, 235] width 146 height 44
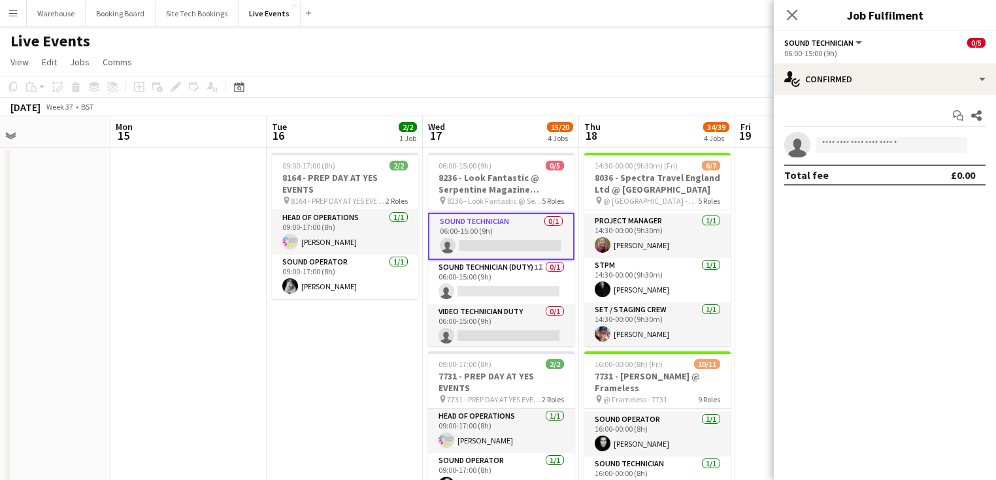
scroll to position [88, 0]
click at [844, 144] on input at bounding box center [891, 145] width 152 height 16
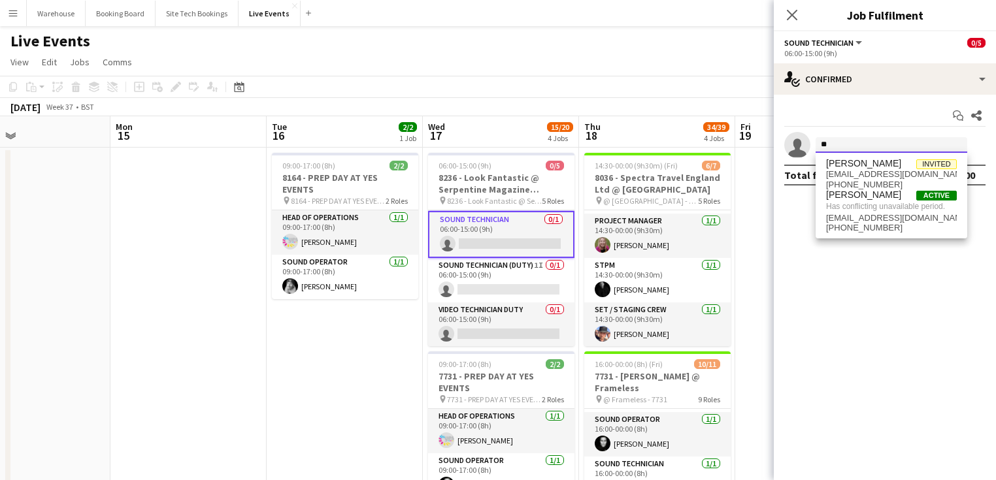
type input "*"
type input "****"
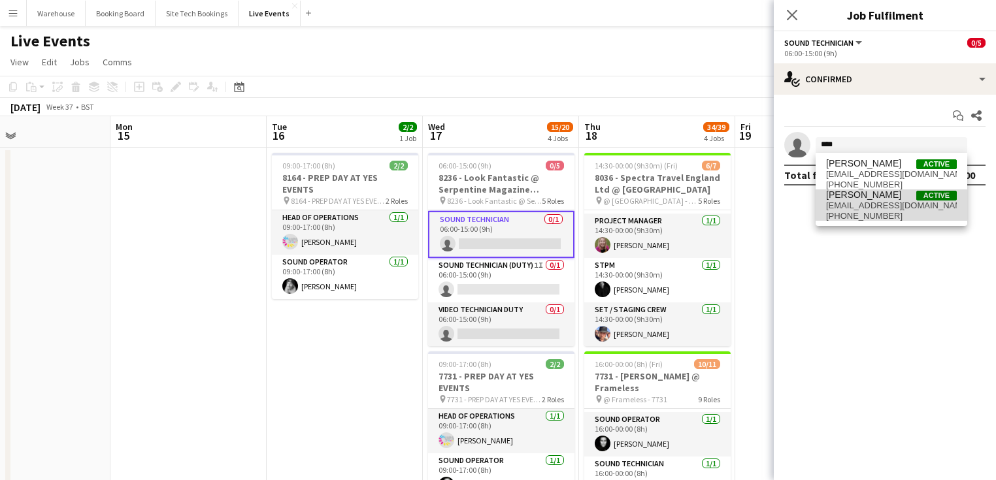
click at [845, 208] on span "[EMAIL_ADDRESS][DOMAIN_NAME]" at bounding box center [891, 206] width 131 height 10
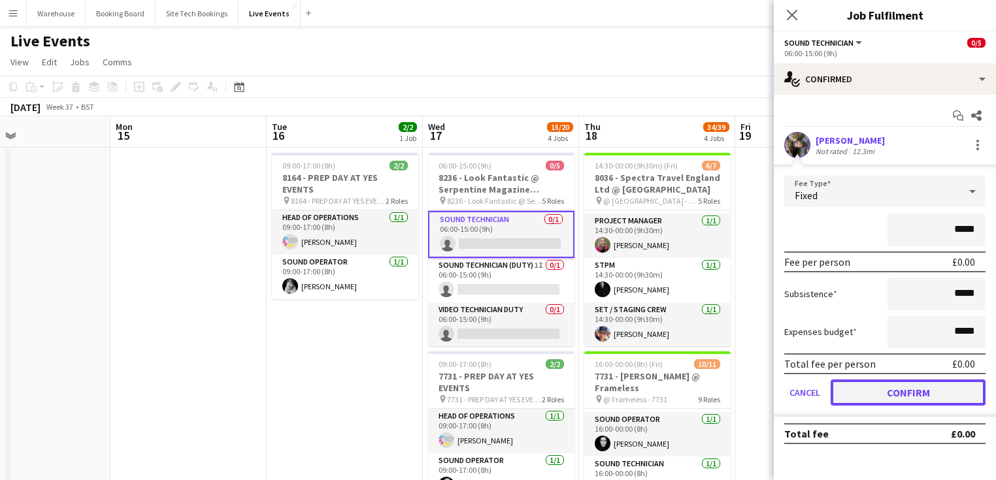
click at [893, 395] on button "Confirm" at bounding box center [907, 393] width 155 height 26
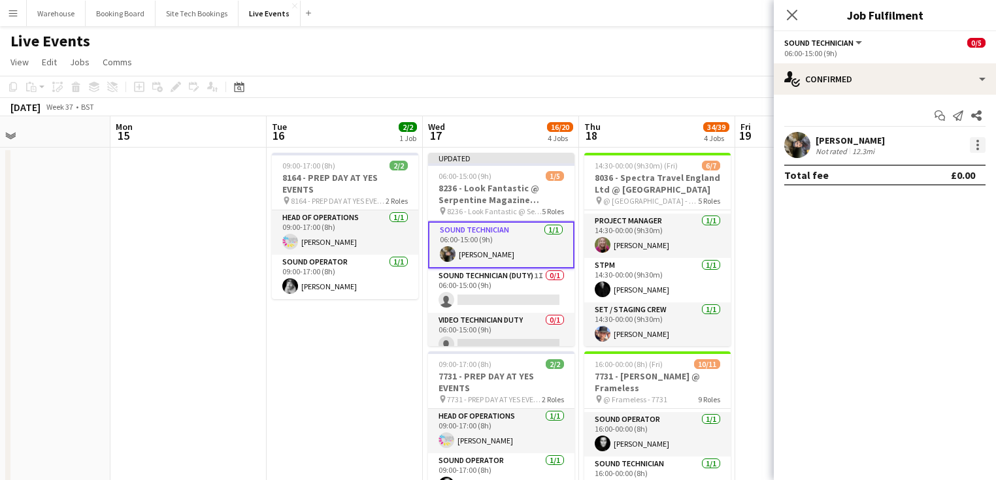
click at [973, 143] on div at bounding box center [978, 145] width 16 height 16
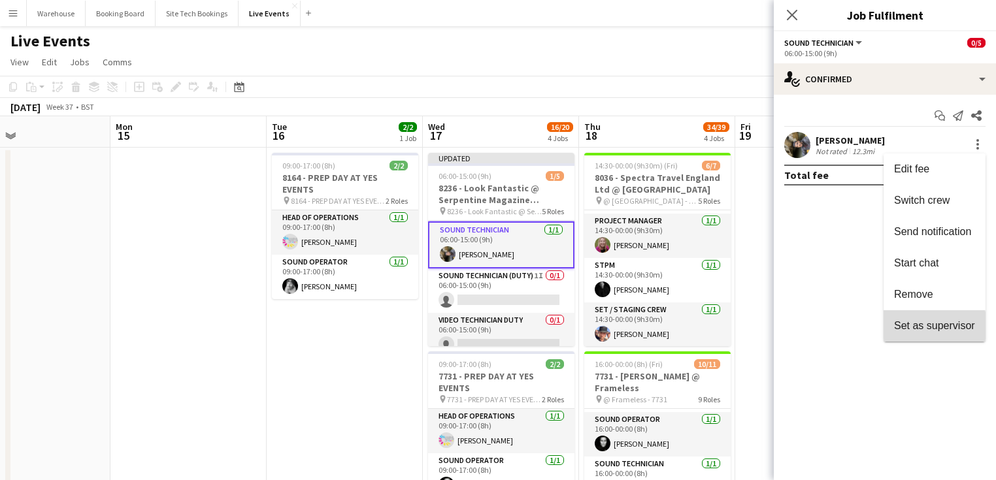
click at [910, 333] on button "Set as supervisor" at bounding box center [934, 325] width 102 height 31
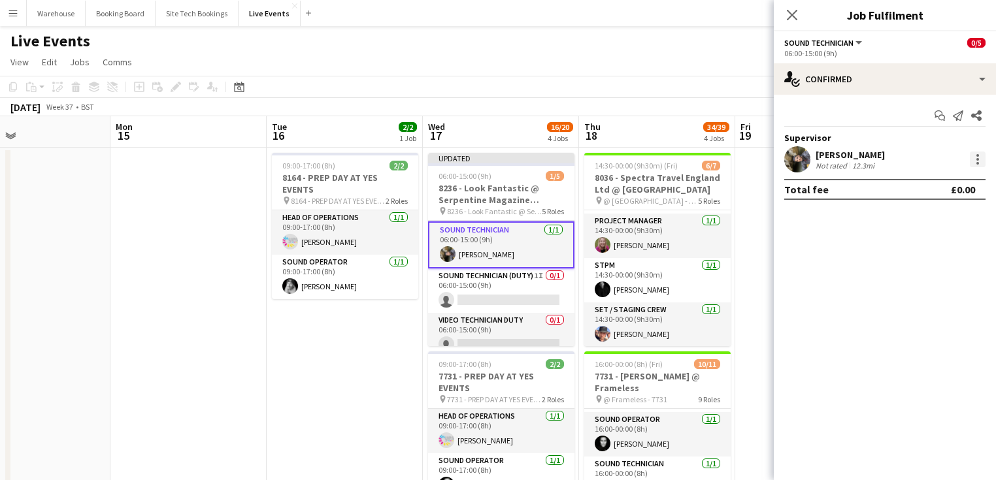
click at [981, 156] on div at bounding box center [978, 160] width 16 height 16
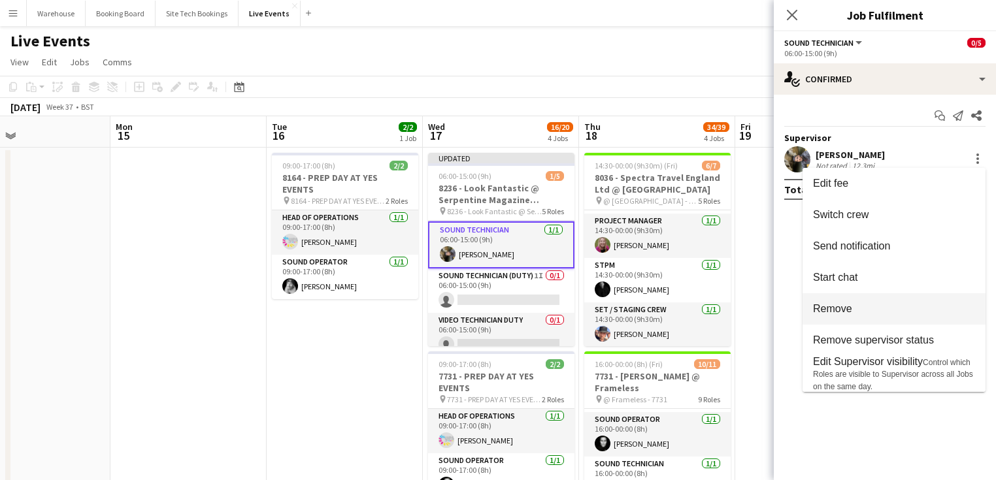
click at [836, 312] on span "Remove" at bounding box center [832, 308] width 39 height 11
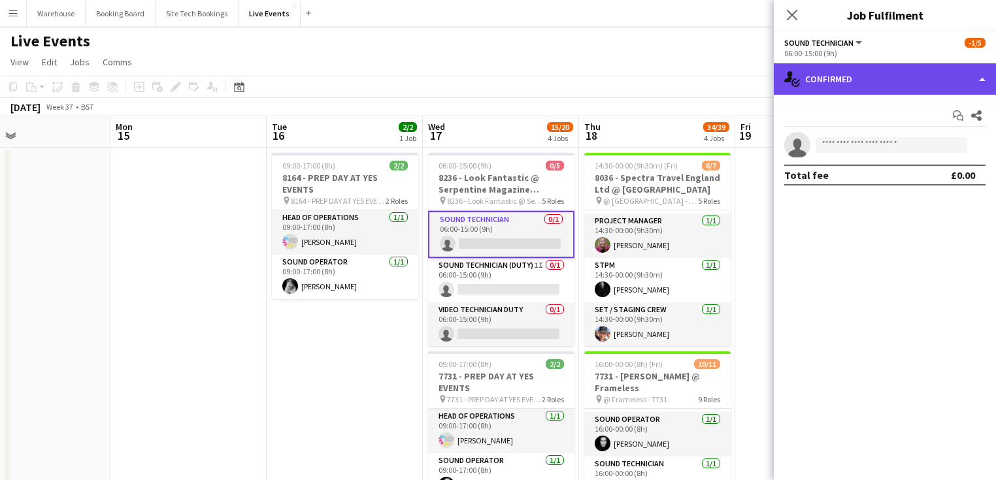
click at [877, 69] on div "single-neutral-actions-check-2 Confirmed" at bounding box center [885, 78] width 222 height 31
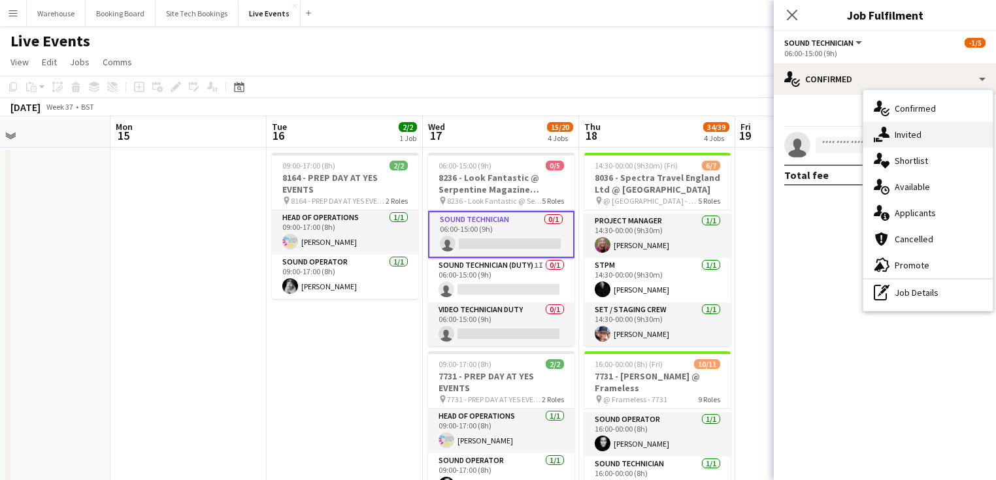
click at [910, 131] on span "Invited" at bounding box center [907, 135] width 27 height 12
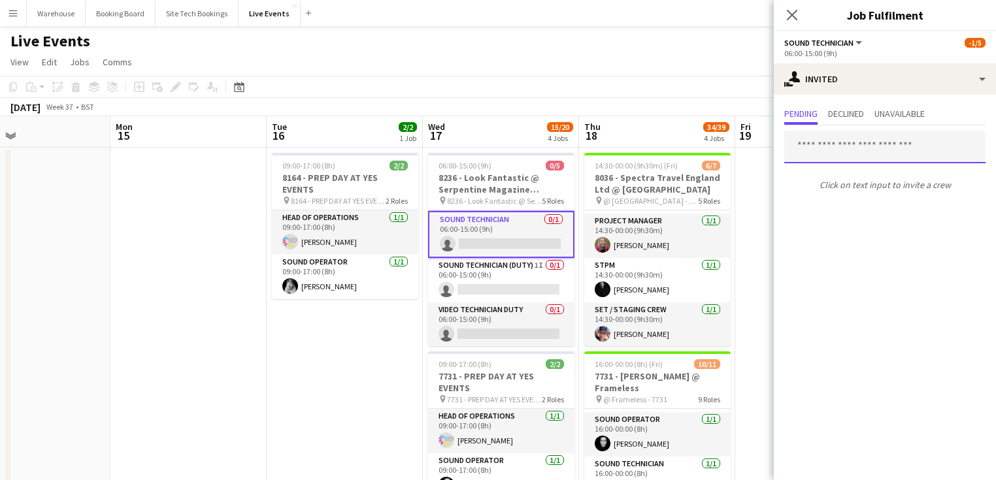
click at [827, 142] on input "text" at bounding box center [884, 147] width 201 height 33
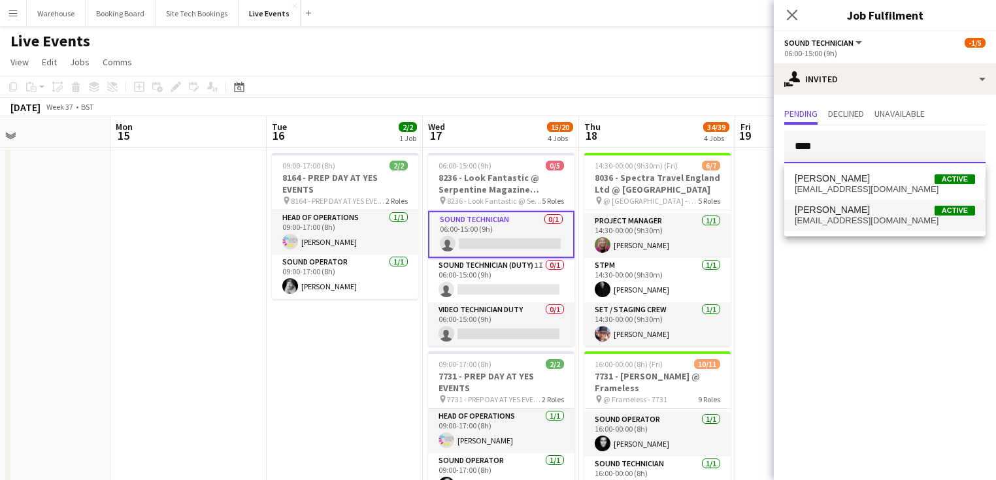
type input "****"
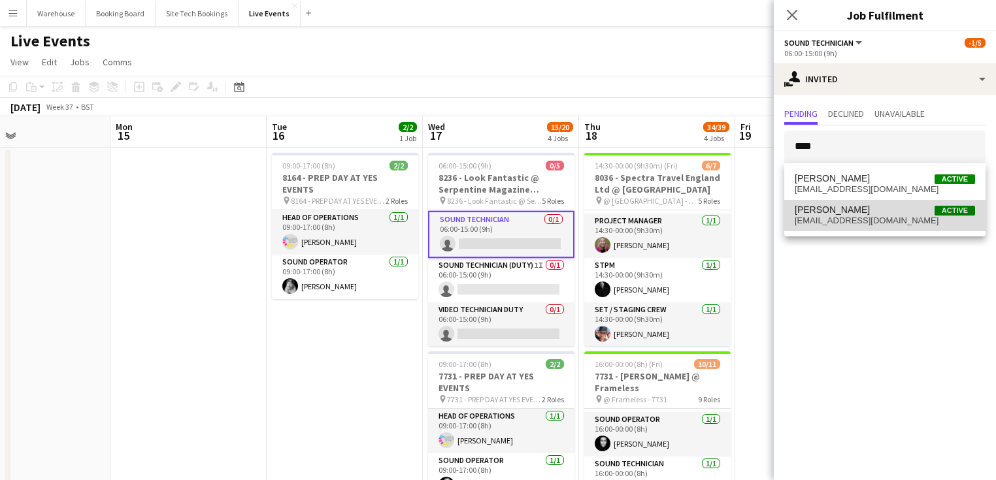
click at [826, 220] on span "[EMAIL_ADDRESS][DOMAIN_NAME]" at bounding box center [885, 221] width 180 height 10
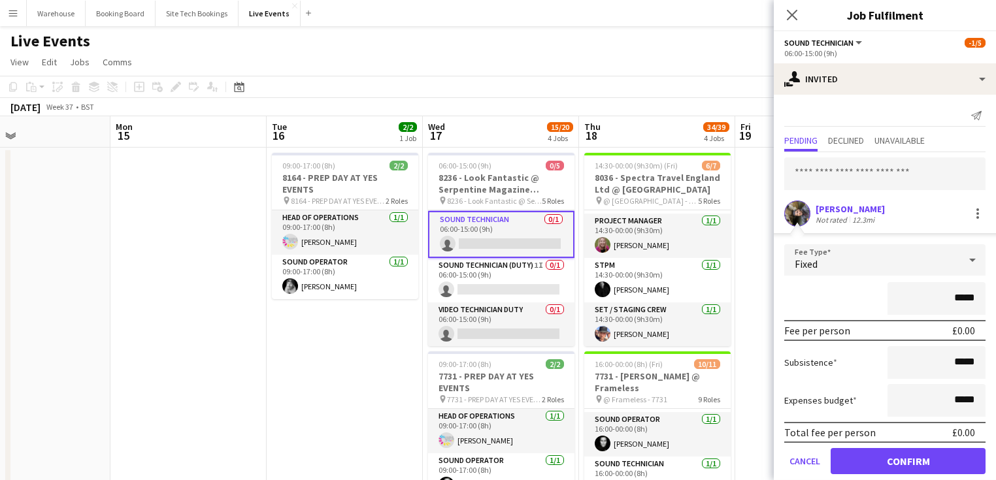
click at [808, 259] on span "Fixed" at bounding box center [806, 263] width 23 height 13
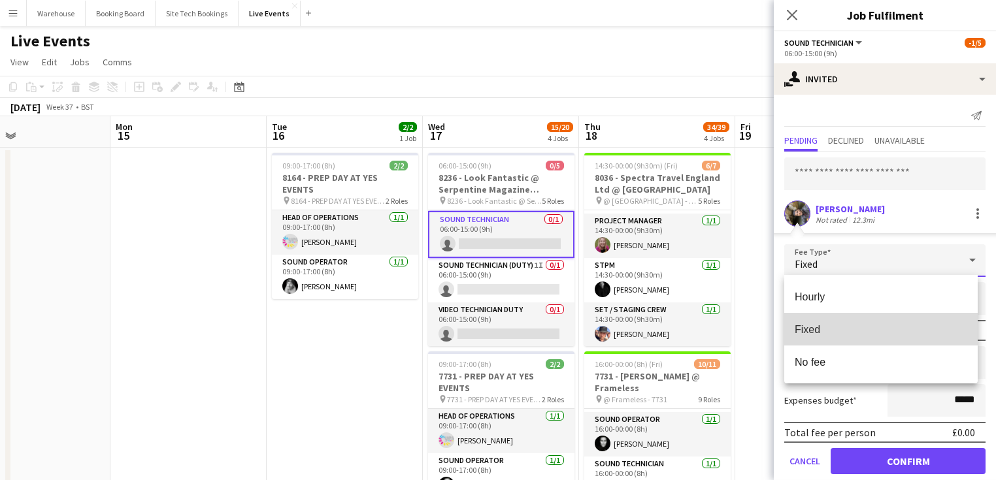
click at [818, 332] on span "Fixed" at bounding box center [881, 329] width 172 height 12
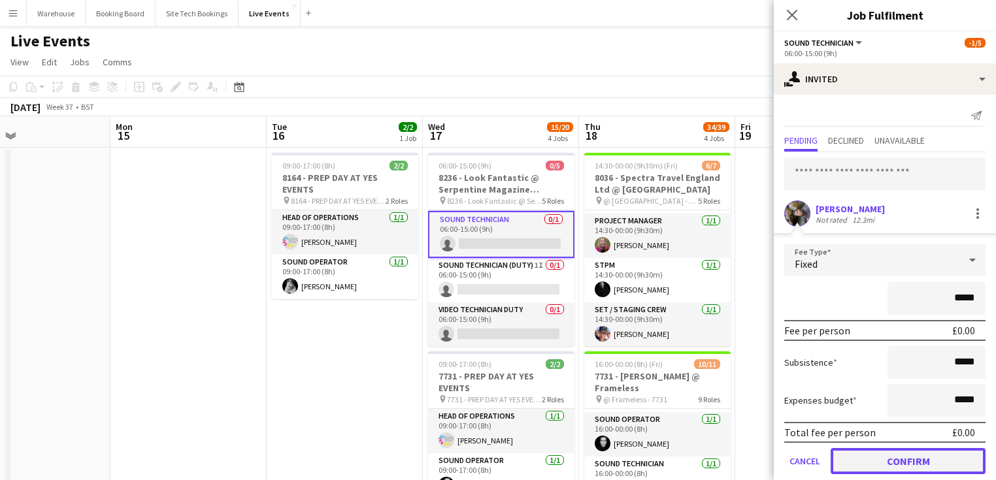
click at [887, 458] on button "Confirm" at bounding box center [907, 461] width 155 height 26
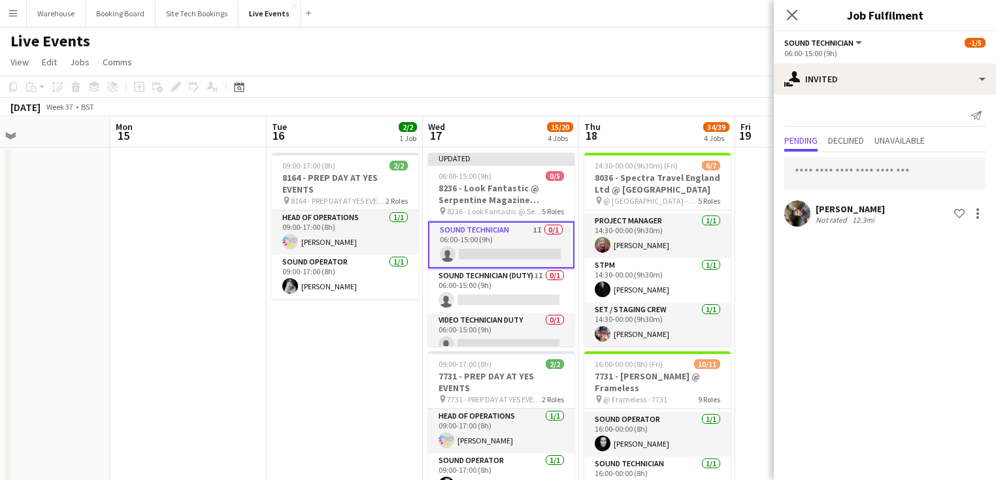
drag, startPoint x: 793, startPoint y: 12, endPoint x: 674, endPoint y: 63, distance: 129.4
click at [793, 13] on icon "Close pop-in" at bounding box center [792, 15] width 10 height 10
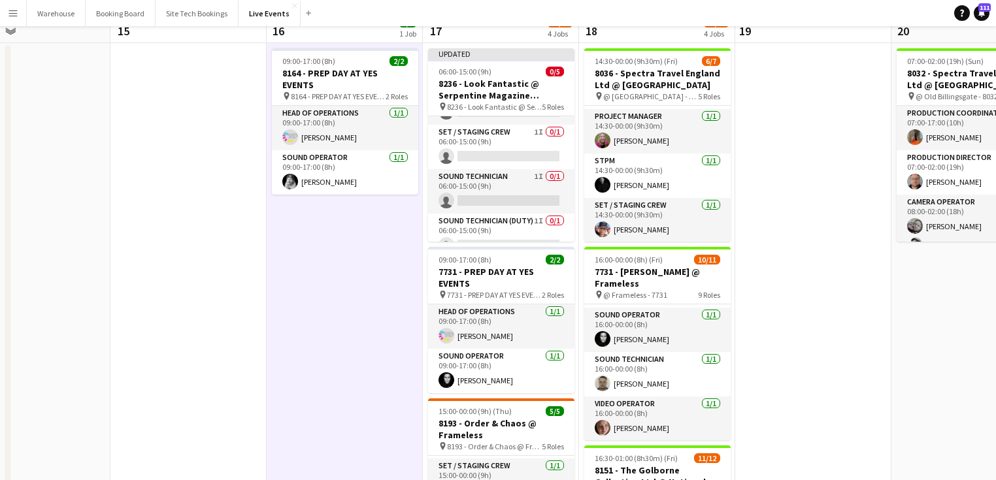
scroll to position [0, 0]
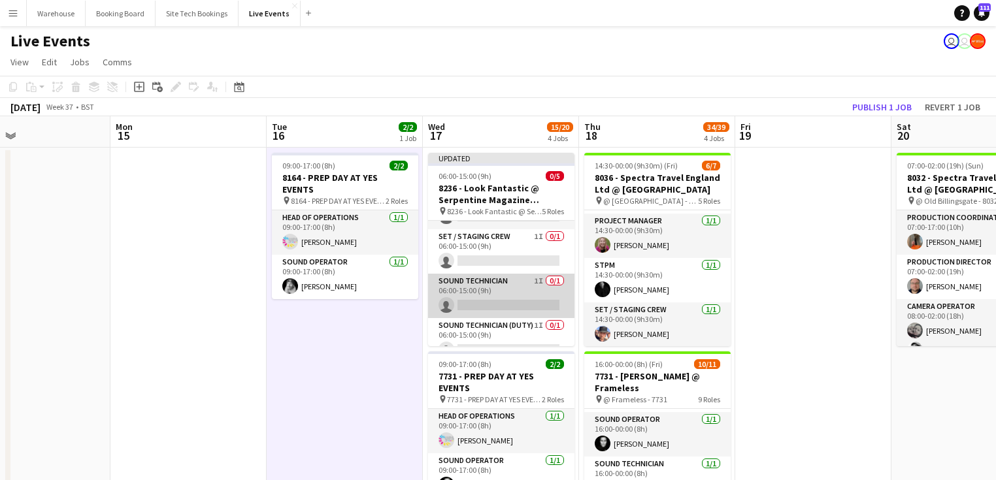
click at [499, 298] on app-card-role "Sound Technician 1I 0/1 06:00-15:00 (9h) single-neutral-actions" at bounding box center [501, 296] width 146 height 44
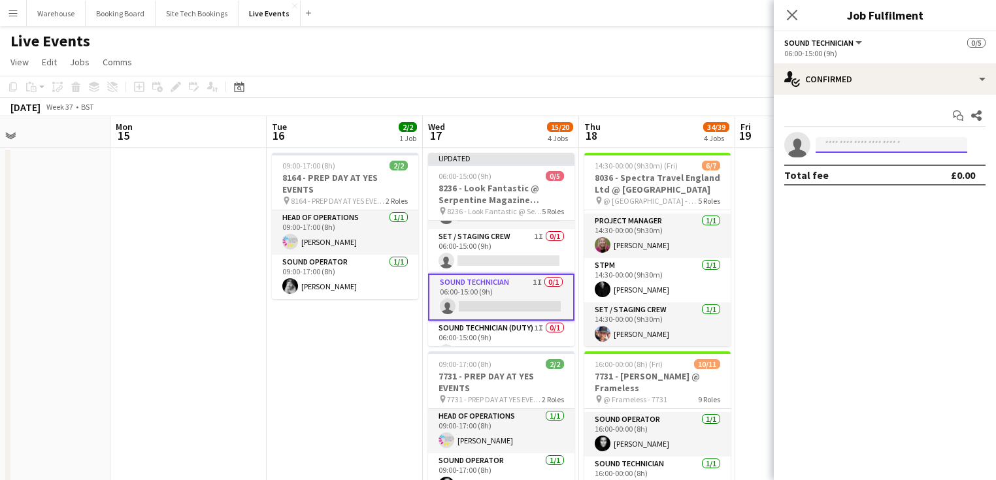
drag, startPoint x: 824, startPoint y: 142, endPoint x: 815, endPoint y: 146, distance: 9.4
click at [825, 142] on input at bounding box center [891, 145] width 152 height 16
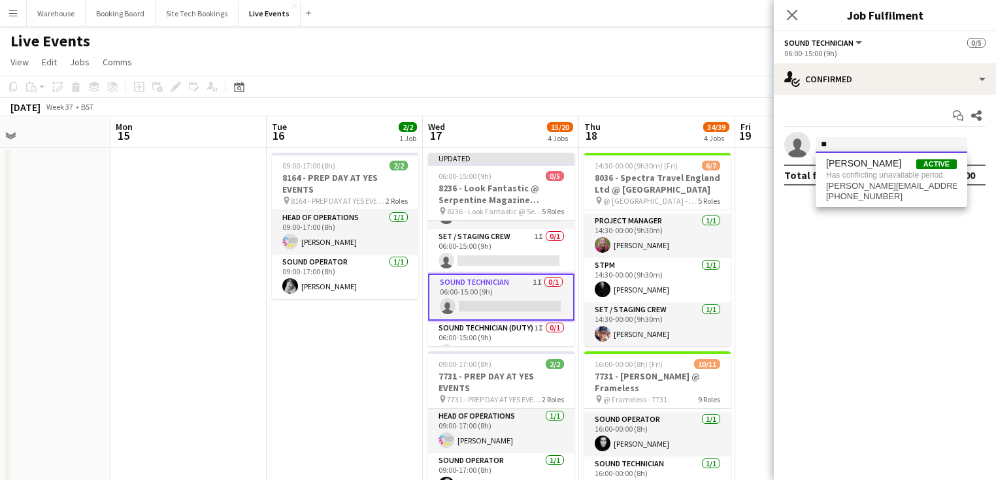
type input "*"
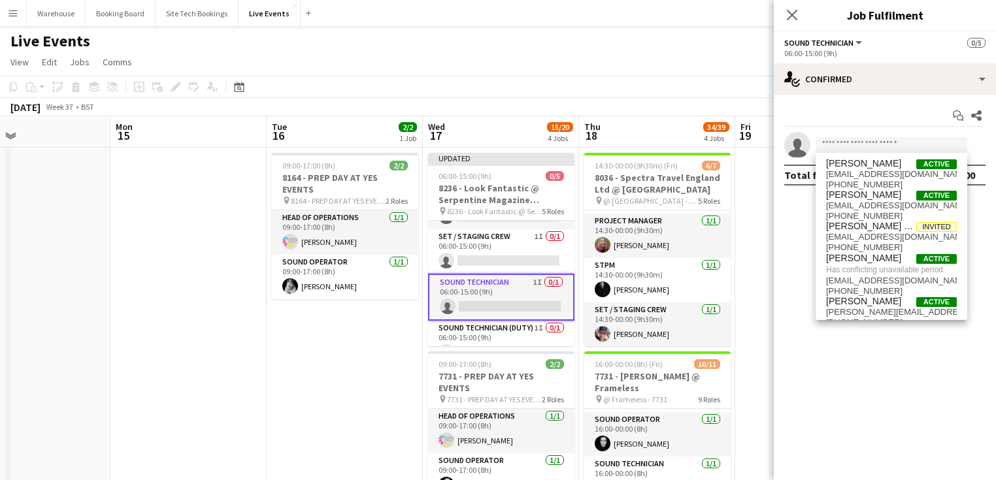
click at [789, 17] on icon at bounding box center [792, 15] width 10 height 10
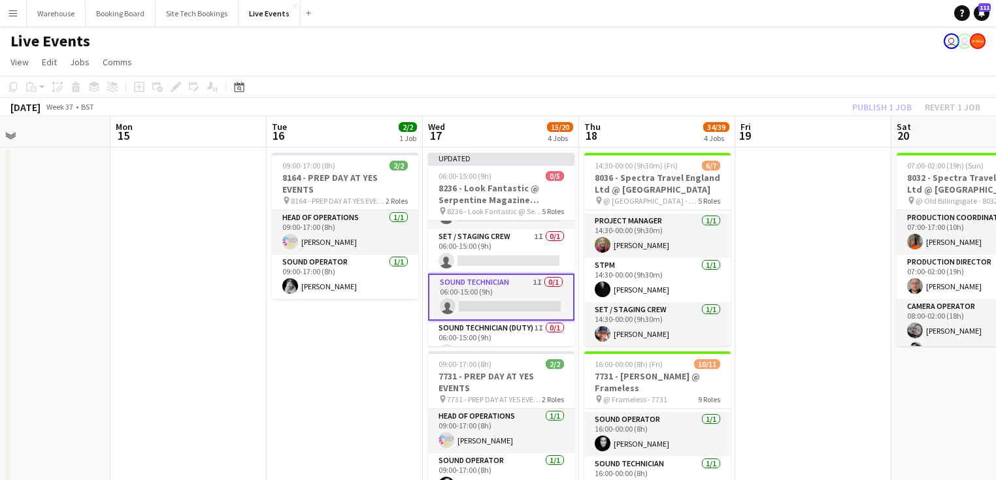
drag, startPoint x: 346, startPoint y: 397, endPoint x: 361, endPoint y: 382, distance: 21.3
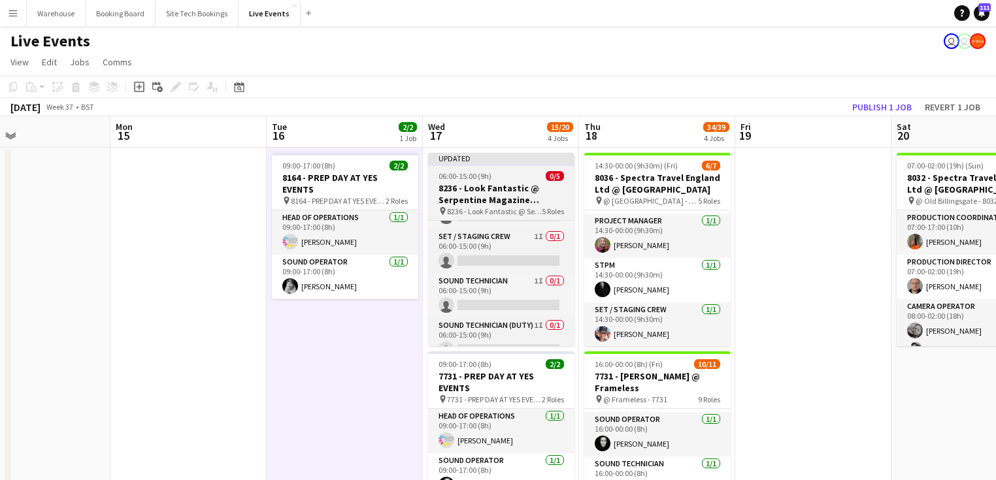
click at [490, 186] on h3 "8236 - Look Fantastic @ Serpentine Magazine Restaurant" at bounding box center [501, 194] width 146 height 24
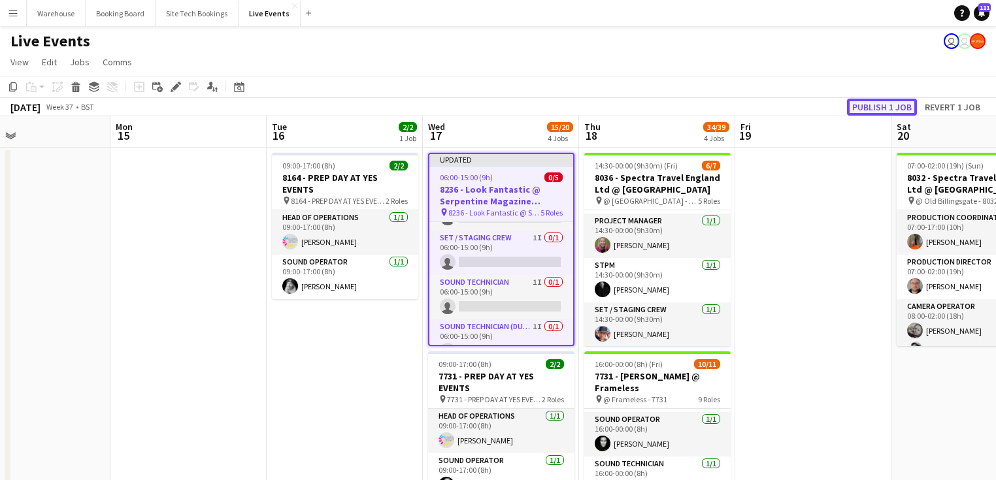
click at [886, 110] on button "Publish 1 job" at bounding box center [882, 107] width 70 height 17
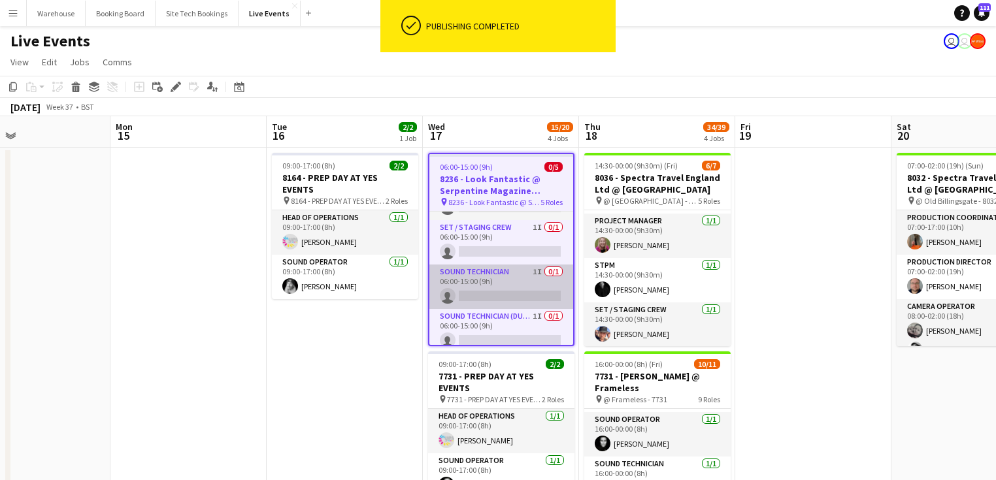
scroll to position [88, 0]
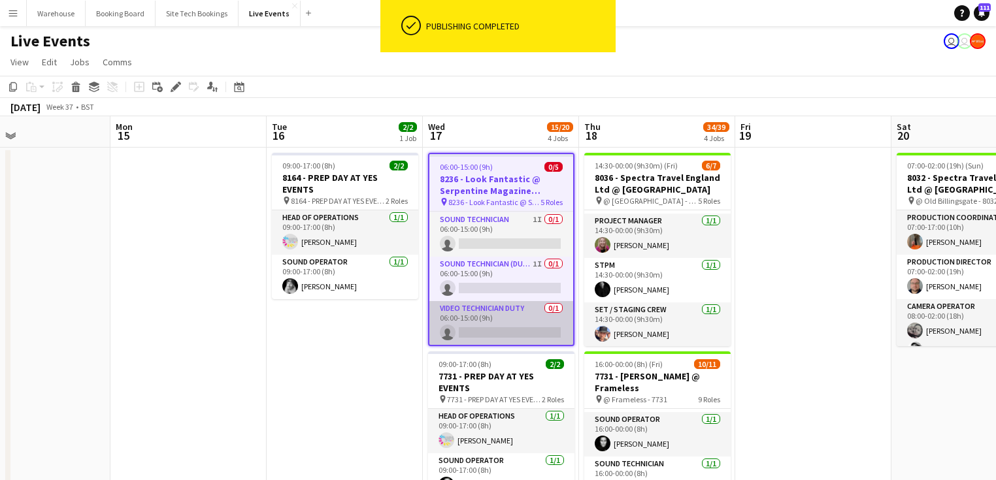
click at [499, 314] on app-card-role "Video Technician Duty 0/1 06:00-15:00 (9h) single-neutral-actions" at bounding box center [501, 323] width 144 height 44
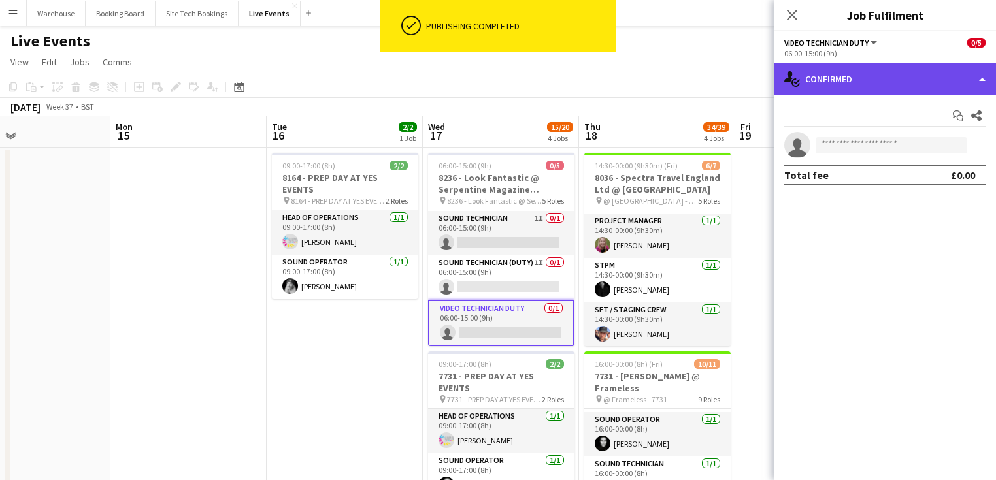
click at [847, 81] on div "single-neutral-actions-check-2 Confirmed" at bounding box center [885, 78] width 222 height 31
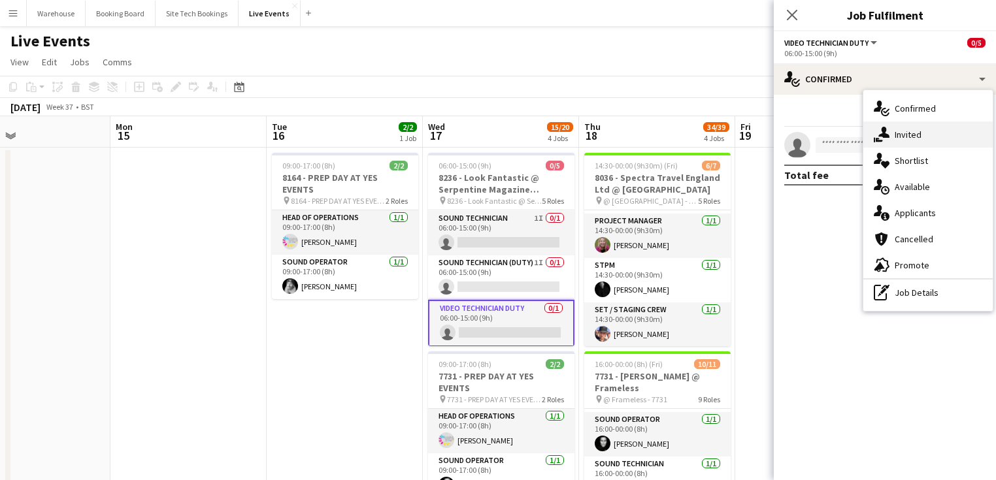
click at [896, 143] on div "single-neutral-actions-share-1 Invited" at bounding box center [927, 135] width 129 height 26
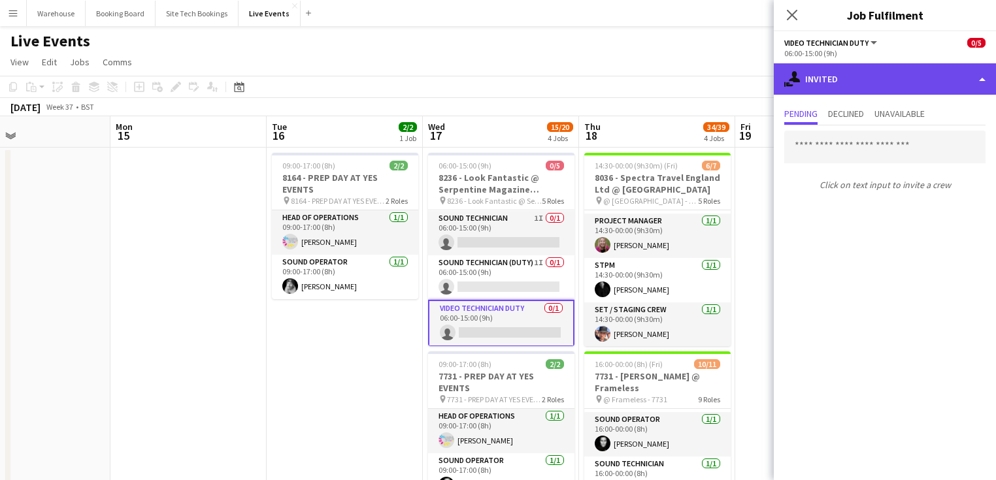
click at [842, 80] on div "single-neutral-actions-share-1 Invited" at bounding box center [885, 78] width 222 height 31
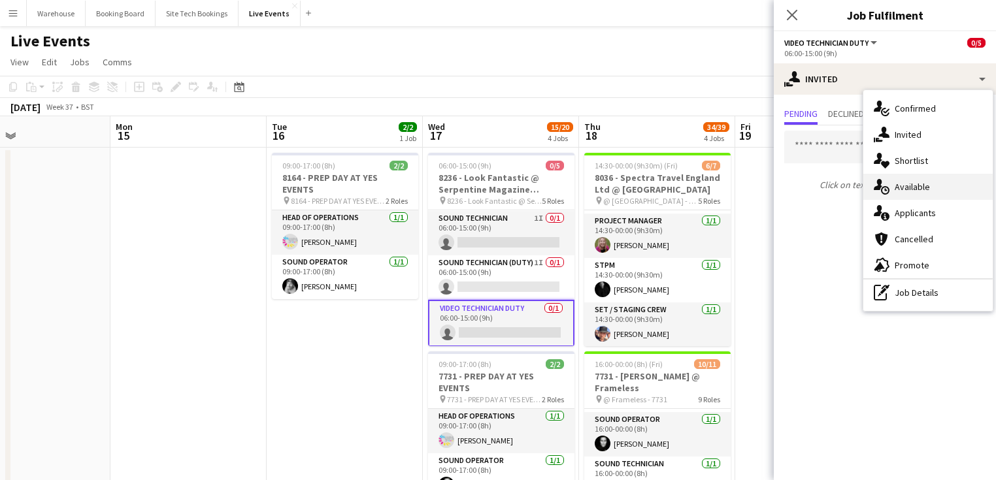
click at [891, 190] on div "single-neutral-actions-upload Available" at bounding box center [927, 187] width 129 height 26
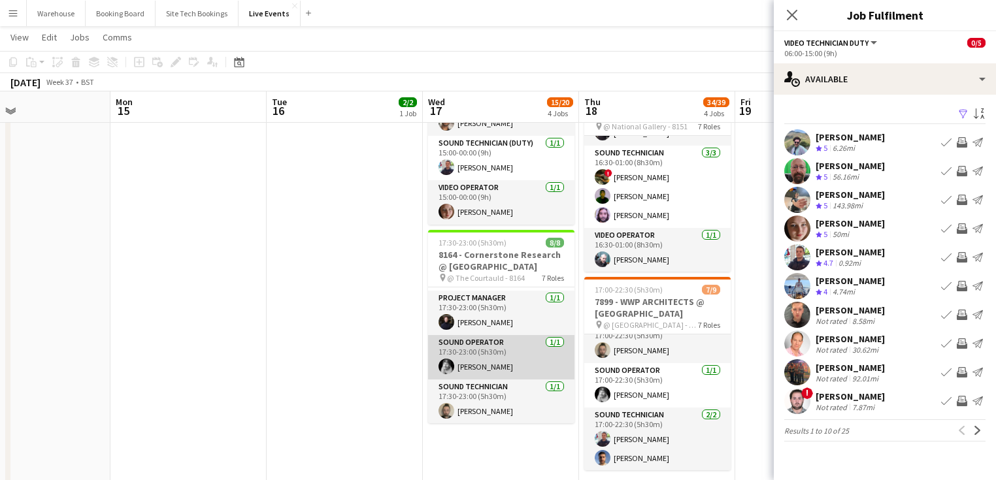
scroll to position [193, 0]
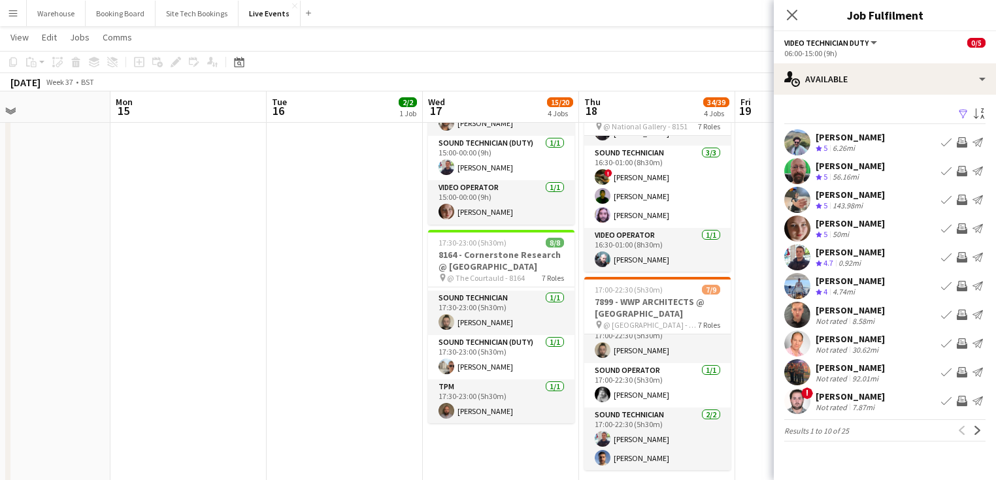
click at [954, 142] on button "Invite crew" at bounding box center [962, 143] width 16 height 16
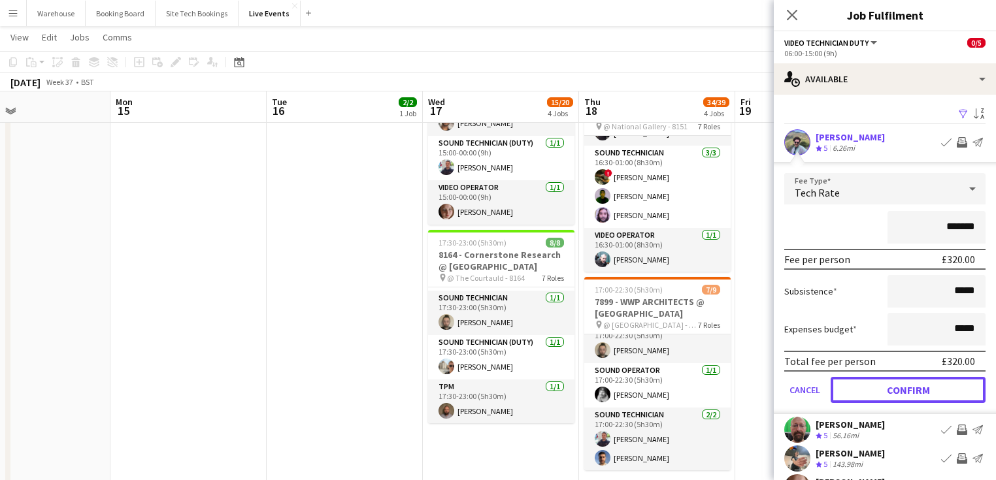
click at [889, 384] on button "Confirm" at bounding box center [907, 390] width 155 height 26
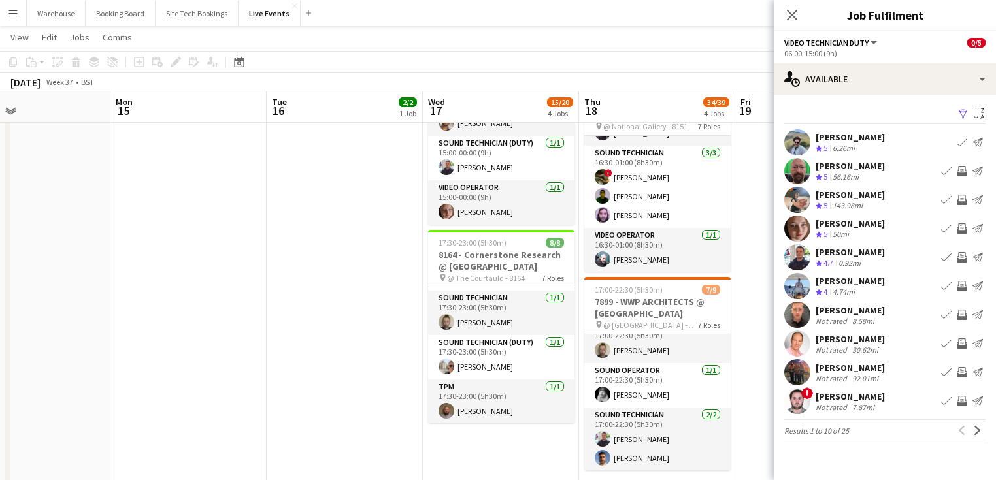
click at [792, 18] on icon "Close pop-in" at bounding box center [792, 15] width 10 height 10
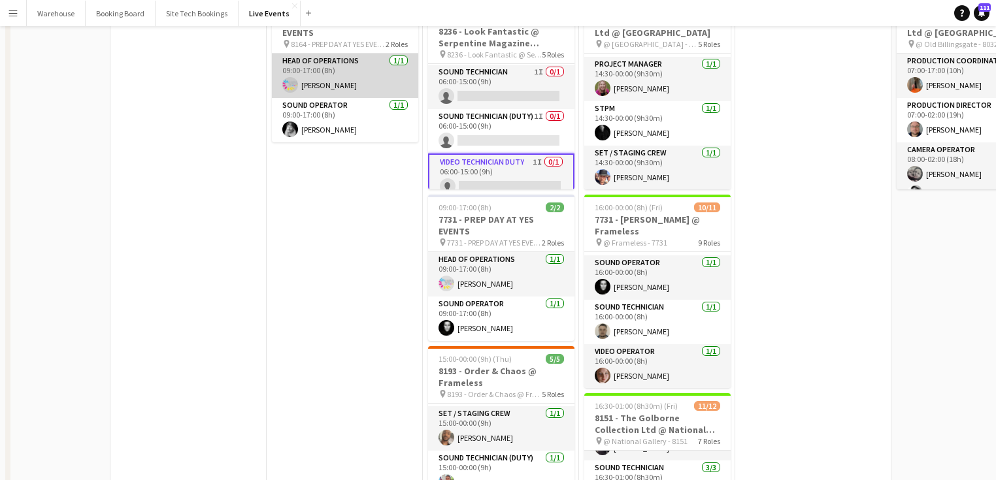
scroll to position [0, 0]
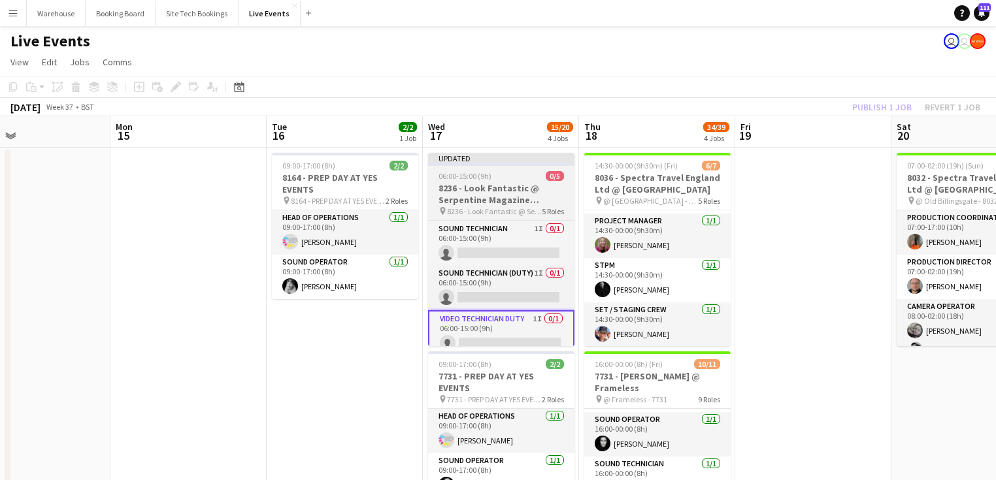
click at [525, 188] on h3 "8236 - Look Fantastic @ Serpentine Magazine Restaurant" at bounding box center [501, 194] width 146 height 24
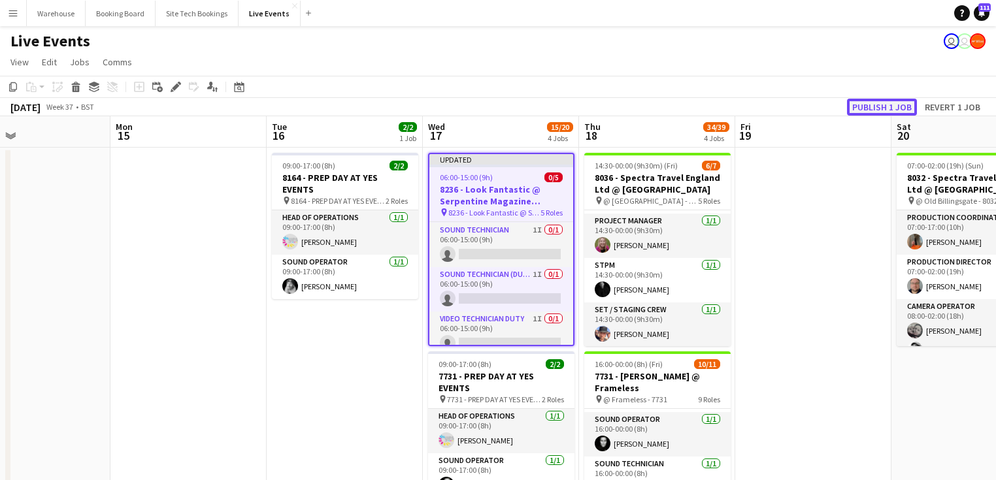
click at [890, 108] on button "Publish 1 job" at bounding box center [882, 107] width 70 height 17
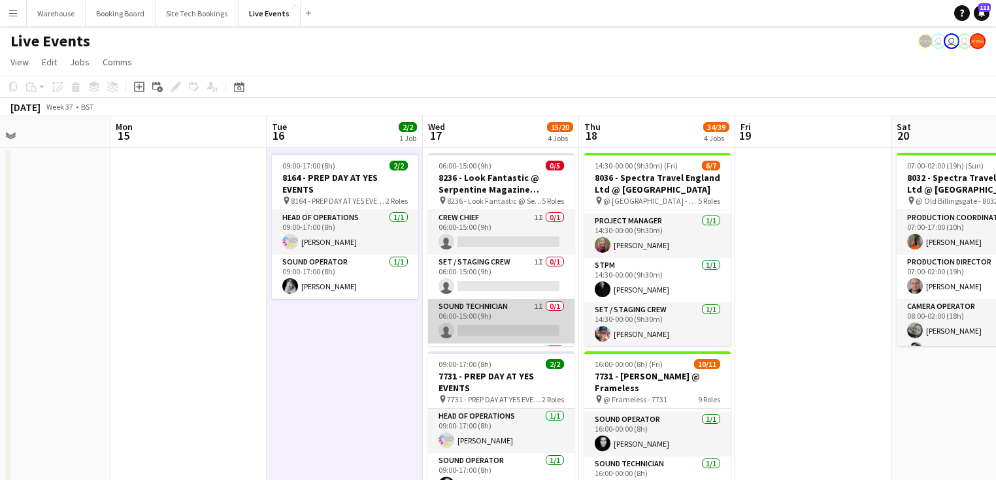
scroll to position [86, 0]
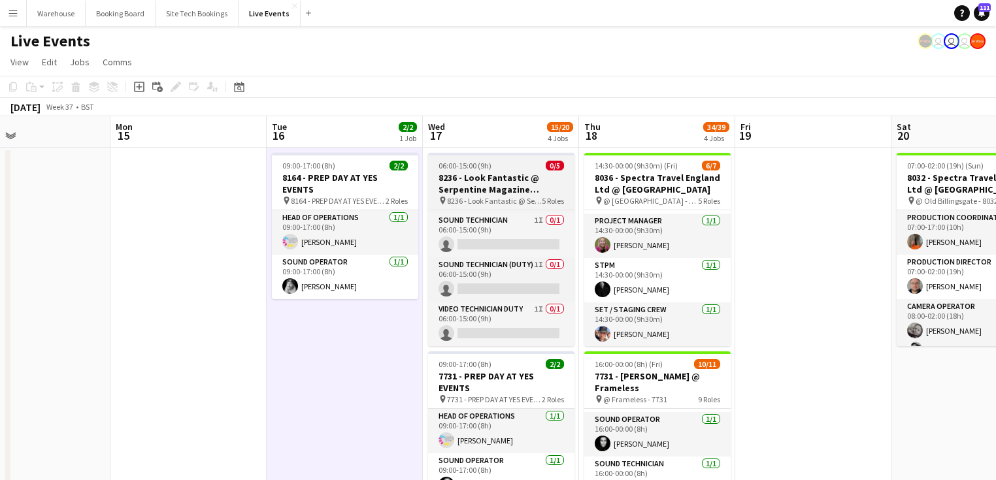
click at [515, 167] on div "06:00-15:00 (9h) 0/5" at bounding box center [501, 166] width 146 height 10
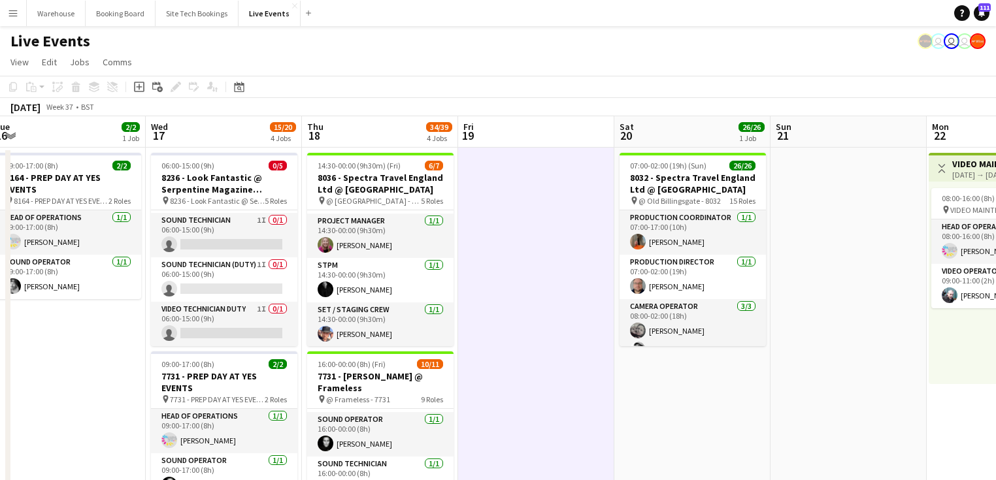
drag, startPoint x: 801, startPoint y: 355, endPoint x: 548, endPoint y: 332, distance: 254.6
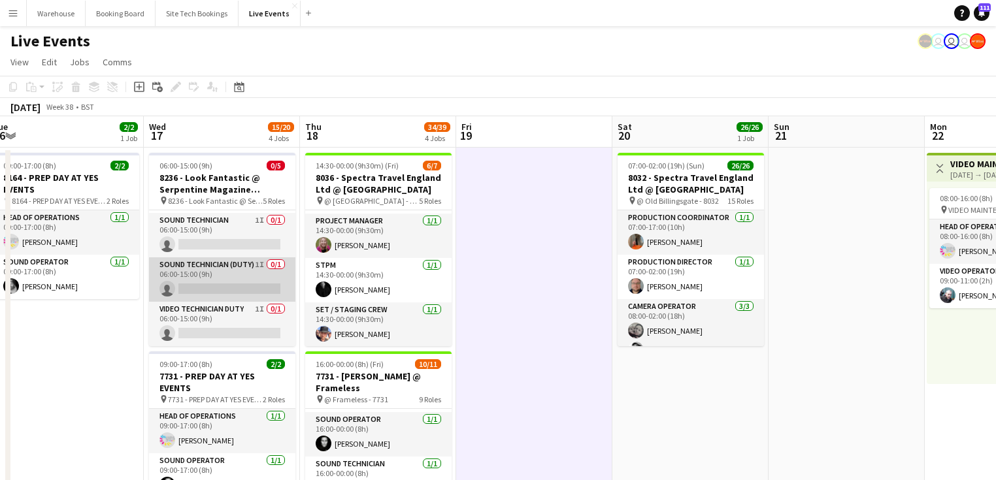
scroll to position [0, 0]
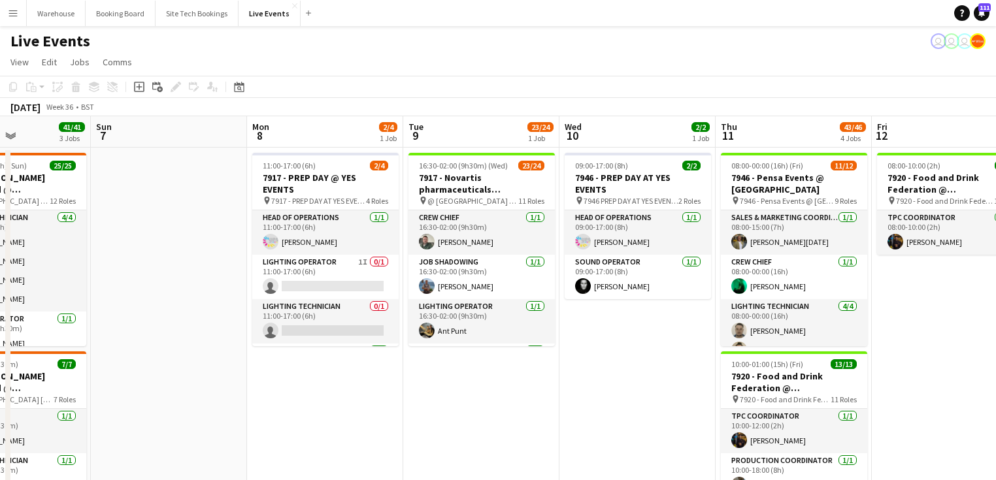
drag, startPoint x: 610, startPoint y: 396, endPoint x: 930, endPoint y: 395, distance: 320.2
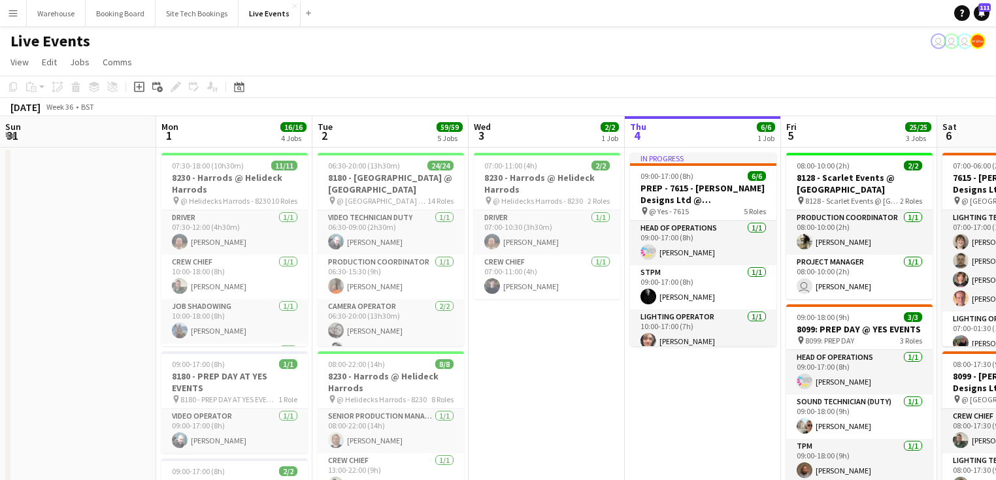
drag, startPoint x: 237, startPoint y: 393, endPoint x: 926, endPoint y: 389, distance: 690.0
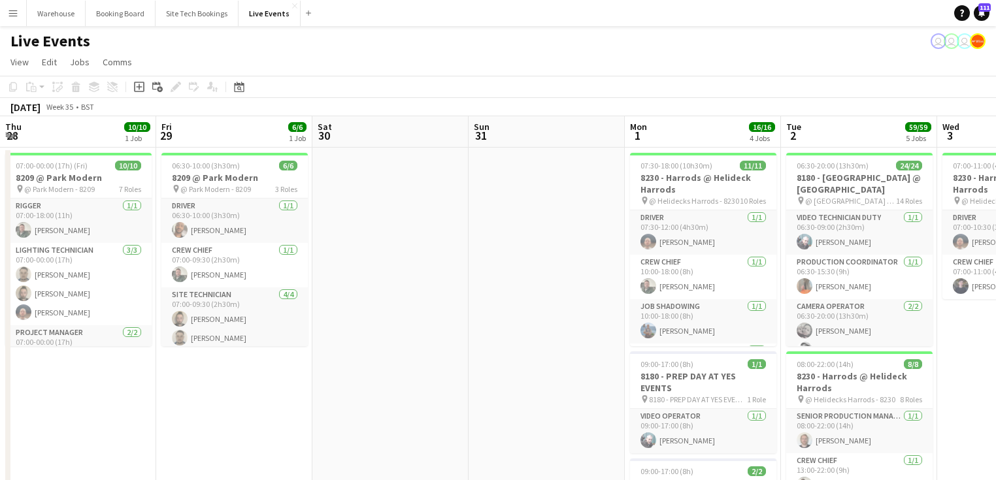
drag, startPoint x: 363, startPoint y: 389, endPoint x: 771, endPoint y: 382, distance: 408.4
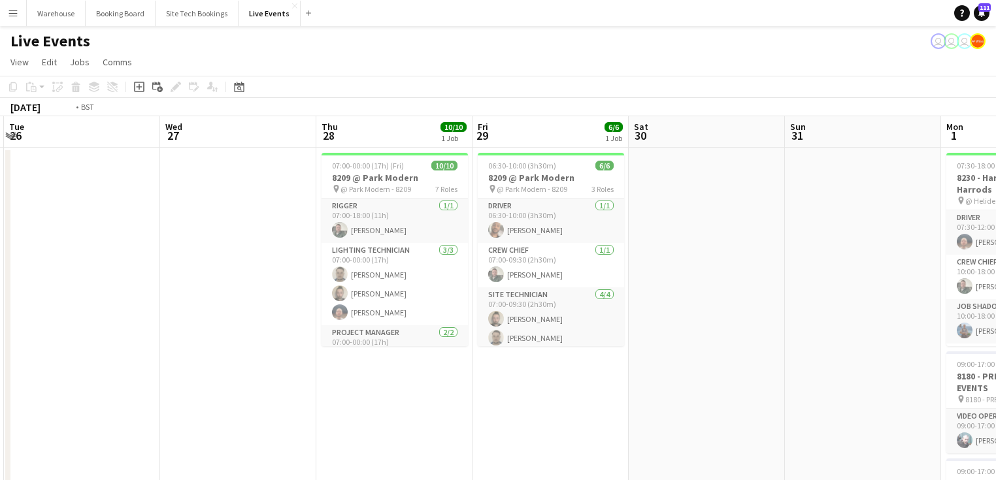
drag, startPoint x: 451, startPoint y: 412, endPoint x: 580, endPoint y: 404, distance: 129.0
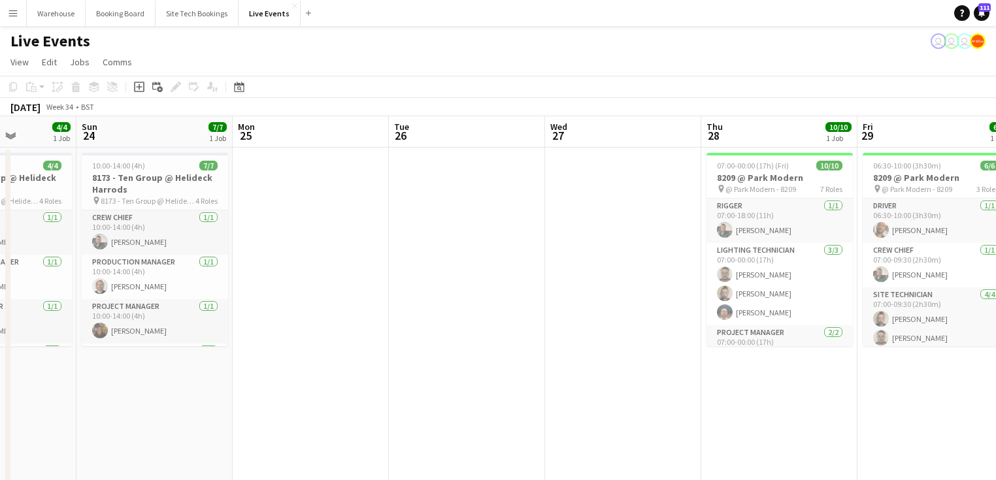
drag, startPoint x: 325, startPoint y: 387, endPoint x: 766, endPoint y: 397, distance: 441.8
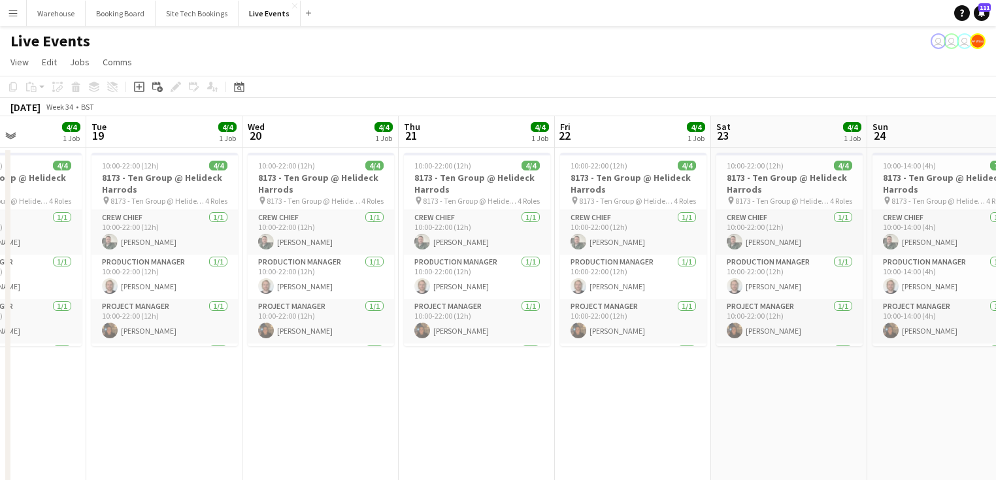
drag, startPoint x: 787, startPoint y: 412, endPoint x: 574, endPoint y: 414, distance: 213.0
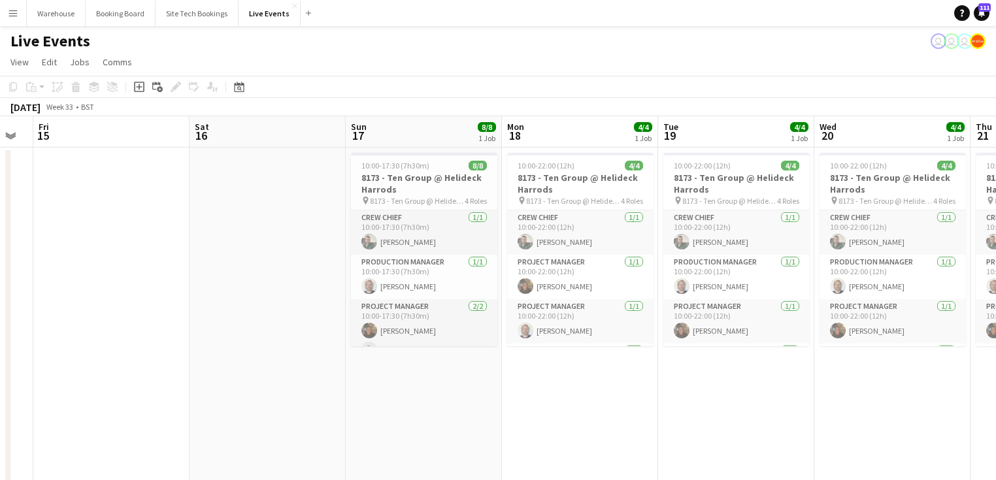
drag, startPoint x: 646, startPoint y: 422, endPoint x: 691, endPoint y: 423, distance: 45.1
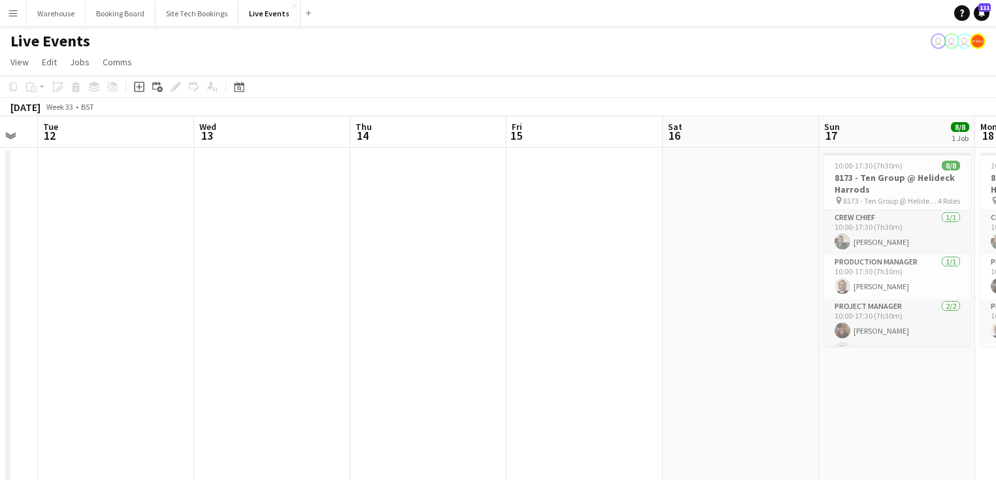
drag, startPoint x: 470, startPoint y: 412, endPoint x: 707, endPoint y: 419, distance: 237.3
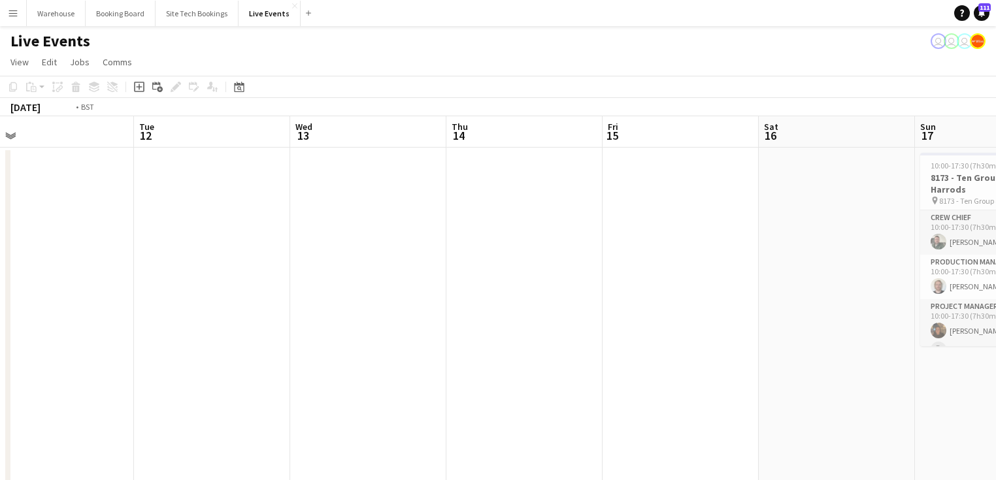
drag, startPoint x: 284, startPoint y: 399, endPoint x: 625, endPoint y: 406, distance: 341.1
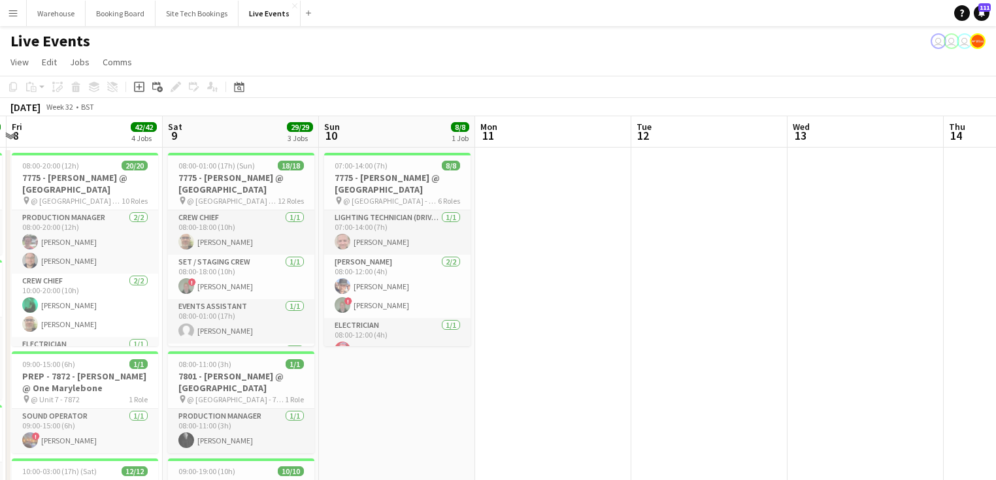
drag, startPoint x: 342, startPoint y: 417, endPoint x: 709, endPoint y: 435, distance: 367.0
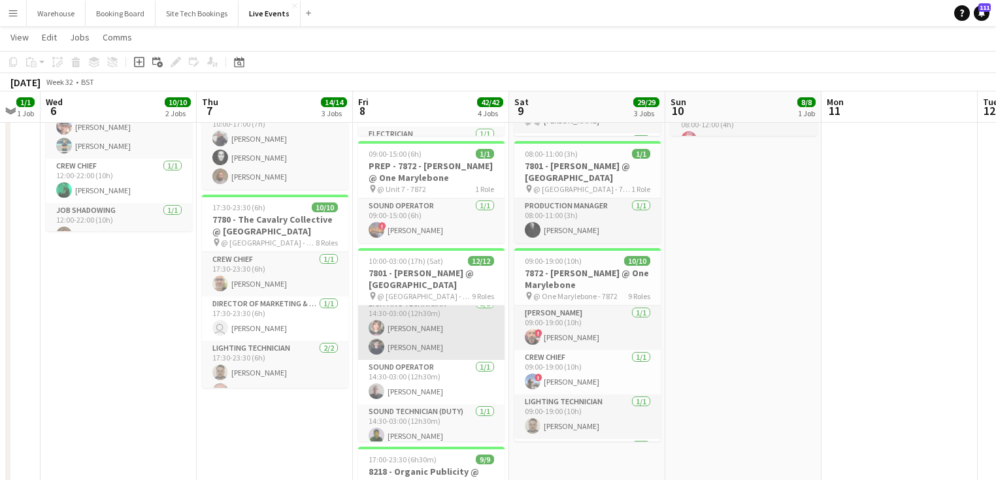
scroll to position [261, 0]
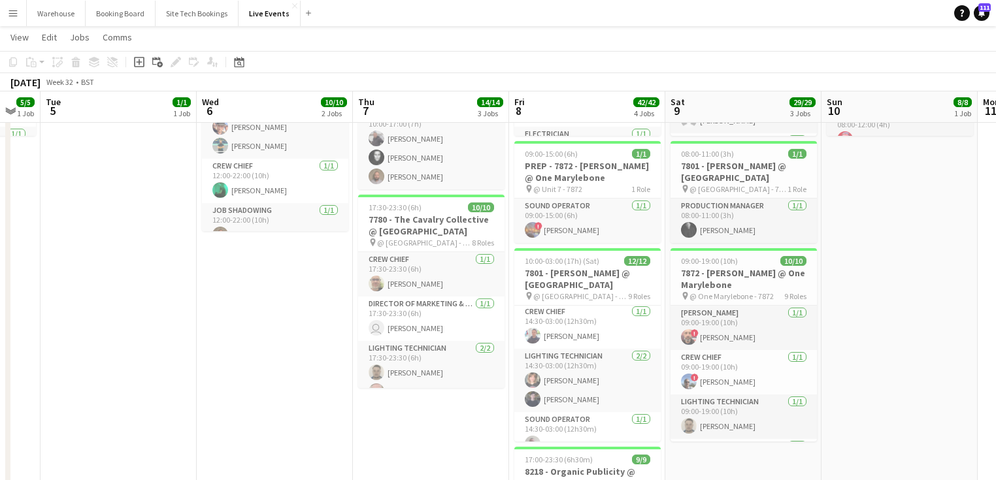
drag, startPoint x: 928, startPoint y: 291, endPoint x: 342, endPoint y: 300, distance: 585.5
click at [439, 299] on app-calendar-viewport "Sun 3 Mon 4 5/5 1 Job Tue 5 1/1 1 Job Wed 6 10/10 2 Jobs Thu 7 14/14 3 Jobs Fri…" at bounding box center [498, 376] width 996 height 1069
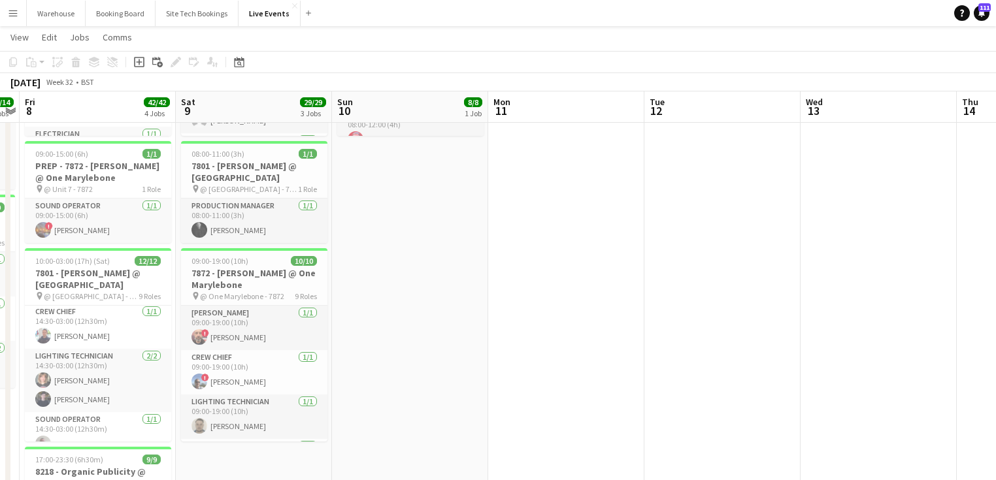
drag, startPoint x: 335, startPoint y: 285, endPoint x: 288, endPoint y: 265, distance: 50.4
click at [306, 280] on app-calendar-viewport "Tue 5 1/1 1 Job Wed 6 10/10 2 Jobs Thu 7 14/14 3 Jobs Fri 8 42/42 4 Jobs Sat 9 …" at bounding box center [498, 376] width 996 height 1069
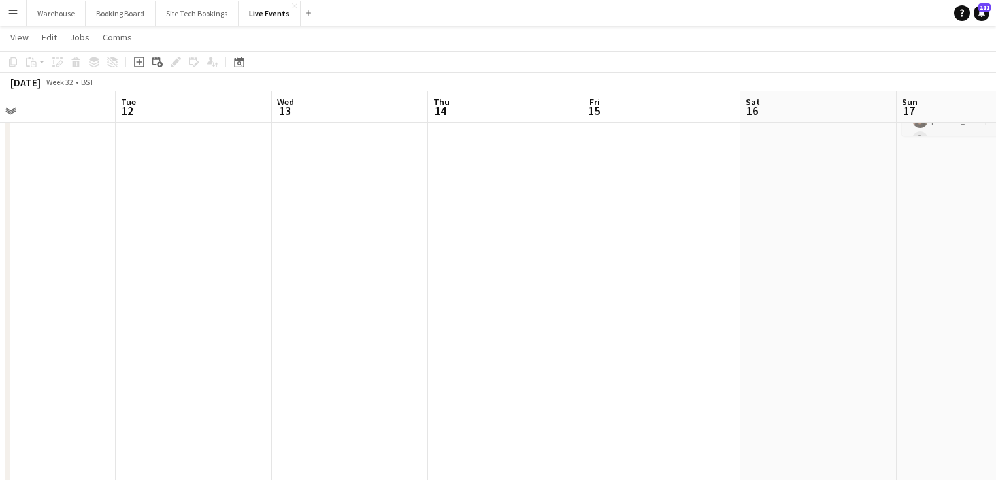
drag, startPoint x: 666, startPoint y: 313, endPoint x: 226, endPoint y: 240, distance: 446.3
click at [274, 252] on app-calendar-viewport "Sat 9 29/29 3 Jobs Sun 10 8/8 1 Job Mon 11 Tue 12 Wed 13 Thu 14 Fri 15 Sat 16 S…" at bounding box center [498, 376] width 996 height 1069
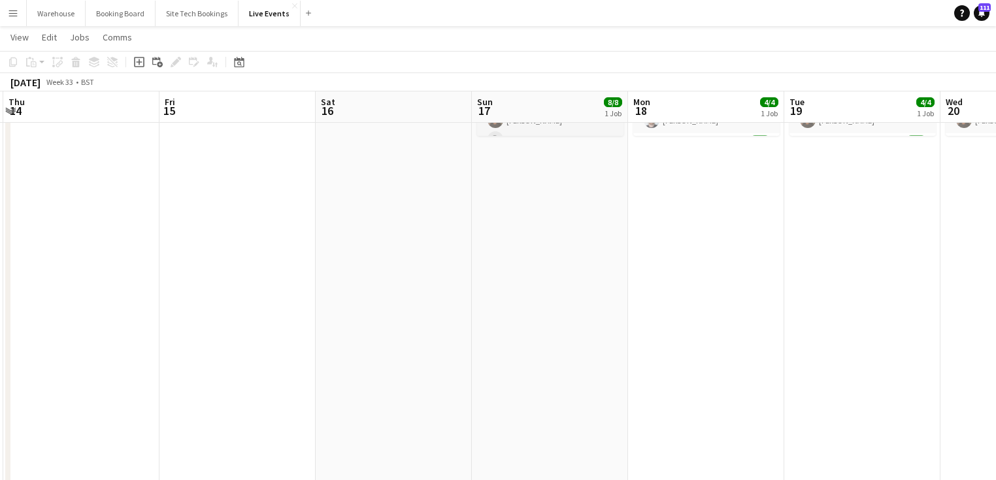
click at [178, 250] on app-calendar-viewport "Mon 11 Tue 12 Wed 13 Thu 14 Fri 15 Sat 16 Sun 17 8/8 1 Job Mon 18 4/4 1 Job Tue…" at bounding box center [498, 376] width 996 height 1069
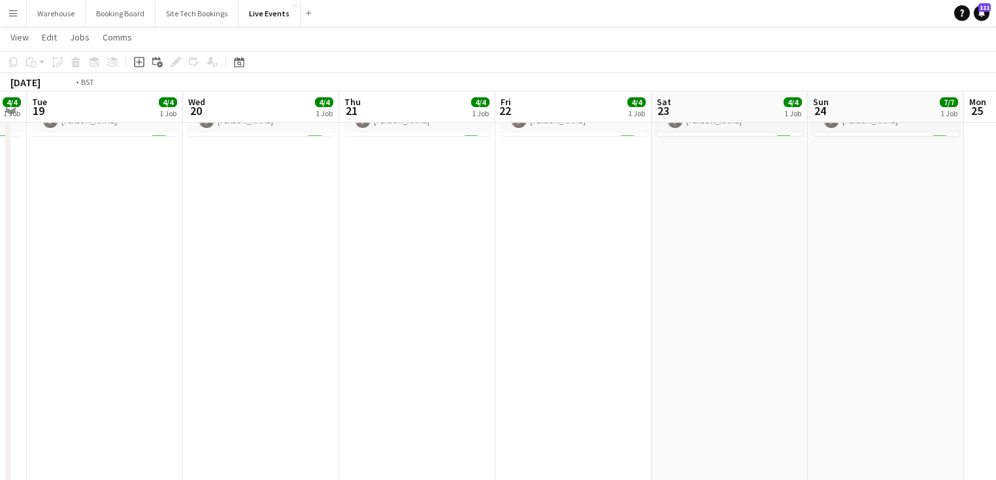
drag, startPoint x: 372, startPoint y: 284, endPoint x: 131, endPoint y: 258, distance: 242.5
click at [144, 259] on app-calendar-viewport "Fri 15 Sat 16 Sun 17 8/8 1 Job Mon 18 4/4 1 Job Tue 19 4/4 1 Job Wed 20 4/4 1 J…" at bounding box center [498, 376] width 996 height 1069
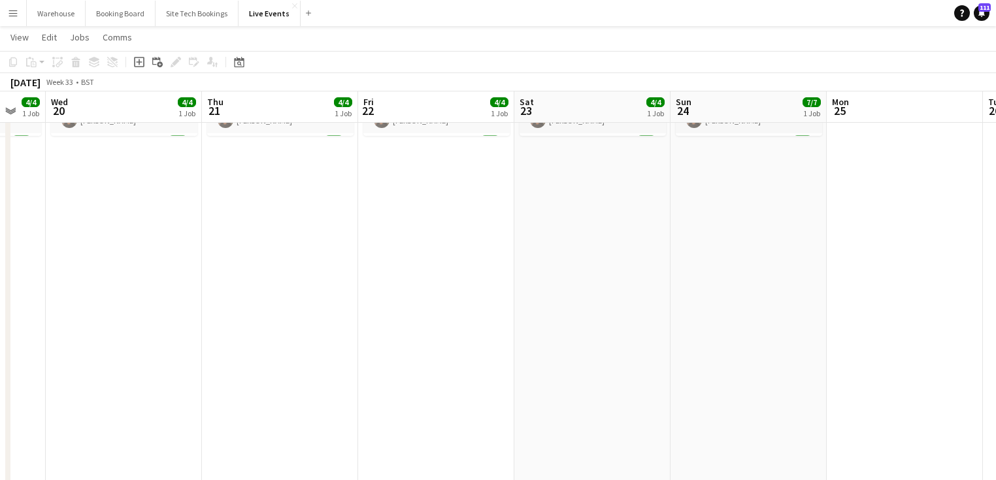
drag, startPoint x: 553, startPoint y: 316, endPoint x: 149, endPoint y: 274, distance: 406.0
click at [159, 276] on app-calendar-viewport "Sun 17 8/8 1 Job Mon 18 4/4 1 Job Tue 19 4/4 1 Job Wed 20 4/4 1 Job Thu 21 4/4 …" at bounding box center [498, 376] width 996 height 1069
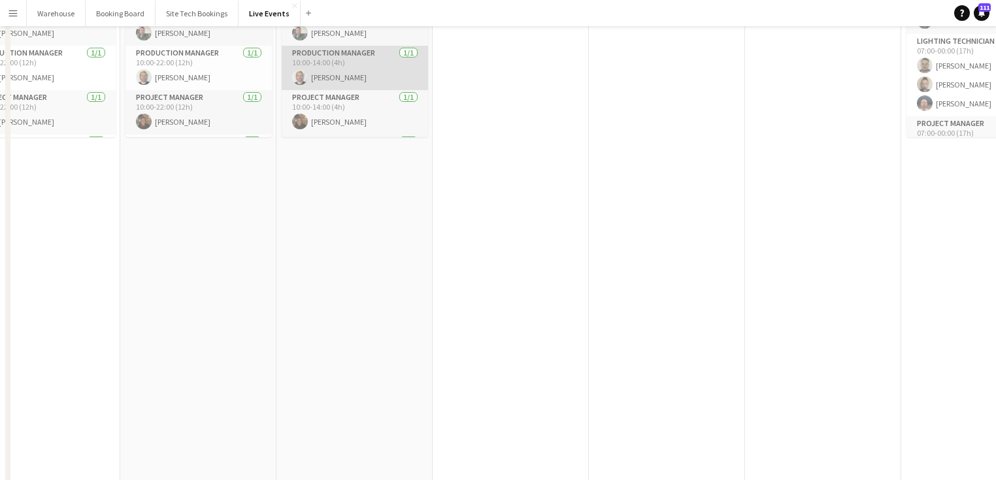
scroll to position [0, 0]
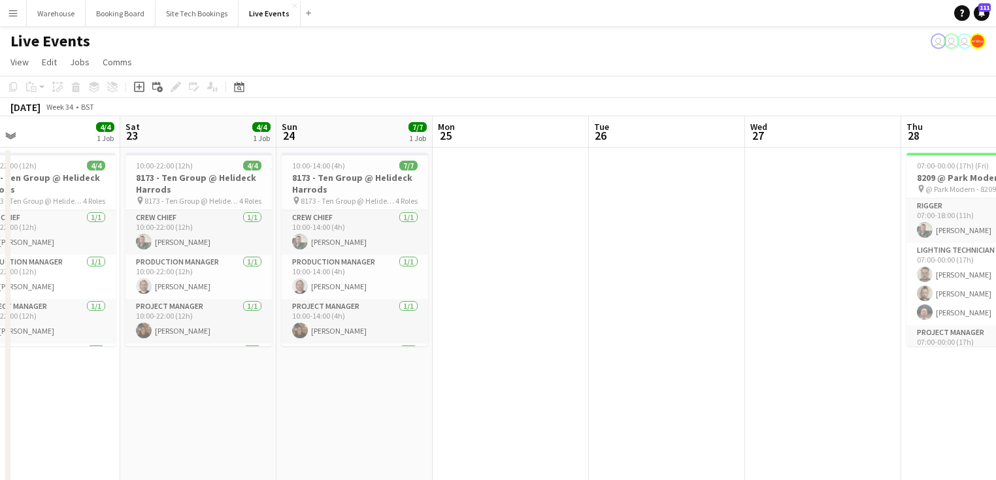
drag, startPoint x: 659, startPoint y: 389, endPoint x: 223, endPoint y: 327, distance: 439.6
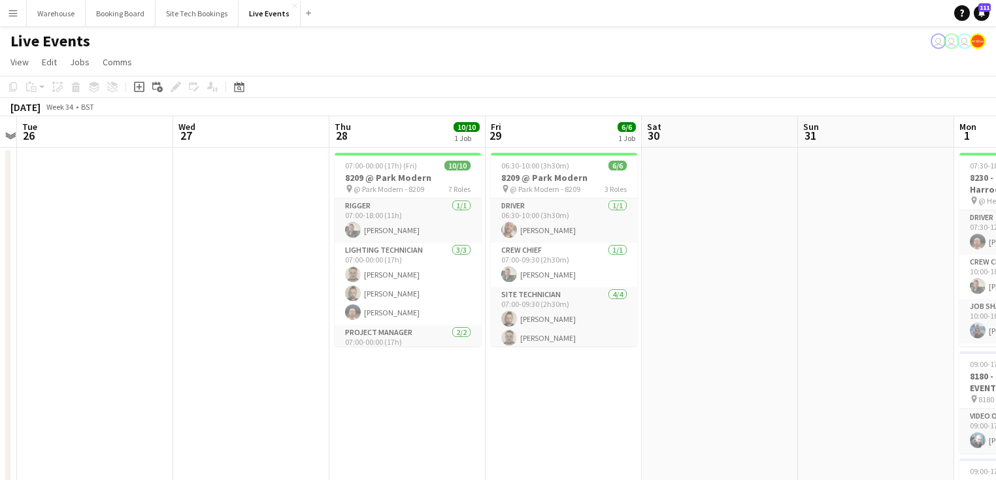
drag, startPoint x: 610, startPoint y: 404, endPoint x: 320, endPoint y: 336, distance: 298.6
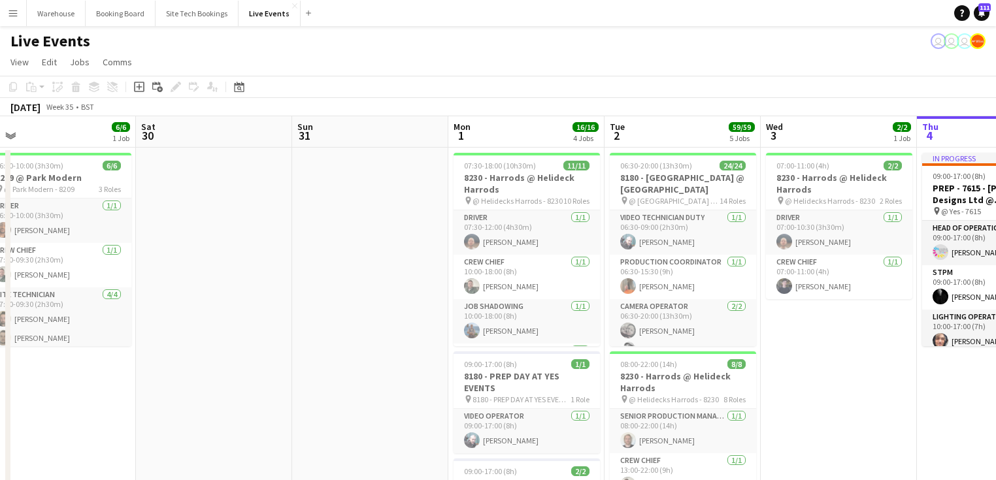
drag, startPoint x: 541, startPoint y: 355, endPoint x: 221, endPoint y: 310, distance: 323.4
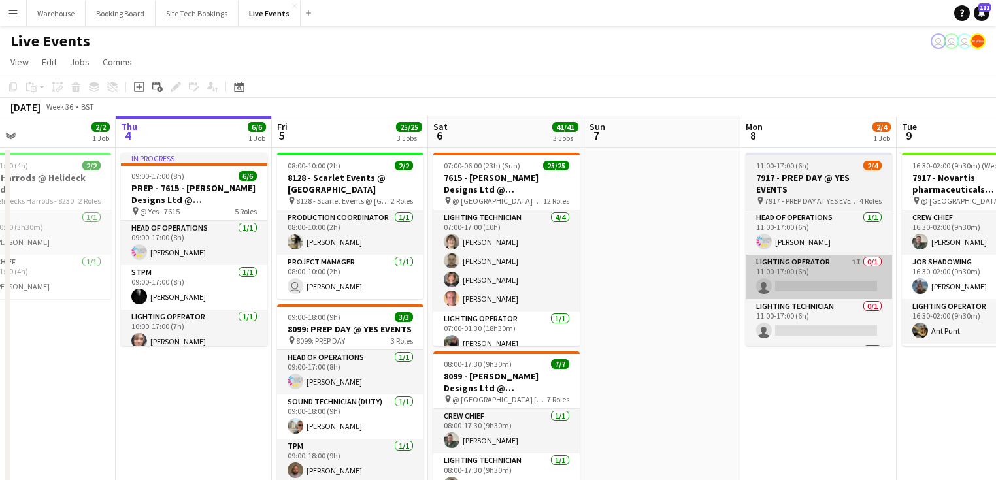
drag, startPoint x: 644, startPoint y: 355, endPoint x: 306, endPoint y: 277, distance: 346.8
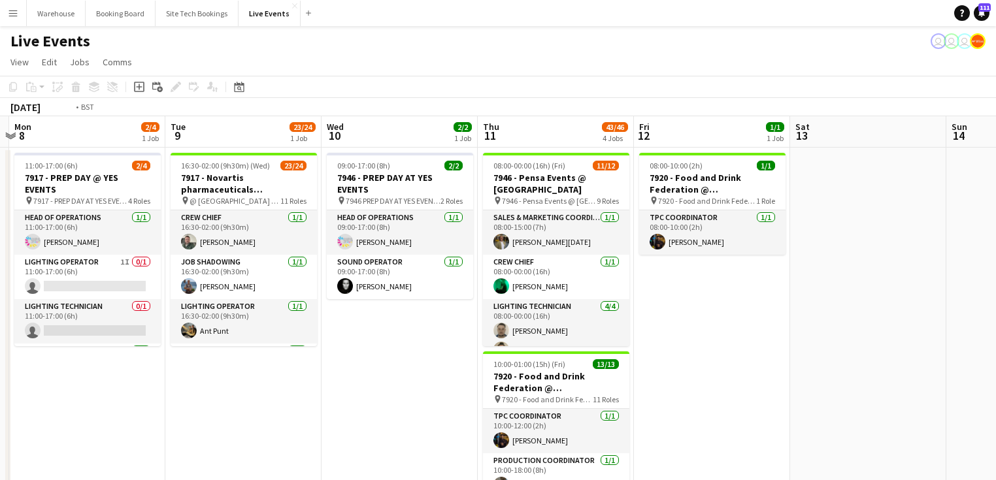
drag, startPoint x: 876, startPoint y: 357, endPoint x: 242, endPoint y: 277, distance: 638.9
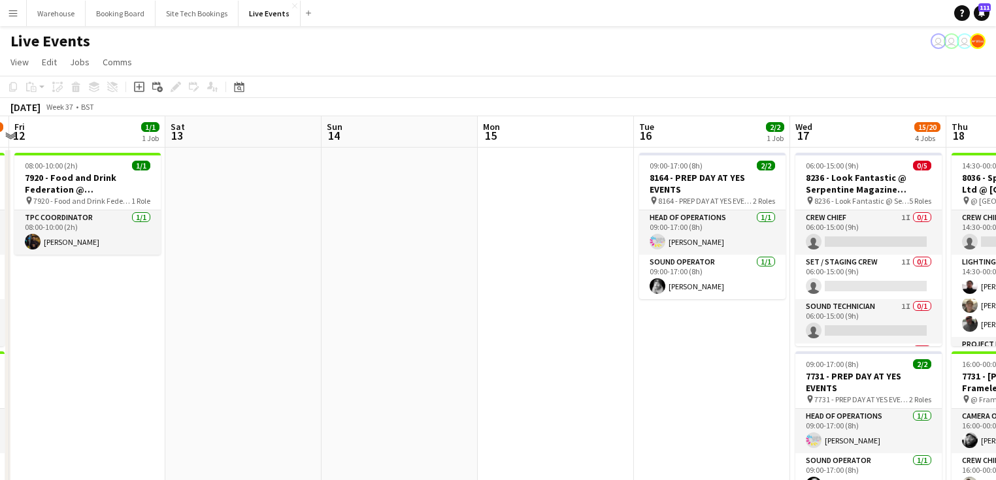
scroll to position [0, 413]
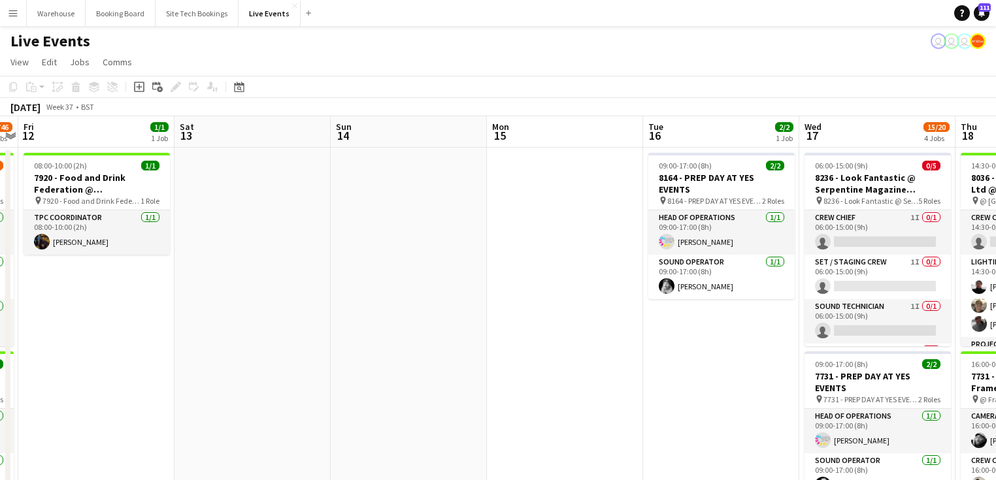
drag, startPoint x: 695, startPoint y: 366, endPoint x: 274, endPoint y: 326, distance: 422.7
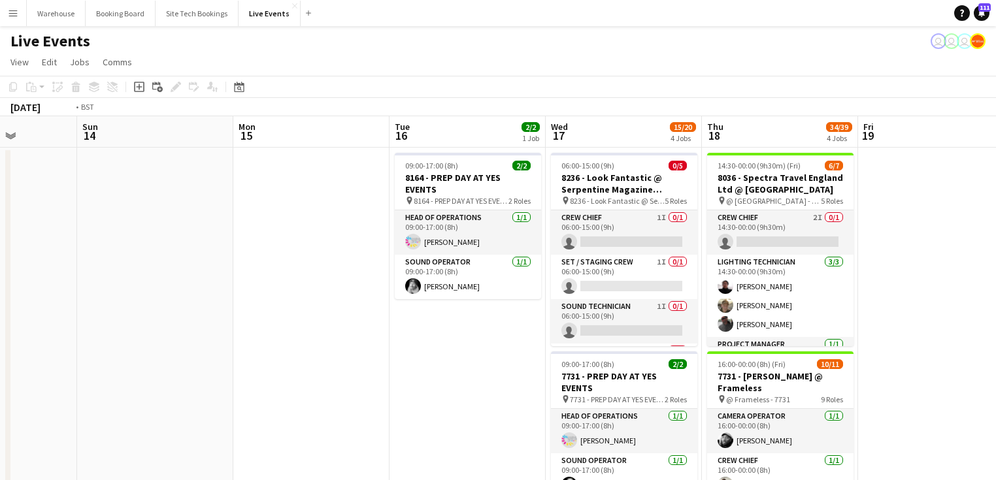
drag, startPoint x: 464, startPoint y: 337, endPoint x: 192, endPoint y: 316, distance: 272.7
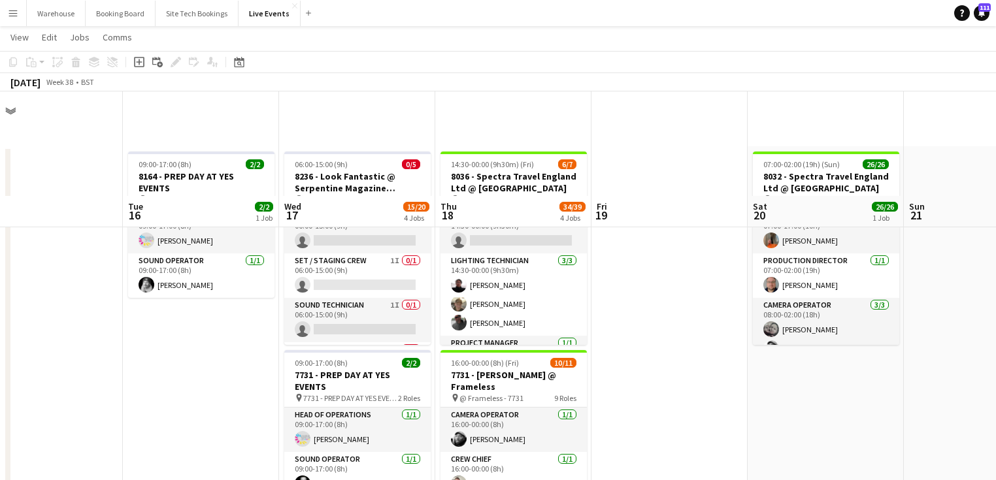
scroll to position [105, 0]
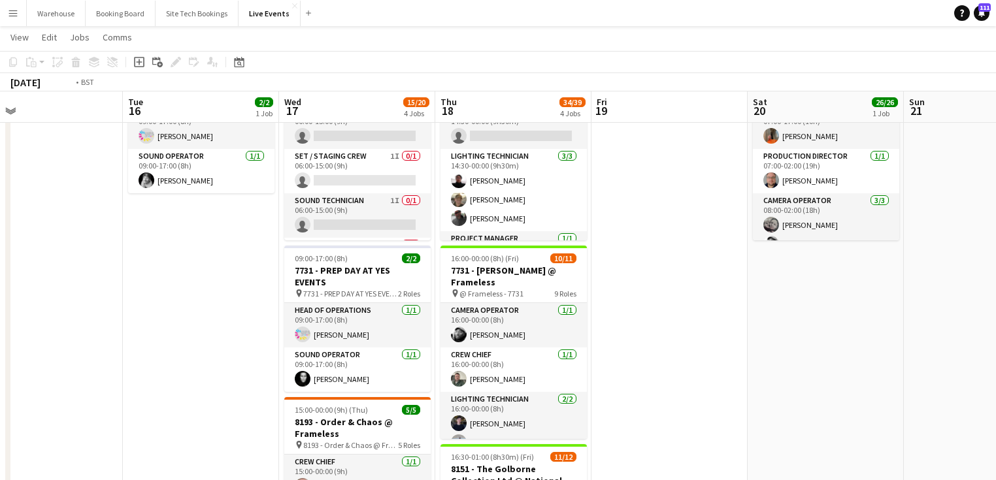
drag, startPoint x: 186, startPoint y: 308, endPoint x: 719, endPoint y: 310, distance: 533.2
click at [795, 315] on app-calendar-viewport "Fri 12 1/1 1 Job Sat 13 Sun 14 Mon 15 Tue 16 2/2 1 Job Wed 17 15/20 4 Jobs Thu …" at bounding box center [498, 480] width 996 height 1069
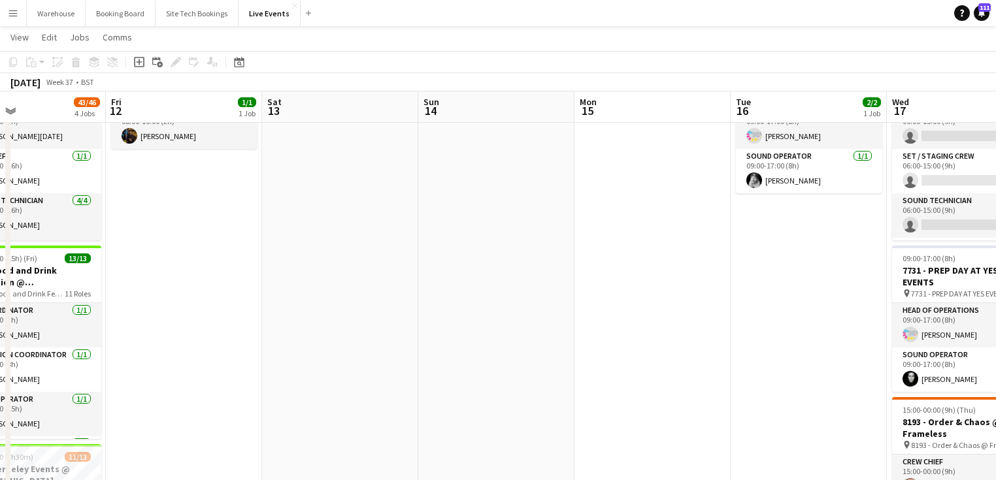
drag, startPoint x: 609, startPoint y: 299, endPoint x: 691, endPoint y: 305, distance: 81.9
click at [707, 308] on app-calendar-viewport "Tue 9 23/24 1 Job Wed 10 2/2 1 Job Thu 11 43/46 4 Jobs Fri 12 1/1 1 Job Sat 13 …" at bounding box center [498, 480] width 996 height 1069
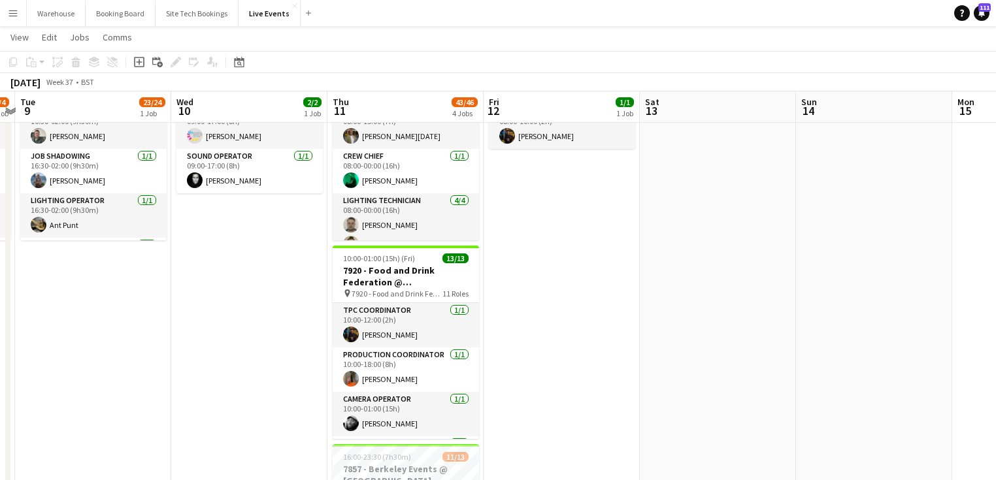
scroll to position [0, 0]
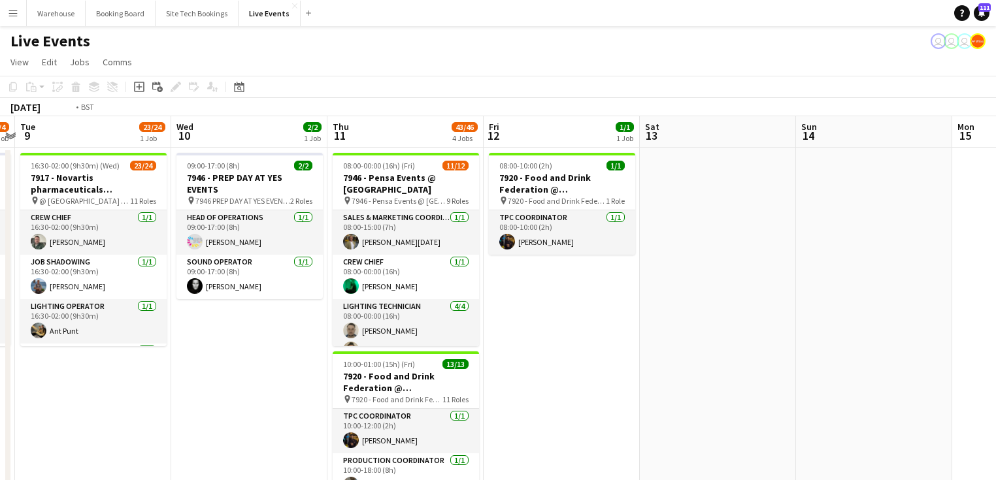
drag, startPoint x: 410, startPoint y: 410, endPoint x: 551, endPoint y: 371, distance: 146.5
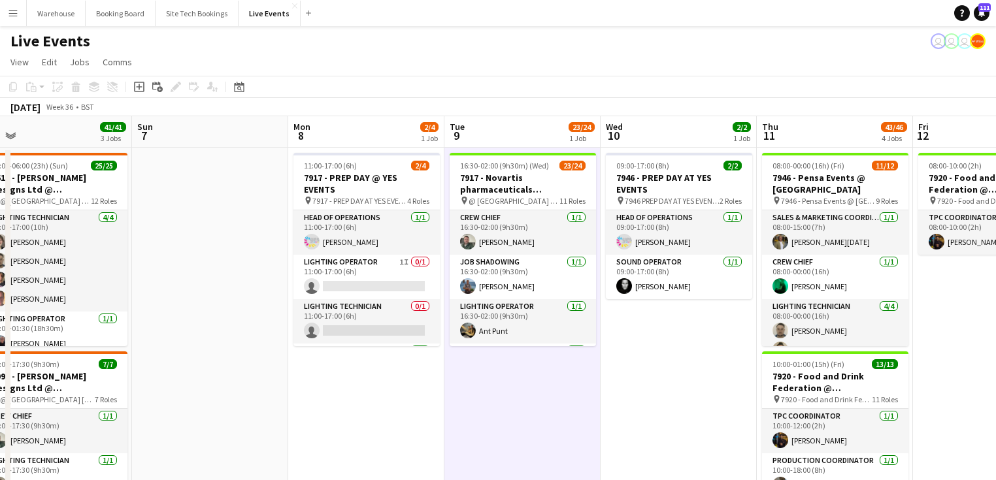
scroll to position [0, 287]
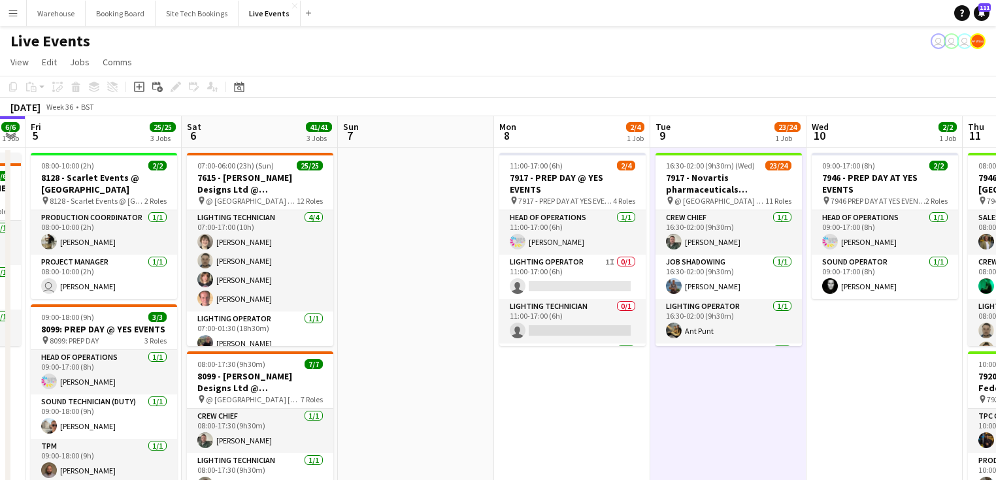
drag, startPoint x: 233, startPoint y: 348, endPoint x: 438, endPoint y: 379, distance: 208.2
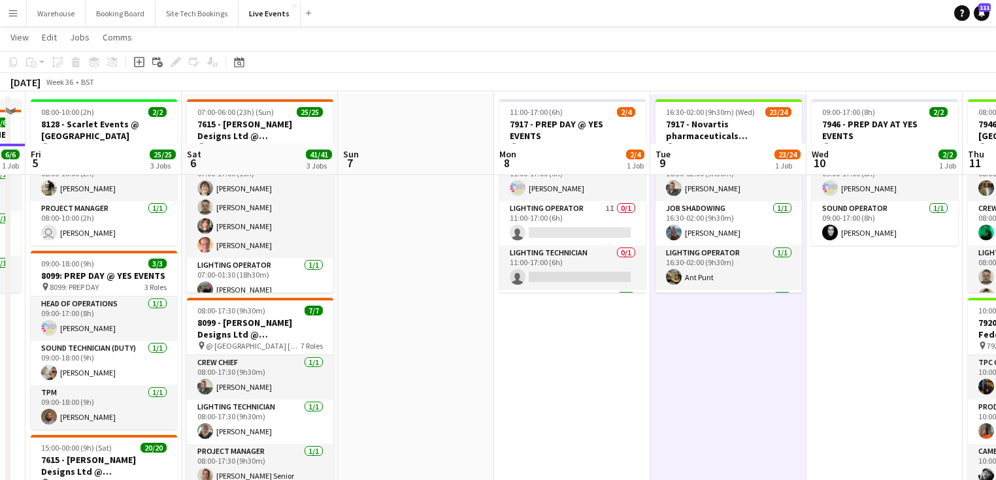
scroll to position [105, 0]
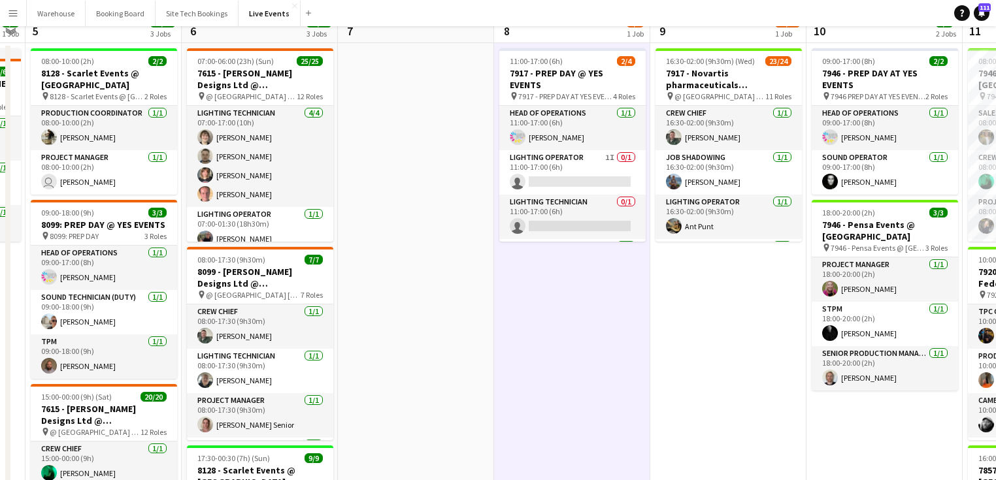
scroll to position [0, 0]
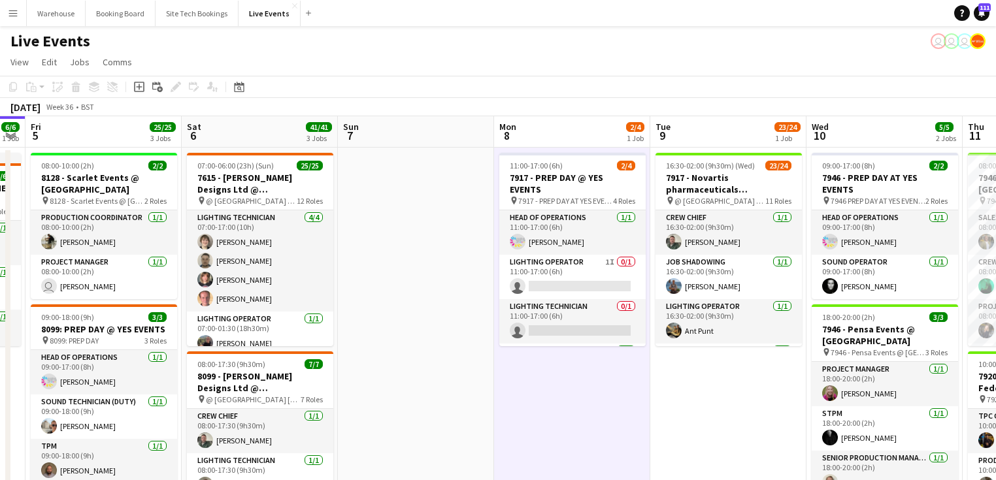
drag, startPoint x: 566, startPoint y: 310, endPoint x: 578, endPoint y: 303, distance: 14.7
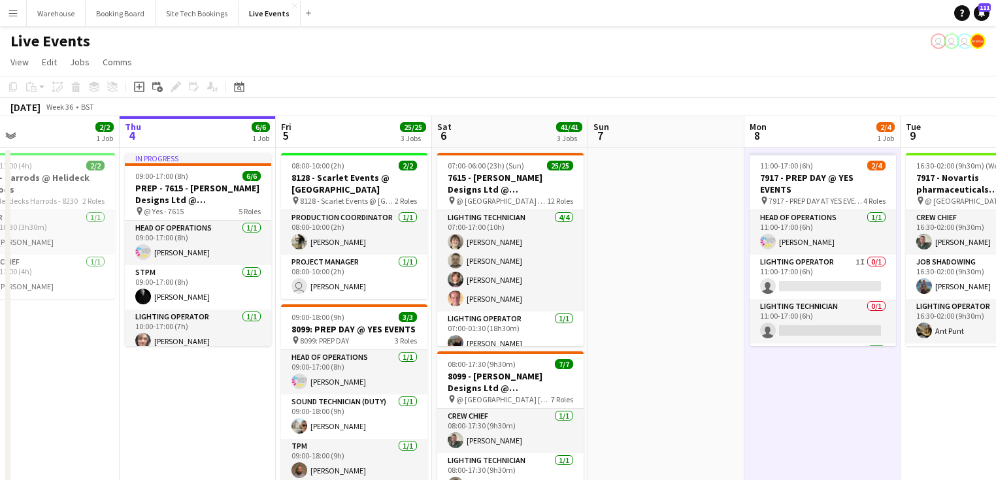
scroll to position [0, 331]
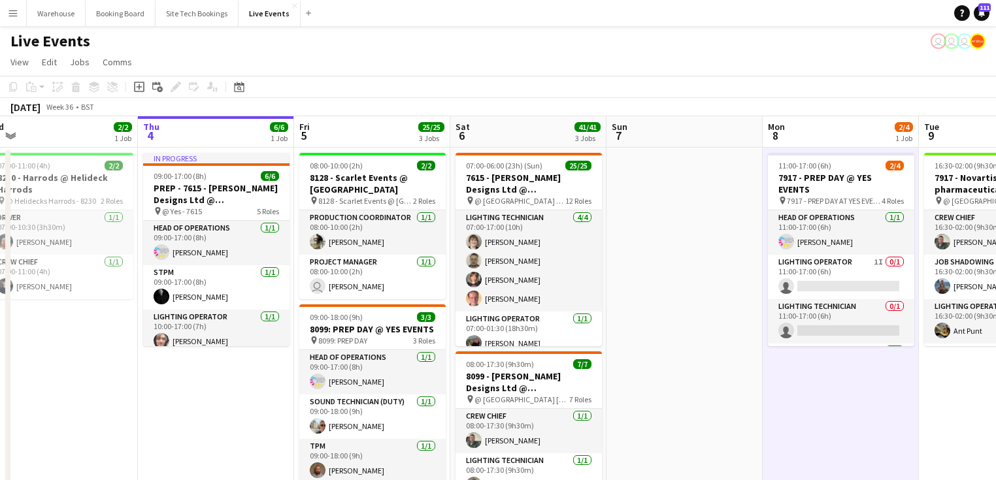
drag, startPoint x: 157, startPoint y: 394, endPoint x: 221, endPoint y: 391, distance: 64.7
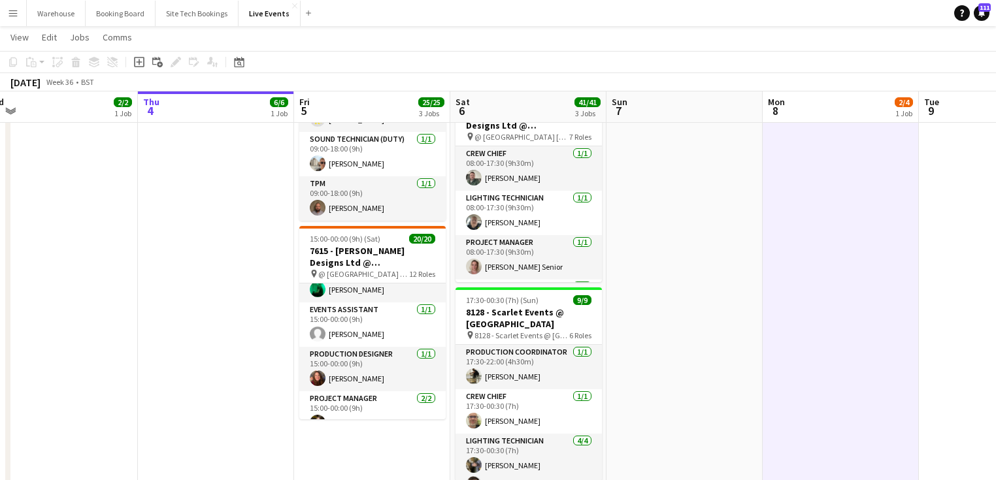
scroll to position [0, 593]
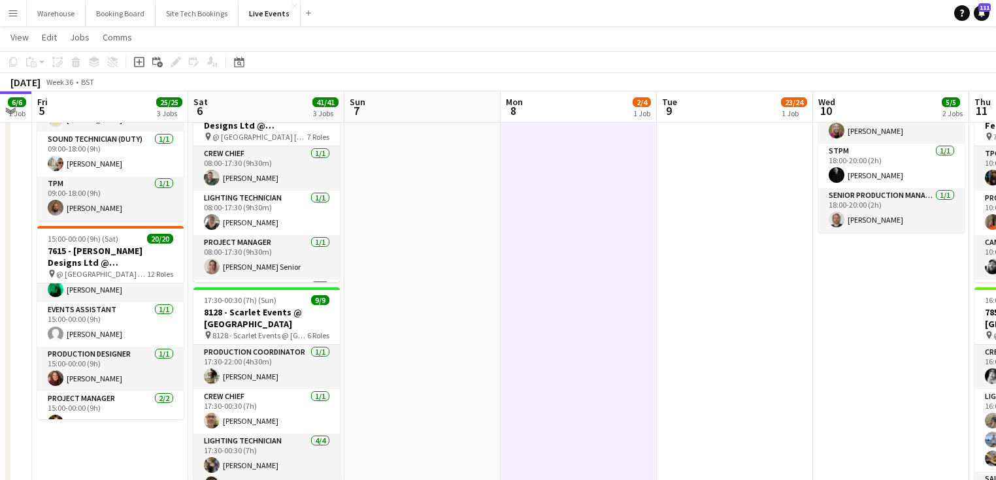
drag, startPoint x: 751, startPoint y: 308, endPoint x: 489, endPoint y: 344, distance: 265.1
click at [489, 331] on app-calendar-viewport "Mon 1 16/16 4 Jobs Tue 2 59/59 5 Jobs Wed 3 2/2 1 Job Thu 4 6/6 1 Job Fri 5 25/…" at bounding box center [498, 324] width 996 height 1069
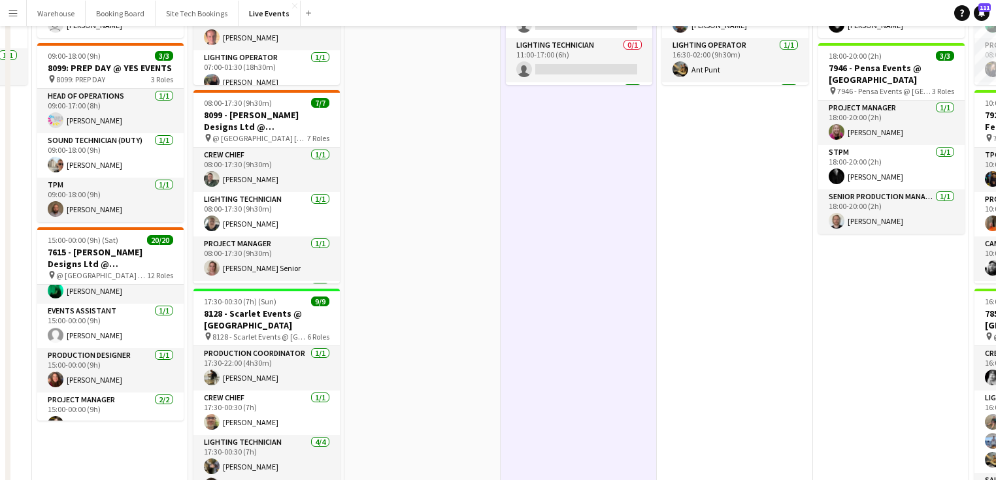
scroll to position [0, 0]
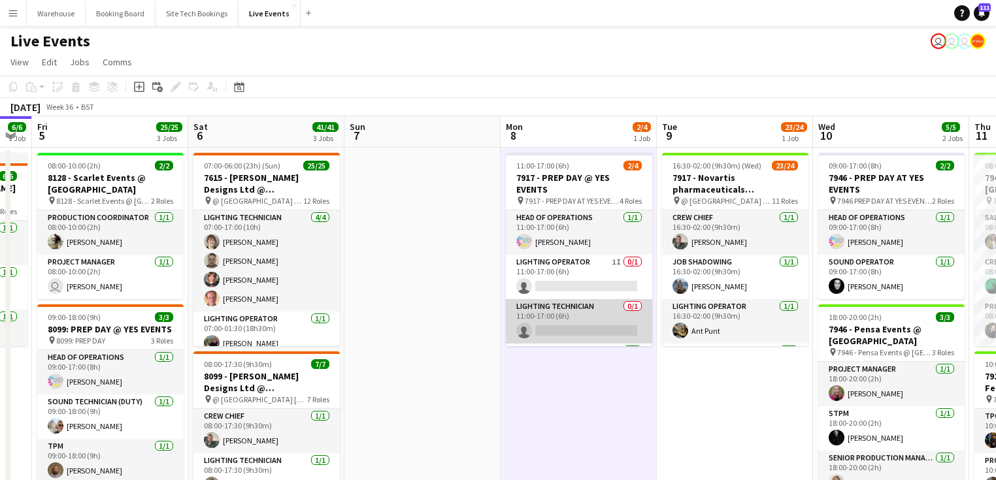
click at [575, 320] on app-card-role "Lighting Technician 0/1 11:00-17:00 (6h) single-neutral-actions" at bounding box center [579, 321] width 146 height 44
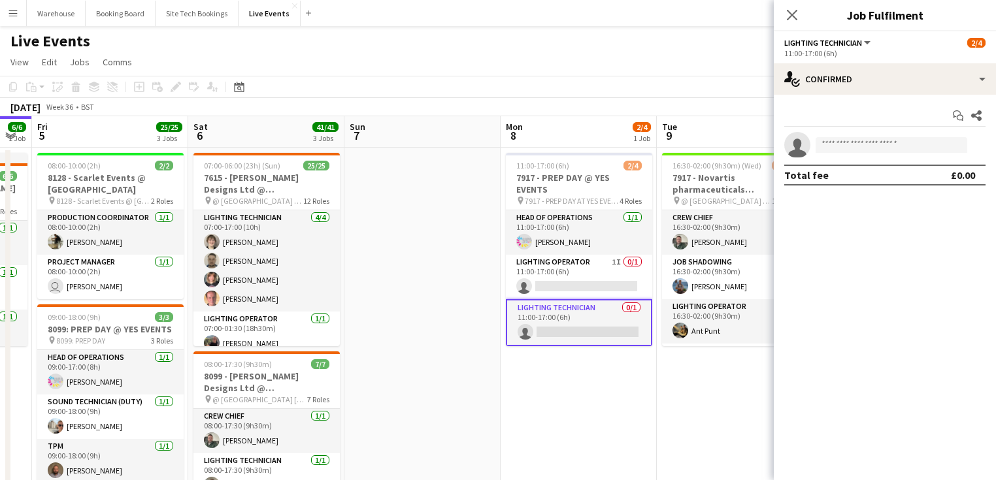
click at [834, 154] on app-invite-slot "single-neutral-actions" at bounding box center [885, 145] width 222 height 26
click at [836, 145] on input at bounding box center [891, 145] width 152 height 16
type input "****"
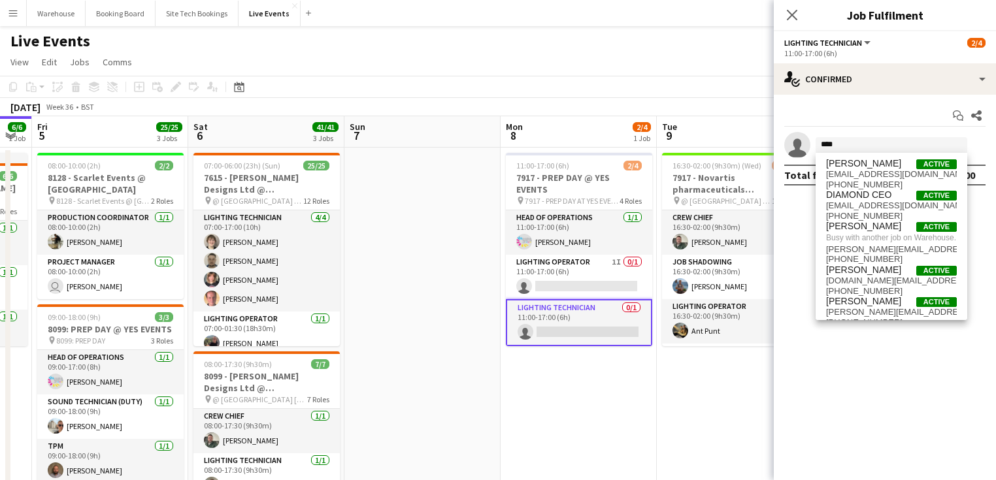
click at [788, 15] on icon "Close pop-in" at bounding box center [792, 15] width 10 height 10
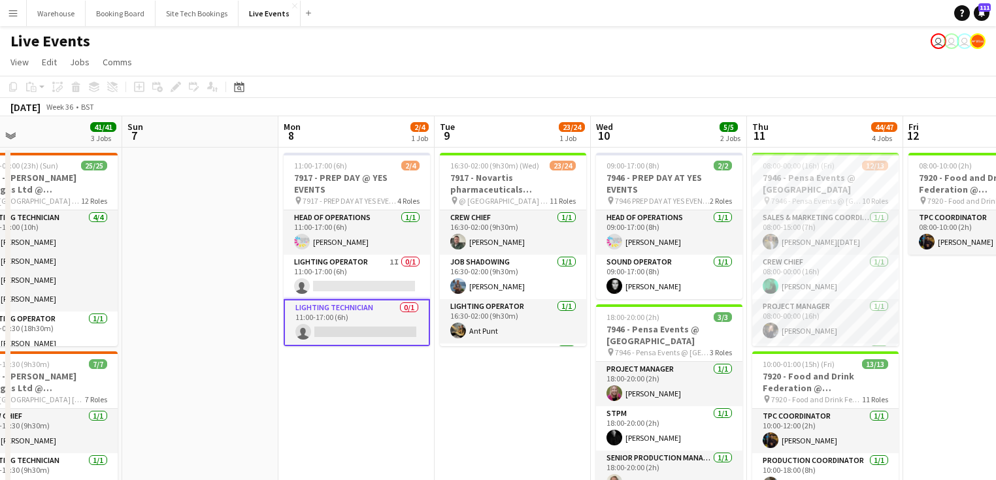
drag, startPoint x: 702, startPoint y: 433, endPoint x: 459, endPoint y: 395, distance: 246.1
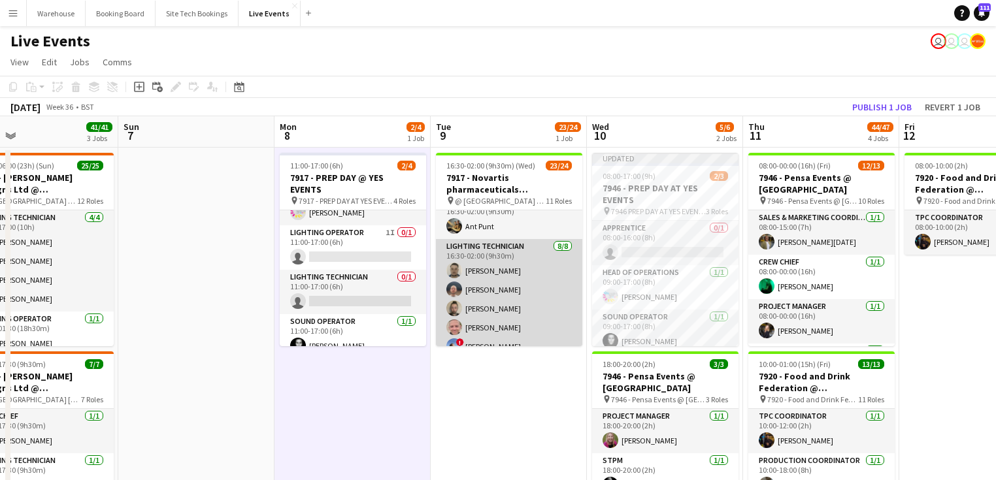
scroll to position [157, 0]
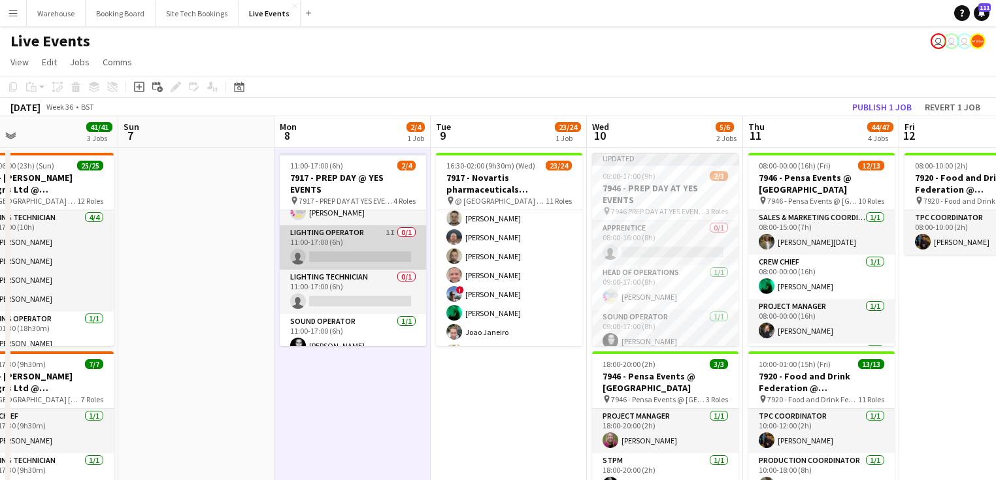
click at [305, 228] on app-card-role "Lighting Operator 1I 0/1 11:00-17:00 (6h) single-neutral-actions" at bounding box center [353, 247] width 146 height 44
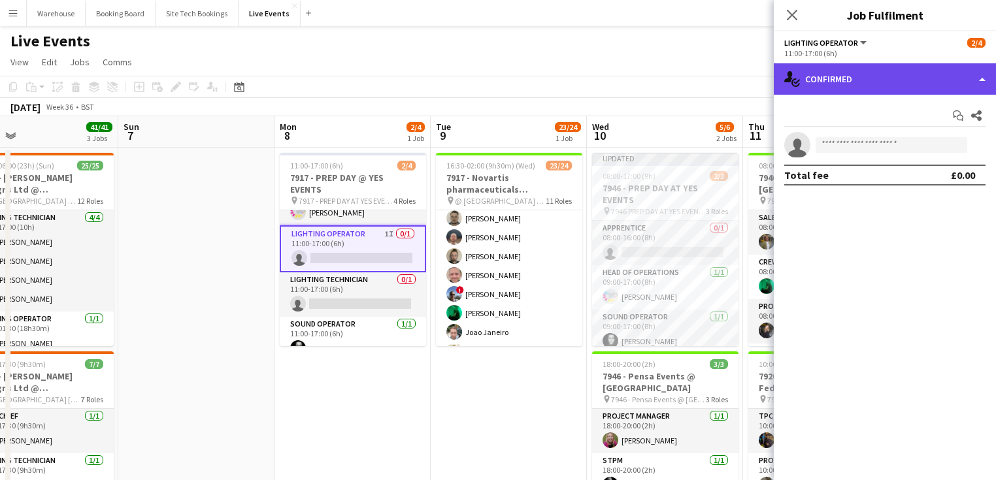
click at [841, 81] on div "single-neutral-actions-check-2 Confirmed" at bounding box center [885, 78] width 222 height 31
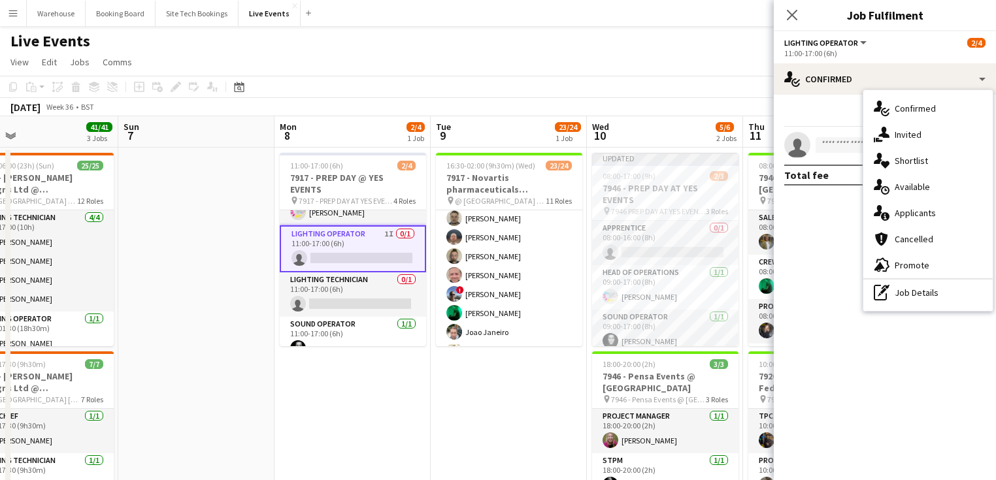
click at [900, 140] on div "single-neutral-actions-share-1 Invited" at bounding box center [927, 135] width 129 height 26
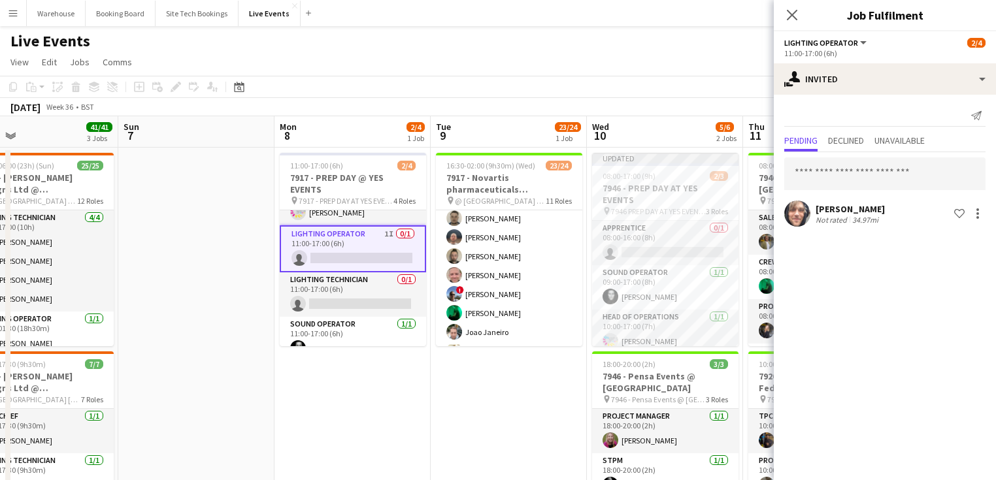
click at [791, 15] on icon "Close pop-in" at bounding box center [792, 15] width 10 height 10
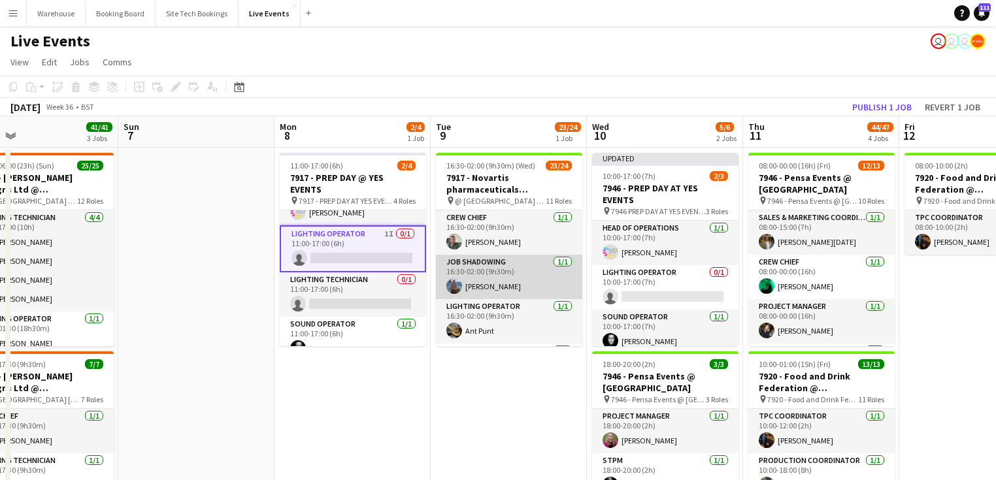
scroll to position [52, 0]
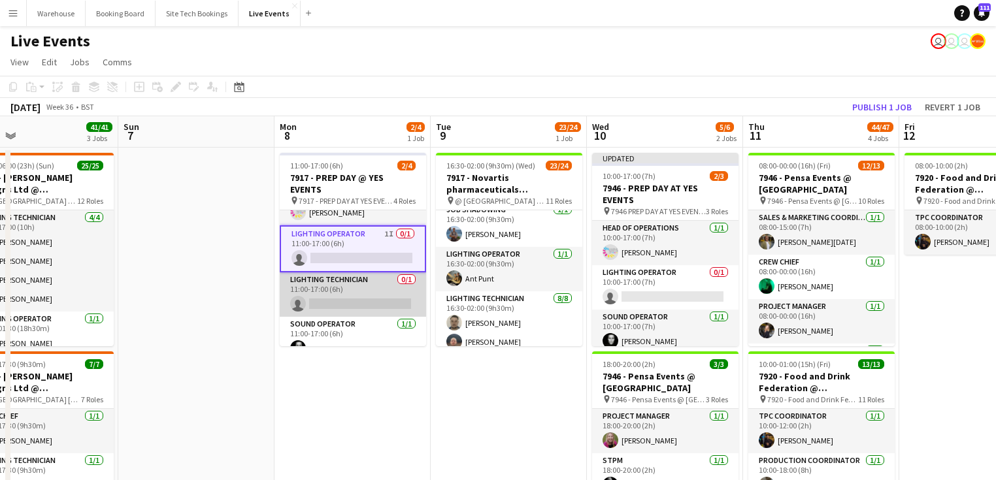
click at [348, 290] on app-card-role "Lighting Technician 0/1 11:00-17:00 (6h) single-neutral-actions" at bounding box center [353, 294] width 146 height 44
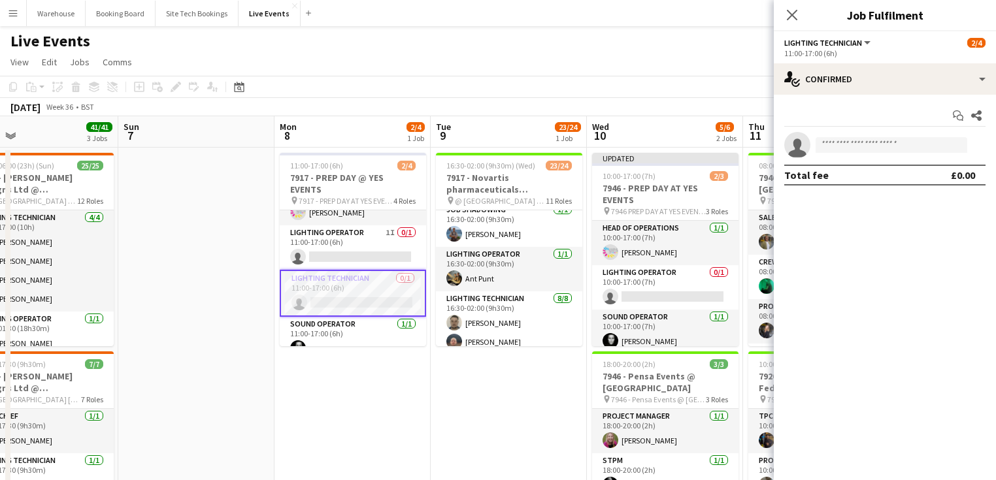
click at [800, 14] on div "Close pop-in" at bounding box center [792, 15] width 37 height 30
click at [789, 20] on icon "Close pop-in" at bounding box center [792, 15] width 10 height 10
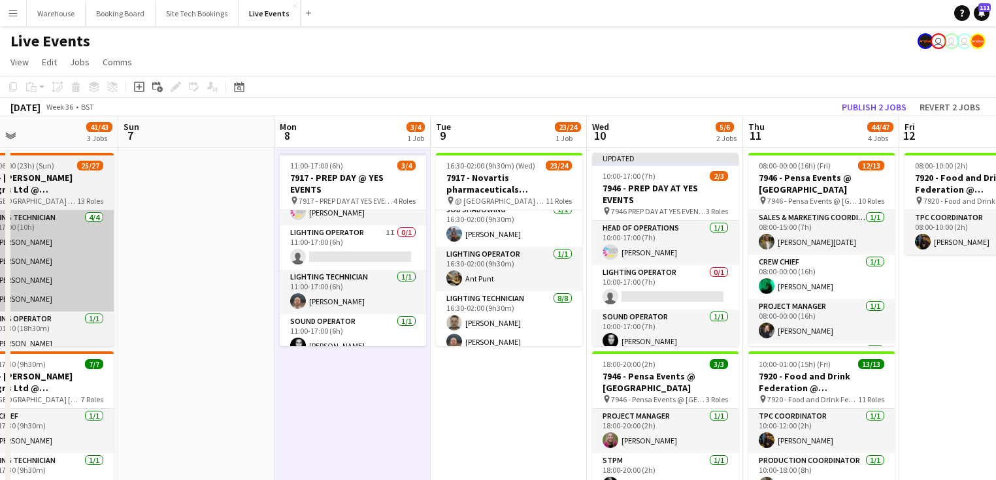
drag, startPoint x: 178, startPoint y: 301, endPoint x: 410, endPoint y: 282, distance: 232.7
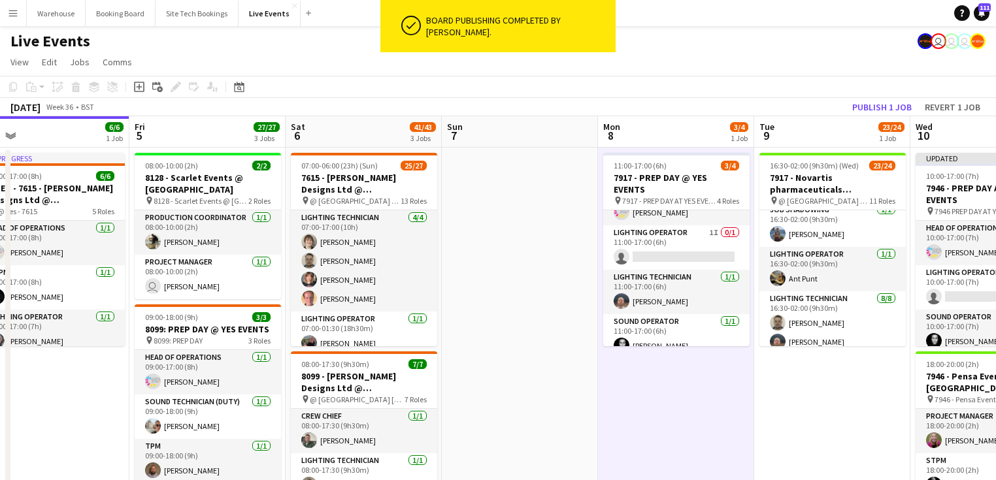
drag, startPoint x: 60, startPoint y: 366, endPoint x: 72, endPoint y: 366, distance: 11.8
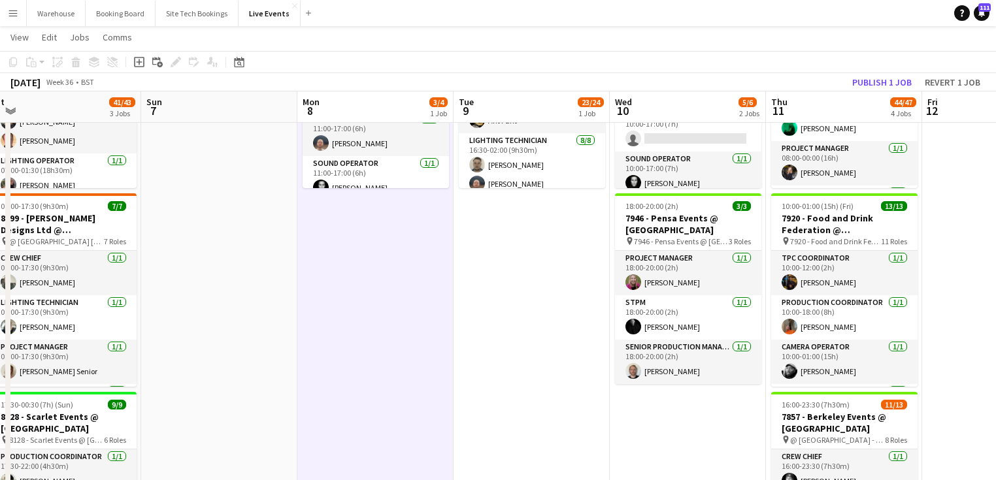
scroll to position [0, 362]
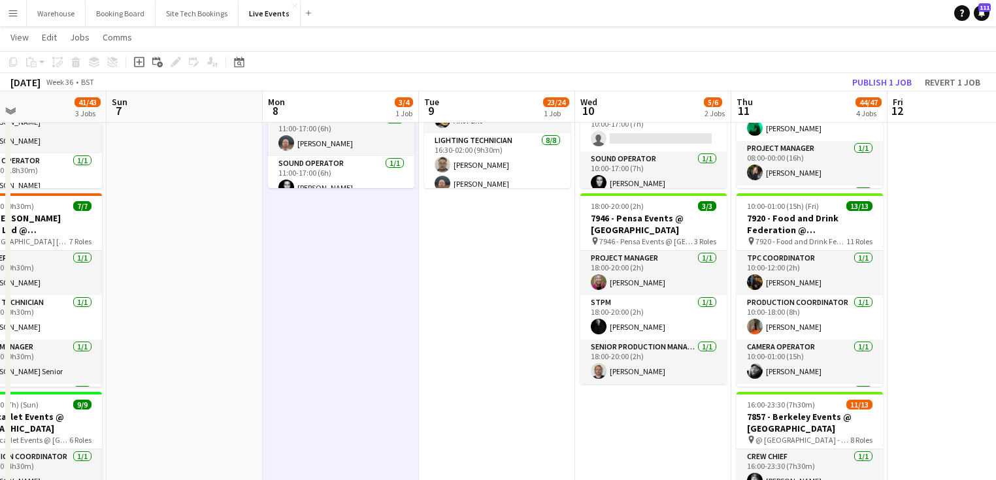
drag, startPoint x: 820, startPoint y: 297, endPoint x: 473, endPoint y: 274, distance: 347.7
click at [473, 274] on app-calendar-viewport "Thu 4 6/6 1 Job Fri 5 27/27 3 Jobs Sat 6 41/43 3 Jobs Sun 7 Mon 8 3/4 1 Job Tue…" at bounding box center [498, 428] width 996 height 1069
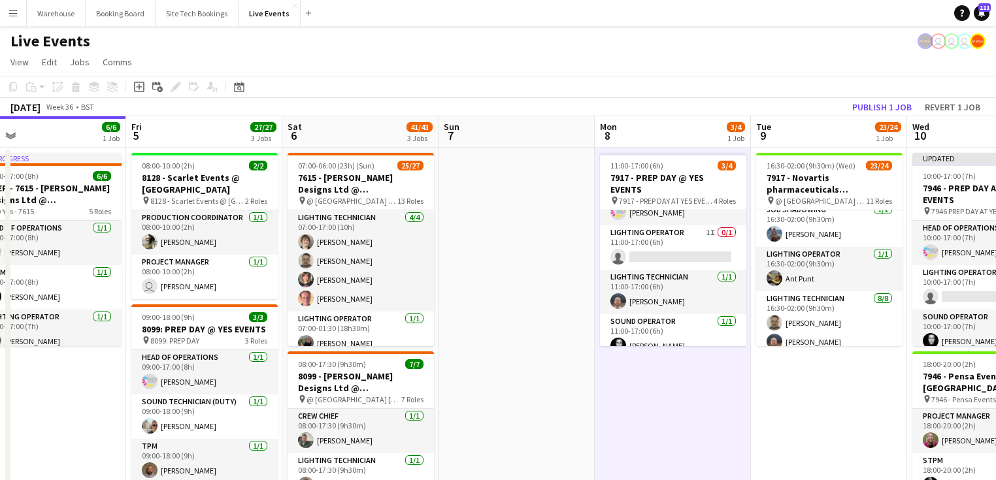
scroll to position [0, 342]
drag, startPoint x: 251, startPoint y: 272, endPoint x: 544, endPoint y: 278, distance: 292.8
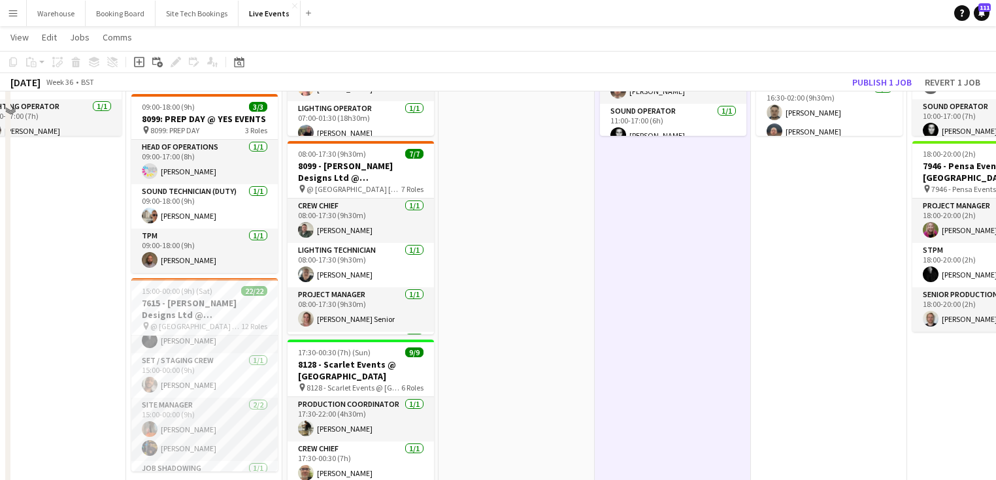
scroll to position [0, 0]
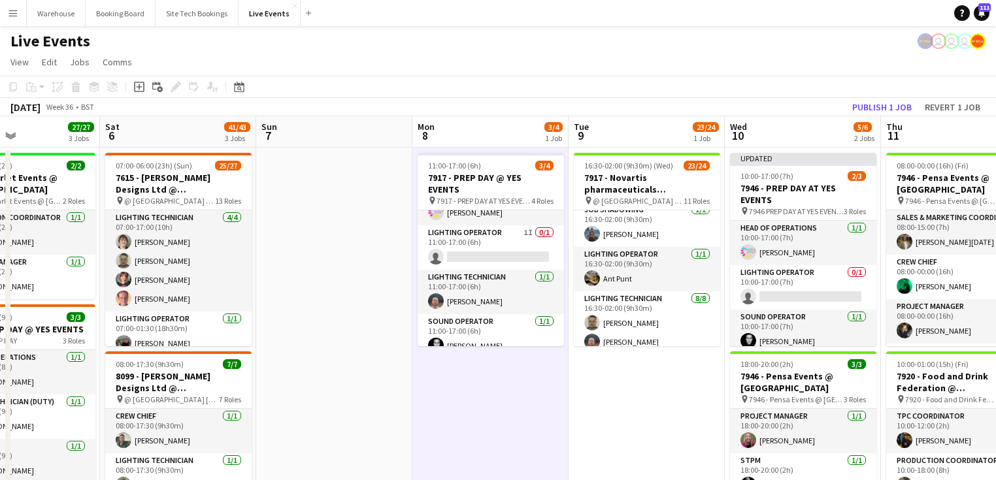
drag, startPoint x: 740, startPoint y: 420, endPoint x: 306, endPoint y: 355, distance: 438.6
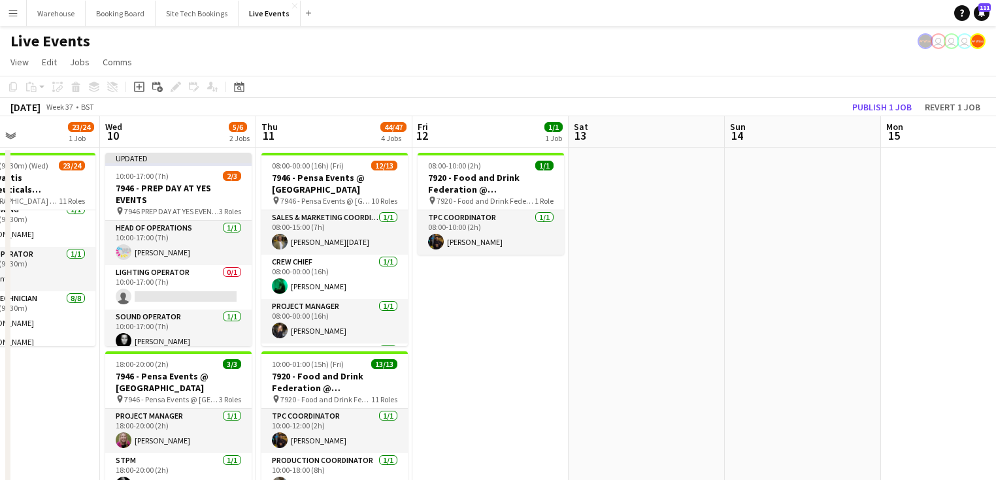
drag, startPoint x: 652, startPoint y: 355, endPoint x: 266, endPoint y: 304, distance: 389.5
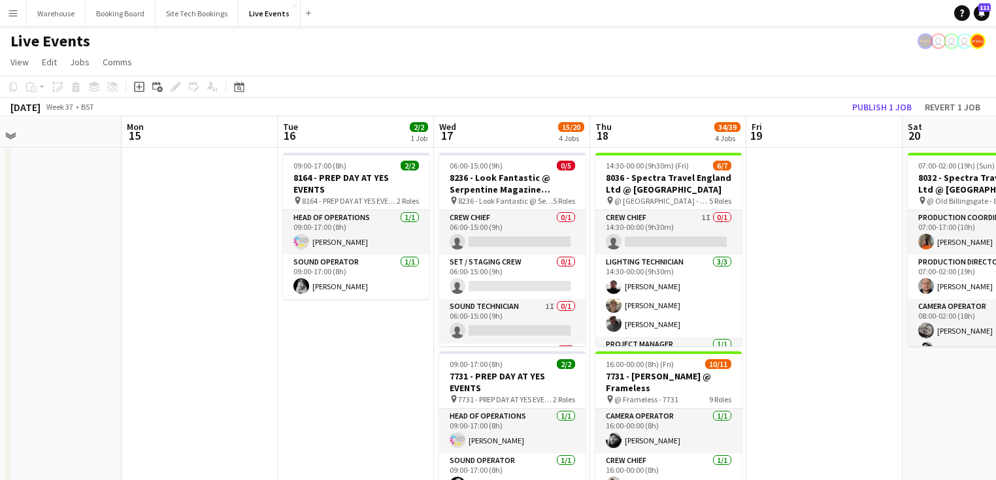
scroll to position [0, 503]
drag, startPoint x: 563, startPoint y: 339, endPoint x: 280, endPoint y: 310, distance: 284.4
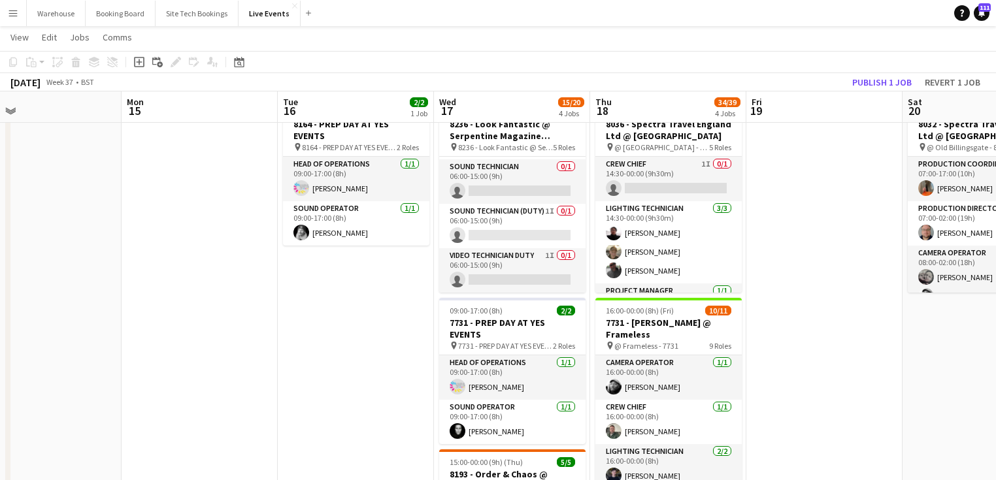
scroll to position [0, 0]
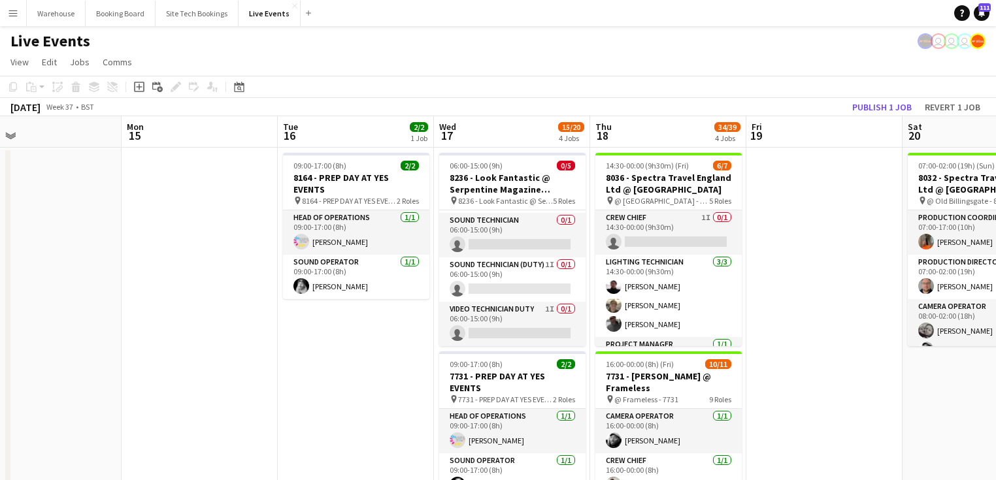
drag, startPoint x: 439, startPoint y: 324, endPoint x: 667, endPoint y: 327, distance: 228.0
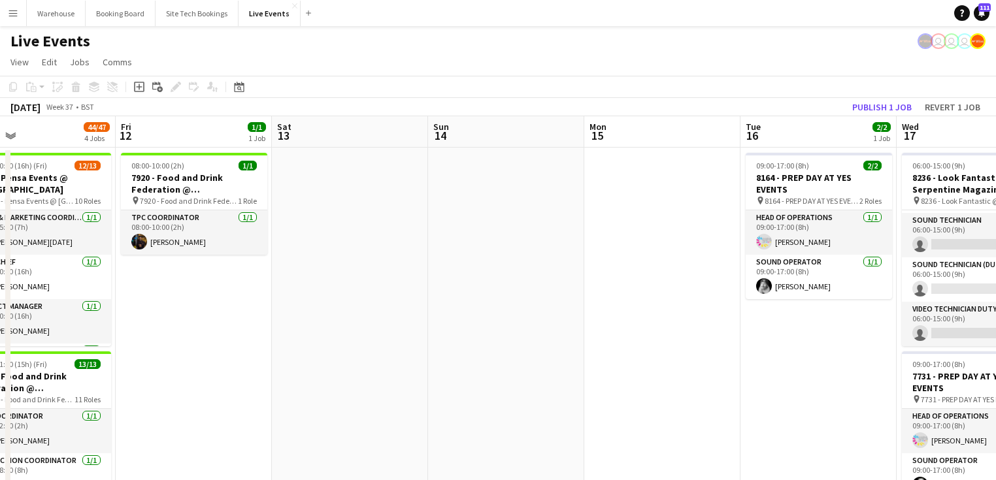
drag, startPoint x: 655, startPoint y: 344, endPoint x: 832, endPoint y: 345, distance: 177.1
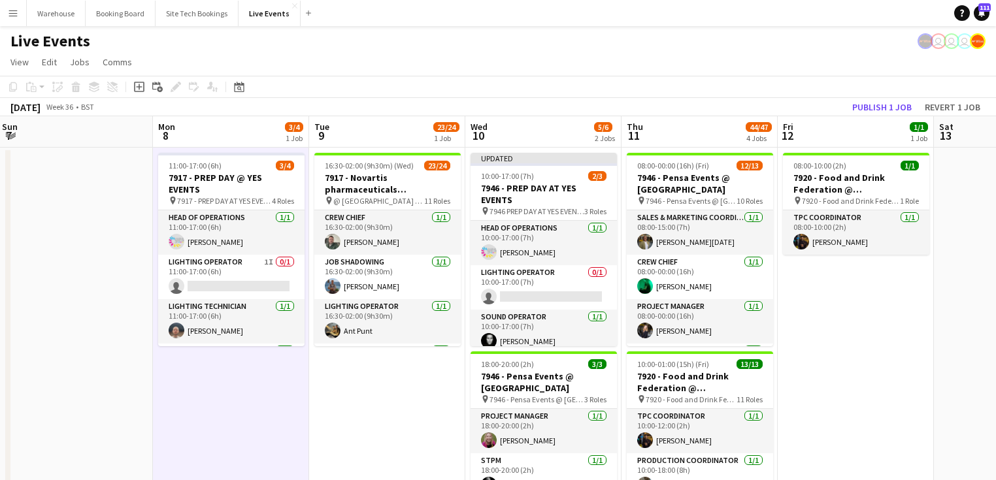
scroll to position [0, 301]
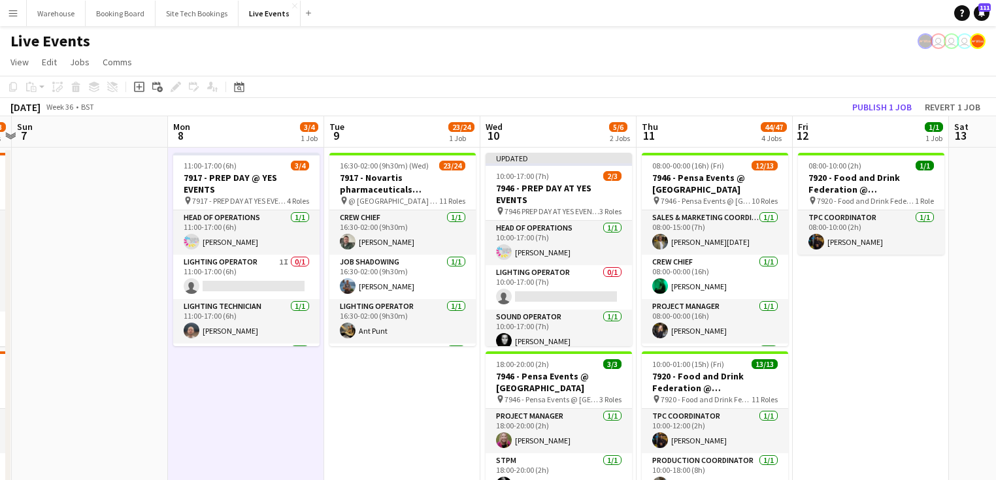
drag, startPoint x: 169, startPoint y: 400, endPoint x: 414, endPoint y: 382, distance: 245.0
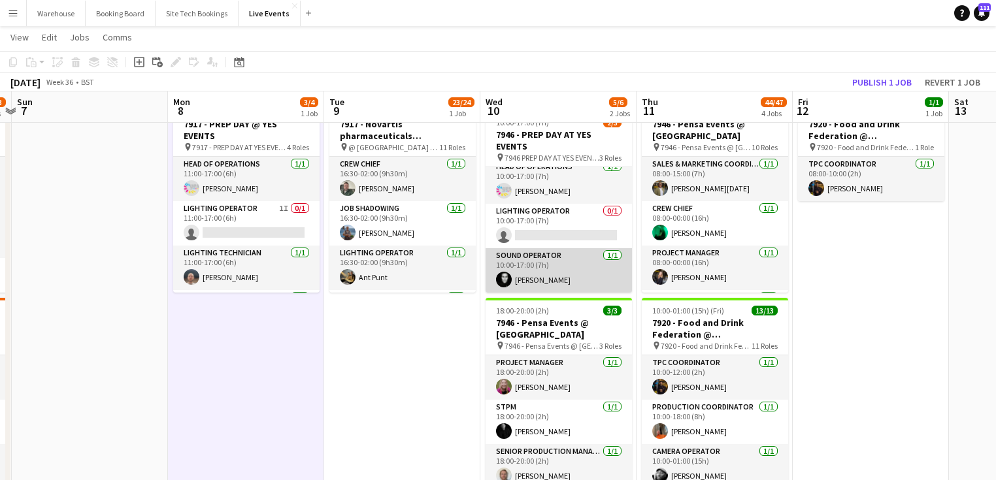
scroll to position [7, 0]
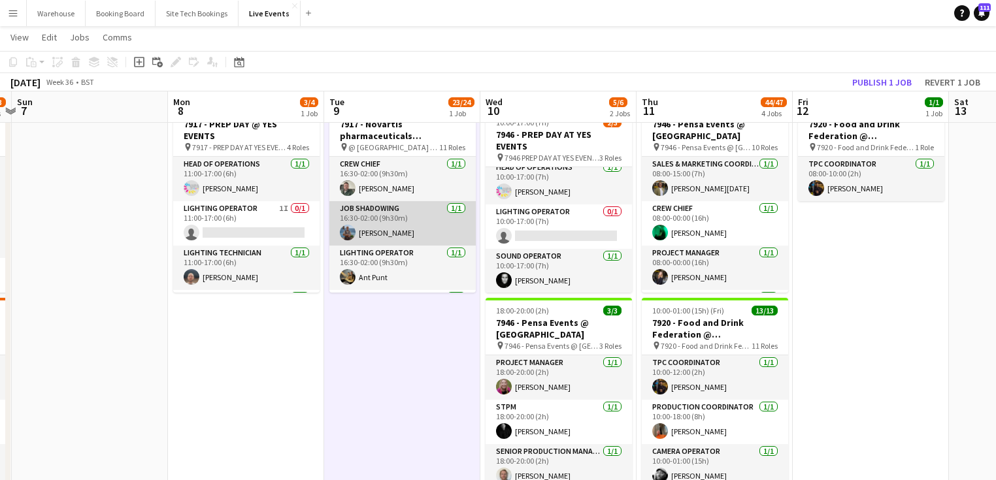
scroll to position [209, 0]
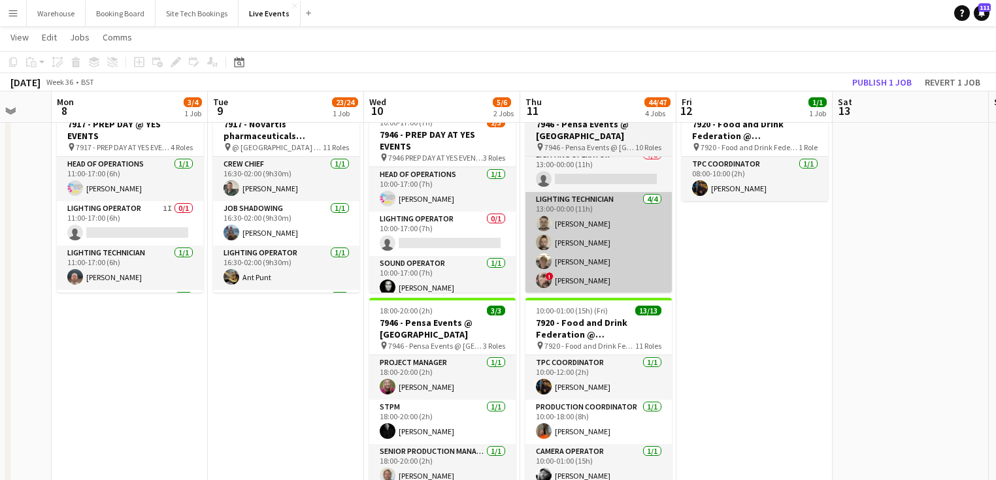
scroll to position [0, 461]
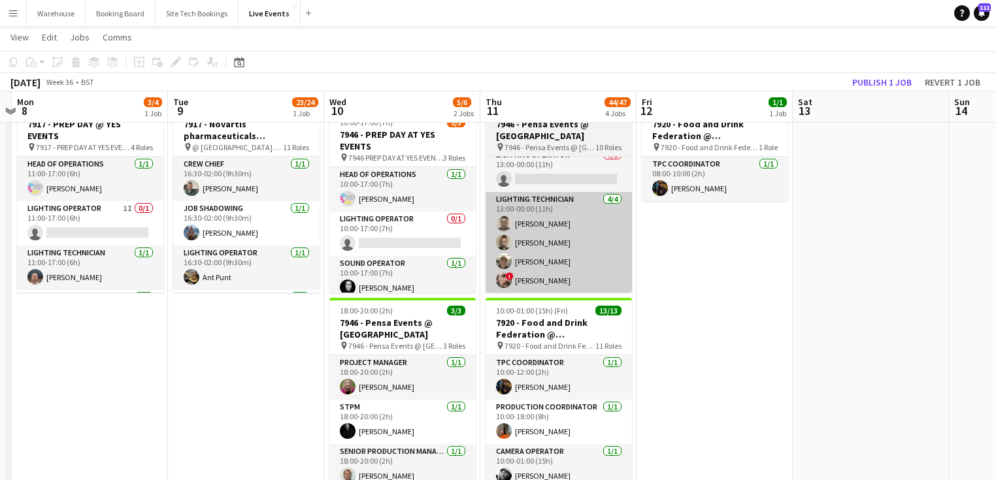
drag, startPoint x: 823, startPoint y: 319, endPoint x: 539, endPoint y: 274, distance: 287.7
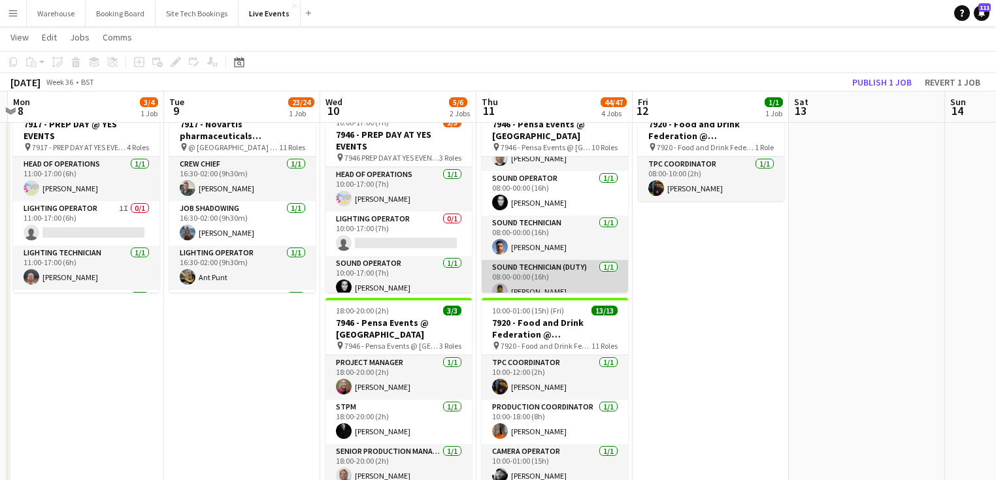
scroll to position [260, 0]
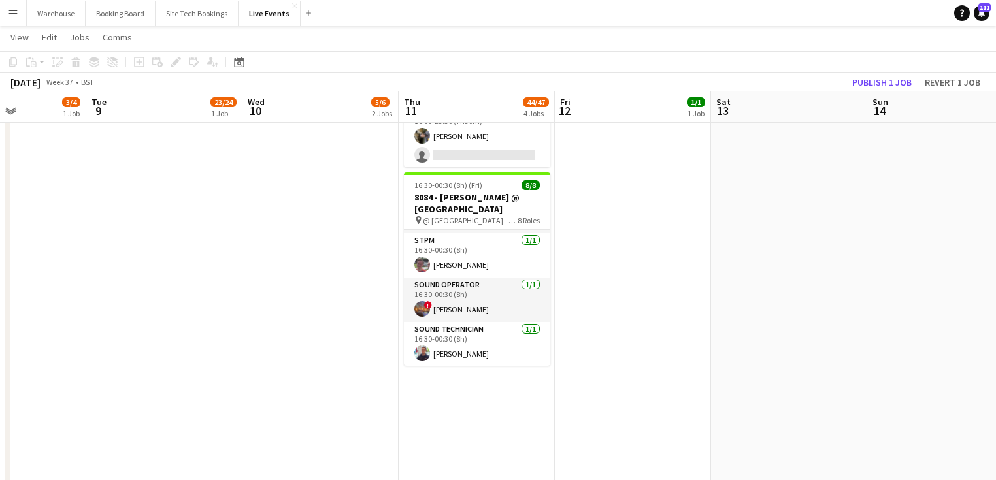
drag, startPoint x: 567, startPoint y: 306, endPoint x: 369, endPoint y: 296, distance: 198.2
click at [321, 316] on app-calendar-viewport "Fri 5 27/27 3 Jobs Sat 6 41/43 3 Jobs Sun 7 Mon 8 3/4 1 Job Tue 9 23/24 1 Job W…" at bounding box center [498, 10] width 996 height 1069
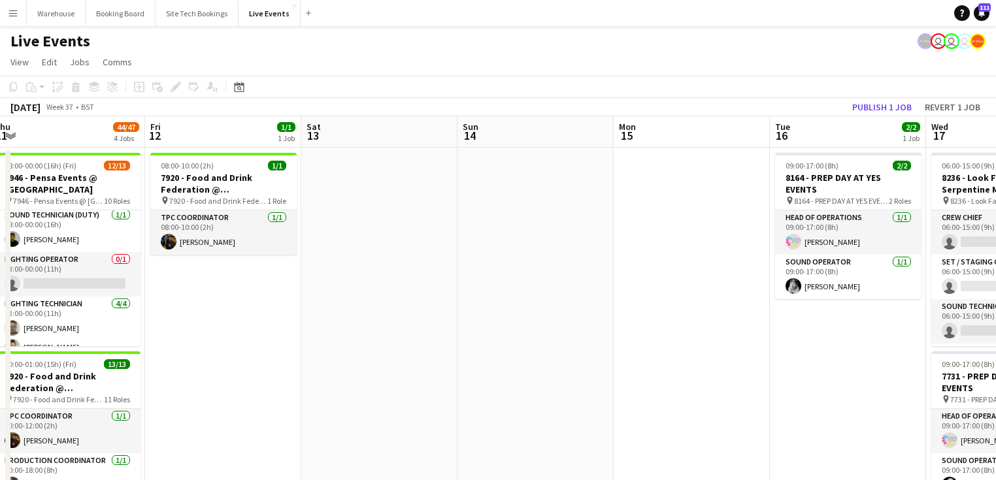
drag, startPoint x: 802, startPoint y: 340, endPoint x: 400, endPoint y: 325, distance: 402.8
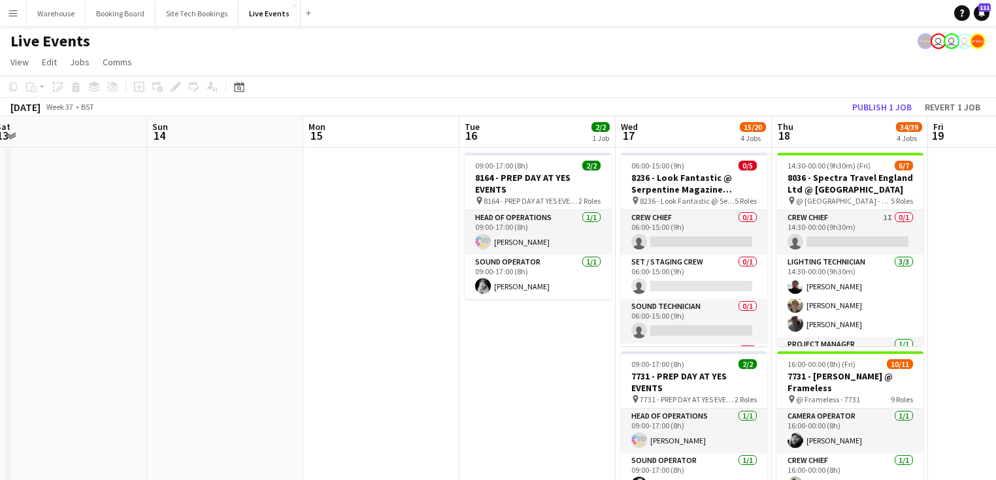
drag, startPoint x: 298, startPoint y: 271, endPoint x: 517, endPoint y: 242, distance: 220.8
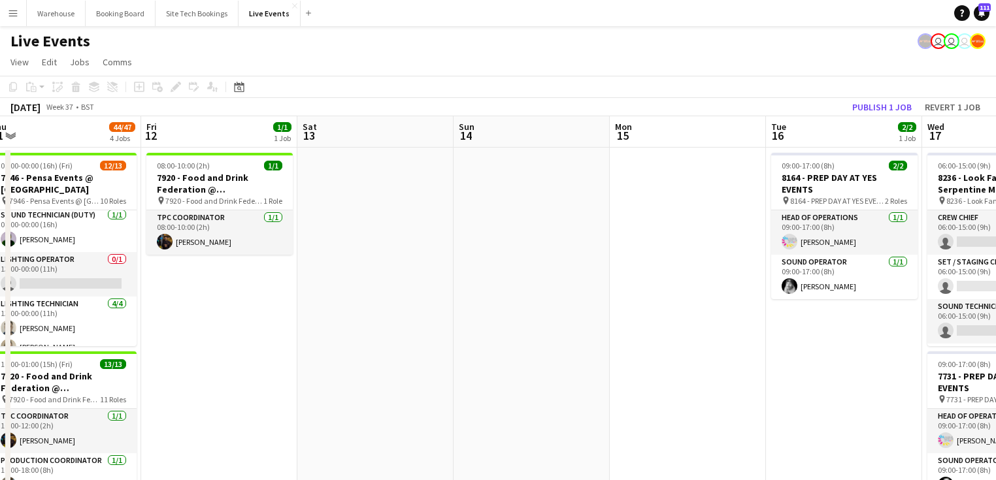
drag, startPoint x: 560, startPoint y: 295, endPoint x: 601, endPoint y: 293, distance: 41.2
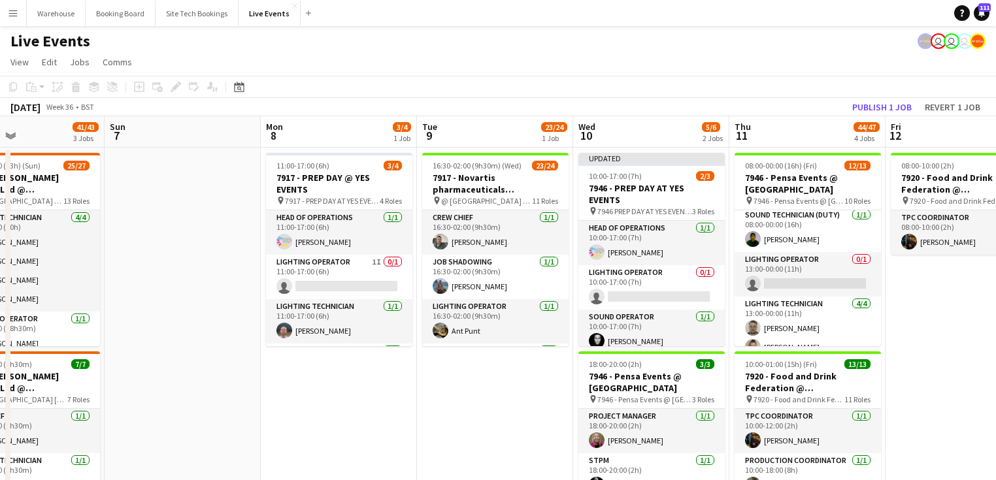
drag, startPoint x: 102, startPoint y: 365, endPoint x: 487, endPoint y: 366, distance: 384.8
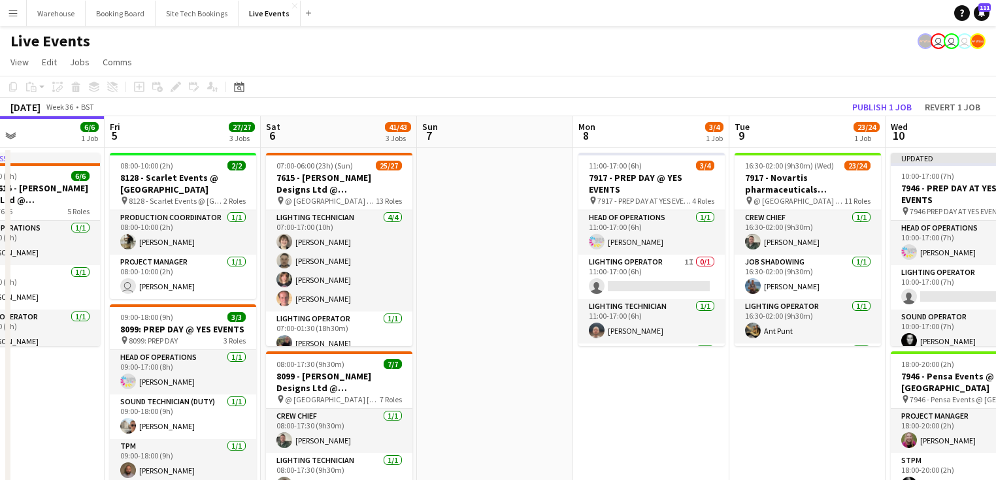
drag, startPoint x: 340, startPoint y: 339, endPoint x: 478, endPoint y: 336, distance: 137.9
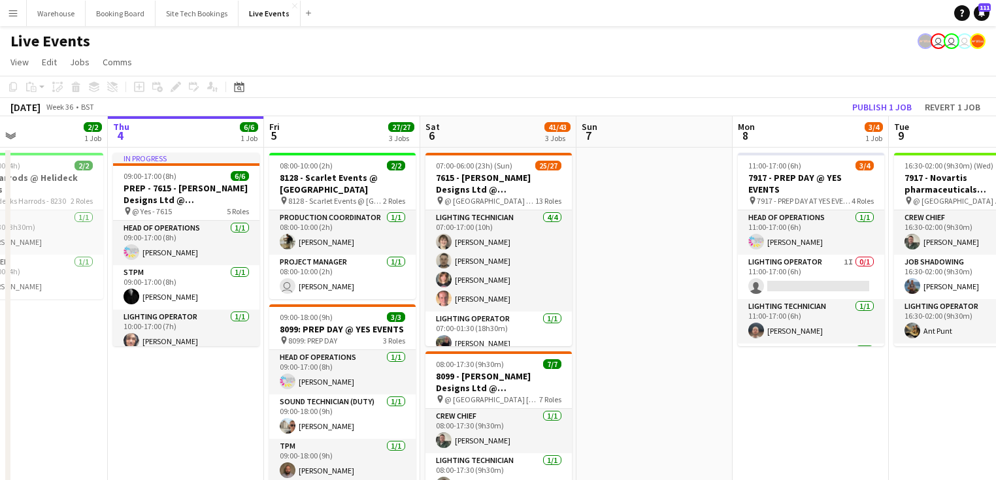
scroll to position [0, 348]
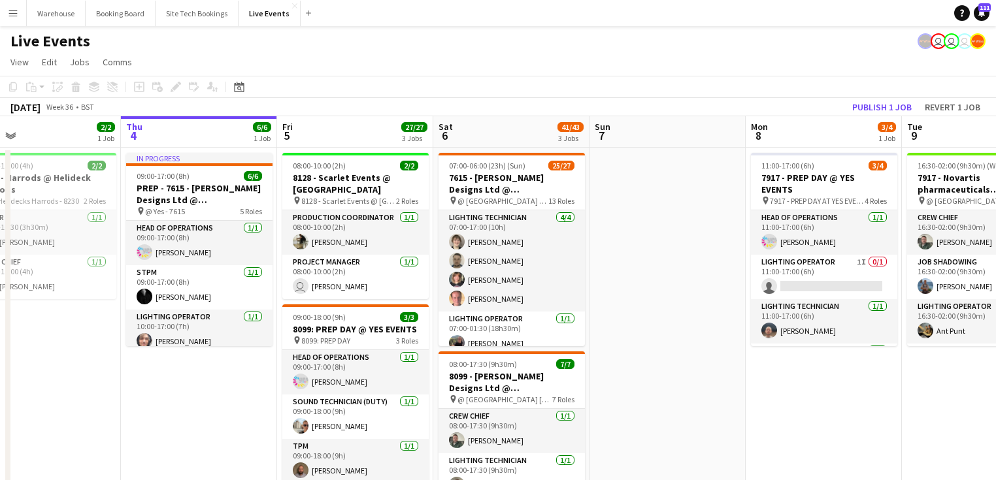
drag, startPoint x: 37, startPoint y: 375, endPoint x: 210, endPoint y: 378, distance: 172.5
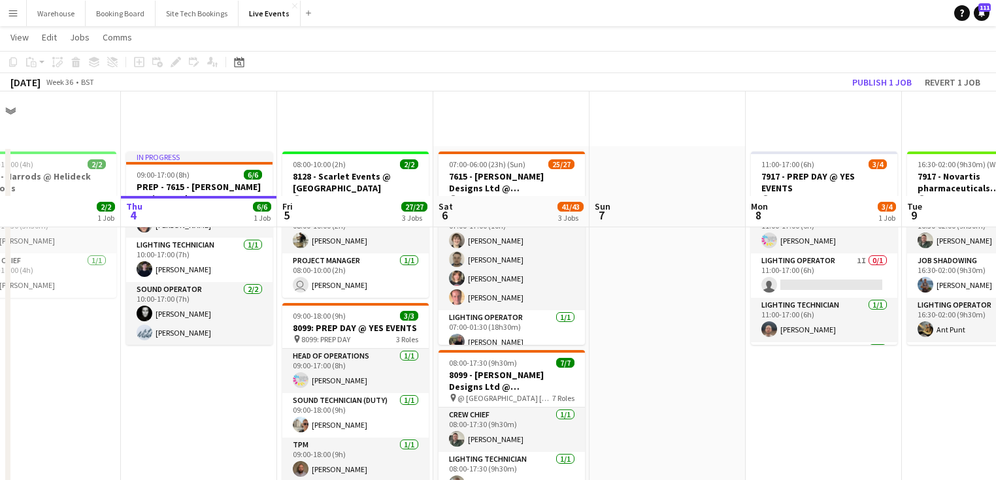
scroll to position [105, 0]
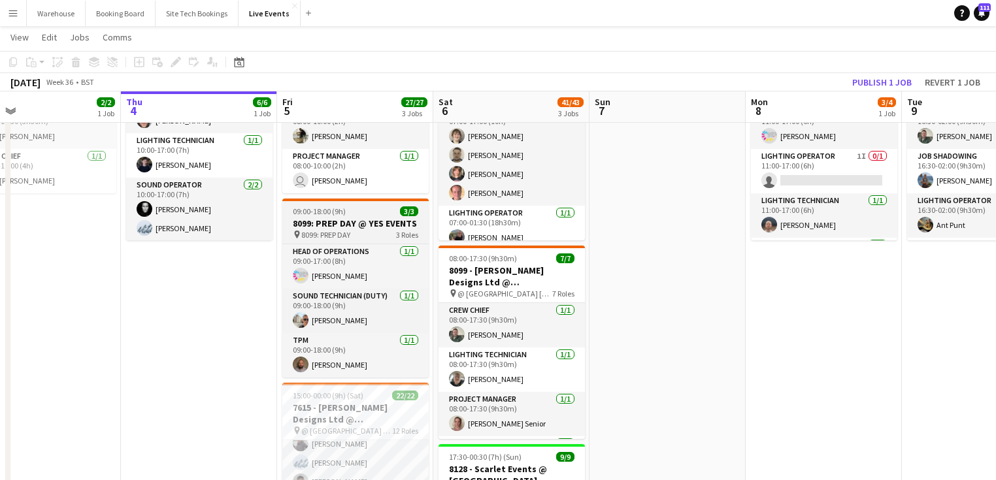
drag, startPoint x: 348, startPoint y: 222, endPoint x: 354, endPoint y: 241, distance: 20.0
click at [349, 222] on h3 "8099: PREP DAY @ YES EVENTS" at bounding box center [355, 224] width 146 height 12
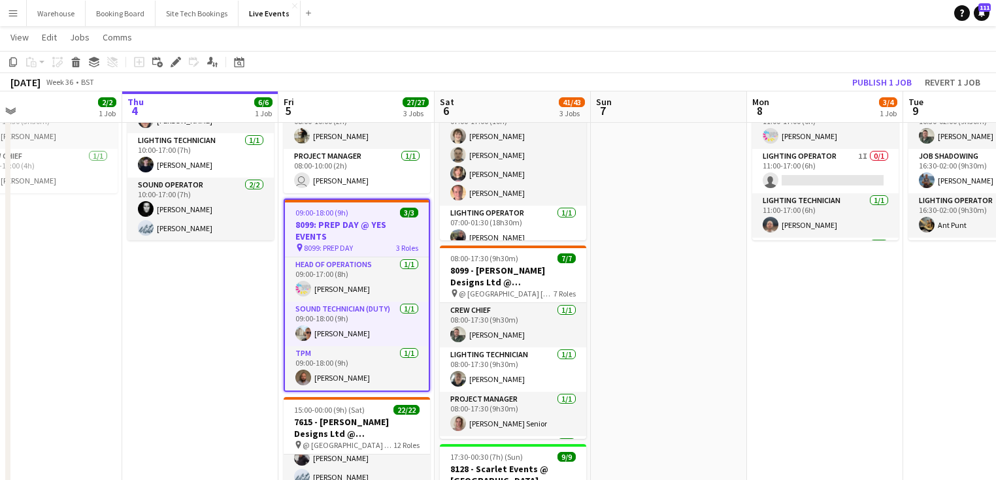
drag, startPoint x: 235, startPoint y: 344, endPoint x: 332, endPoint y: 232, distance: 148.3
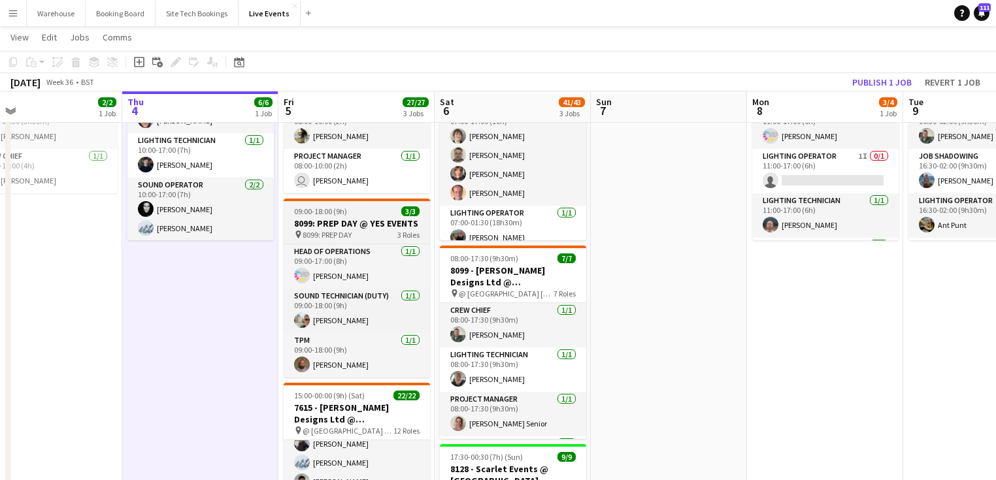
click at [338, 223] on h3 "8099: PREP DAY @ YES EVENTS" at bounding box center [357, 224] width 146 height 12
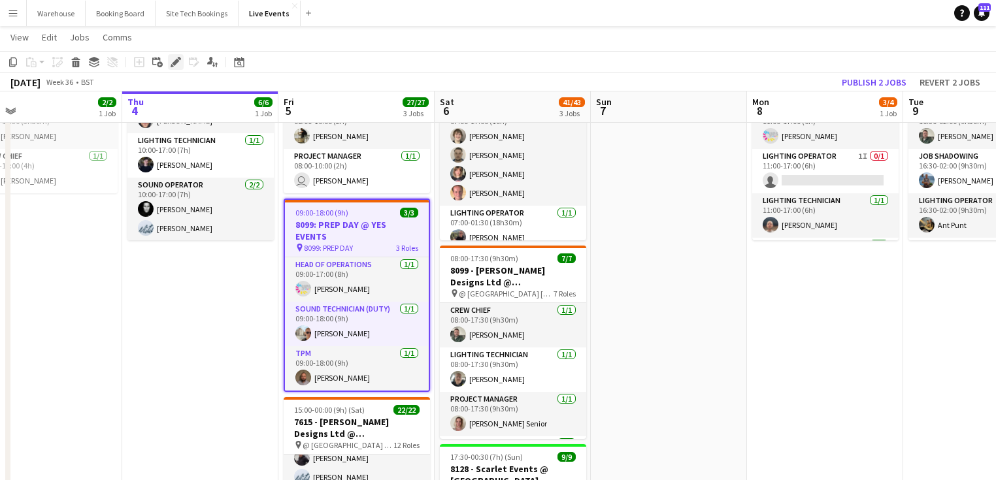
click at [175, 60] on icon at bounding box center [175, 62] width 7 height 7
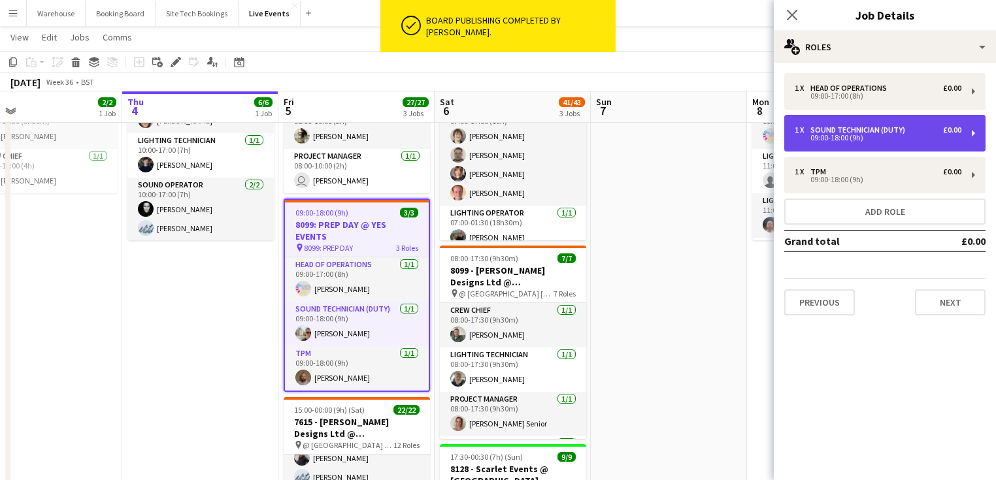
click at [840, 135] on div "09:00-18:00 (9h)" at bounding box center [878, 138] width 167 height 7
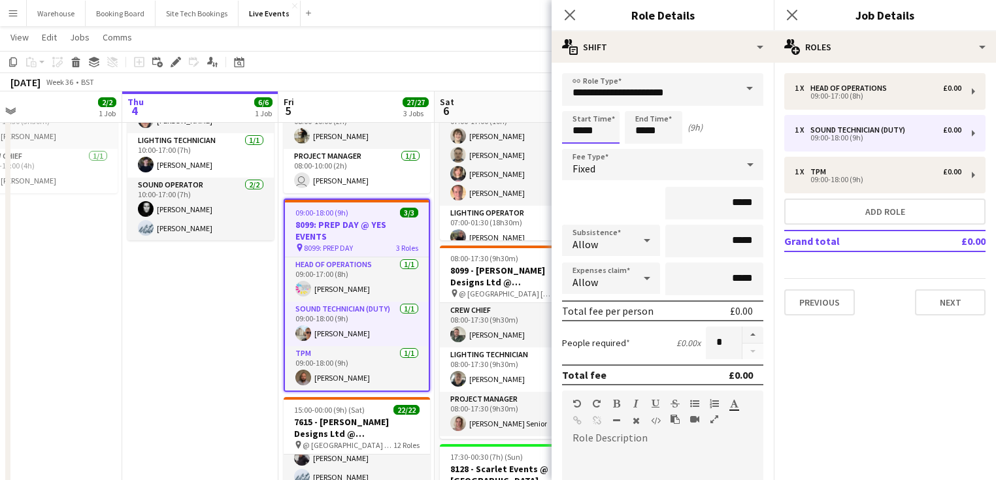
click at [586, 131] on input "*****" at bounding box center [590, 127] width 57 height 33
type input "*****"
click at [578, 105] on div at bounding box center [578, 104] width 26 height 13
click at [570, 12] on icon "Close pop-in" at bounding box center [569, 14] width 12 height 12
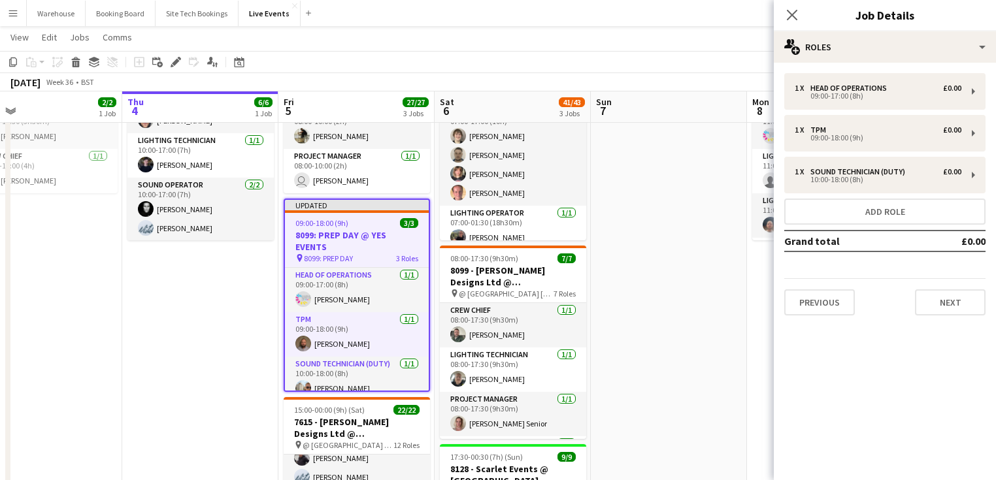
drag, startPoint x: 790, startPoint y: 18, endPoint x: 777, endPoint y: 25, distance: 14.9
click at [789, 18] on icon "Close pop-in" at bounding box center [792, 15] width 10 height 10
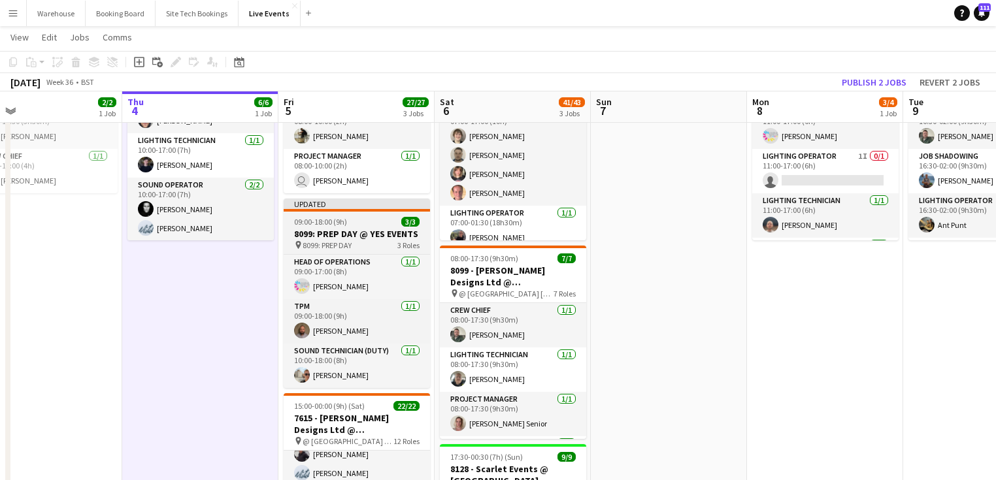
click at [327, 234] on h3 "8099: PREP DAY @ YES EVENTS" at bounding box center [357, 234] width 146 height 12
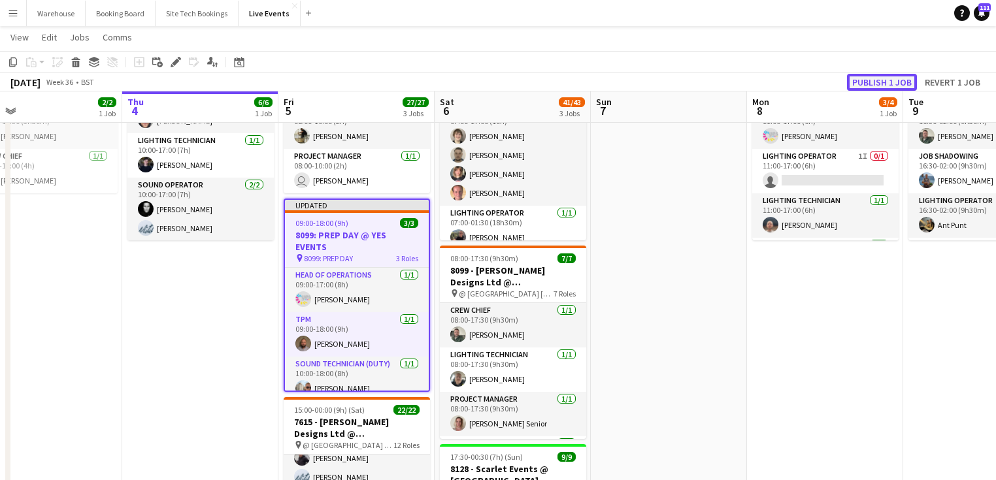
click at [881, 86] on button "Publish 1 job" at bounding box center [882, 82] width 70 height 17
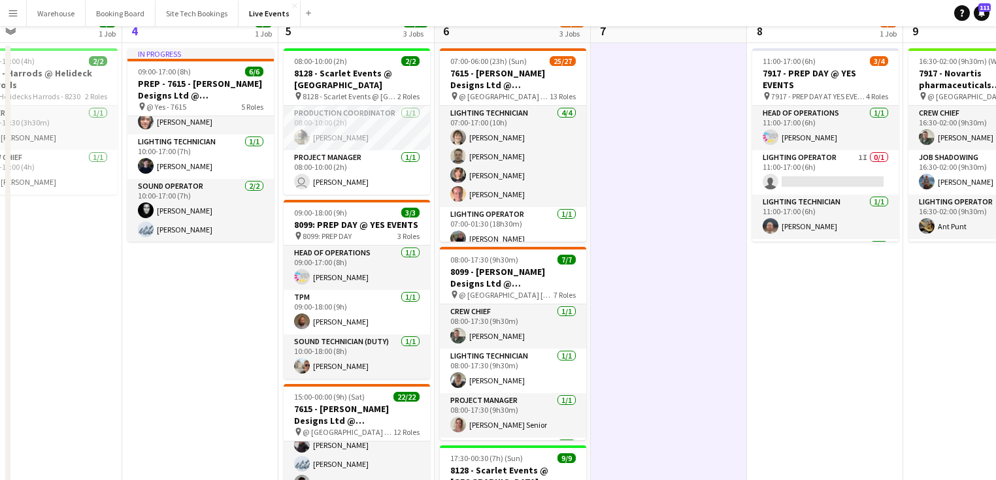
scroll to position [0, 0]
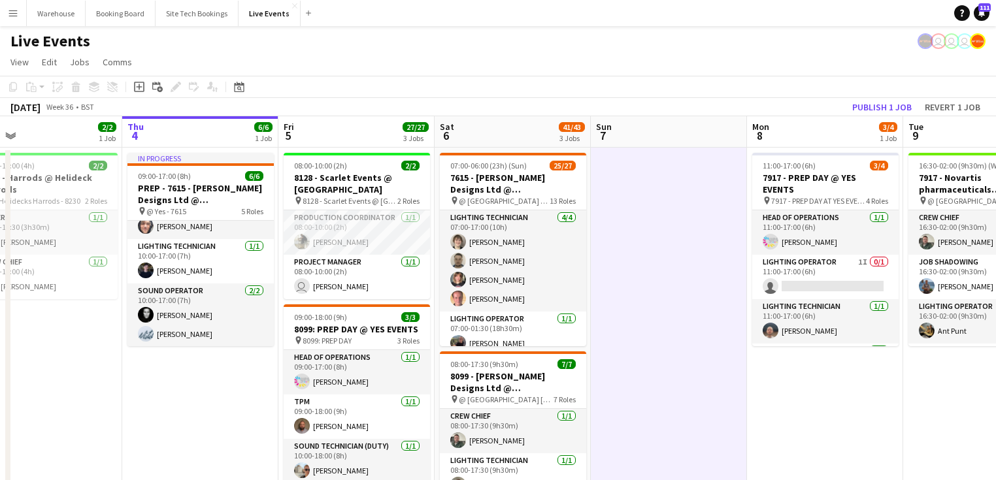
drag, startPoint x: 648, startPoint y: 427, endPoint x: 507, endPoint y: 422, distance: 141.2
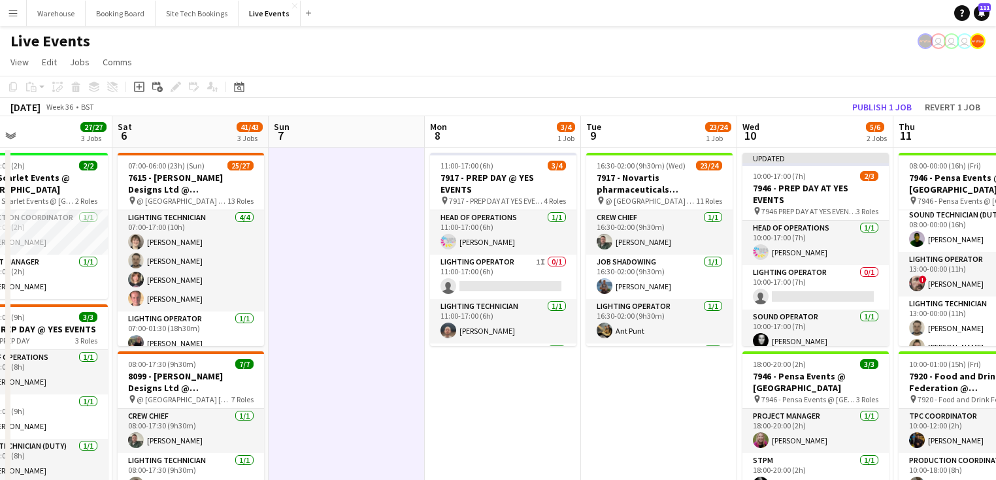
scroll to position [0, 474]
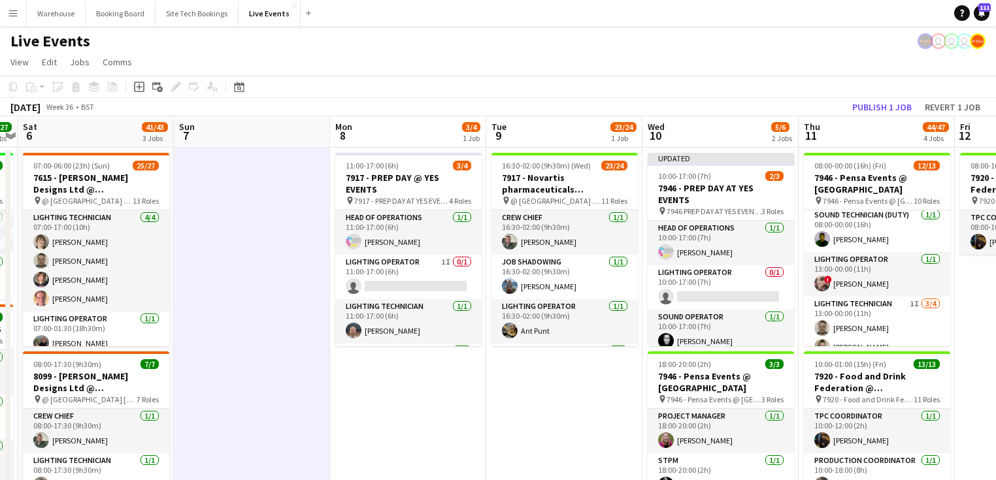
drag, startPoint x: 619, startPoint y: 440, endPoint x: 265, endPoint y: 401, distance: 356.4
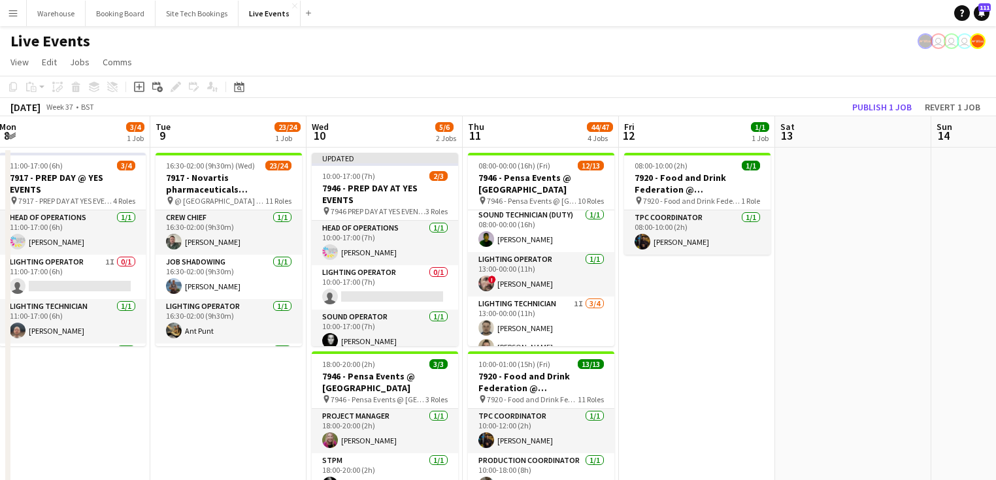
drag, startPoint x: 719, startPoint y: 398, endPoint x: 348, endPoint y: 350, distance: 374.9
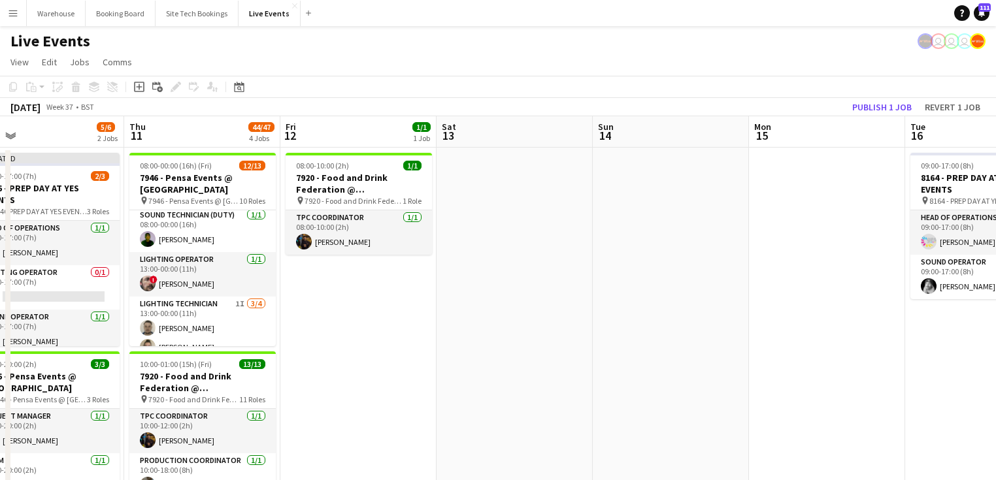
drag, startPoint x: 565, startPoint y: 371, endPoint x: 293, endPoint y: 345, distance: 272.4
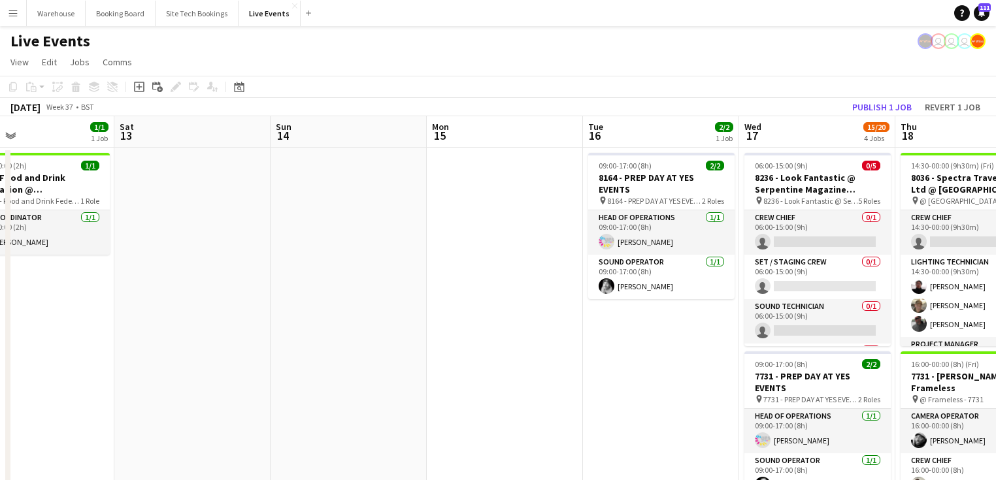
drag, startPoint x: 405, startPoint y: 353, endPoint x: 189, endPoint y: 339, distance: 216.7
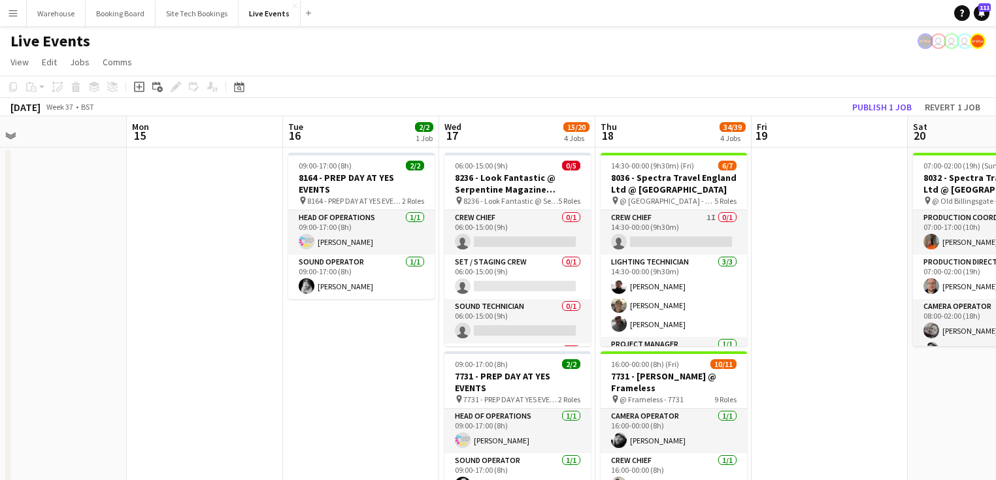
drag, startPoint x: 334, startPoint y: 353, endPoint x: 154, endPoint y: 352, distance: 180.3
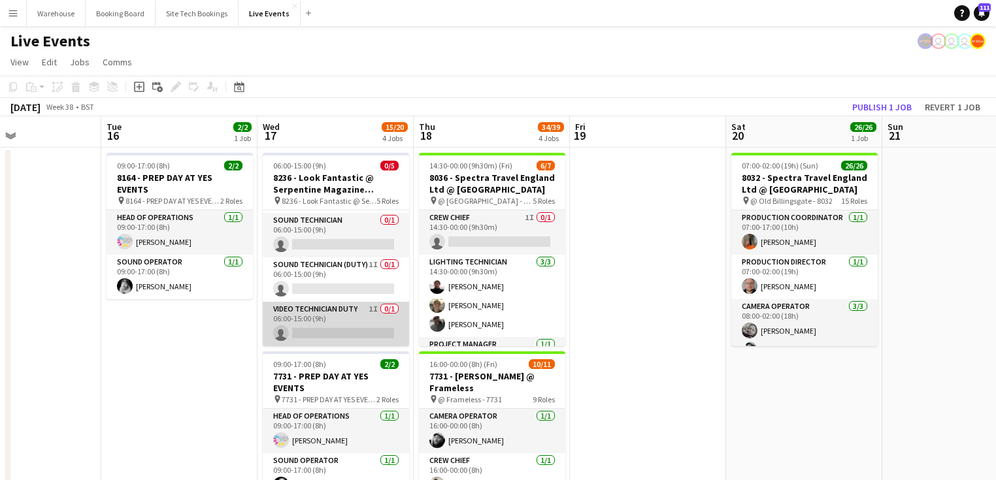
scroll to position [0, 0]
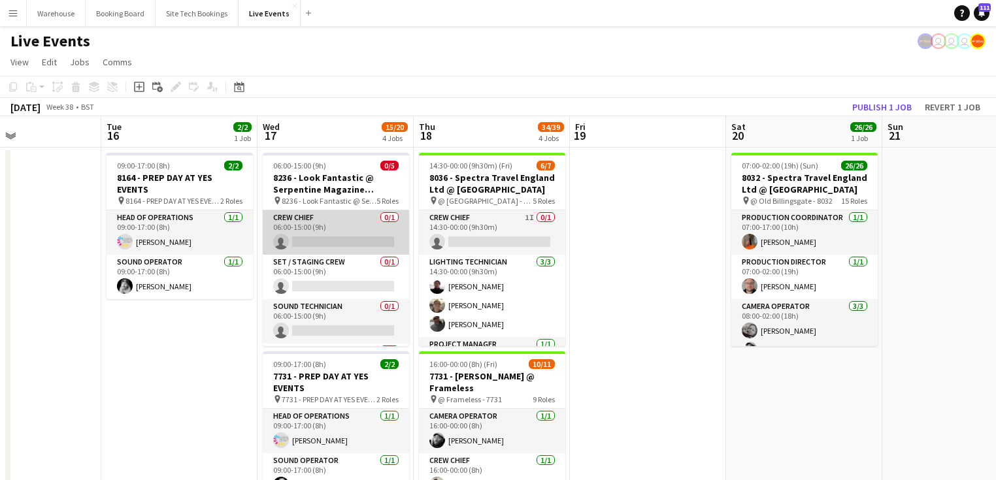
click at [322, 225] on app-card-role "Crew Chief 0/1 06:00-15:00 (9h) single-neutral-actions" at bounding box center [336, 232] width 146 height 44
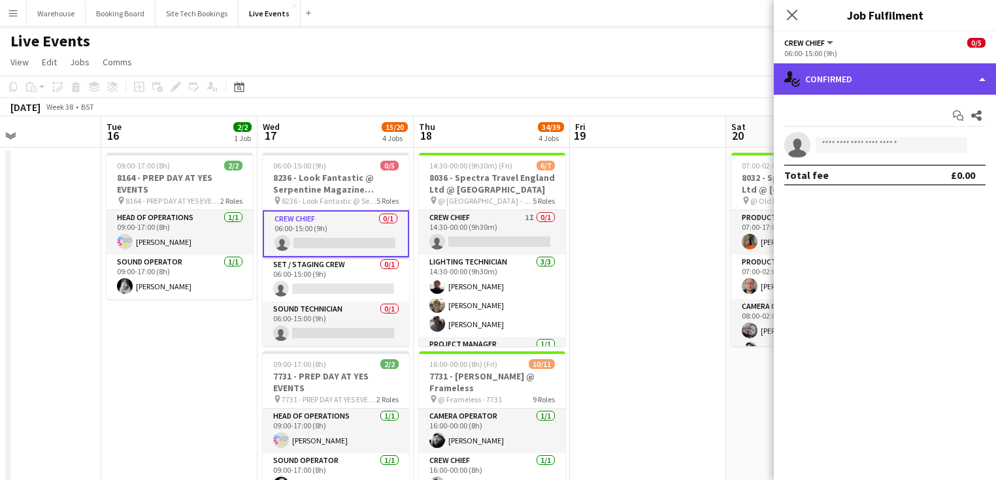
click at [921, 81] on div "single-neutral-actions-check-2 Confirmed" at bounding box center [885, 78] width 222 height 31
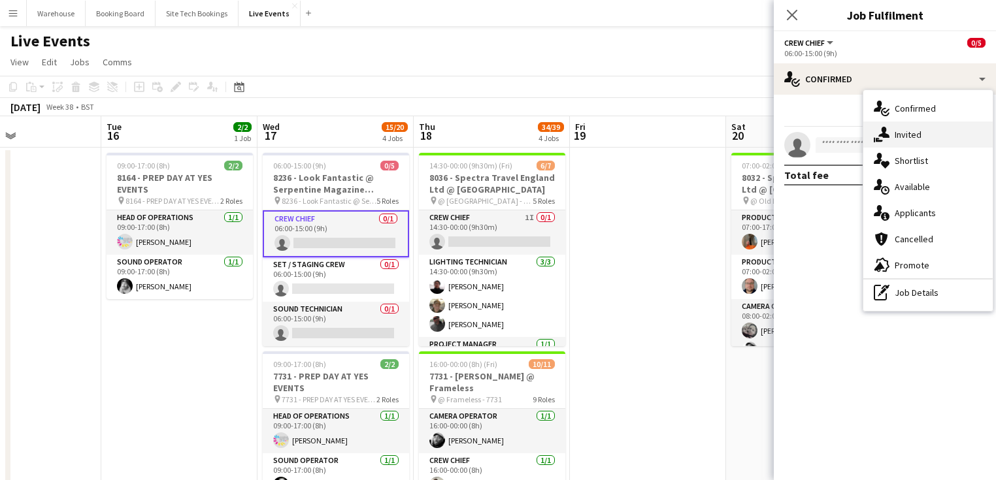
click at [915, 131] on span "Invited" at bounding box center [907, 135] width 27 height 12
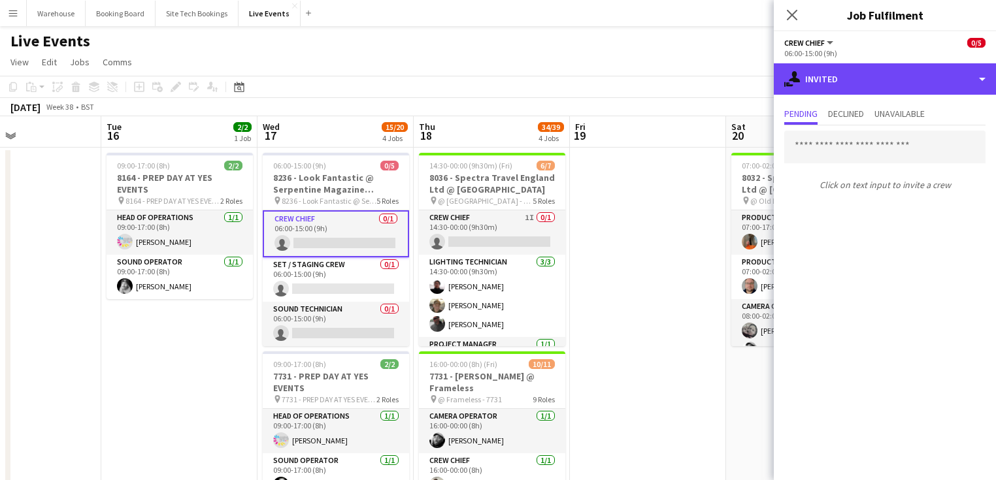
click at [862, 91] on div "single-neutral-actions-share-1 Invited" at bounding box center [885, 78] width 222 height 31
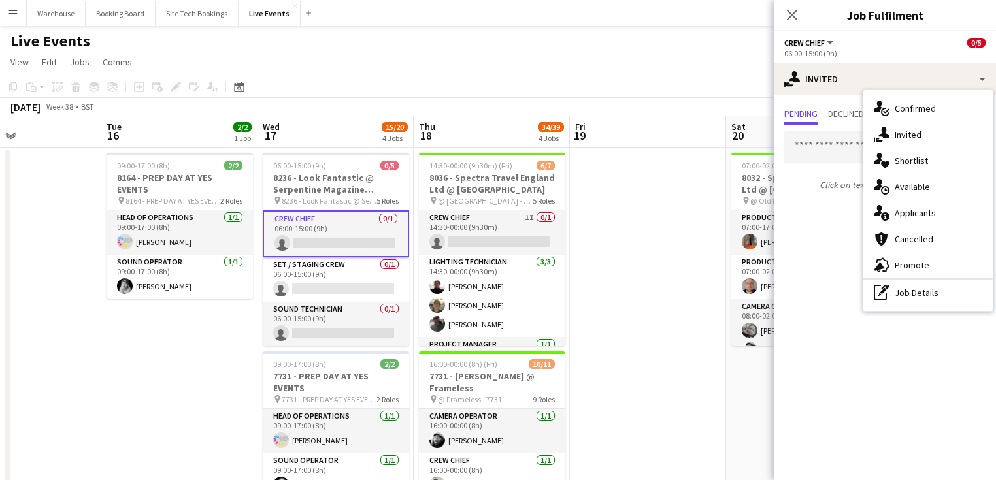
click at [902, 190] on span "Available" at bounding box center [911, 187] width 35 height 12
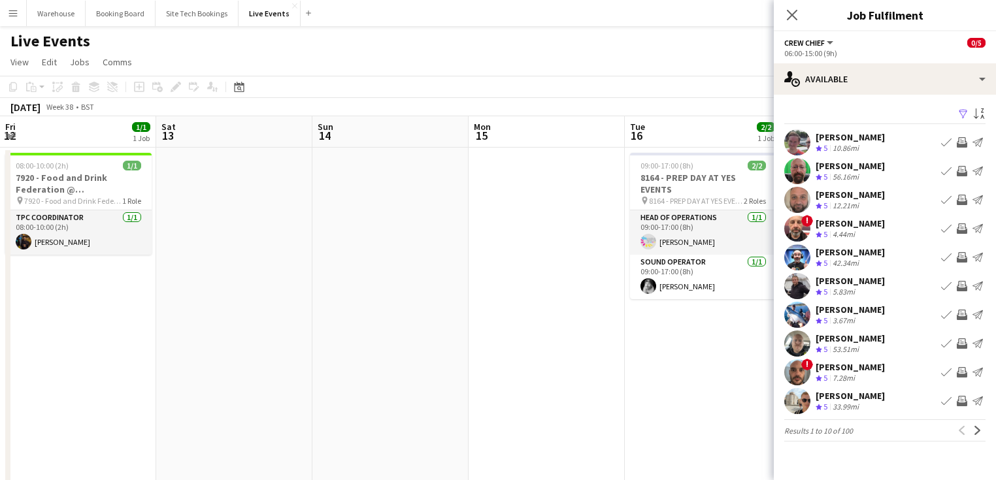
scroll to position [0, 523]
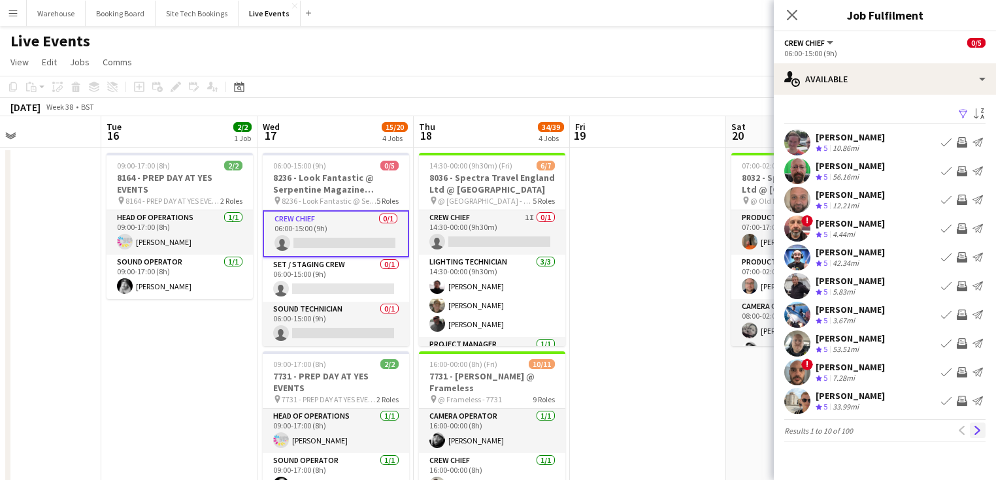
click at [980, 433] on app-icon "Next" at bounding box center [977, 430] width 9 height 9
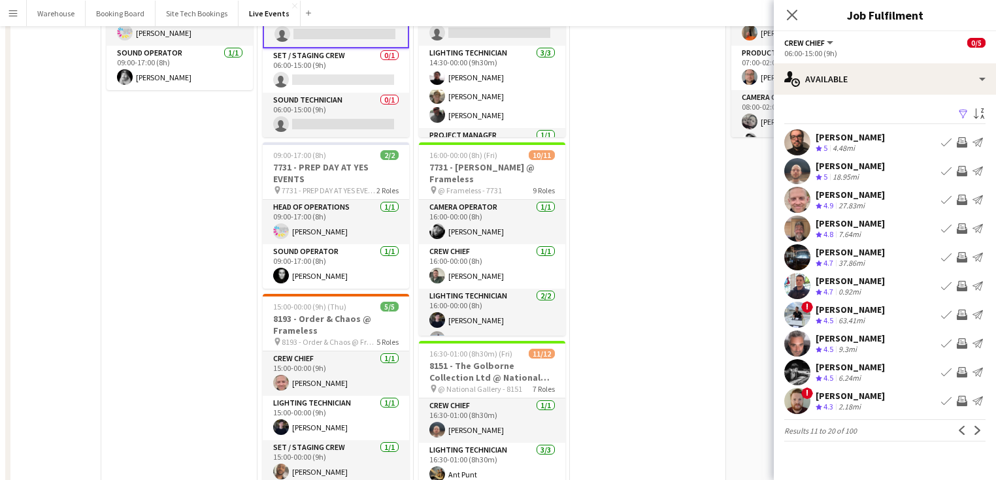
scroll to position [0, 0]
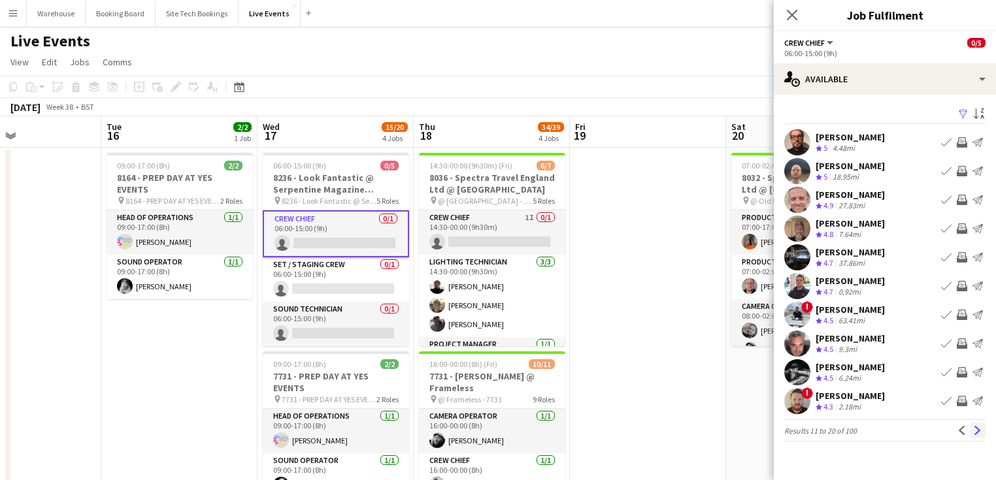
click at [978, 425] on button "Next" at bounding box center [978, 431] width 16 height 16
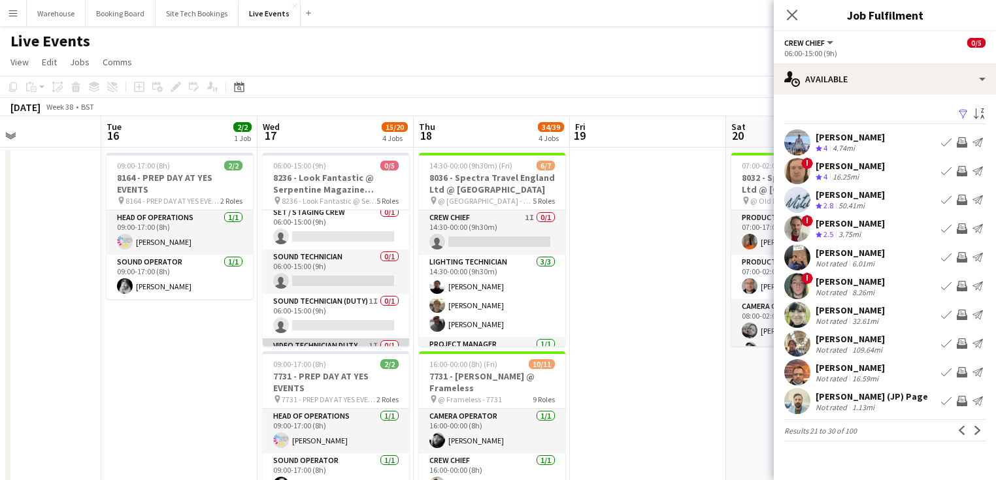
scroll to position [88, 0]
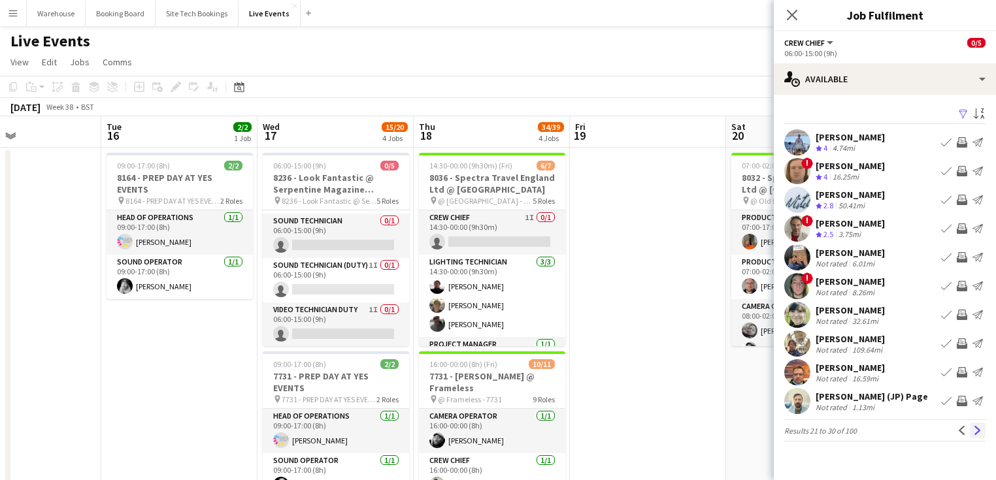
click at [979, 431] on app-icon "Next" at bounding box center [977, 430] width 9 height 9
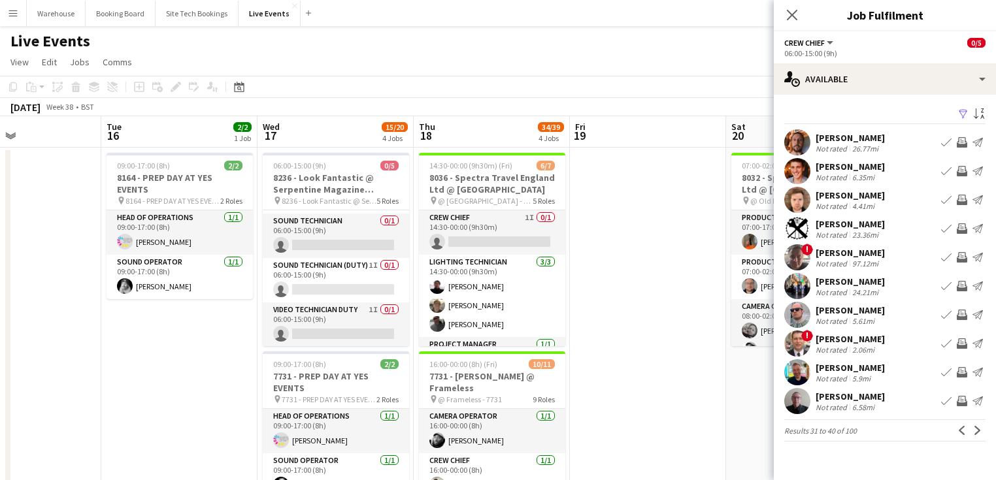
click at [979, 431] on app-icon "Next" at bounding box center [977, 430] width 9 height 9
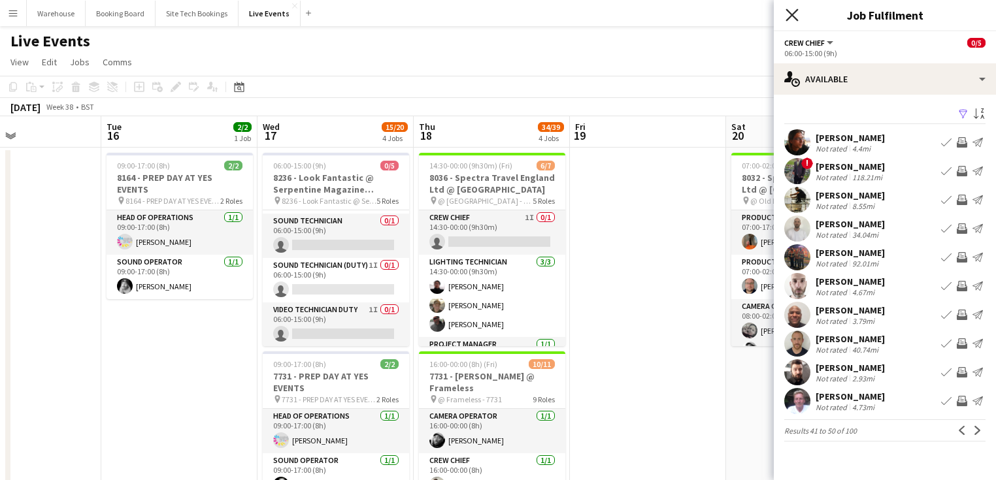
click at [793, 14] on icon at bounding box center [791, 14] width 12 height 12
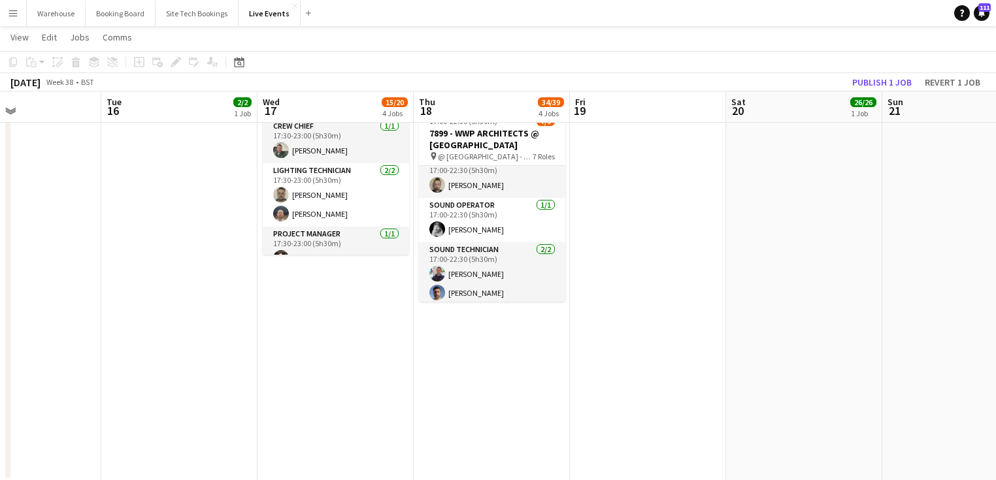
scroll to position [212, 0]
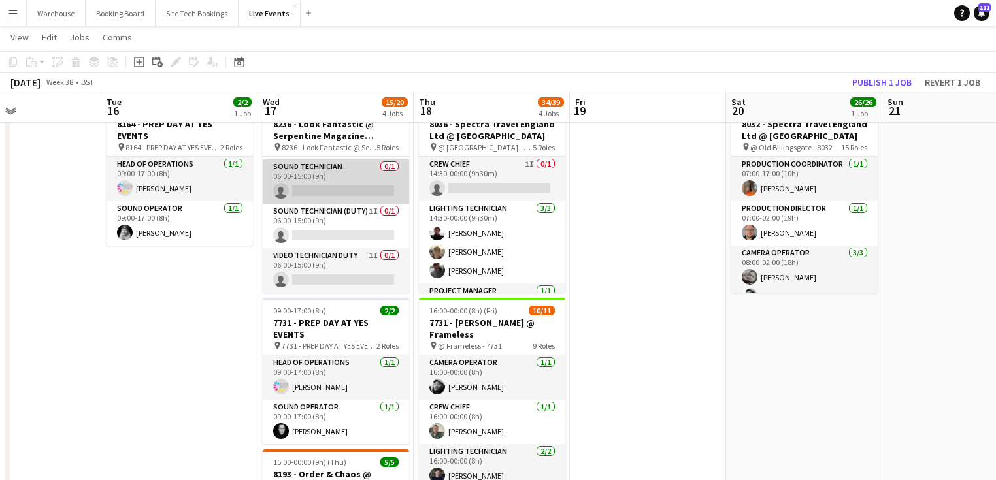
scroll to position [0, 0]
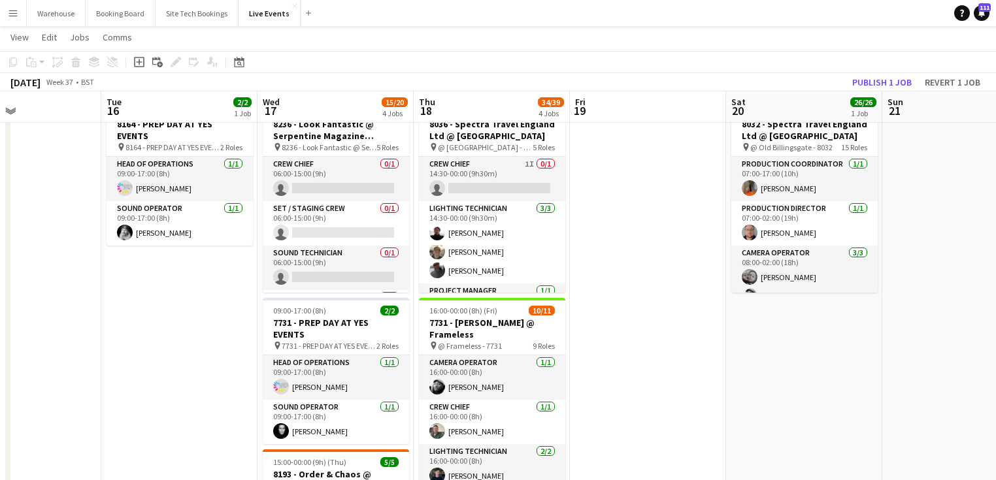
drag, startPoint x: 144, startPoint y: 368, endPoint x: 362, endPoint y: 366, distance: 218.2
click at [391, 363] on app-calendar-viewport "Fri 12 1/1 1 Job Sat 13 Sun 14 Mon 15 Tue 16 2/2 1 Job Wed 17 15/20 4 Jobs Thu …" at bounding box center [498, 457] width 996 height 916
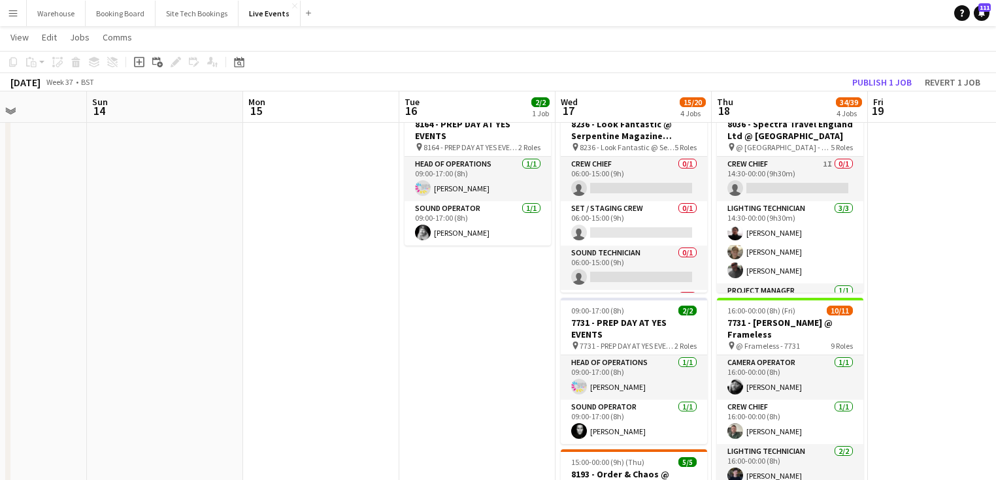
drag, startPoint x: 246, startPoint y: 374, endPoint x: 517, endPoint y: 388, distance: 271.5
click at [564, 387] on app-calendar-viewport "Thu 11 44/47 4 Jobs Fri 12 1/1 1 Job Sat 13 Sun 14 Mon 15 Tue 16 2/2 1 Job Wed …" at bounding box center [498, 457] width 996 height 916
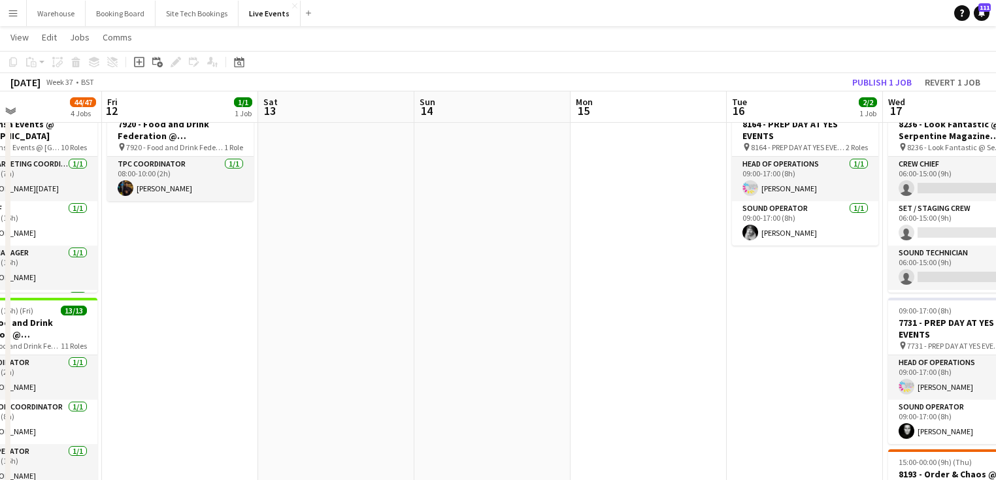
drag, startPoint x: 460, startPoint y: 393, endPoint x: 484, endPoint y: 385, distance: 25.2
click at [579, 393] on app-calendar-viewport "Tue 9 23/24 1 Job Wed 10 5/6 2 Jobs Thu 11 44/47 4 Jobs Fri 12 1/1 1 Job Sat 13…" at bounding box center [498, 457] width 996 height 916
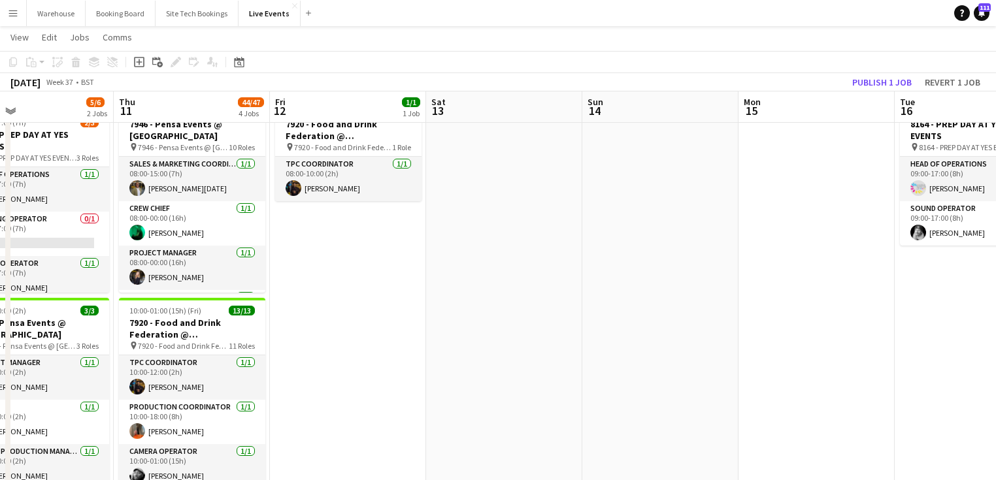
click at [570, 384] on app-calendar-viewport "Mon 8 3/4 1 Job Tue 9 23/24 1 Job Wed 10 5/6 2 Jobs Thu 11 44/47 4 Jobs Fri 12 …" at bounding box center [498, 457] width 996 height 916
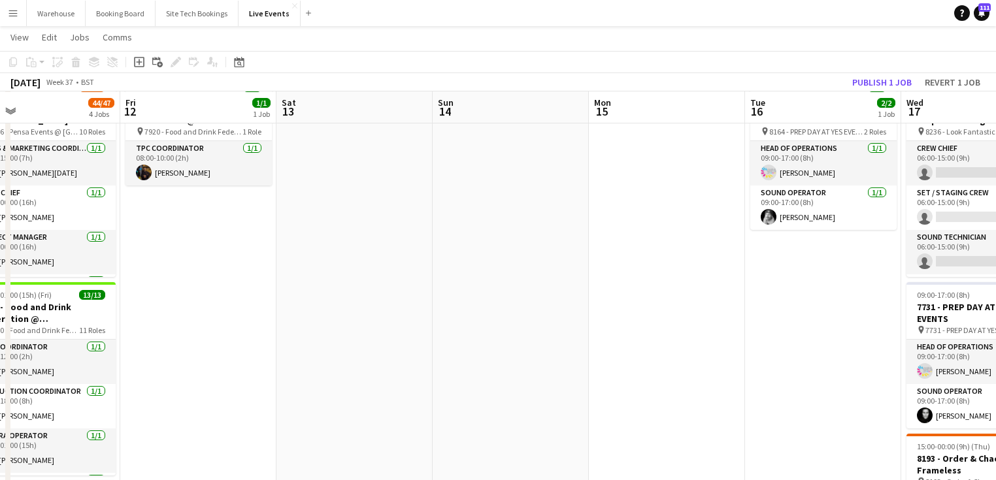
drag, startPoint x: 635, startPoint y: 393, endPoint x: 303, endPoint y: 400, distance: 332.0
click at [314, 400] on app-calendar-viewport "Sun 7 Mon 8 3/4 1 Job Tue 9 23/24 1 Job Wed 10 5/6 2 Jobs Thu 11 44/47 4 Jobs F…" at bounding box center [498, 441] width 996 height 916
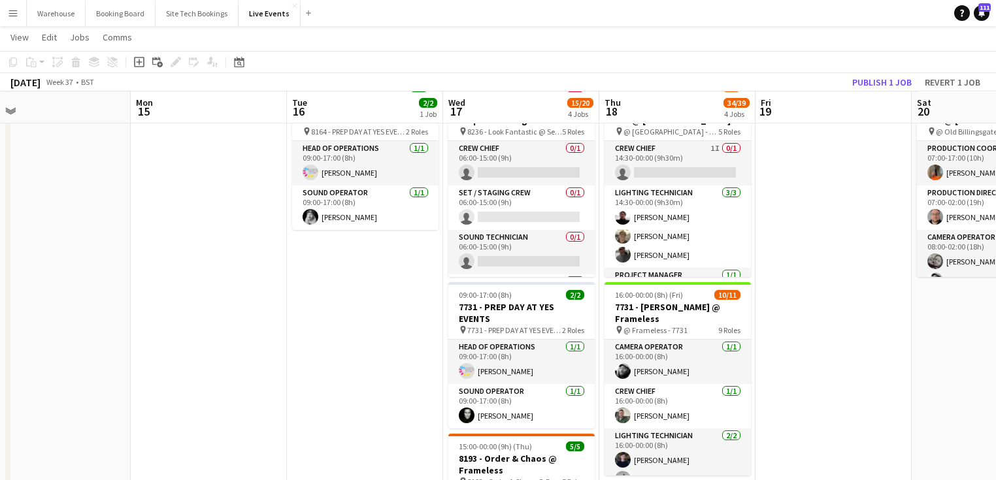
scroll to position [0, 493]
drag, startPoint x: 366, startPoint y: 387, endPoint x: 325, endPoint y: 393, distance: 40.9
click at [325, 393] on app-calendar-viewport "Thu 11 44/47 4 Jobs Fri 12 1/1 1 Job Sat 13 Sun 14 Mon 15 Tue 16 2/2 1 Job Wed …" at bounding box center [498, 441] width 996 height 916
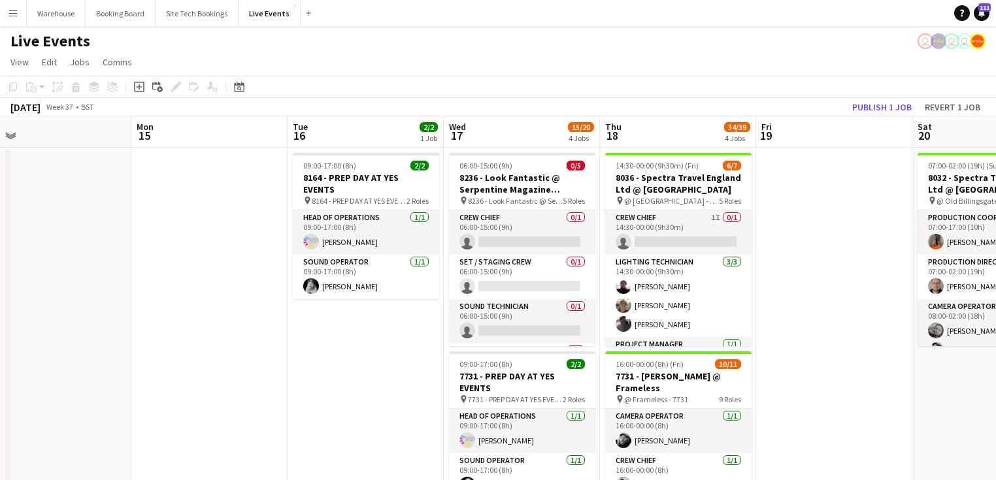
drag, startPoint x: 438, startPoint y: 350, endPoint x: 531, endPoint y: 364, distance: 93.8
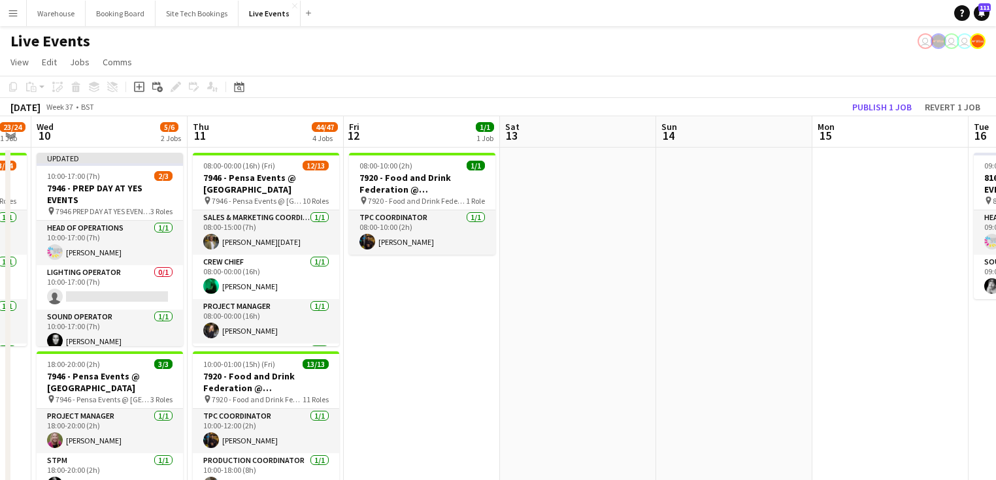
drag, startPoint x: 482, startPoint y: 375, endPoint x: 525, endPoint y: 372, distance: 43.2
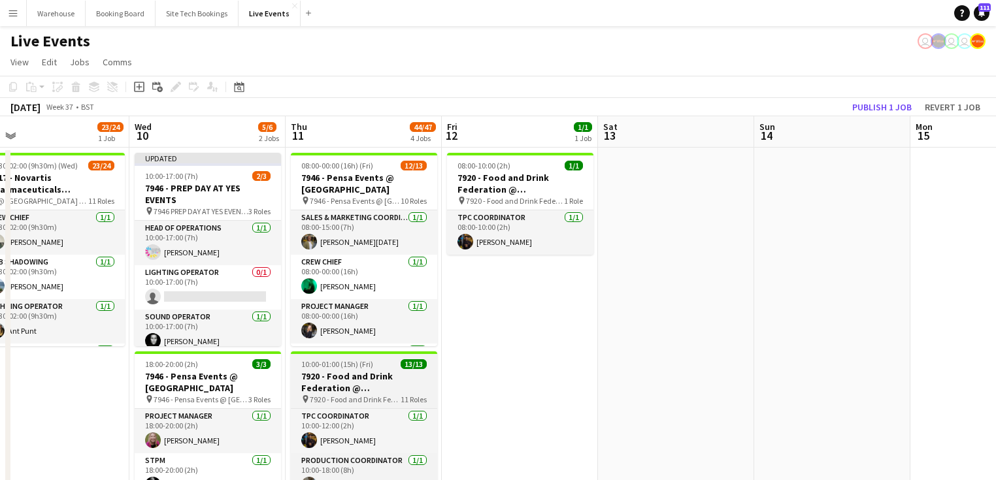
drag, startPoint x: 369, startPoint y: 372, endPoint x: 576, endPoint y: 361, distance: 208.1
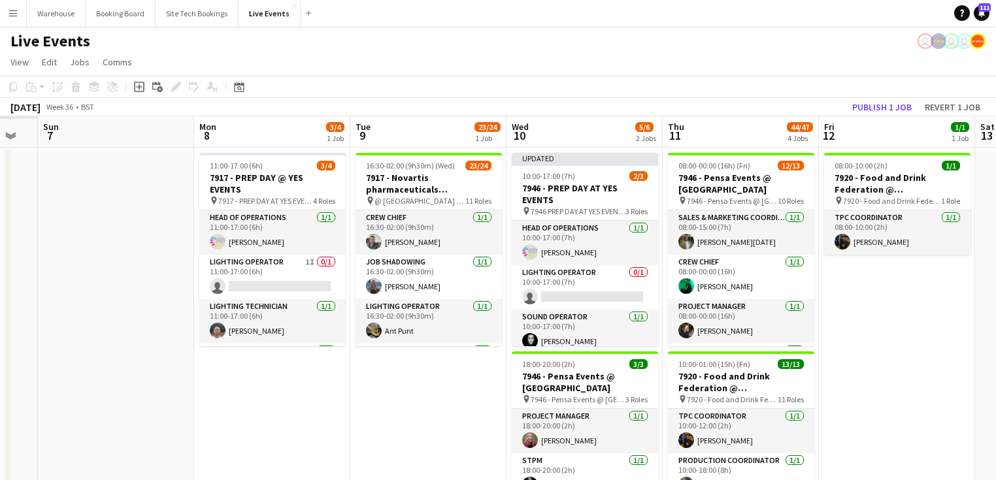
drag, startPoint x: 310, startPoint y: 393, endPoint x: 329, endPoint y: 395, distance: 19.0
drag, startPoint x: 368, startPoint y: 384, endPoint x: 178, endPoint y: 387, distance: 189.5
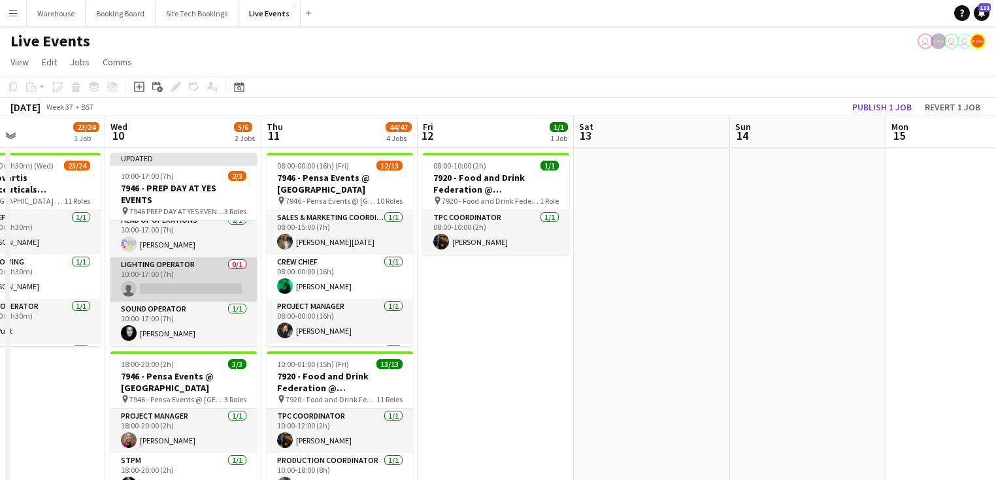
scroll to position [0, 0]
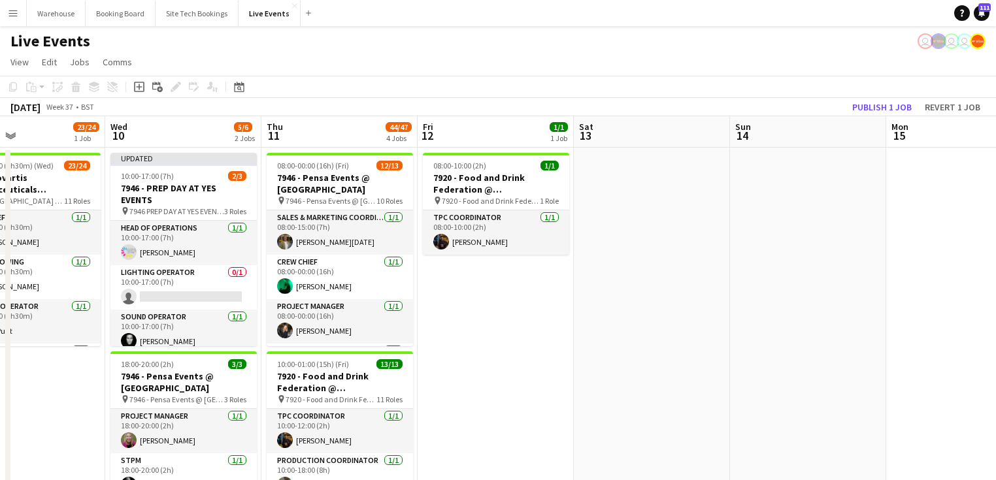
drag, startPoint x: 232, startPoint y: 376, endPoint x: 342, endPoint y: 378, distance: 110.4
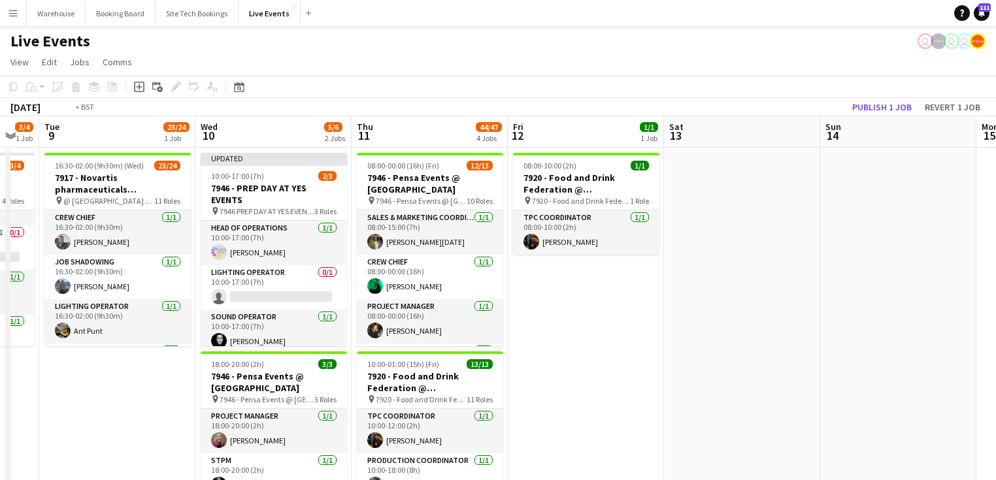
drag, startPoint x: 316, startPoint y: 409, endPoint x: 136, endPoint y: 391, distance: 181.2
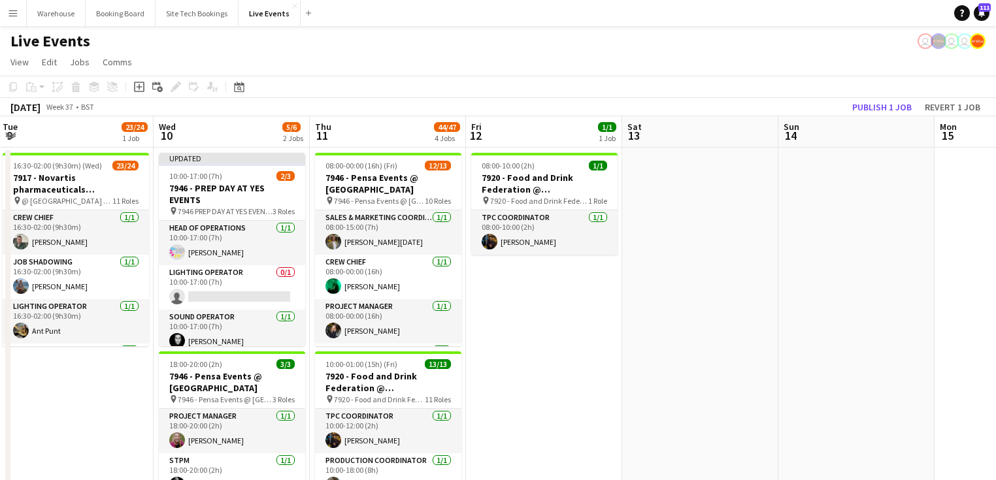
drag, startPoint x: 578, startPoint y: 365, endPoint x: 248, endPoint y: 323, distance: 332.6
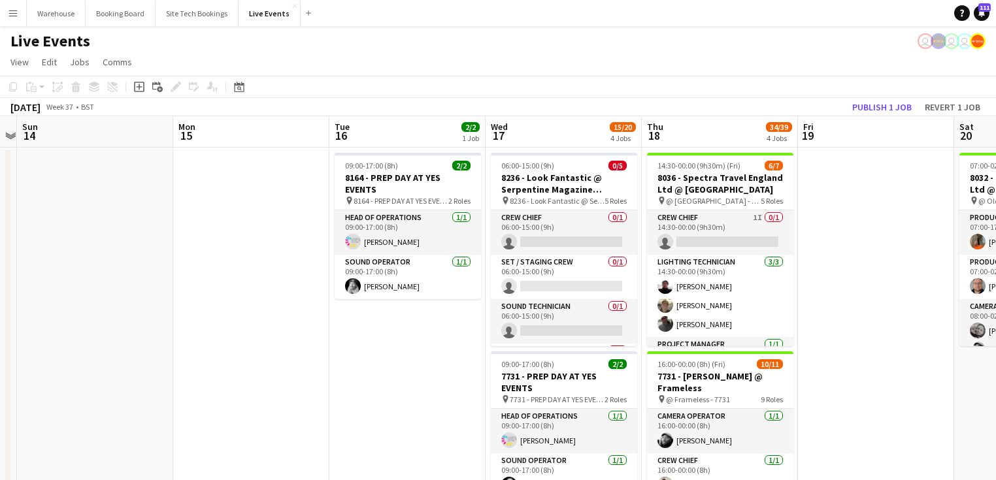
drag, startPoint x: 514, startPoint y: 354, endPoint x: 188, endPoint y: 359, distance: 326.1
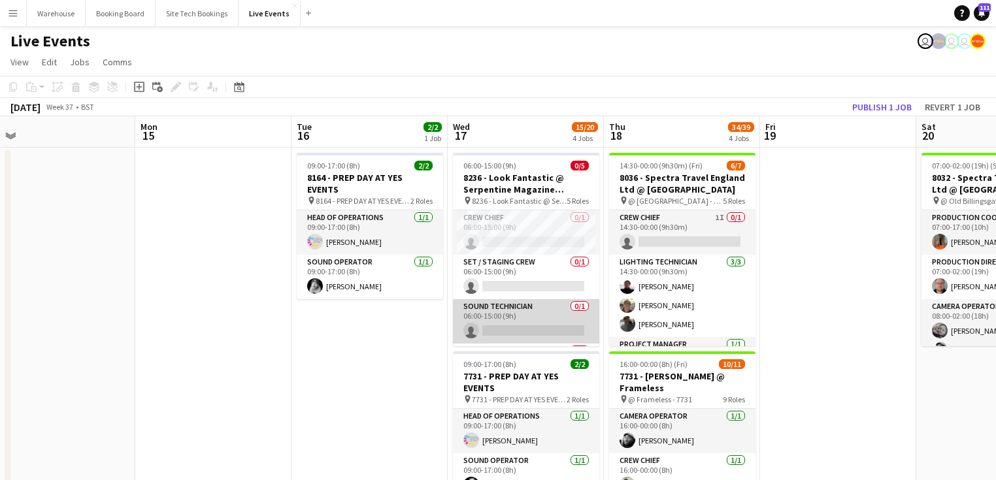
click at [508, 303] on app-card-role "Sound Technician 0/1 06:00-15:00 (9h) single-neutral-actions" at bounding box center [526, 321] width 146 height 44
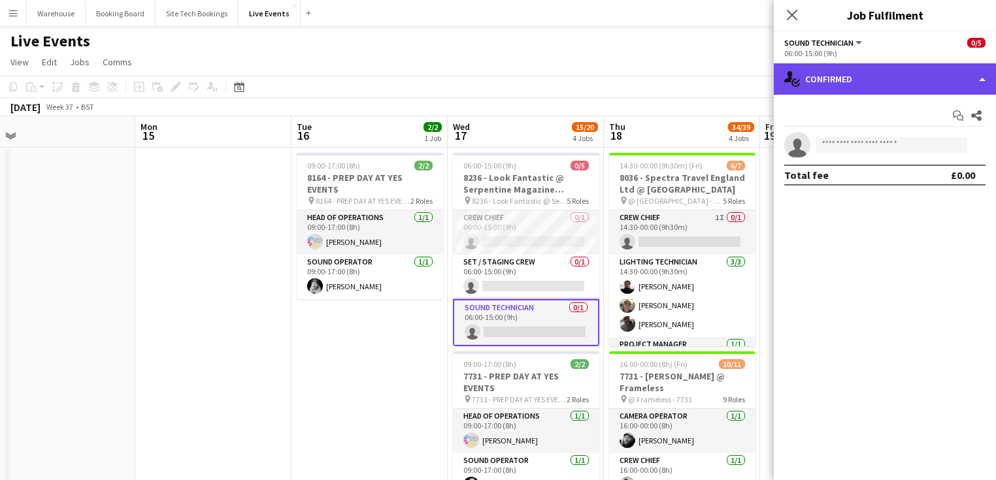
click at [857, 69] on div "single-neutral-actions-check-2 Confirmed" at bounding box center [885, 78] width 222 height 31
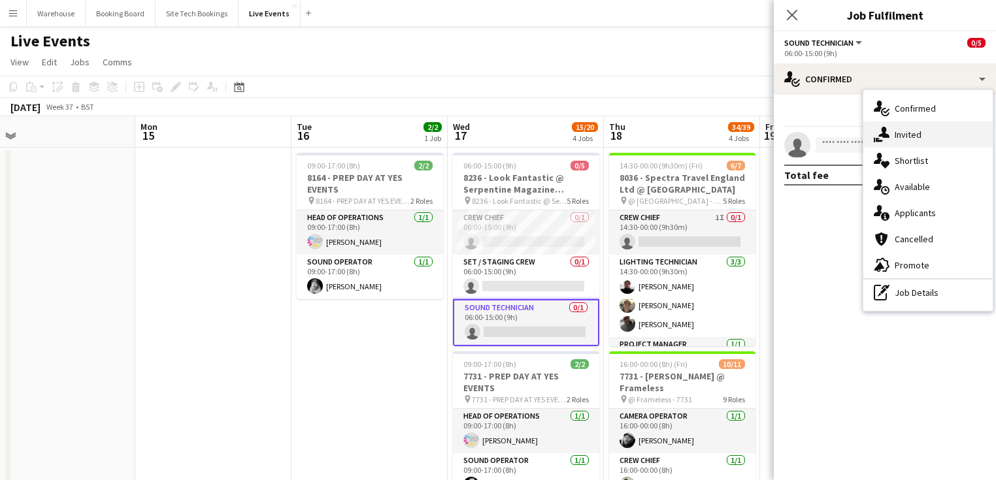
click at [900, 139] on span "Invited" at bounding box center [907, 135] width 27 height 12
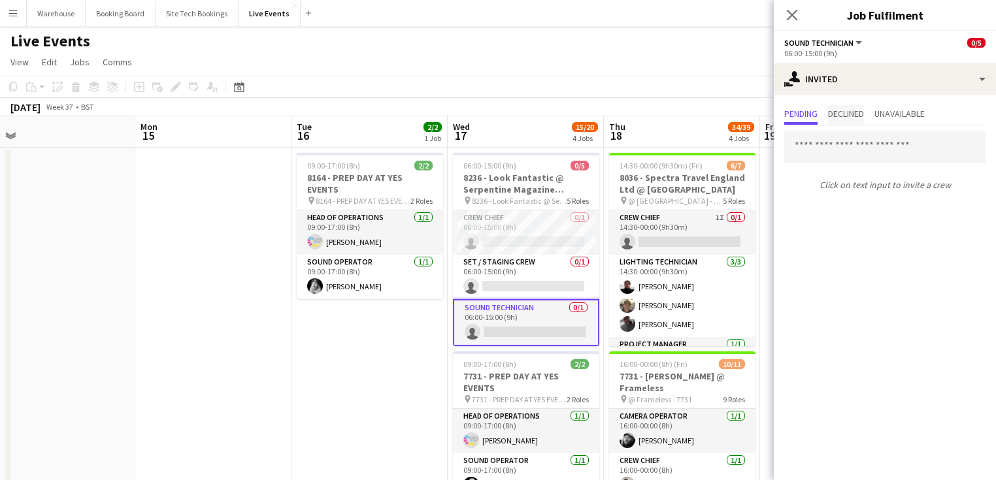
click at [855, 117] on span "Declined" at bounding box center [846, 113] width 36 height 9
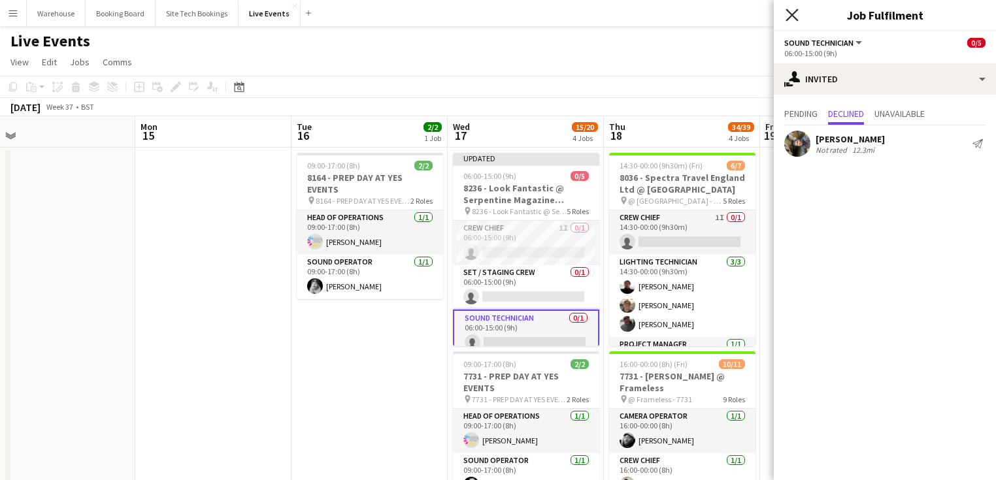
click at [789, 18] on icon at bounding box center [791, 14] width 12 height 12
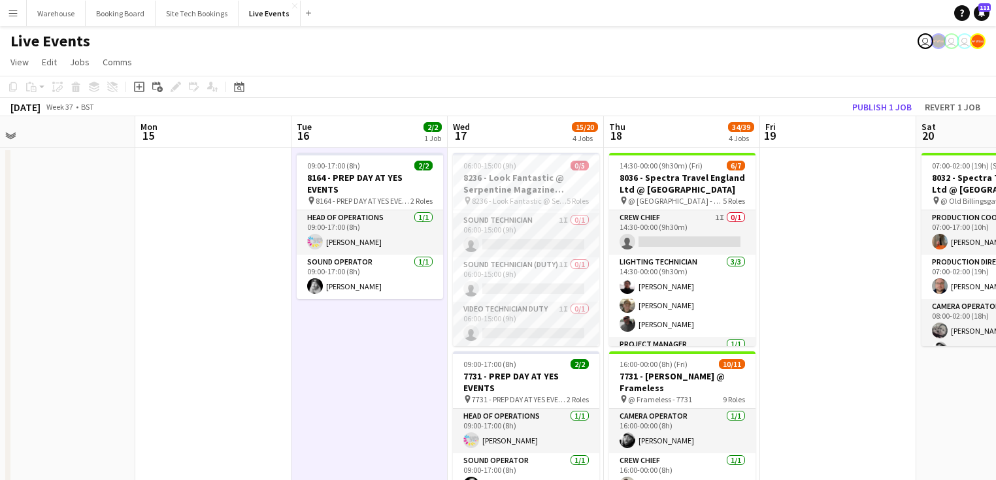
drag, startPoint x: 217, startPoint y: 297, endPoint x: 504, endPoint y: 306, distance: 287.0
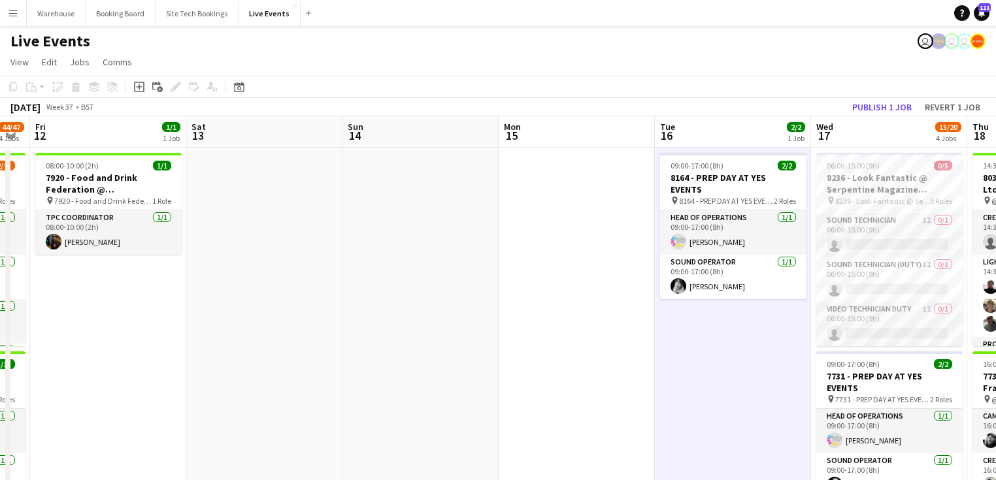
drag, startPoint x: 506, startPoint y: 321, endPoint x: 555, endPoint y: 320, distance: 49.7
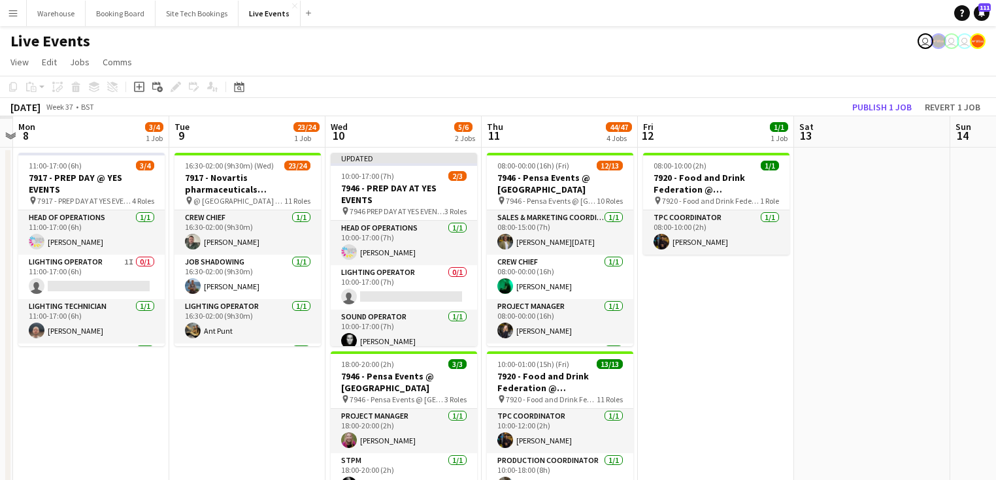
scroll to position [0, 415]
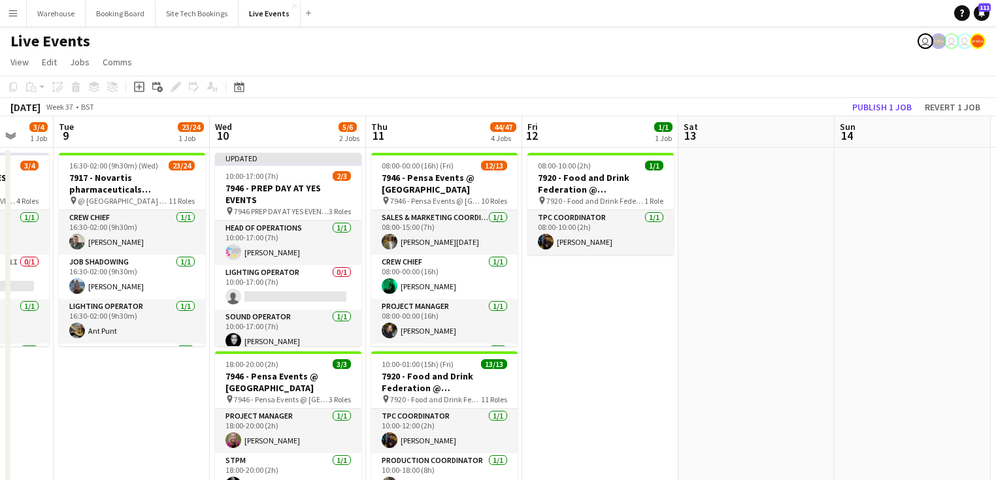
drag, startPoint x: 570, startPoint y: 326, endPoint x: 597, endPoint y: 327, distance: 26.8
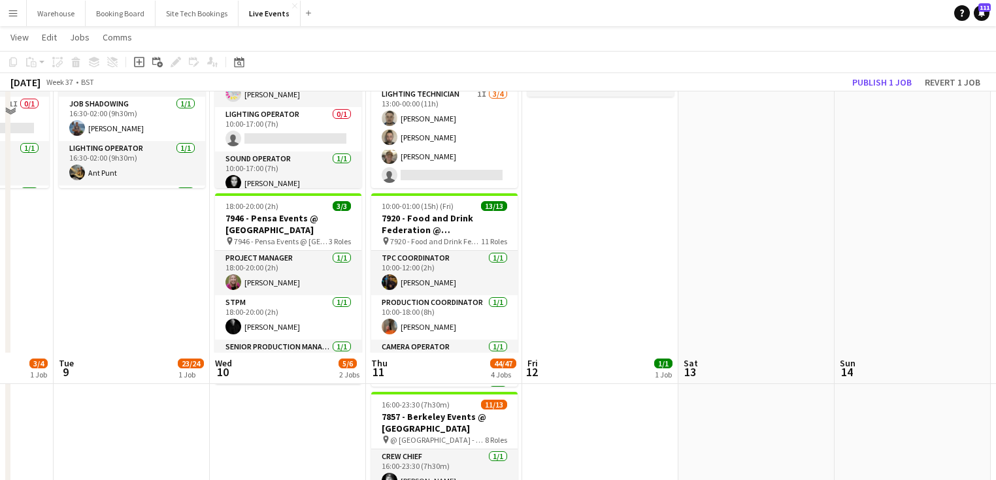
scroll to position [470, 0]
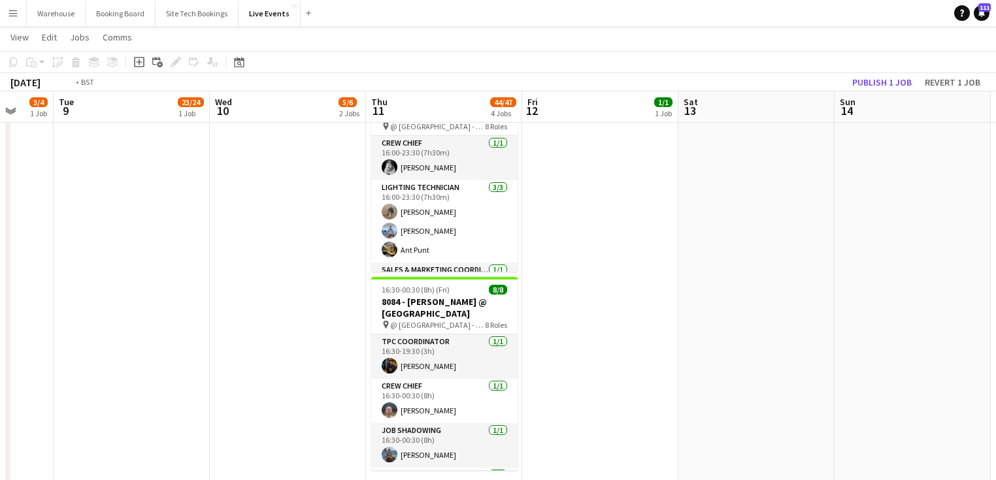
drag, startPoint x: 209, startPoint y: 340, endPoint x: 412, endPoint y: 358, distance: 204.0
click at [476, 363] on app-calendar-viewport "Sat 6 43/43 3 Jobs Sun 7 Mon 8 3/4 1 Job Tue 9 23/24 1 Job Wed 10 5/6 2 Jobs Th…" at bounding box center [498, 39] width 996 height 916
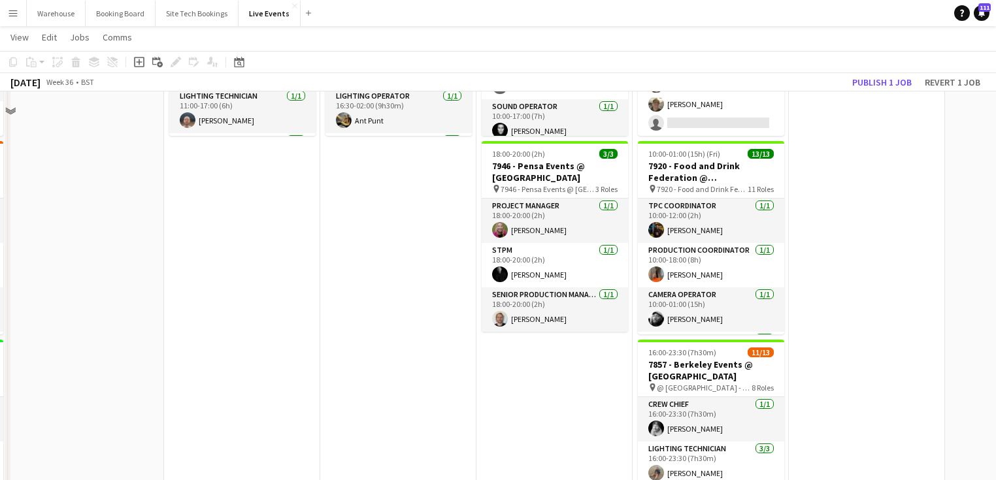
scroll to position [0, 0]
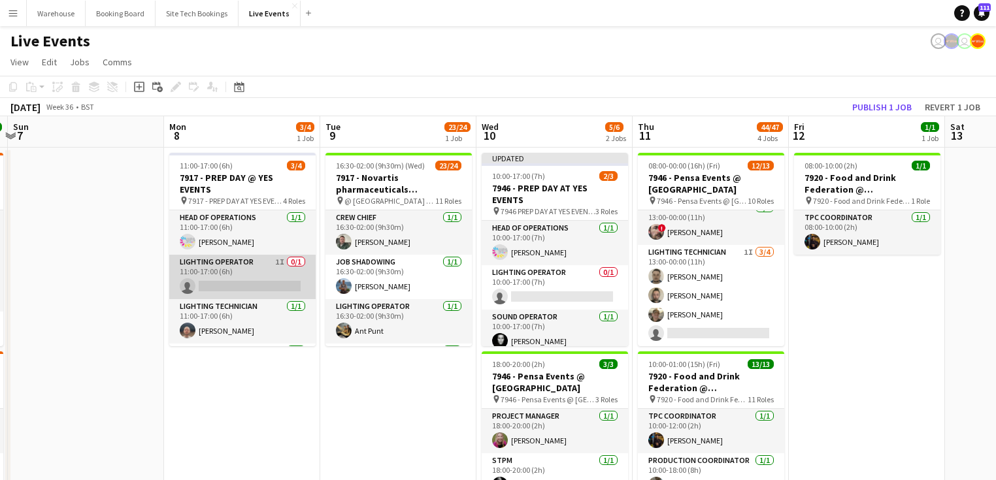
click at [241, 255] on app-card-role "Lighting Operator 1I 0/1 11:00-17:00 (6h) single-neutral-actions" at bounding box center [242, 277] width 146 height 44
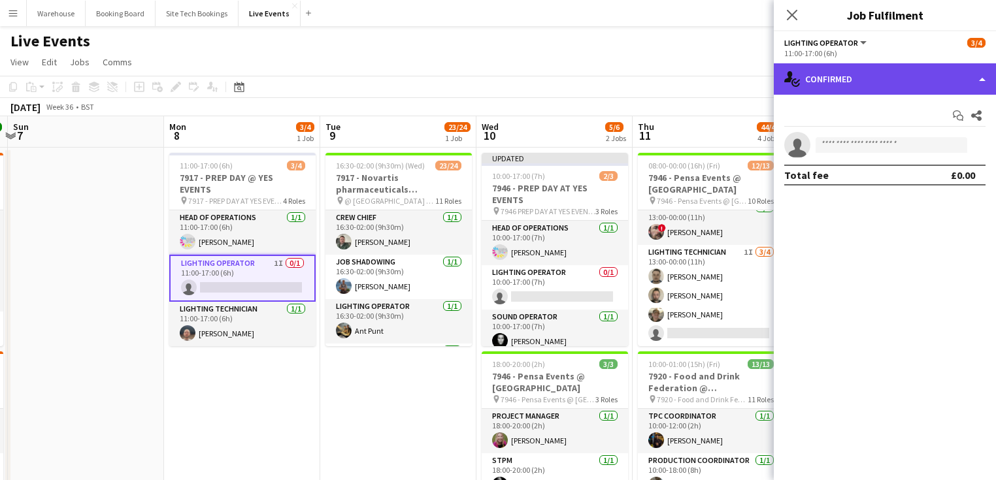
click at [864, 74] on div "single-neutral-actions-check-2 Confirmed" at bounding box center [885, 78] width 222 height 31
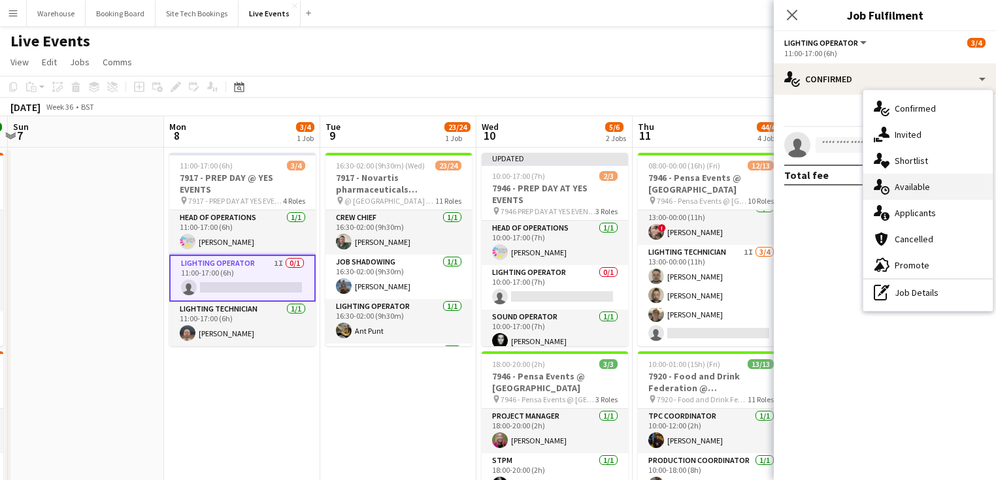
click at [907, 190] on span "Available" at bounding box center [911, 187] width 35 height 12
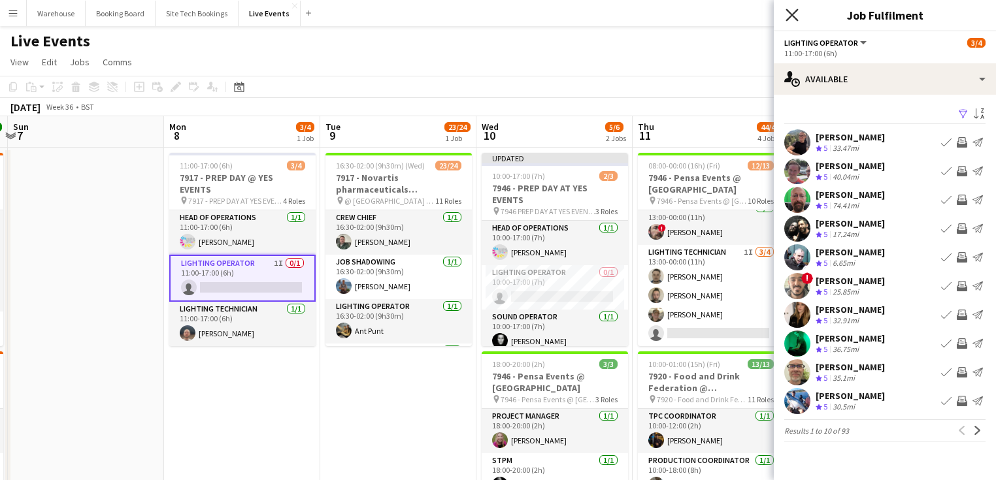
click at [795, 10] on icon "Close pop-in" at bounding box center [791, 14] width 12 height 12
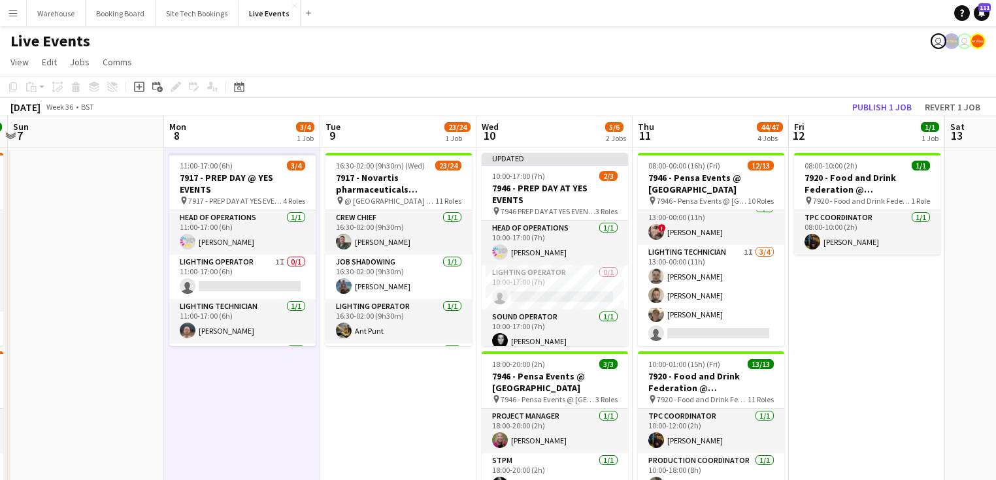
scroll to position [0, 461]
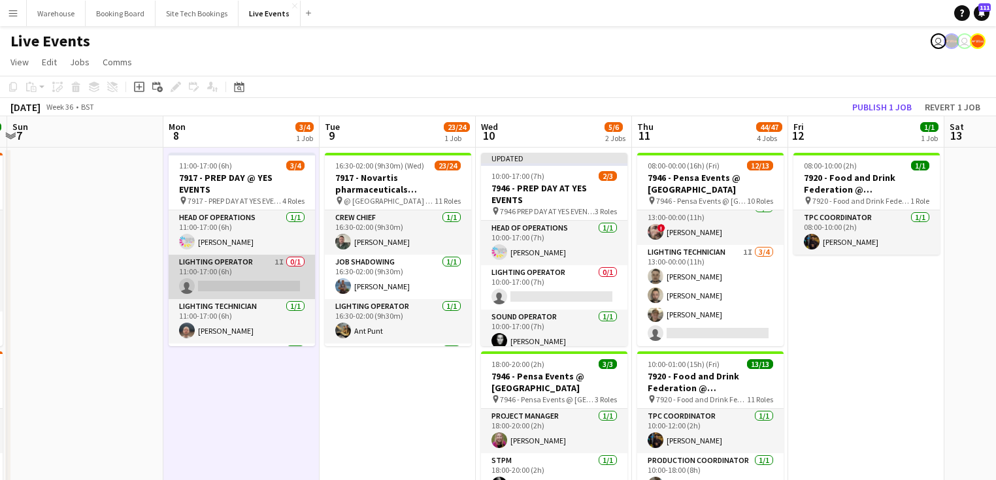
click at [229, 259] on app-card-role "Lighting Operator 1I 0/1 11:00-17:00 (6h) single-neutral-actions" at bounding box center [242, 277] width 146 height 44
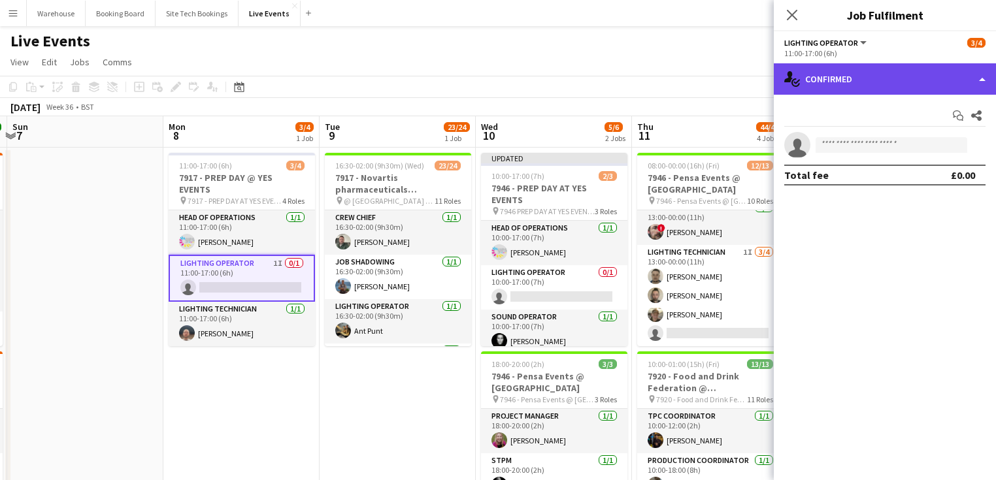
click at [870, 82] on div "single-neutral-actions-check-2 Confirmed" at bounding box center [885, 78] width 222 height 31
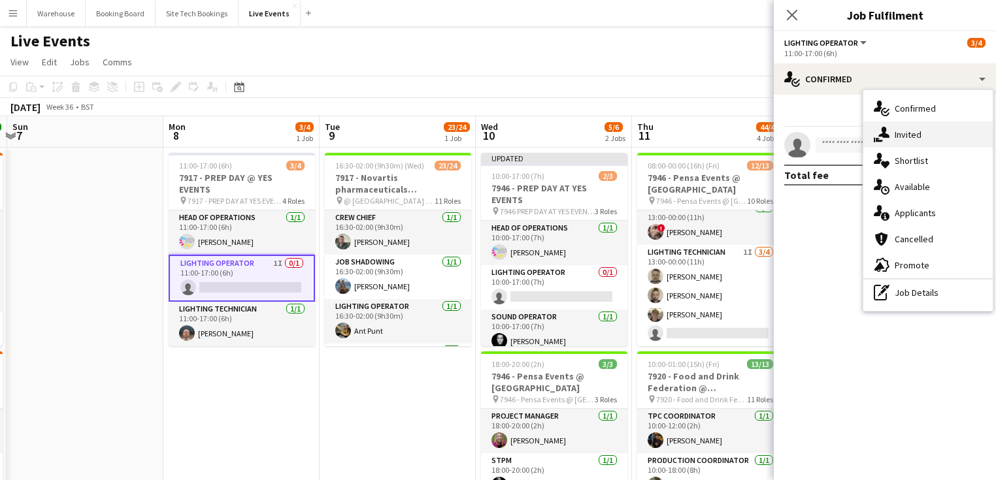
click at [907, 136] on span "Invited" at bounding box center [907, 135] width 27 height 12
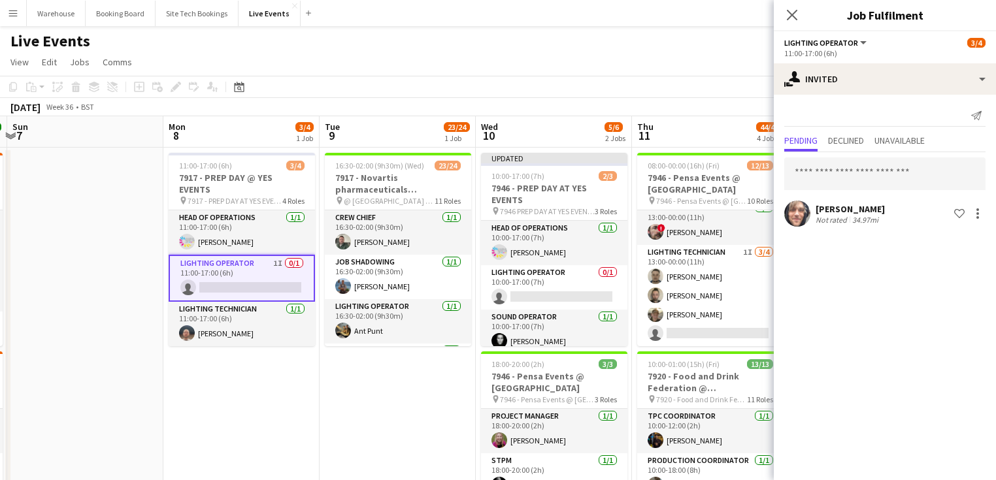
click at [797, 15] on icon "Close pop-in" at bounding box center [792, 15] width 10 height 10
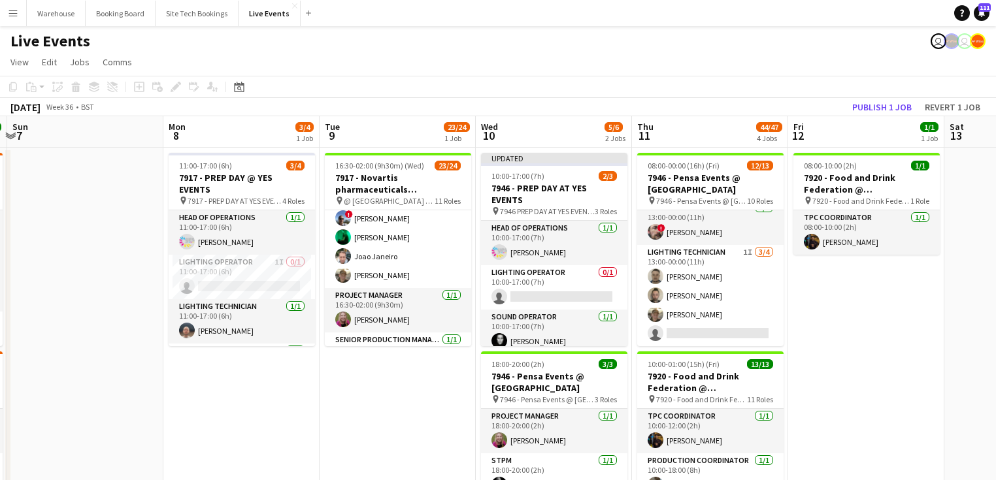
scroll to position [0, 0]
